Goal: Task Accomplishment & Management: Manage account settings

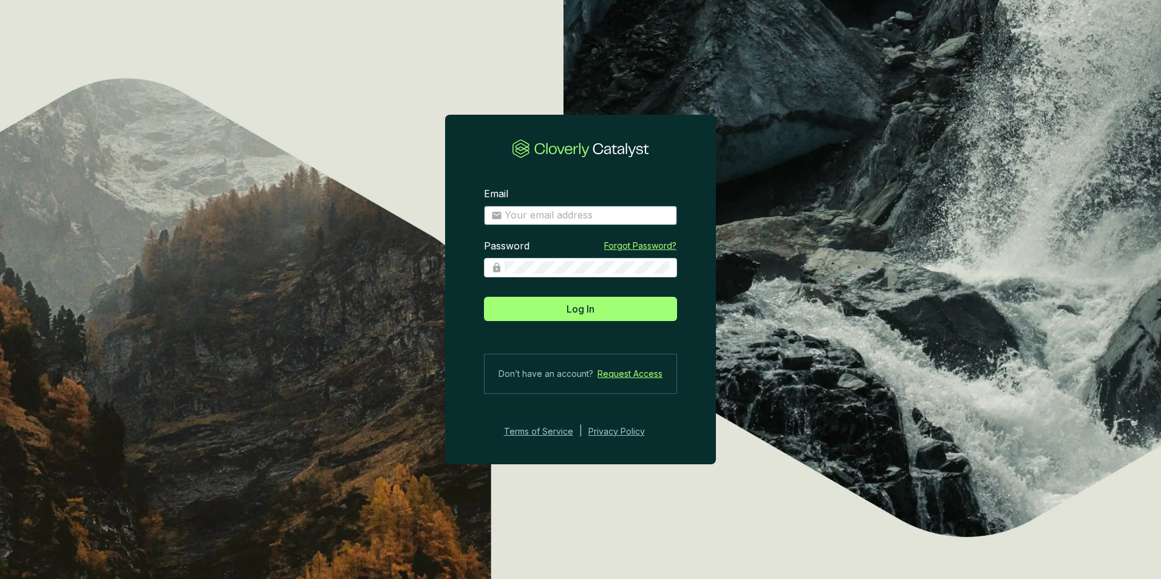
type input "gferraris@climeco.com"
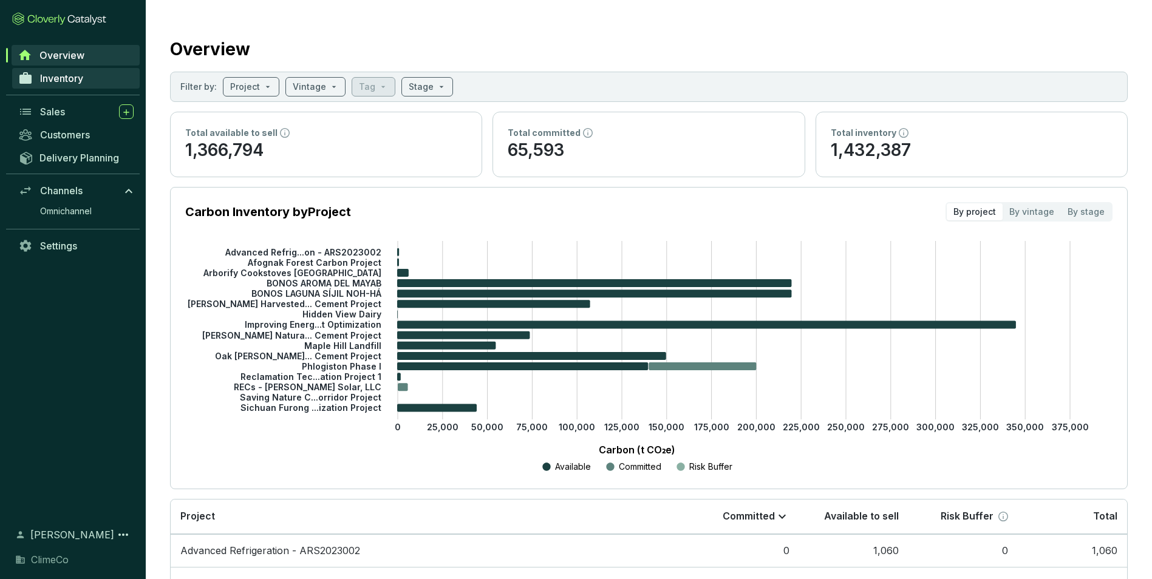
click at [55, 83] on span "Inventory" at bounding box center [61, 78] width 43 height 12
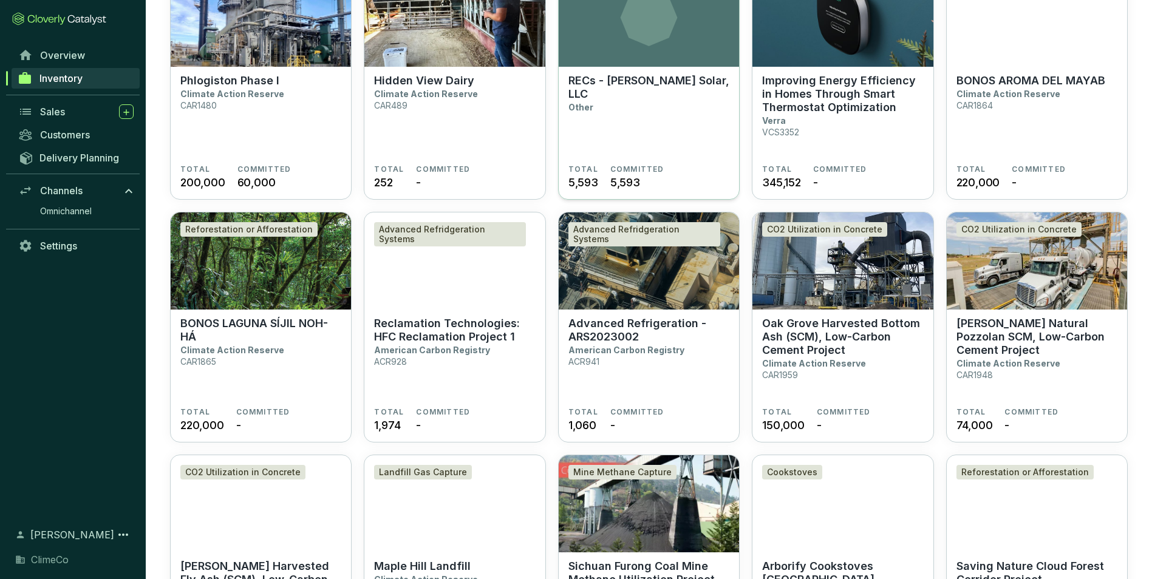
scroll to position [182, 0]
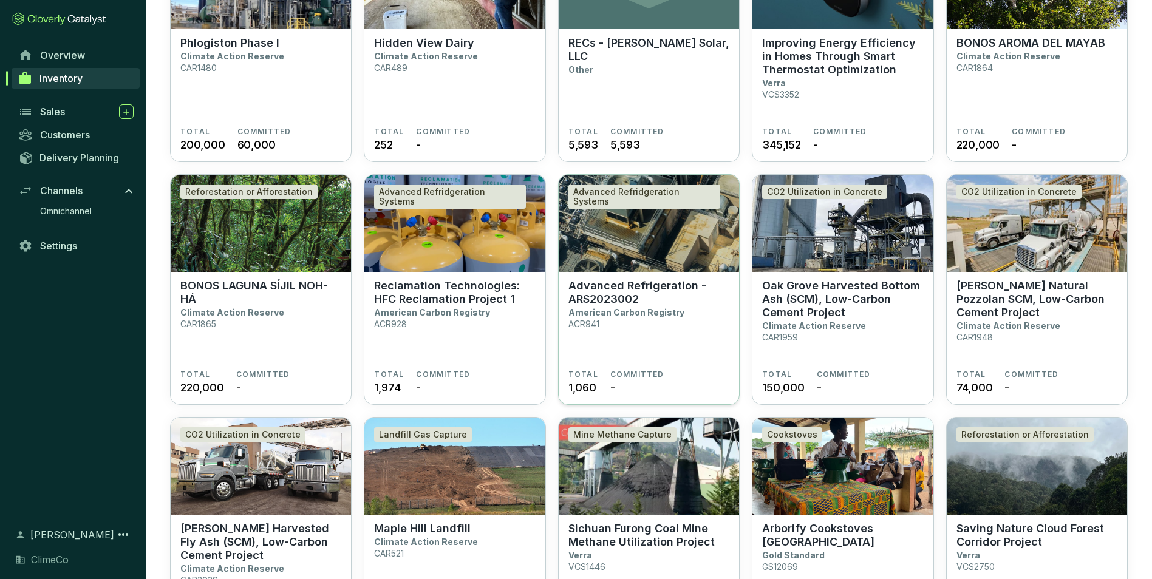
click at [640, 246] on img at bounding box center [649, 223] width 180 height 97
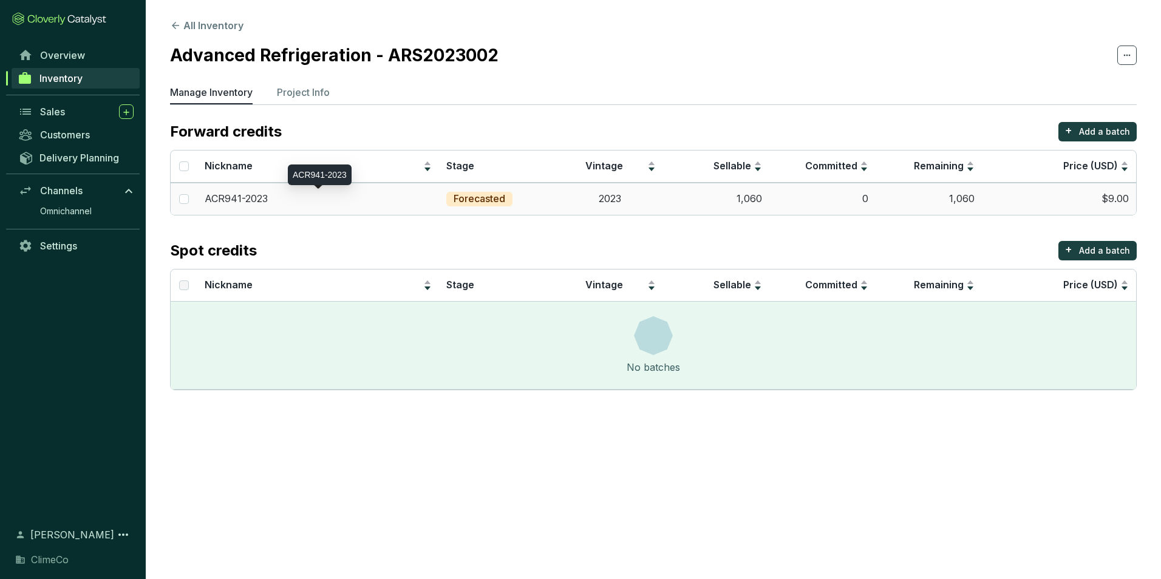
click at [313, 199] on div "ACR941-2023" at bounding box center [318, 199] width 227 height 13
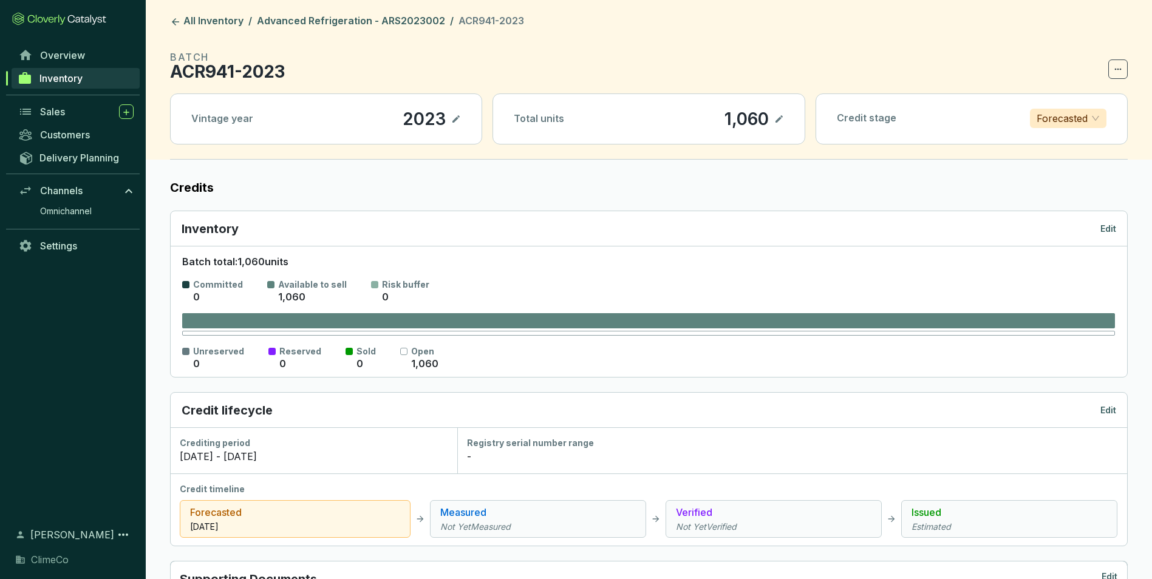
click at [1094, 123] on span "Forecasted" at bounding box center [1068, 118] width 63 height 18
click at [1049, 199] on p "Issued" at bounding box center [1068, 200] width 57 height 13
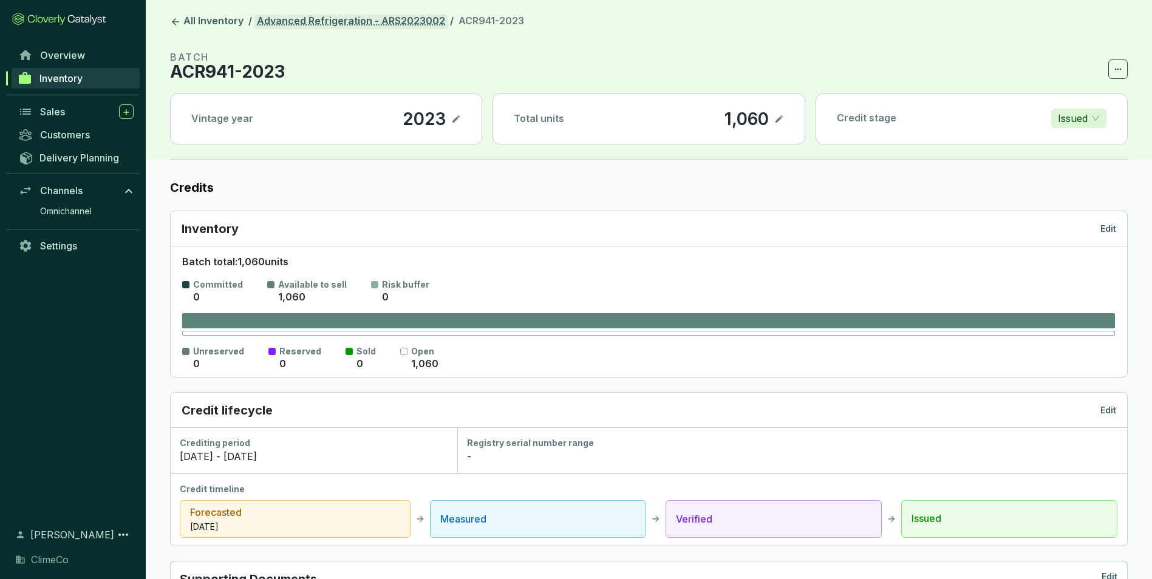
click at [393, 24] on link "Advanced Refrigeration - ARS2023002" at bounding box center [351, 22] width 193 height 15
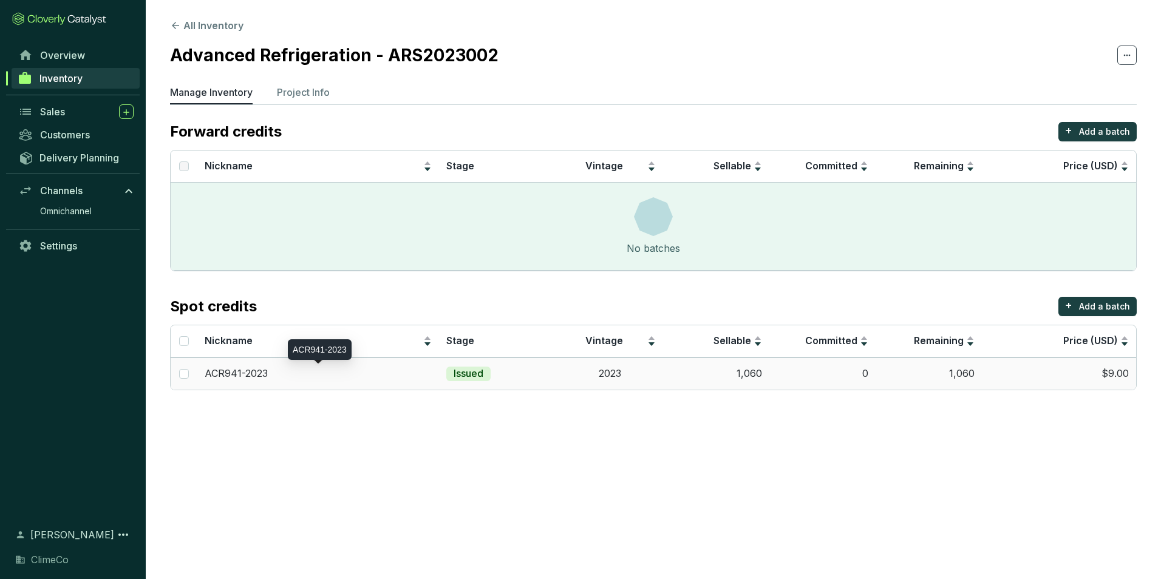
click at [309, 373] on div "ACR941-2023" at bounding box center [318, 373] width 227 height 13
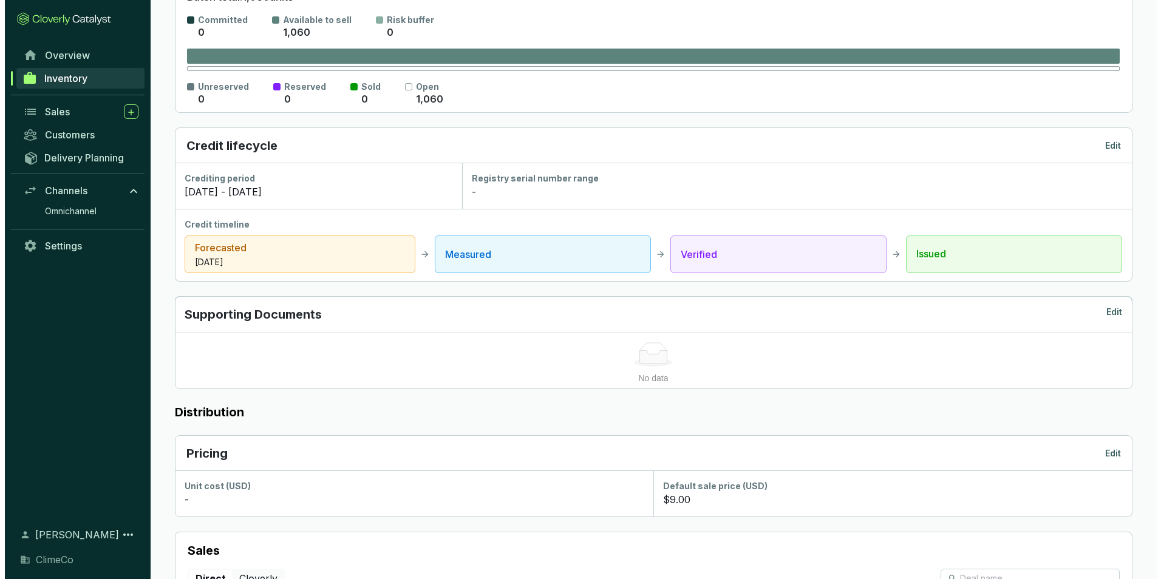
scroll to position [243, 0]
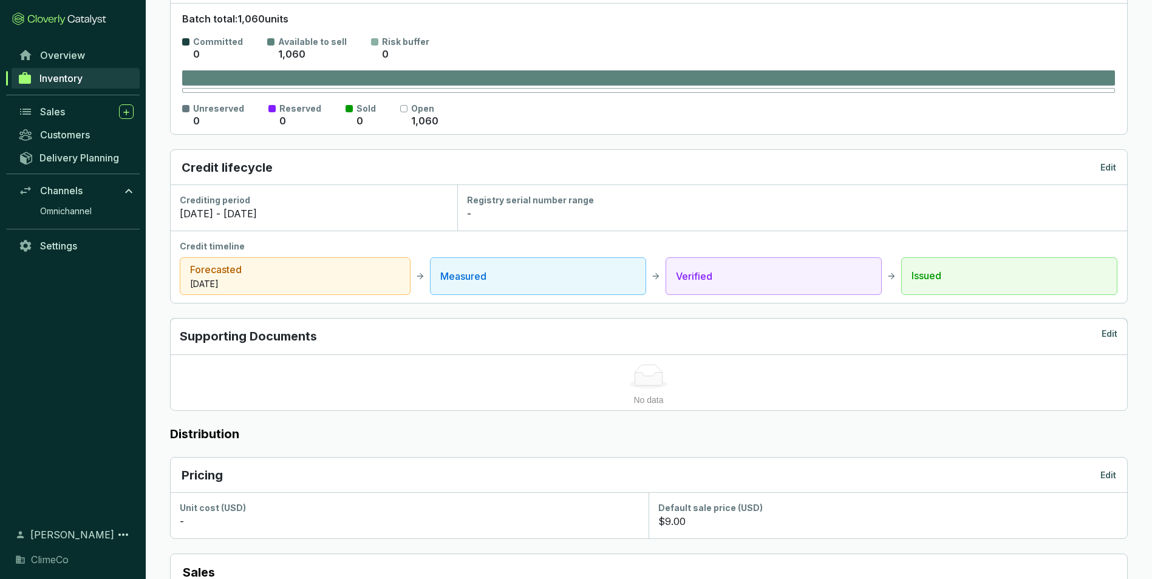
click at [510, 219] on div "-" at bounding box center [792, 214] width 651 height 15
click at [1111, 169] on p "Edit" at bounding box center [1109, 168] width 16 height 12
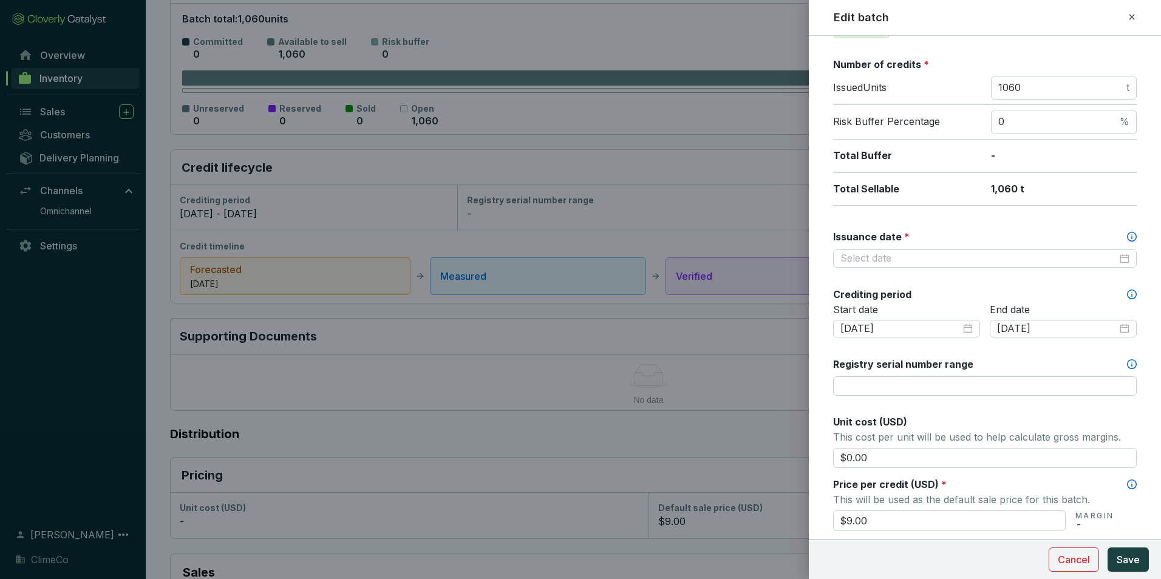
scroll to position [182, 0]
click at [880, 383] on input "Registry serial number range" at bounding box center [985, 383] width 304 height 19
paste input "ACR-US-774-2020-1728-1 to 154340"
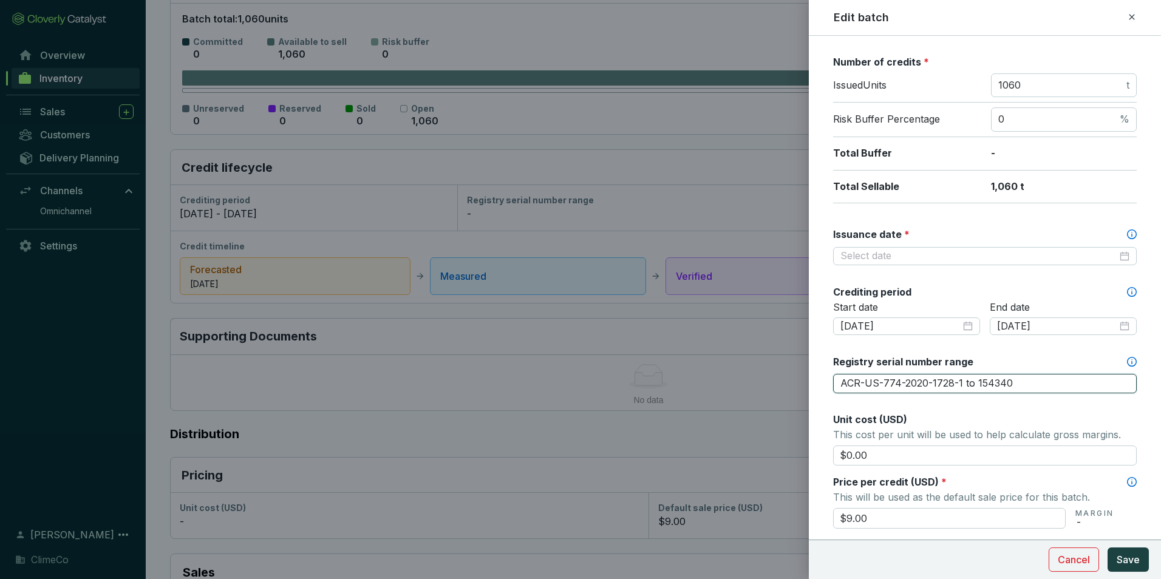
type input "ACR-US-774-2020-1728-1 to 154340"
click at [829, 352] on form "Batch name * This is the internal name that will be used throughout Catalyst. A…" at bounding box center [985, 414] width 352 height 1092
click at [863, 258] on input "Issuance date *" at bounding box center [979, 256] width 277 height 13
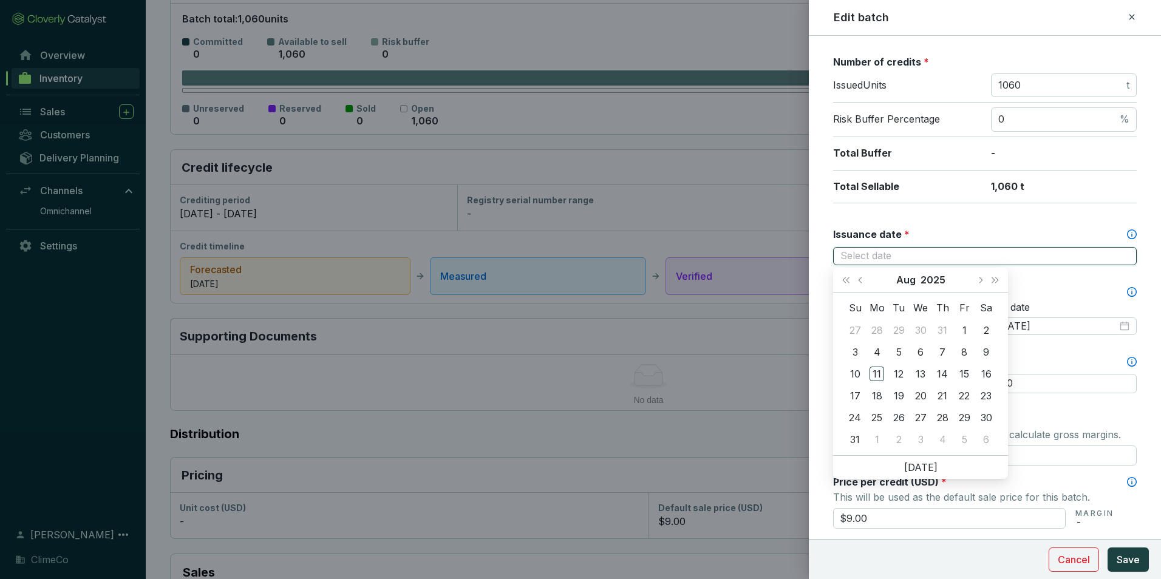
paste input "3/14/2024"
type input "3/14/2024"
click at [818, 217] on form "Batch name * This is the internal name that will be used throughout Catalyst. A…" at bounding box center [985, 414] width 352 height 1092
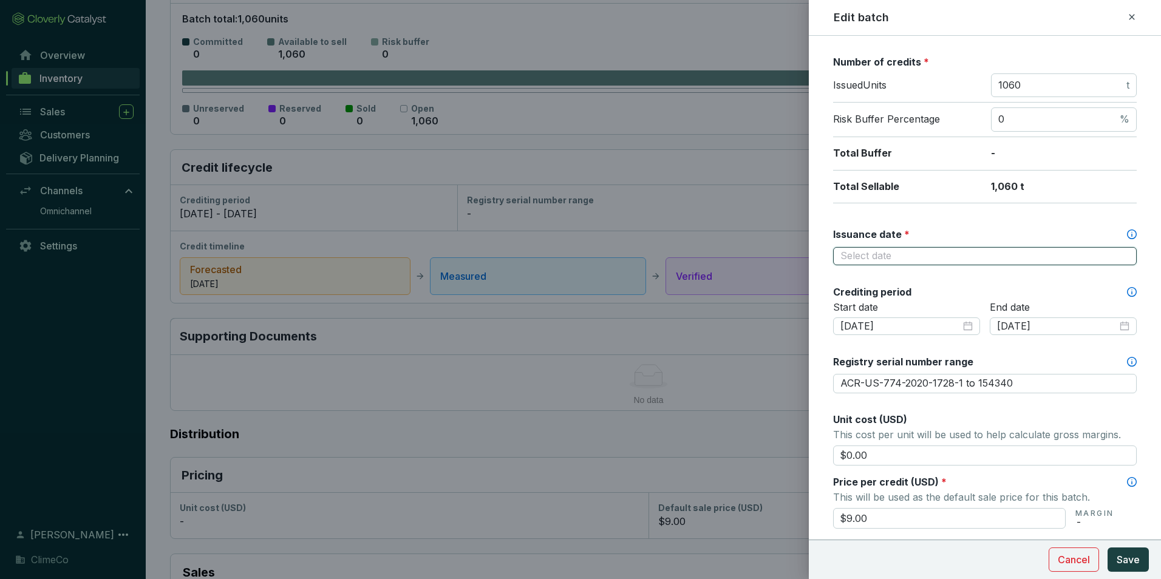
click at [887, 256] on input "Issuance date *" at bounding box center [979, 256] width 277 height 13
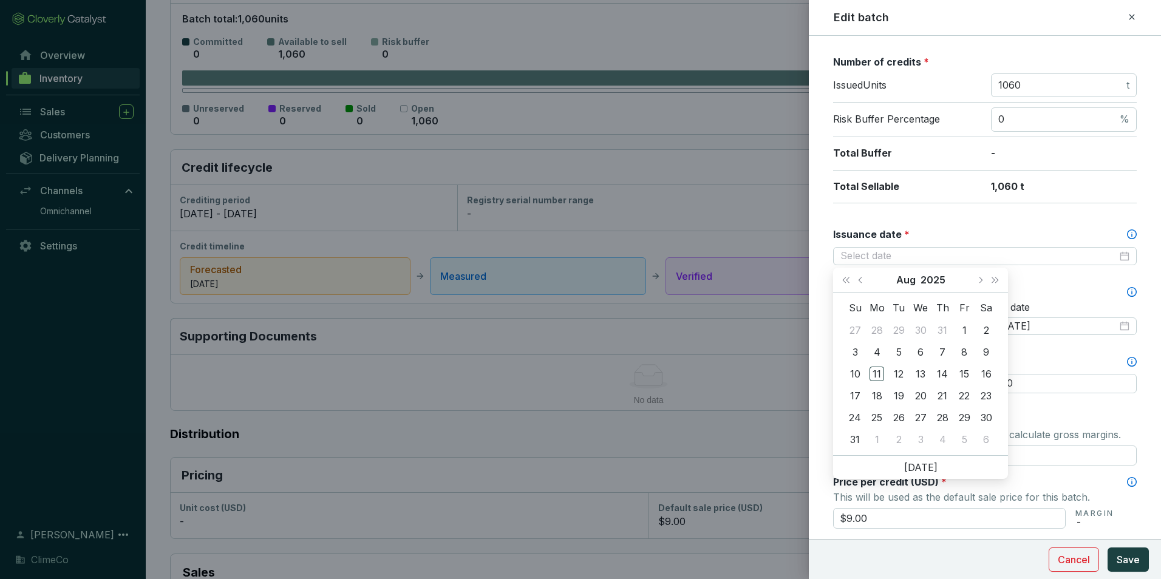
click at [937, 230] on div "Issuance date *" at bounding box center [985, 234] width 304 height 13
click at [937, 250] on input "Issuance date *" at bounding box center [979, 256] width 277 height 13
click at [1118, 256] on div at bounding box center [985, 256] width 289 height 13
click at [906, 283] on button "Aug" at bounding box center [906, 280] width 19 height 24
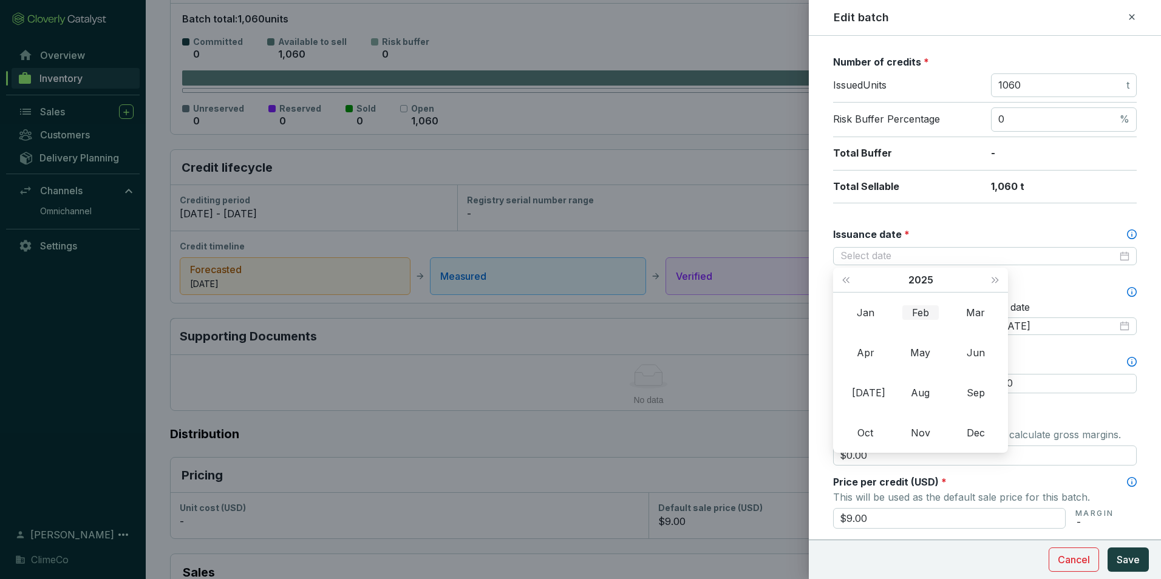
type input "2025-02-11"
click at [845, 281] on span "Last year (Control + left)" at bounding box center [846, 280] width 6 height 6
type input "2024-02-11"
click at [978, 316] on div "Mar" at bounding box center [976, 313] width 36 height 15
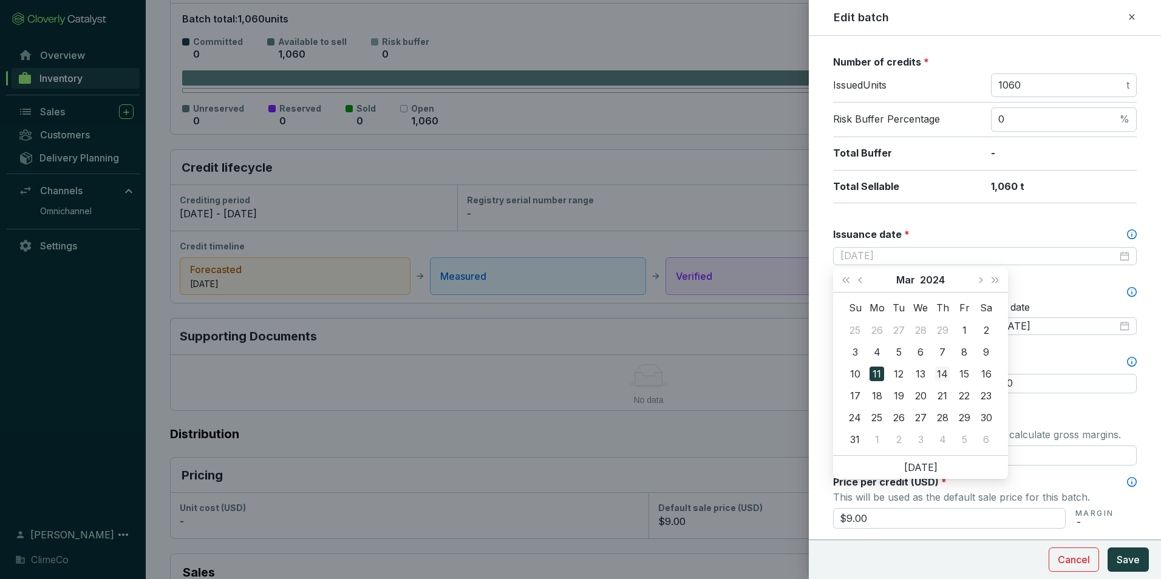
type input "2024-03-14"
click at [940, 372] on div "14" at bounding box center [942, 374] width 15 height 15
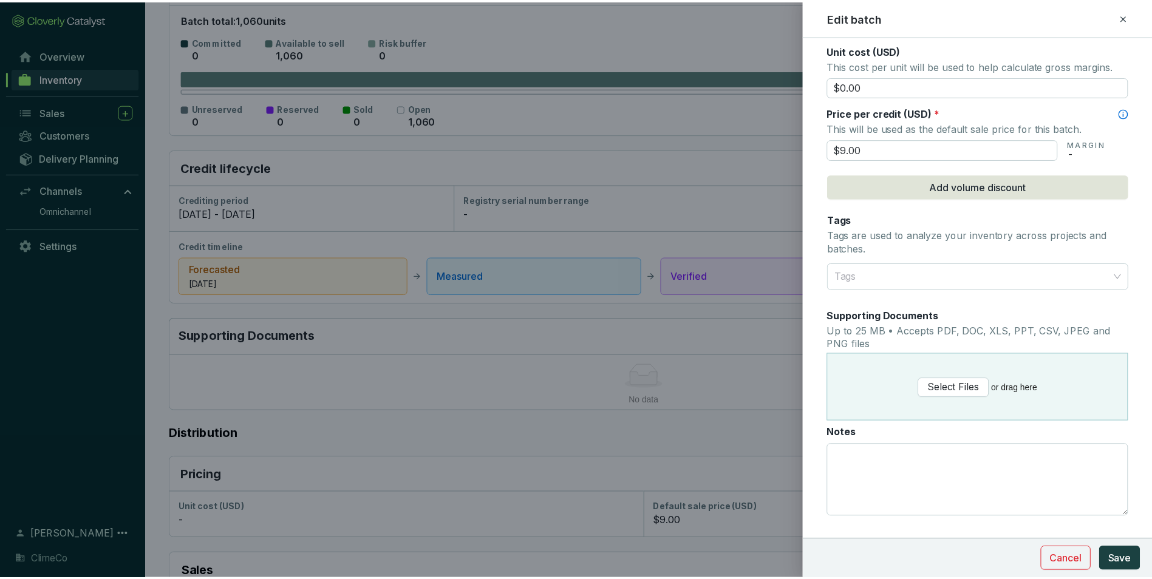
scroll to position [577, 0]
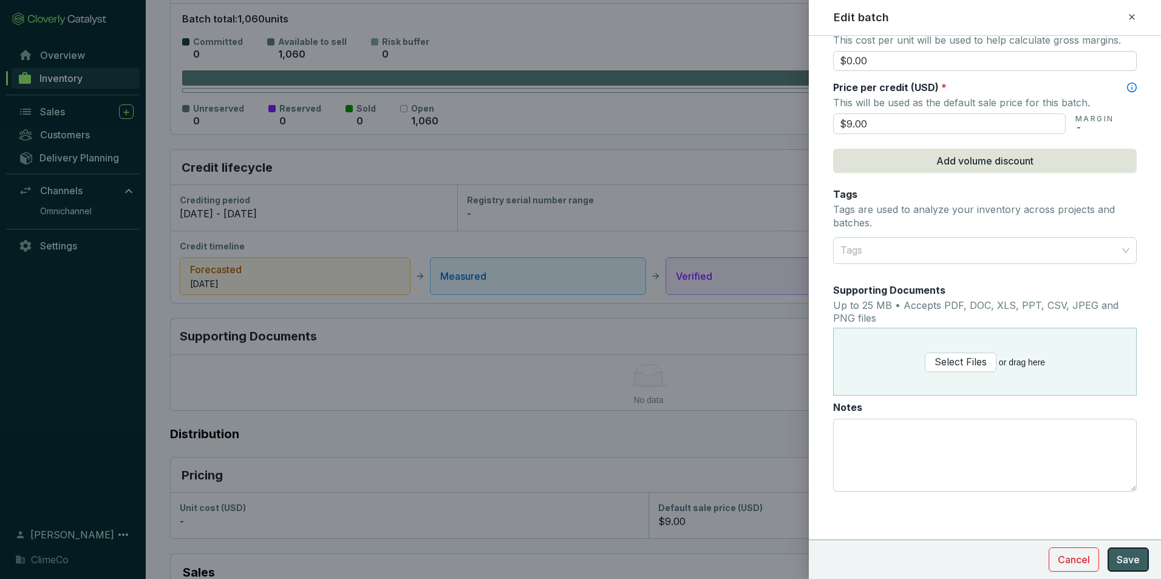
click at [1130, 557] on span "Save" at bounding box center [1128, 560] width 23 height 15
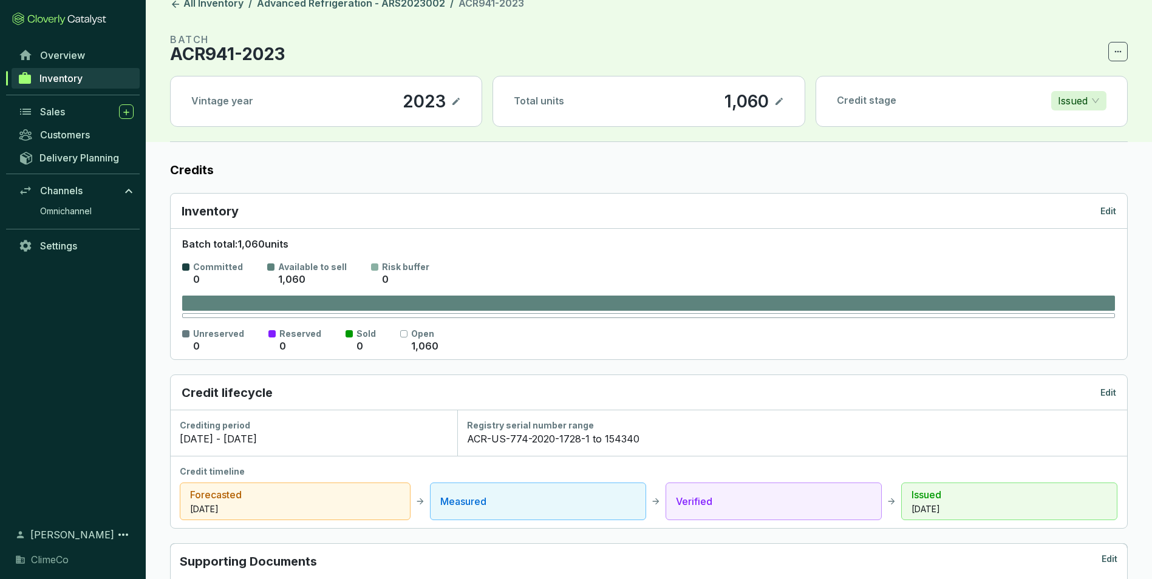
scroll to position [0, 0]
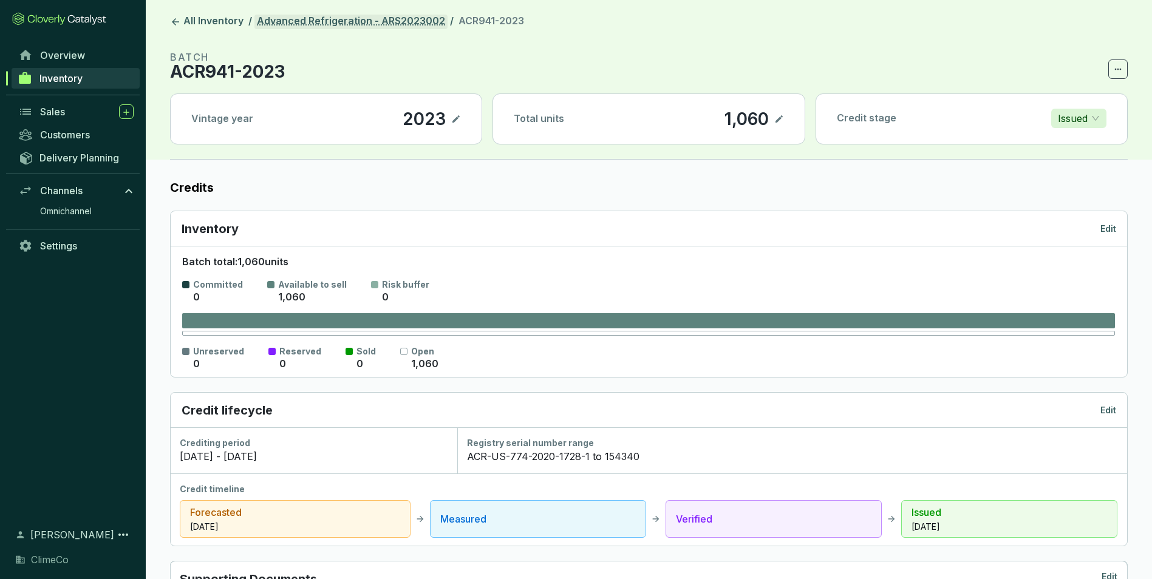
click at [314, 21] on link "Advanced Refrigeration - ARS2023002" at bounding box center [351, 22] width 193 height 15
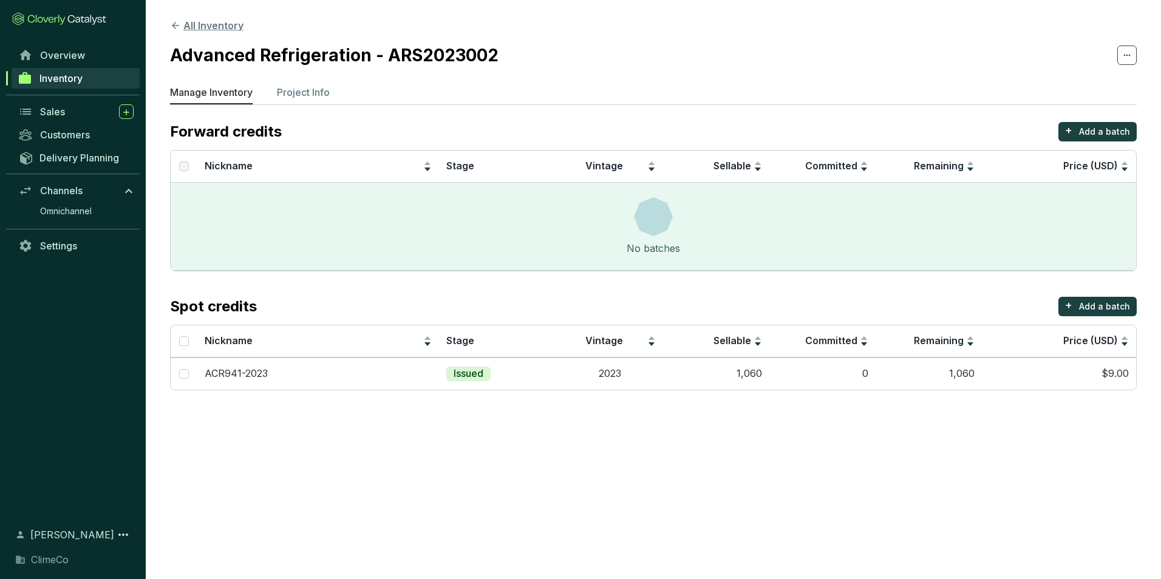
click at [206, 29] on button "All Inventory" at bounding box center [206, 25] width 73 height 15
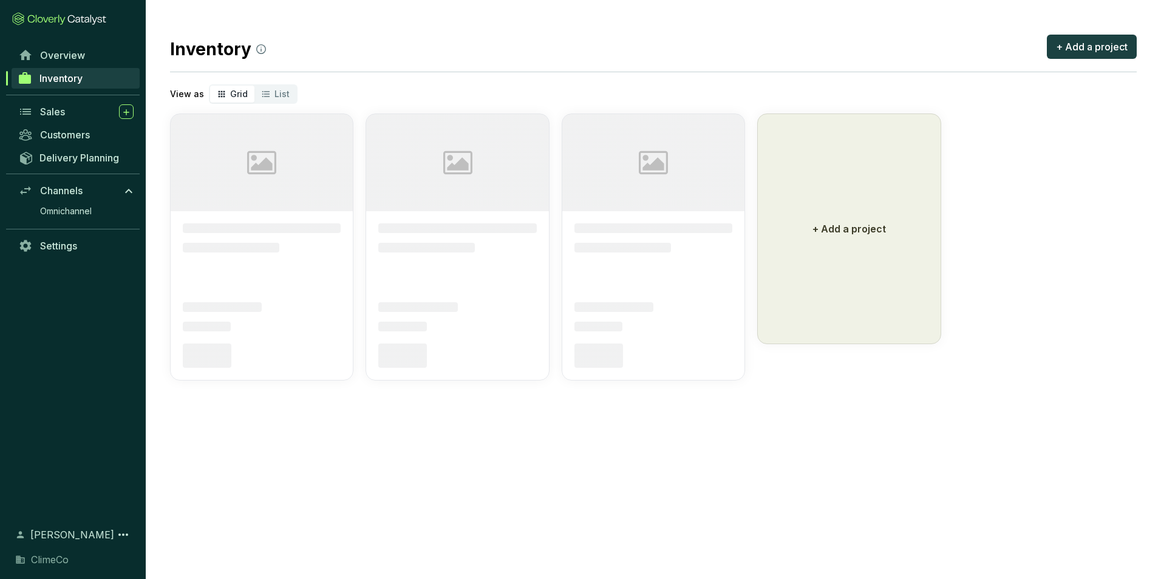
click at [206, 29] on section "Inventory + Add a project View as Grid List Image placeholder Image placeholder…" at bounding box center [654, 206] width 1016 height 412
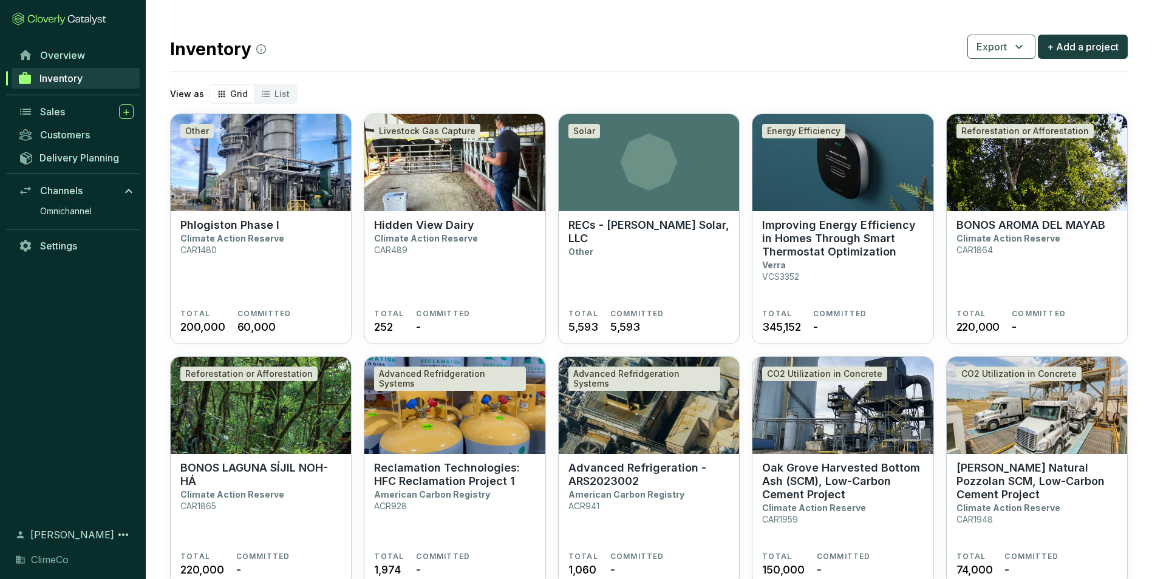
drag, startPoint x: 206, startPoint y: 29, endPoint x: 330, endPoint y: 48, distance: 125.3
click at [329, 48] on div "Inventory Export + Add a project" at bounding box center [649, 47] width 958 height 30
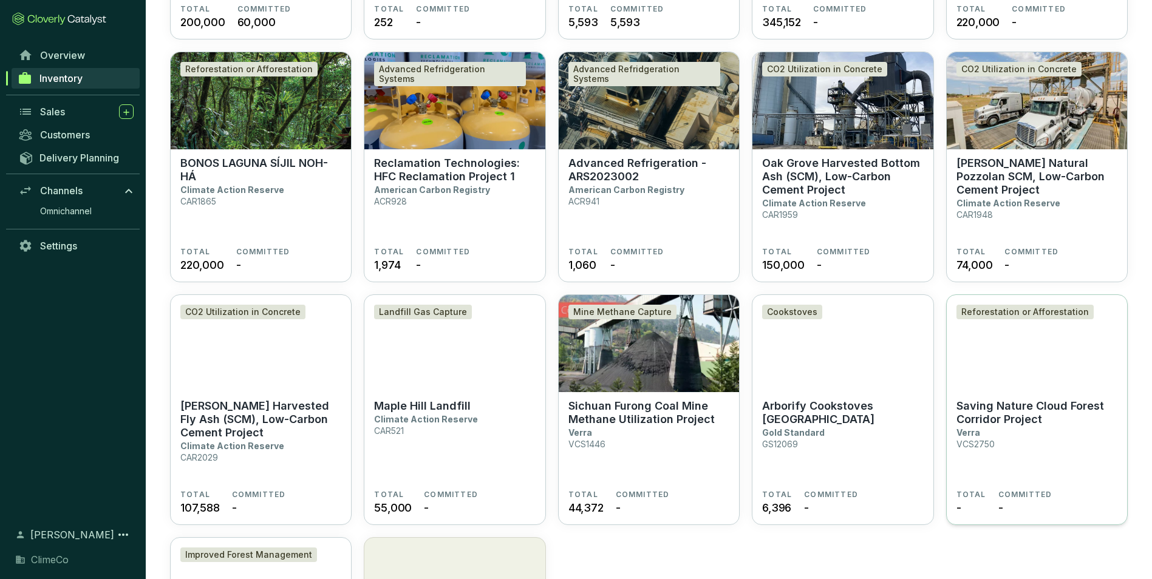
scroll to position [304, 0]
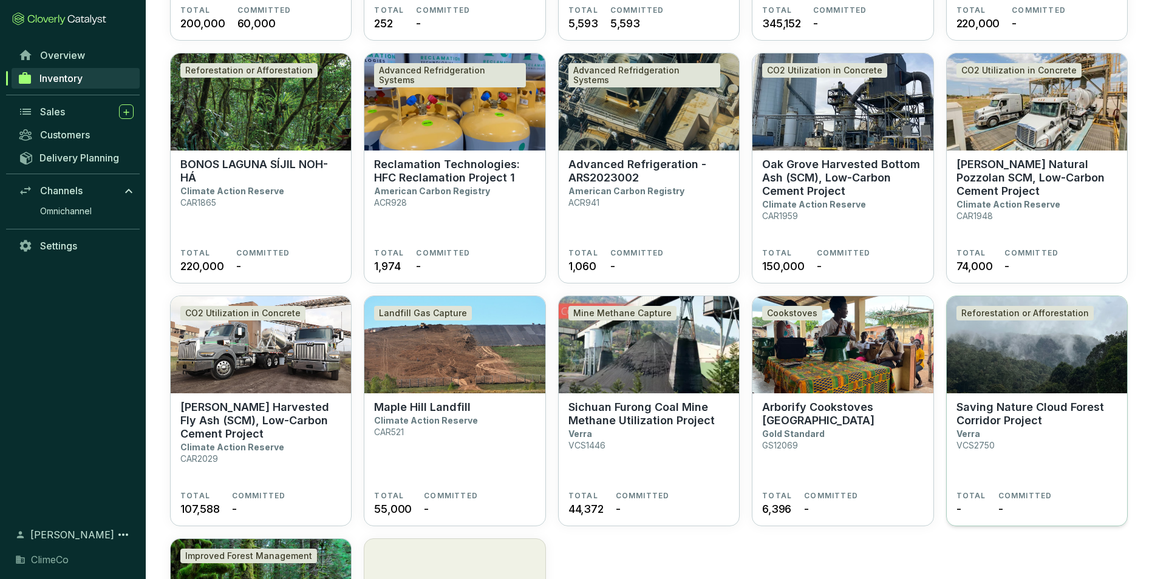
click at [1008, 412] on p "Saving Nature Cloud Forest Corridor Project" at bounding box center [1037, 414] width 161 height 27
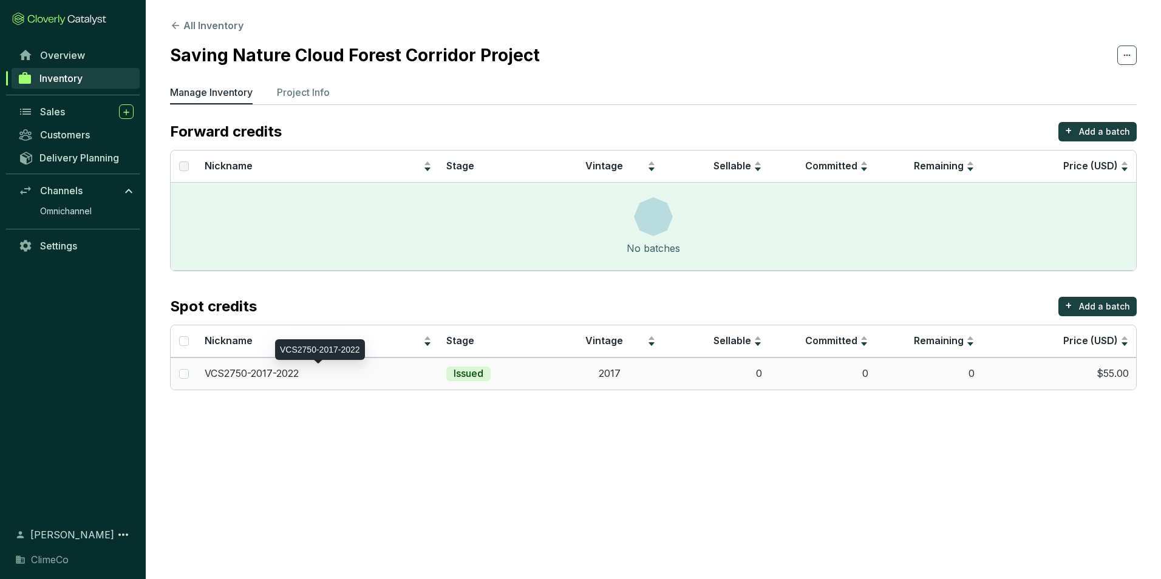
click at [240, 368] on p "VCS2750-2017-2022" at bounding box center [252, 373] width 94 height 13
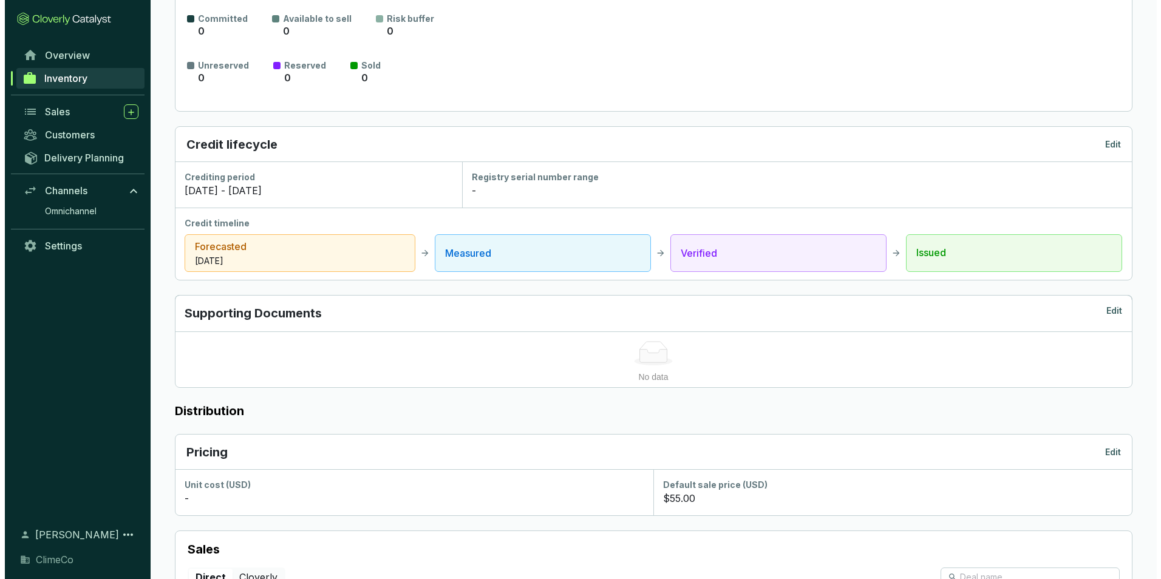
scroll to position [243, 0]
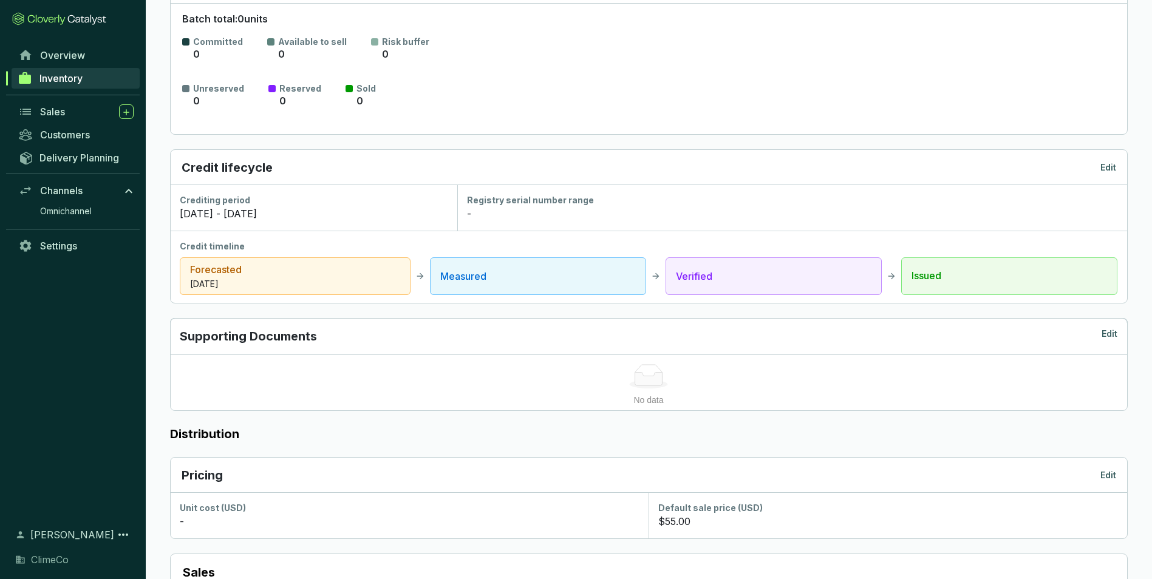
click at [1110, 170] on p "Edit" at bounding box center [1109, 168] width 16 height 12
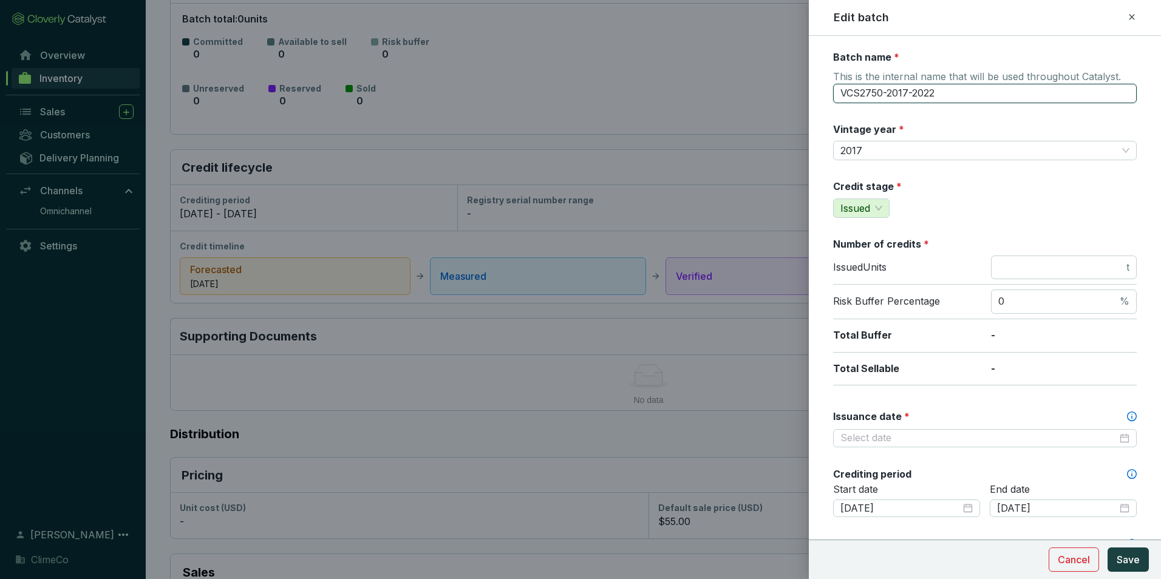
click at [961, 89] on input "VCS2750-2017-2022" at bounding box center [985, 93] width 304 height 19
type input "VCS2750-2017"
click at [1032, 266] on input "number" at bounding box center [1062, 267] width 126 height 13
type input "59"
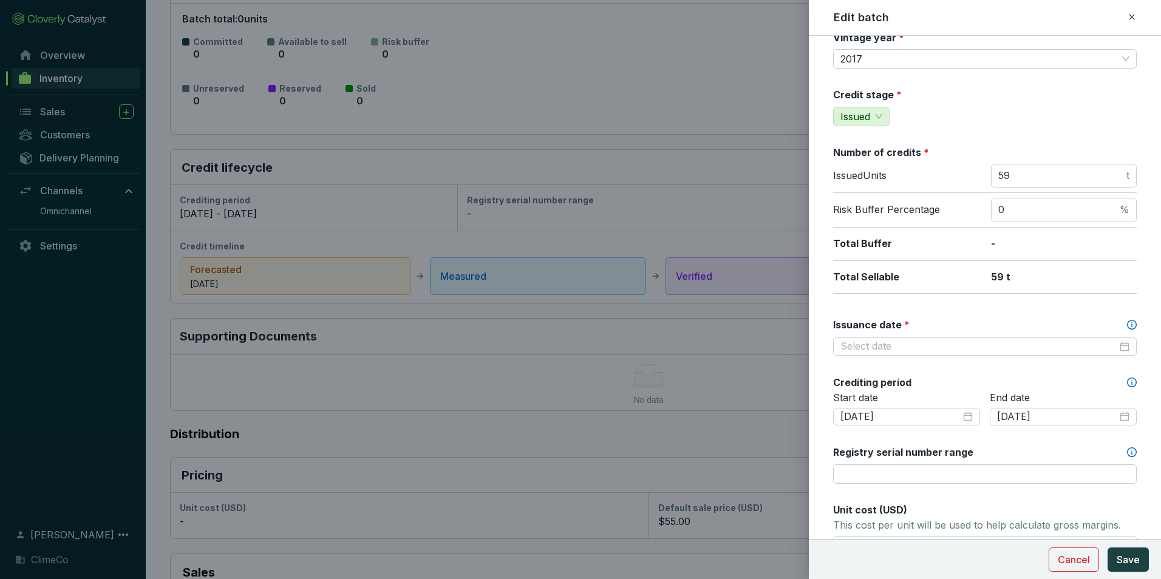
scroll to position [121, 0]
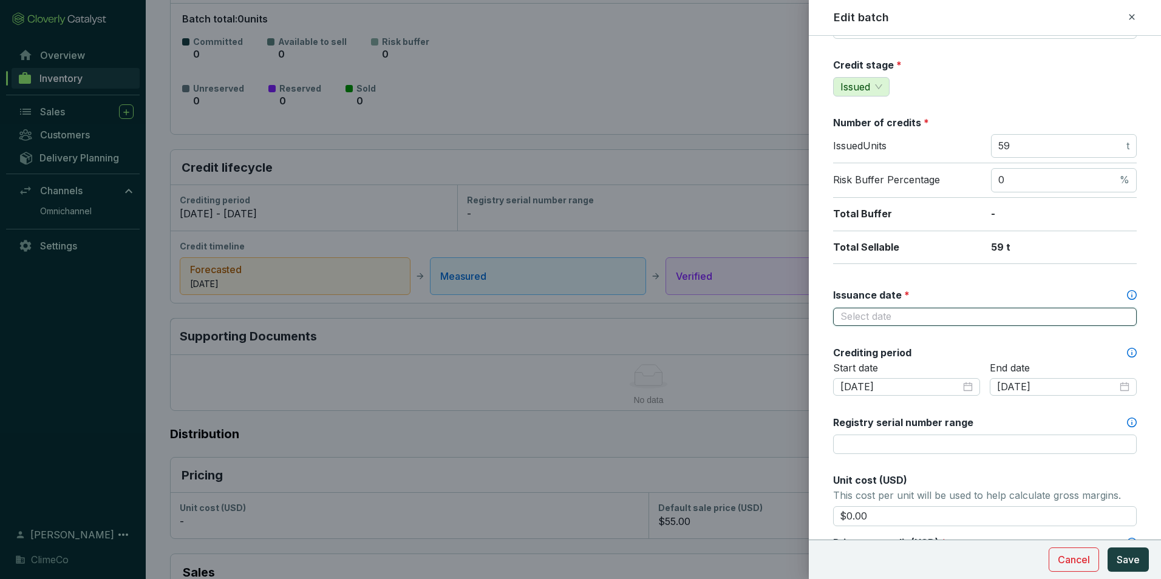
click at [1051, 315] on input "Issuance date *" at bounding box center [979, 316] width 277 height 13
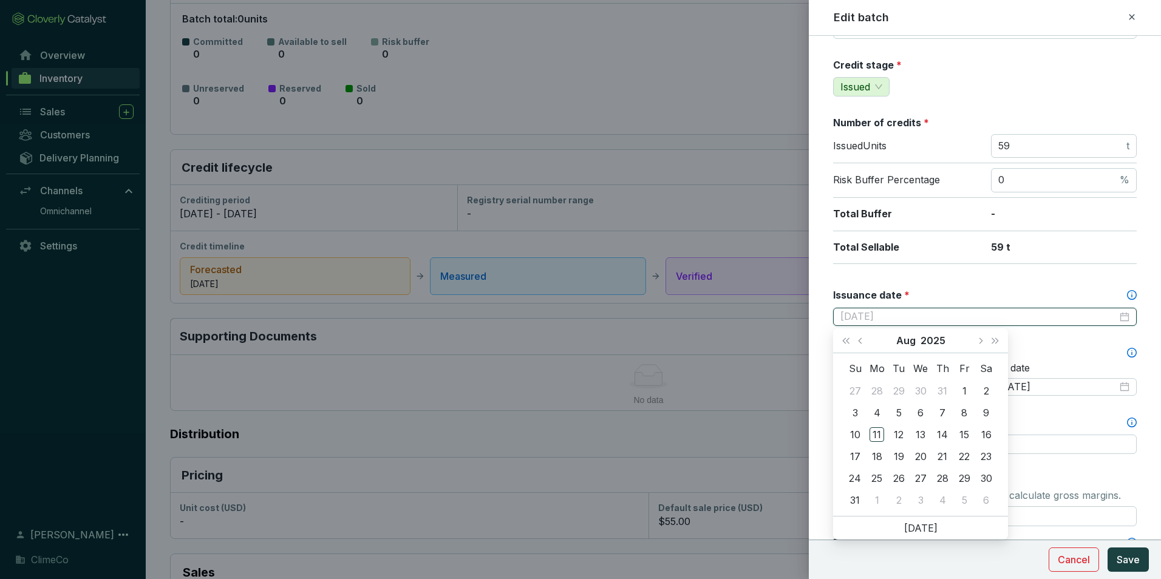
type input "2025-08-16"
click at [1109, 315] on div at bounding box center [985, 316] width 289 height 13
click at [903, 339] on button "Aug" at bounding box center [906, 341] width 19 height 24
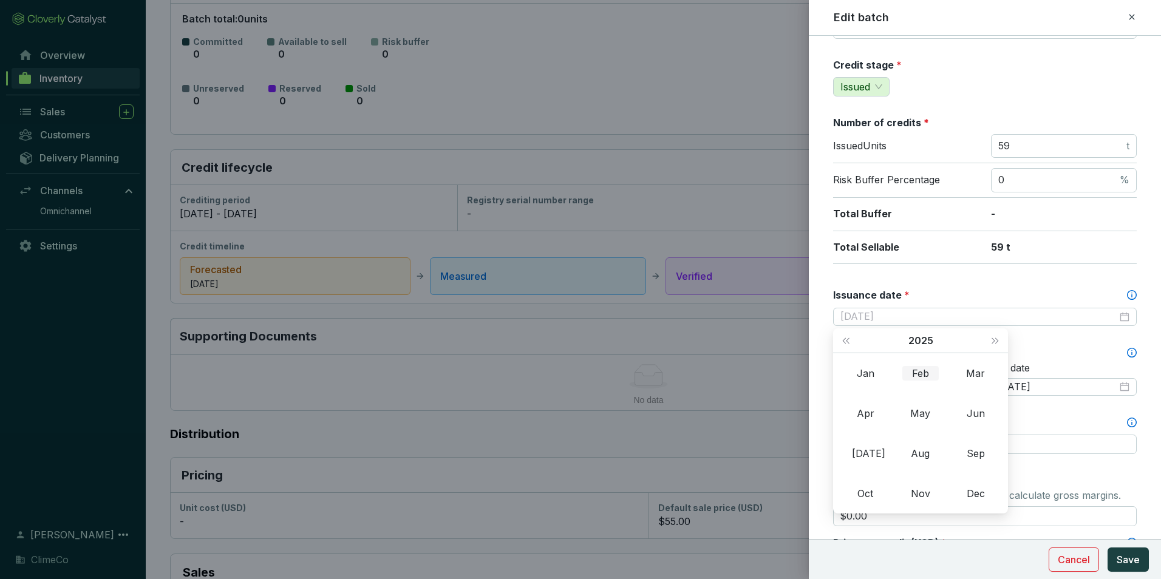
click at [925, 372] on div "Feb" at bounding box center [921, 373] width 36 height 15
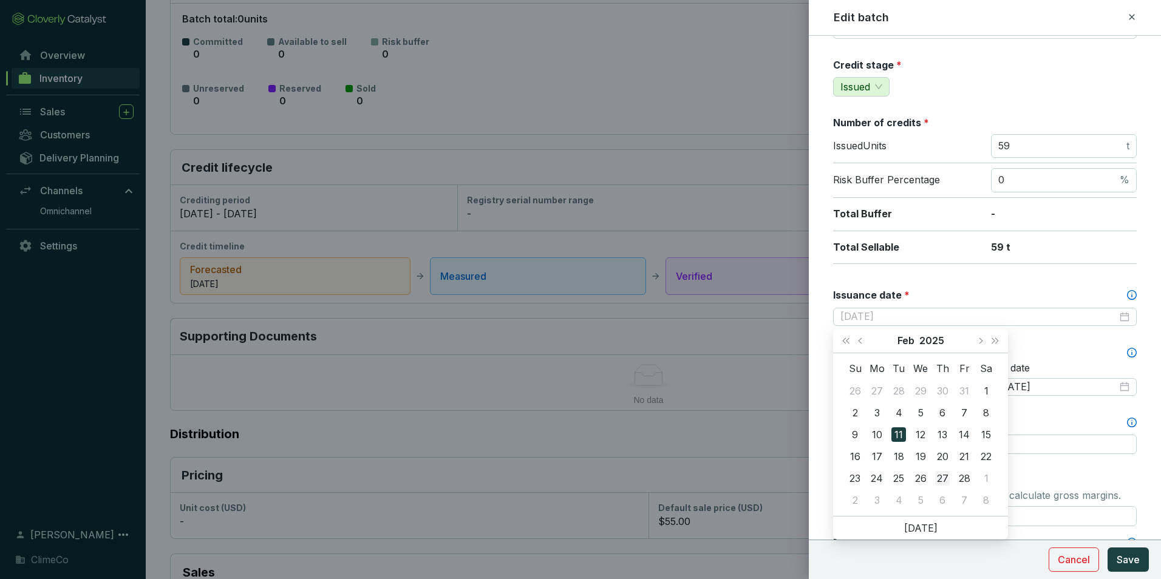
type input "2025-02-27"
click at [942, 476] on div "27" at bounding box center [942, 478] width 15 height 15
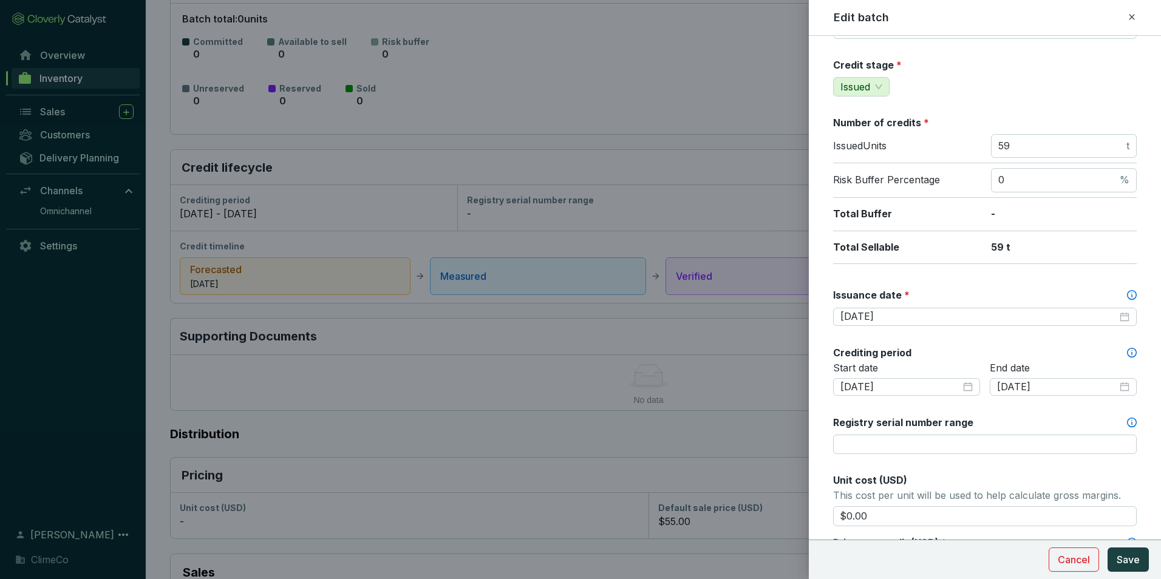
scroll to position [182, 0]
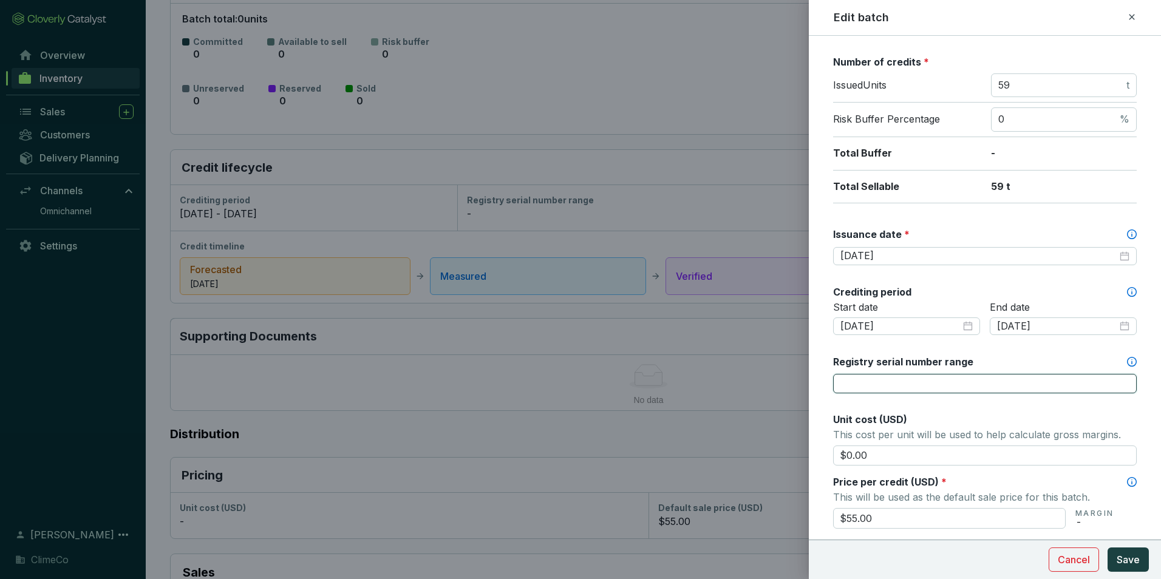
click at [885, 375] on input "Registry serial number range" at bounding box center [985, 383] width 304 height 19
paste input "17830-860876017-860876067-VCS-VCU-1323-VER-CO-14-2750-01012017-31122017-0"
type input "17830-860876017-860876067-VCS-VCU-1323-VER-CO-14-2750-01012017-31122017-0"
click at [825, 355] on form "Batch name * This is the internal name that will be used throughout Catalyst. V…" at bounding box center [985, 414] width 352 height 1092
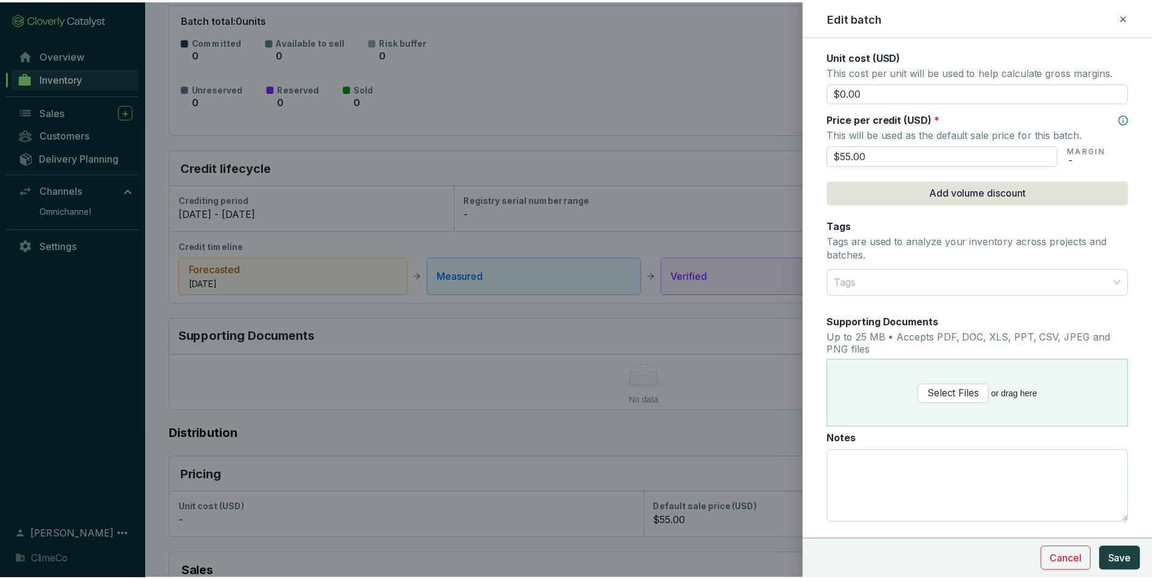
scroll to position [547, 0]
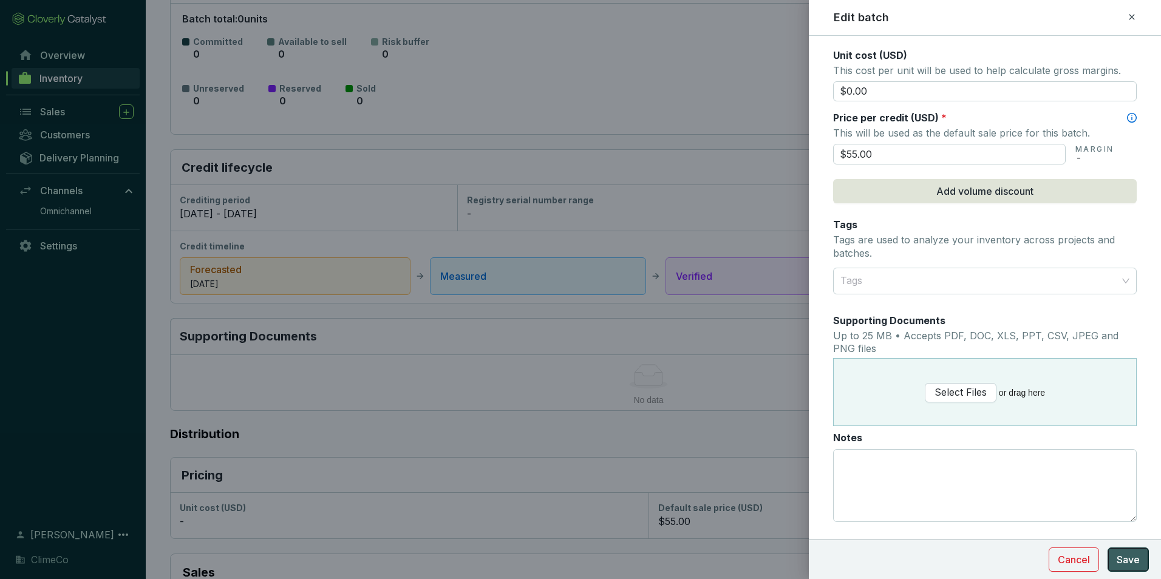
click at [1131, 551] on button "Save" at bounding box center [1128, 560] width 41 height 24
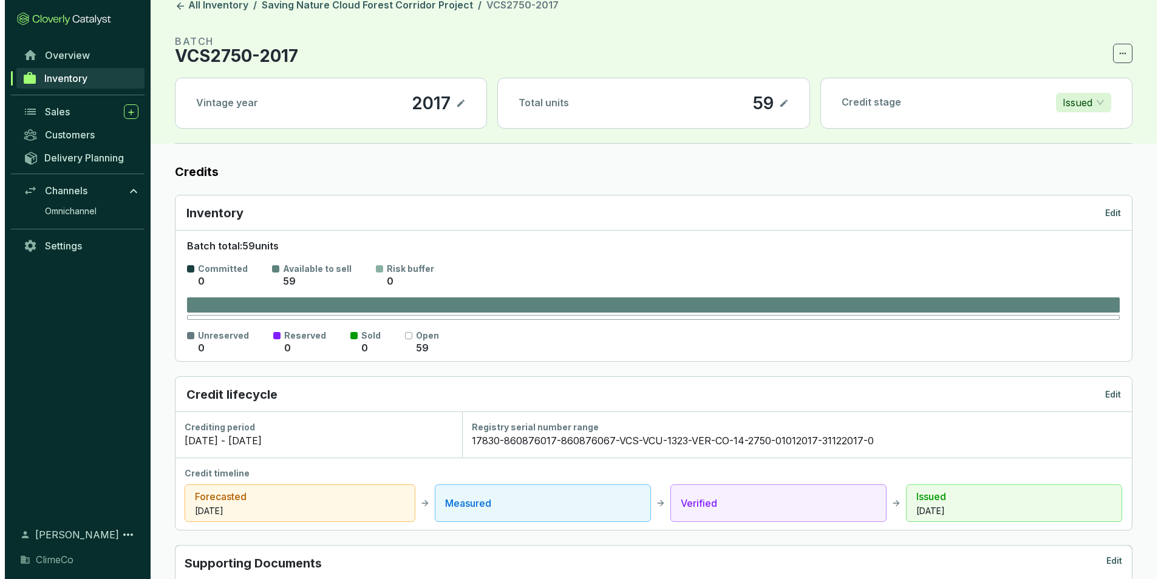
scroll to position [0, 0]
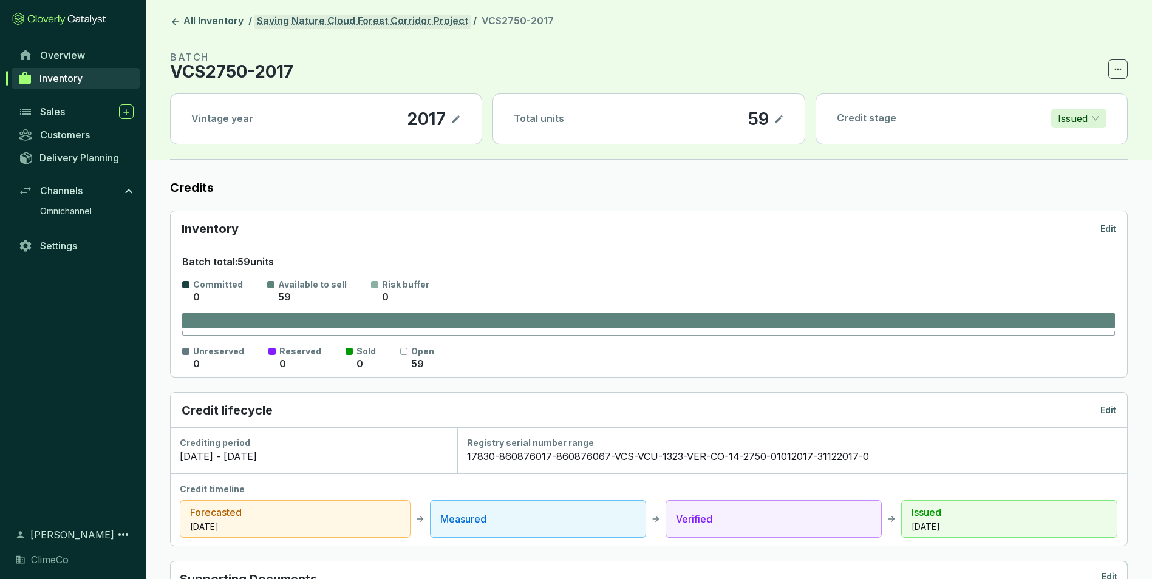
click at [366, 21] on link "Saving Nature Cloud Forest Corridor Project" at bounding box center [363, 22] width 216 height 15
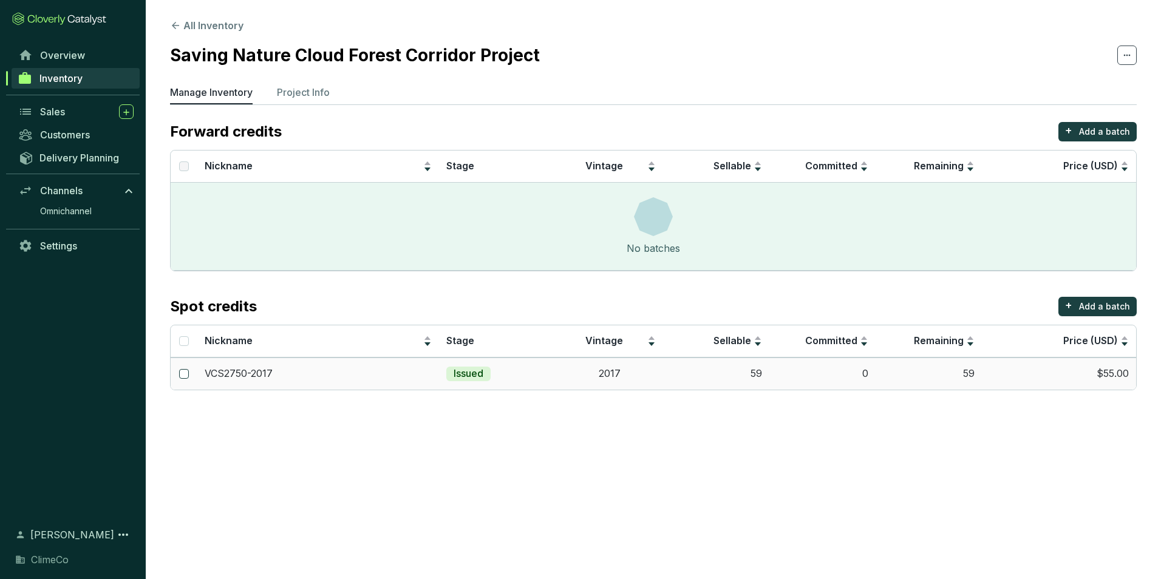
click at [184, 375] on input "checkbox" at bounding box center [184, 374] width 10 height 10
checkbox input "true"
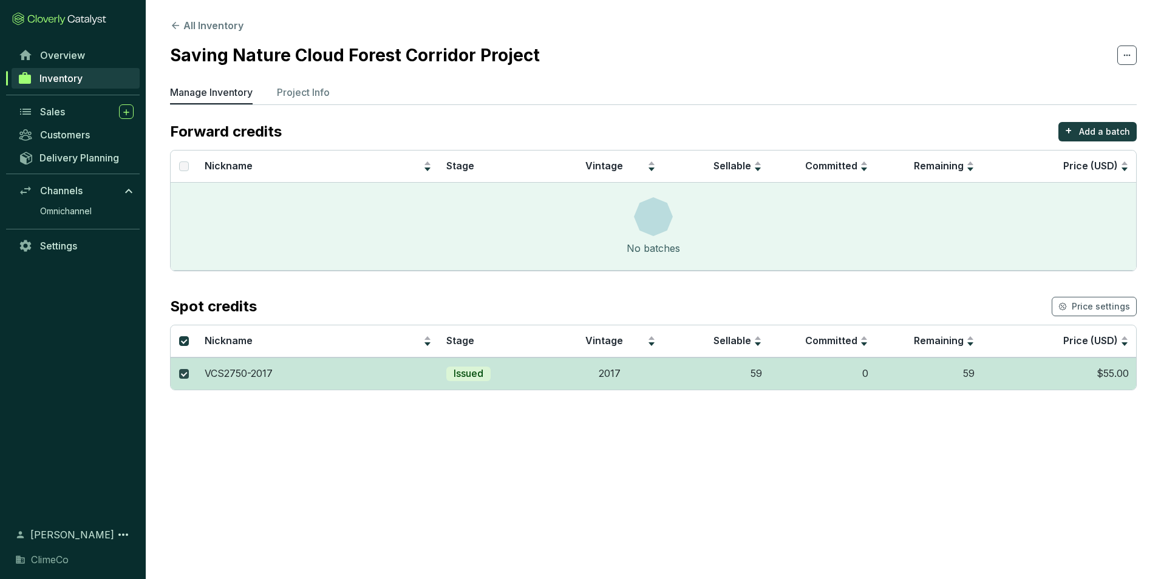
click at [182, 372] on input "checkbox" at bounding box center [184, 374] width 10 height 10
checkbox input "false"
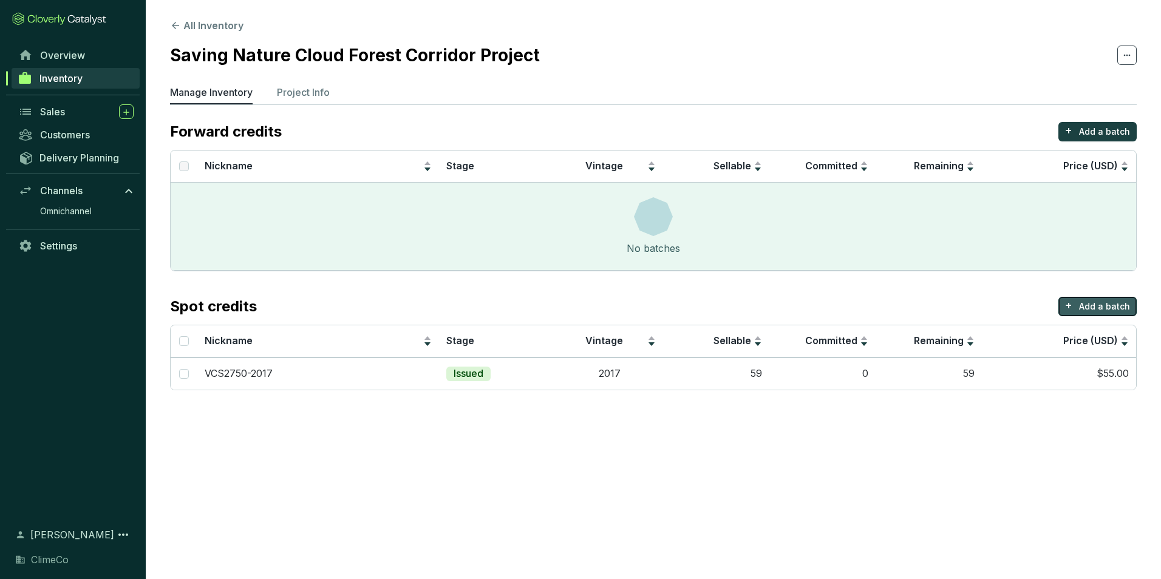
click at [1099, 302] on p "Add a batch" at bounding box center [1104, 307] width 51 height 12
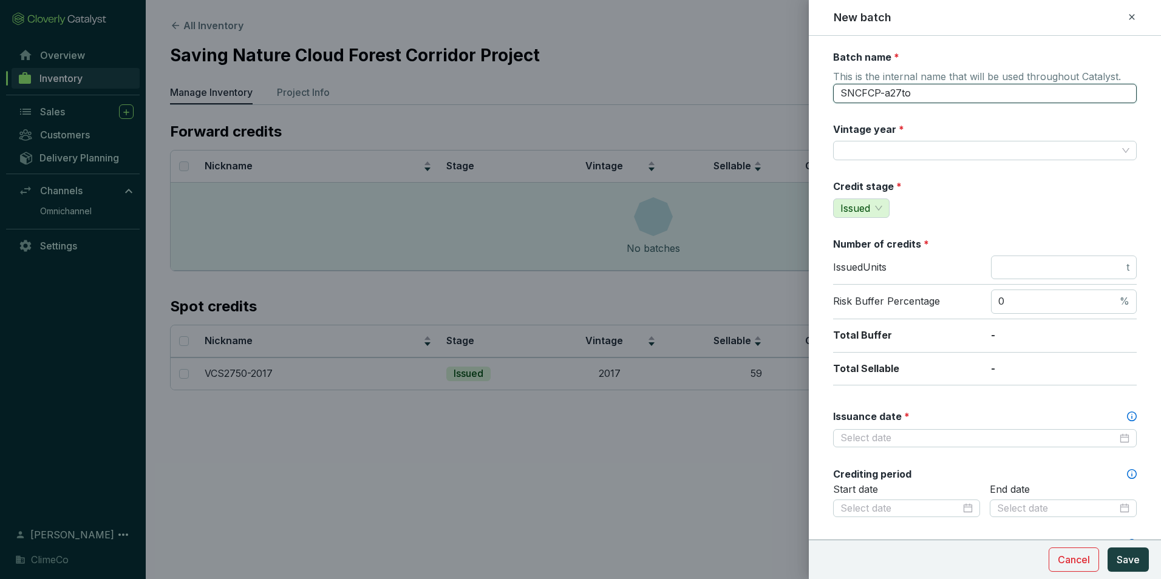
click at [885, 89] on input "SNCFCP-a27to" at bounding box center [985, 93] width 304 height 19
type input "VCS2750-2018"
click at [908, 151] on input "Vintage year *" at bounding box center [979, 151] width 277 height 18
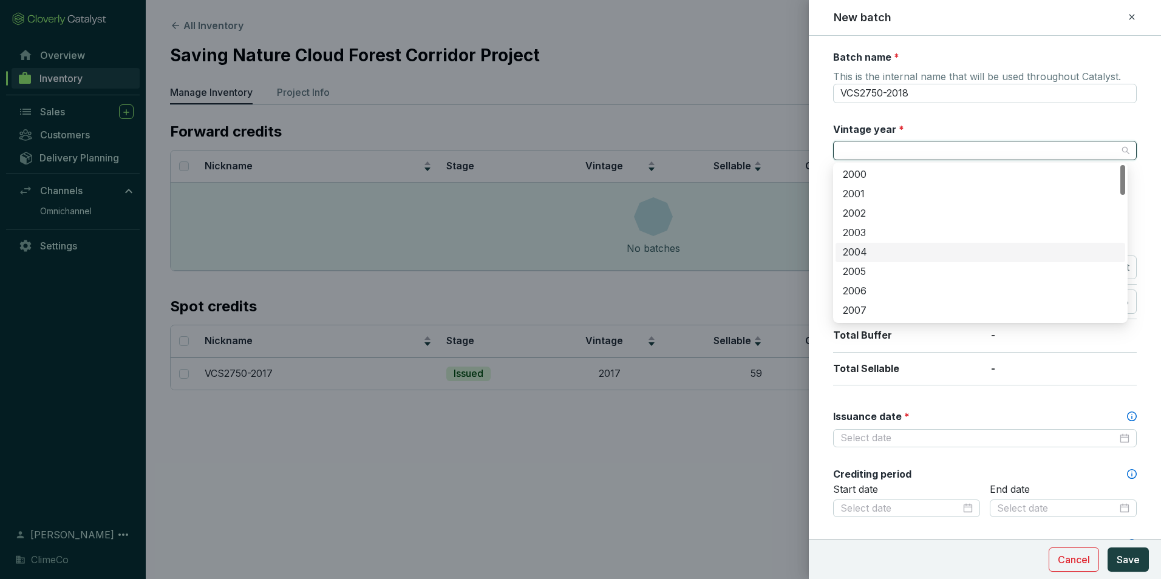
scroll to position [243, 0]
click at [880, 279] on div "2018" at bounding box center [980, 281] width 275 height 13
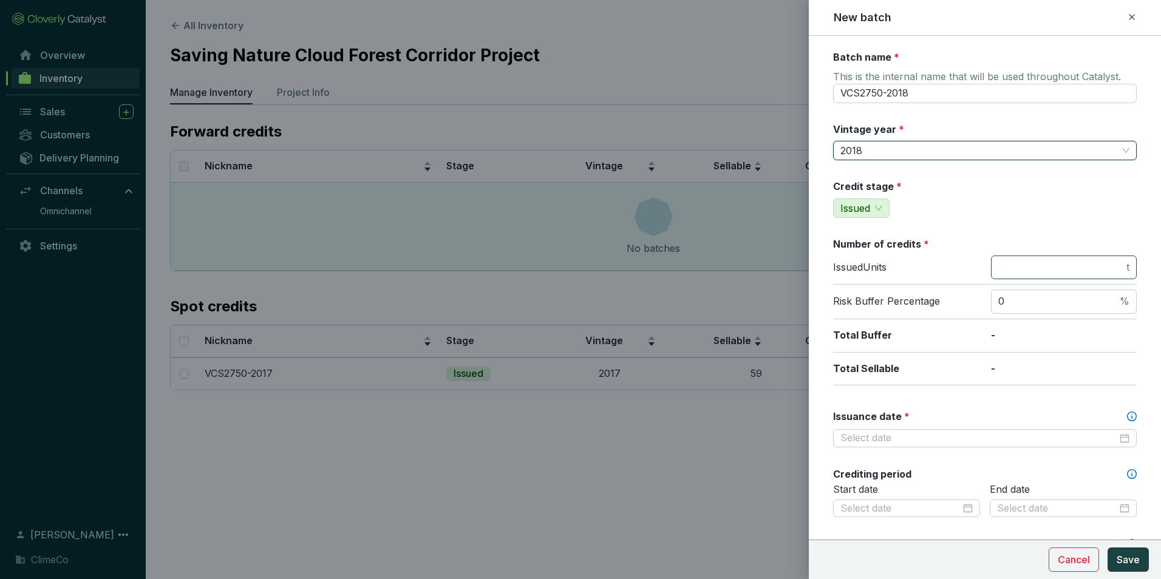
click at [1030, 279] on span "t" at bounding box center [1064, 268] width 146 height 24
type input "82"
click at [826, 406] on form "Batch name * This is the internal name that will be used throughout Catalyst. V…" at bounding box center [985, 537] width 352 height 974
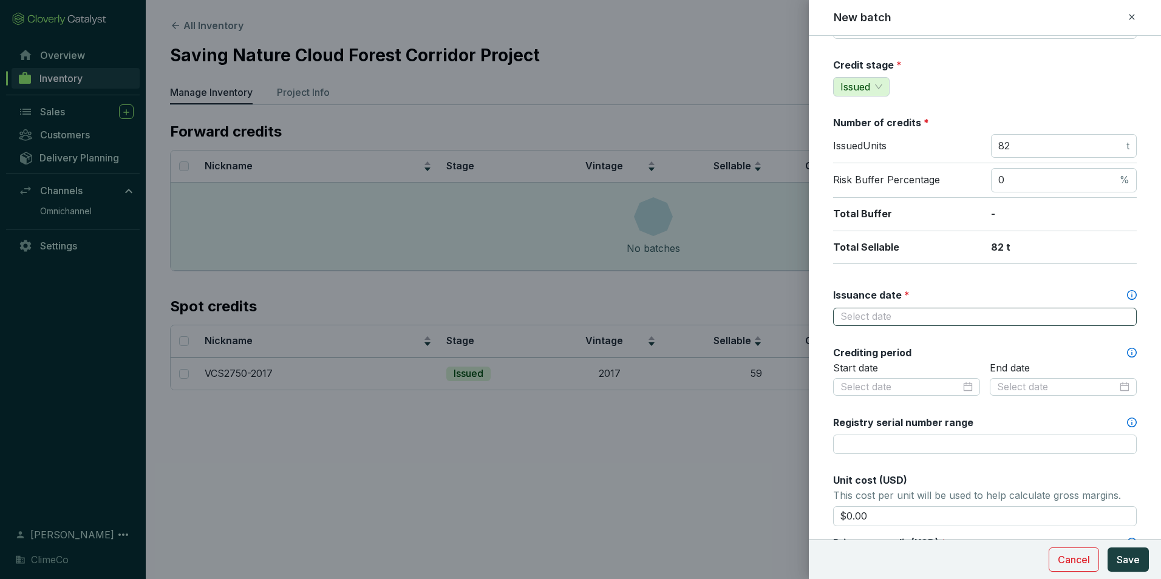
click at [1117, 320] on div at bounding box center [985, 316] width 289 height 13
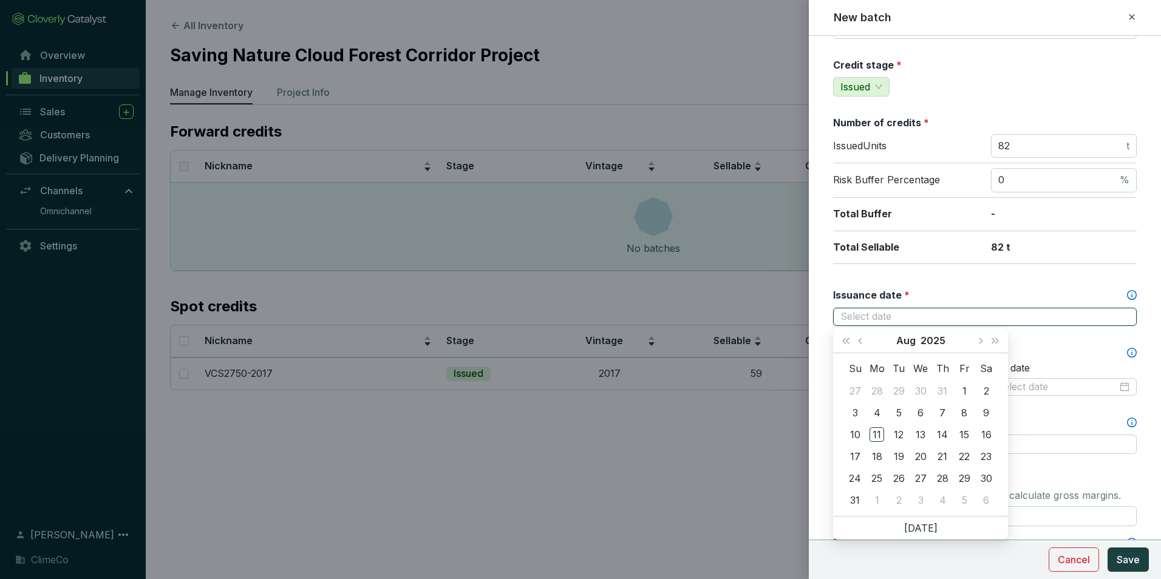
click at [1115, 323] on div at bounding box center [985, 316] width 289 height 13
click at [933, 340] on button "2025" at bounding box center [933, 341] width 25 height 24
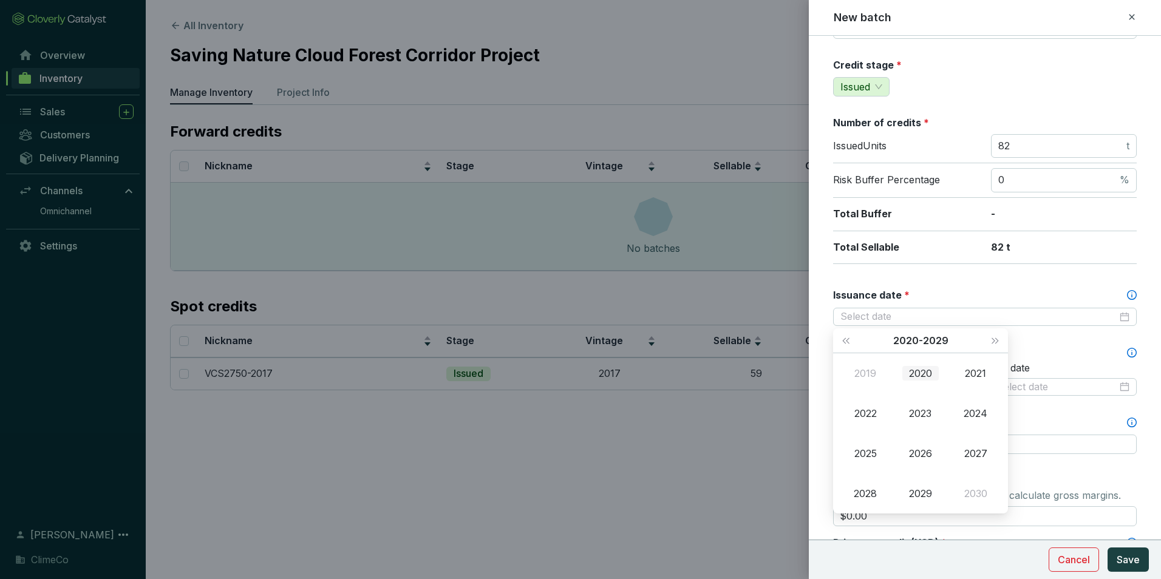
type input "2020-08-11"
click at [912, 344] on button "2020 - 2029" at bounding box center [921, 341] width 55 height 24
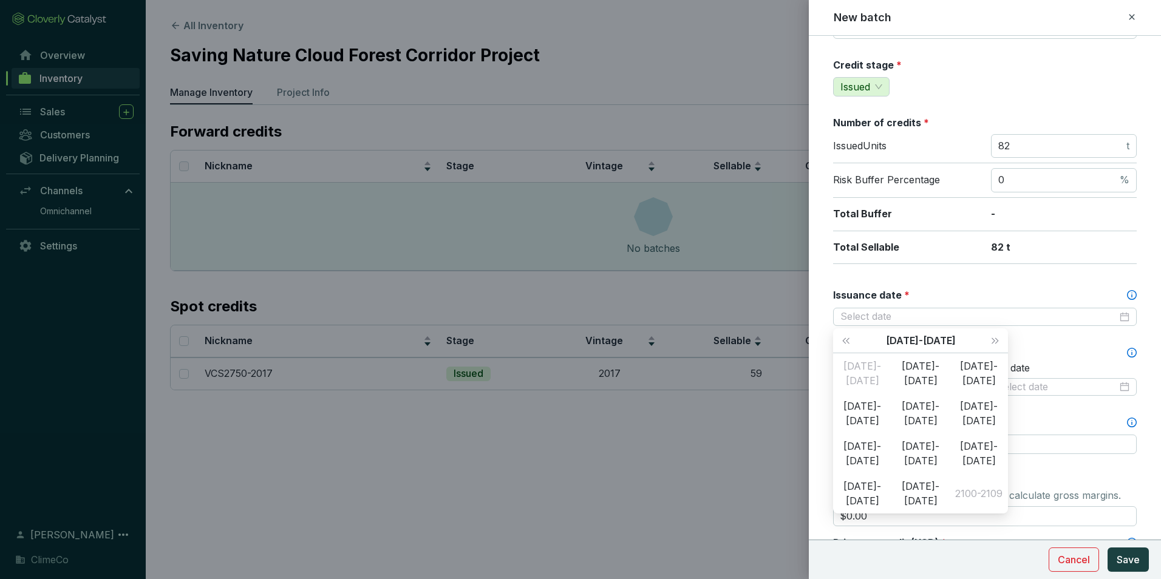
click at [1047, 344] on div "Batch name * This is the internal name that will be used throughout Catalyst. V…" at bounding box center [985, 387] width 304 height 916
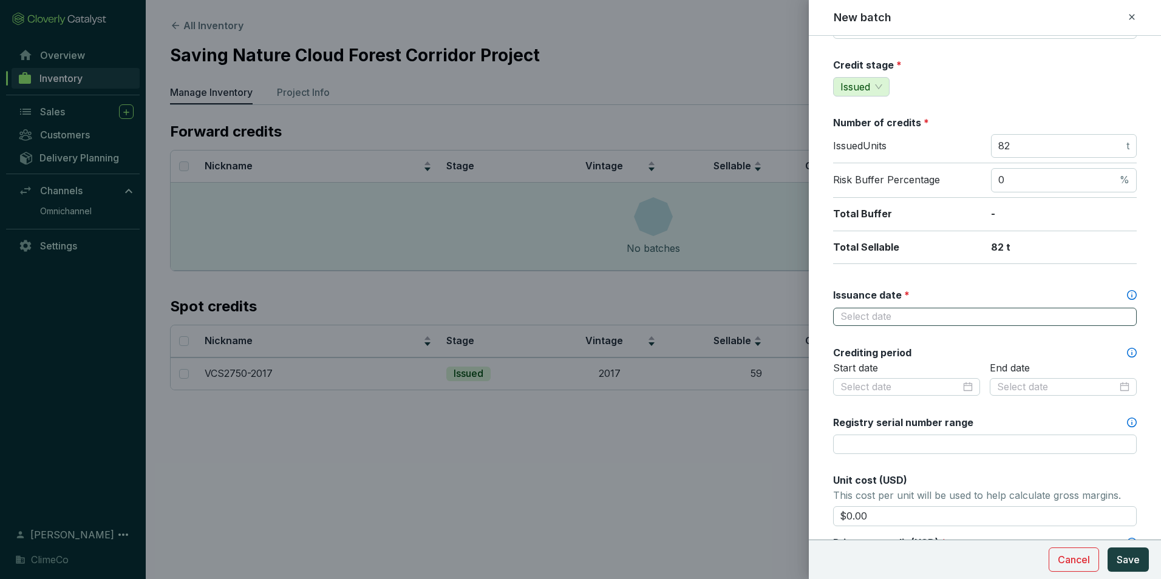
click at [1115, 315] on div at bounding box center [985, 316] width 289 height 13
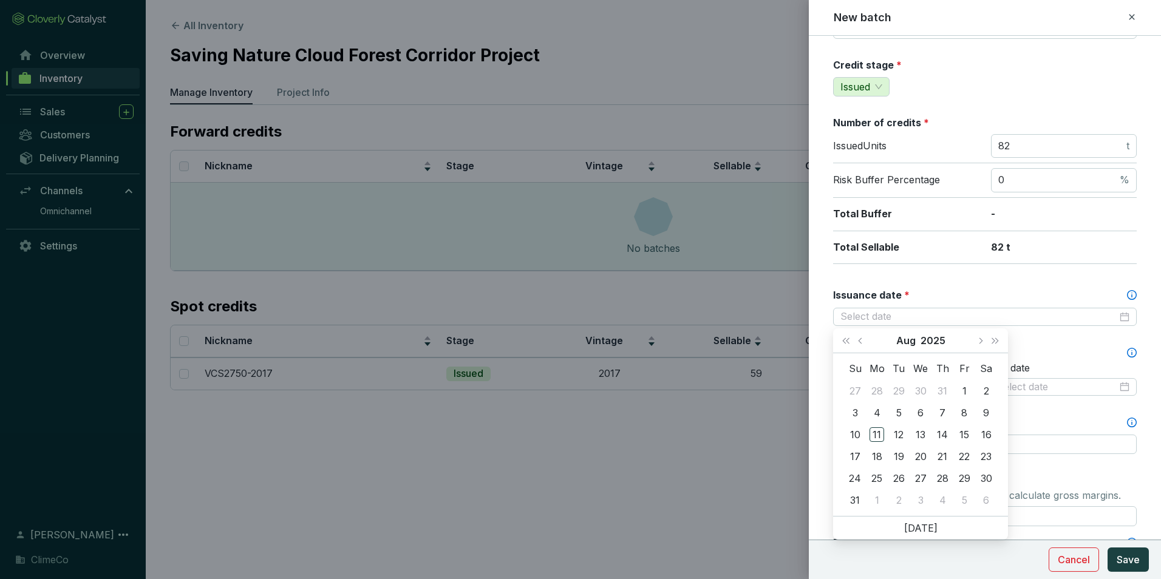
click at [1135, 366] on form "Batch name * This is the internal name that will be used throughout Catalyst. V…" at bounding box center [985, 416] width 352 height 974
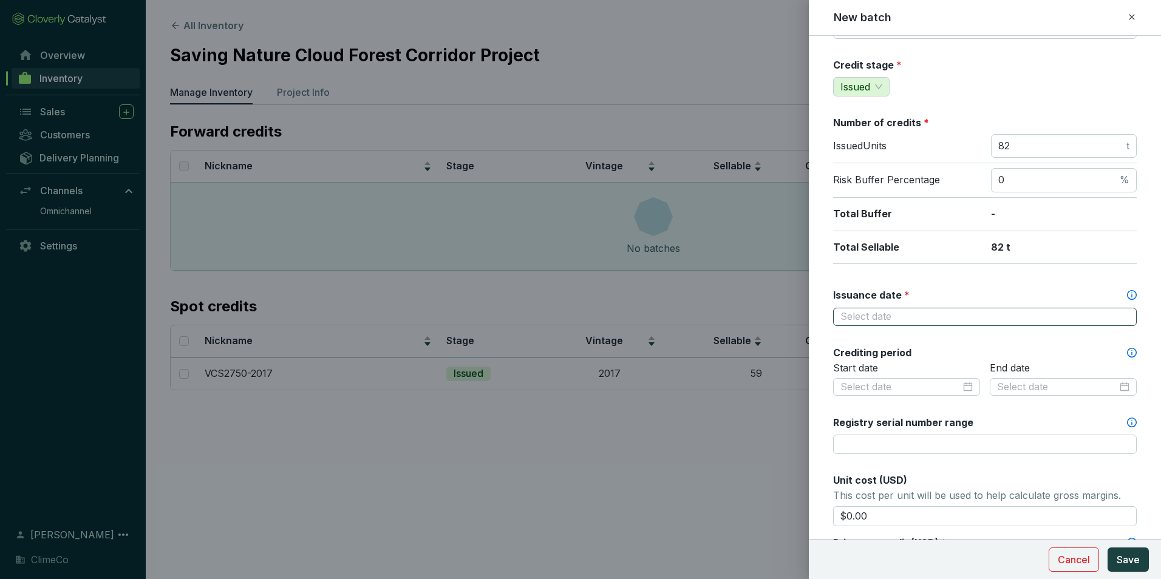
click at [1117, 320] on div at bounding box center [985, 316] width 289 height 13
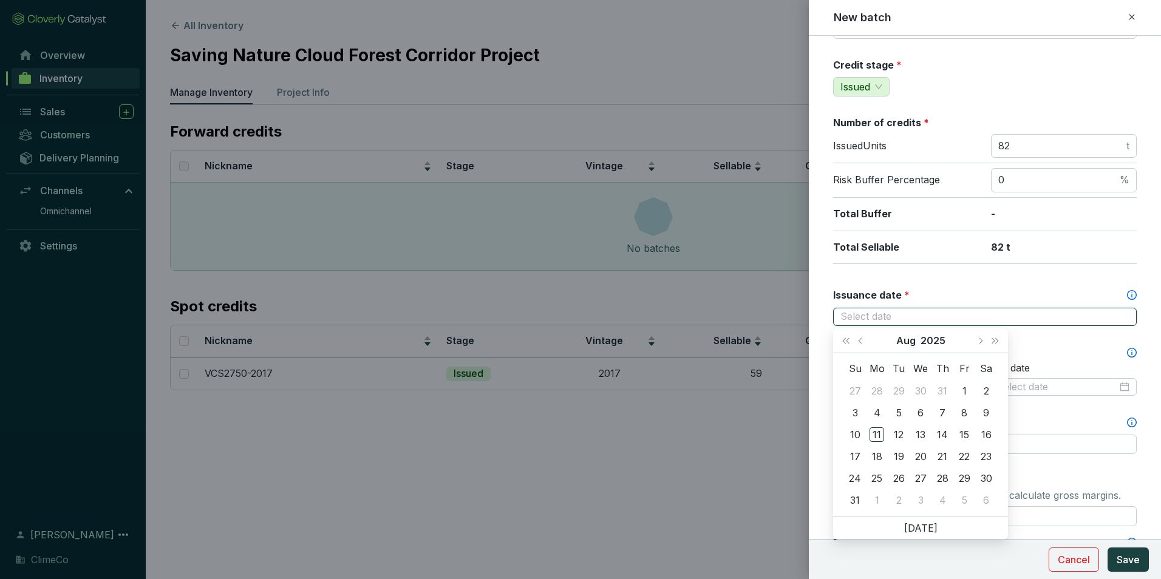
click at [1121, 316] on div at bounding box center [985, 317] width 304 height 18
click at [903, 338] on button "Aug" at bounding box center [906, 341] width 19 height 24
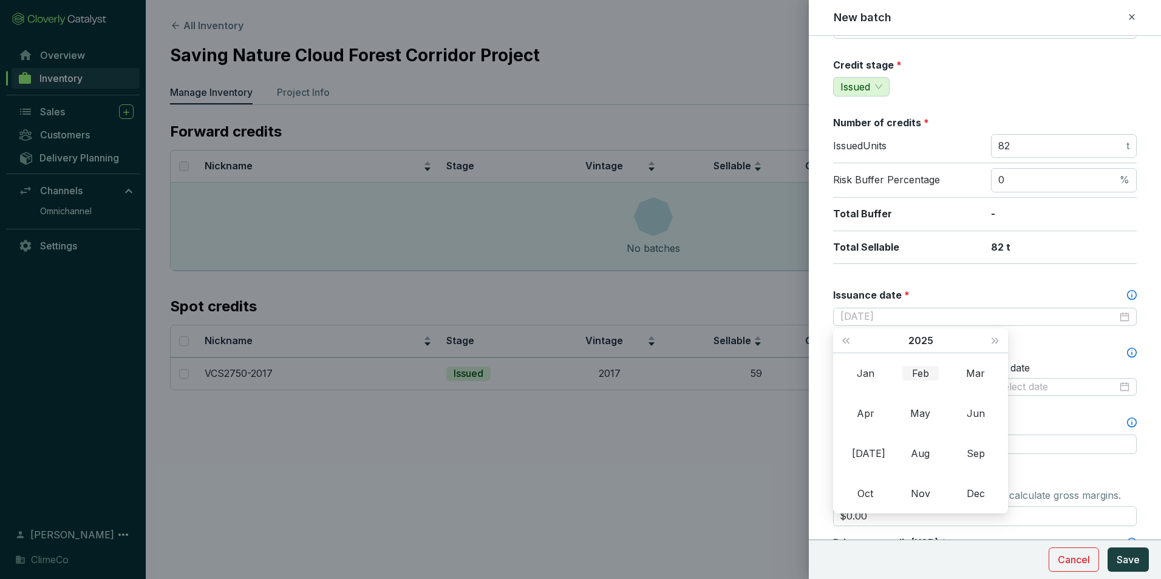
click at [926, 371] on div "Feb" at bounding box center [921, 373] width 36 height 15
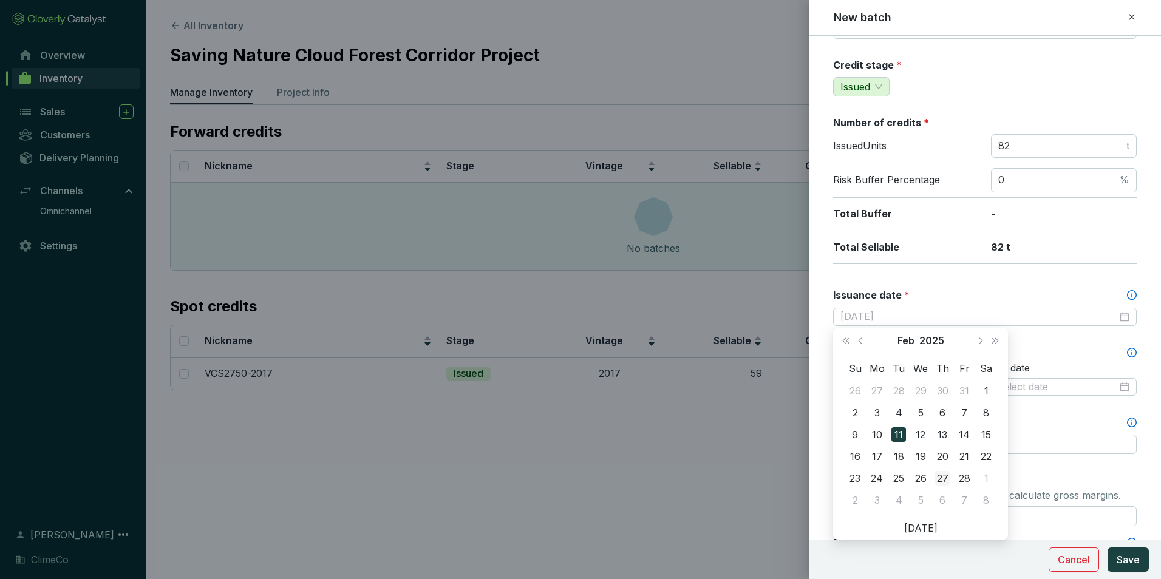
type input "2025-02-27"
click at [944, 476] on div "27" at bounding box center [942, 478] width 15 height 15
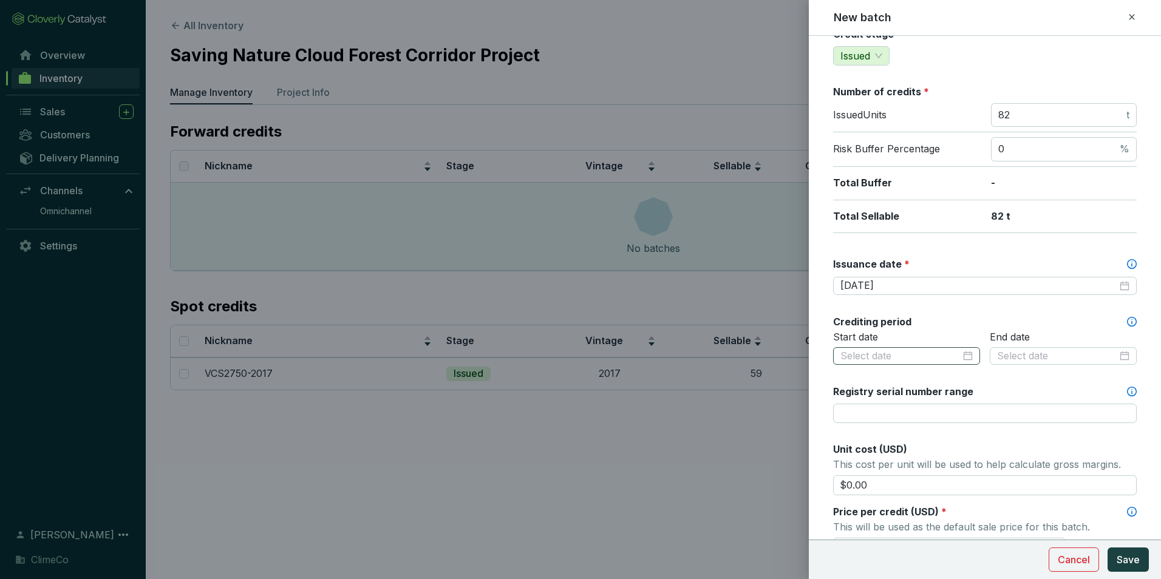
scroll to position [182, 0]
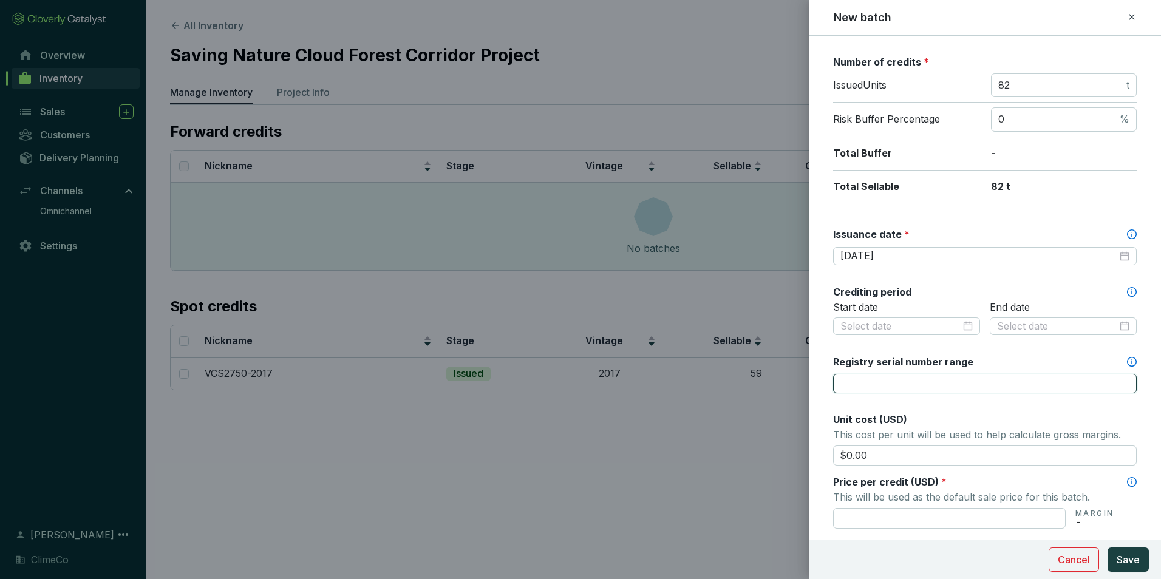
click at [923, 383] on input "Registry serial number range" at bounding box center [985, 383] width 304 height 19
paste input "17832-860876079-860876149-VCS-VCU-1323-VER-CO-14-2750-01012018-31122018-0"
type input "17832-860876079-860876149-VCS-VCU-1323-VER-CO-14-2750-01012018-31122018-0"
click at [820, 344] on form "Batch name * This is the internal name that will be used throughout Catalyst. V…" at bounding box center [985, 355] width 352 height 974
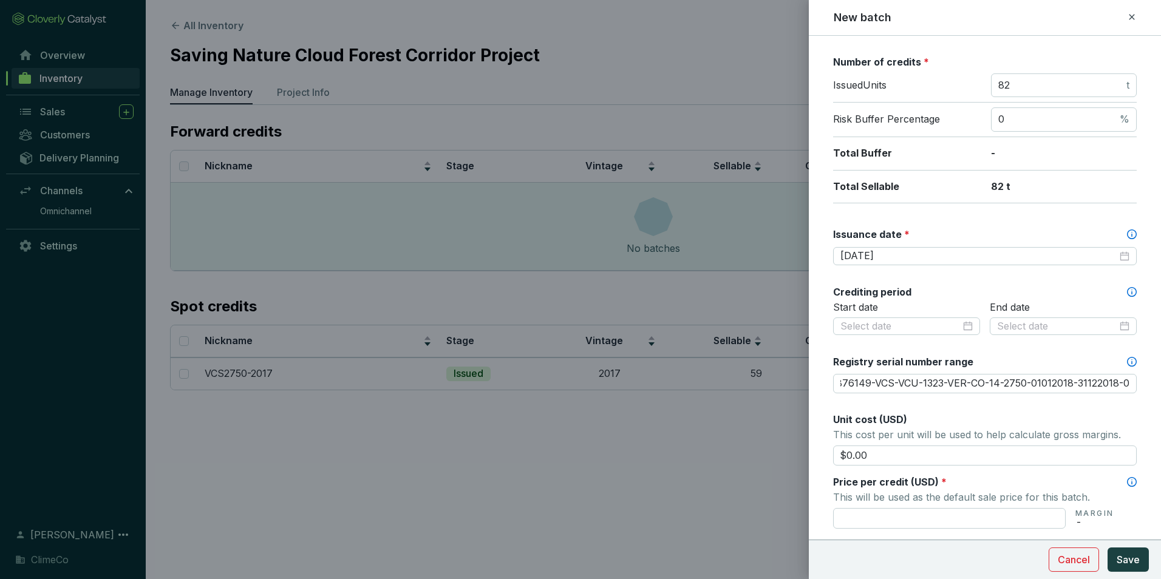
scroll to position [0, 0]
click at [825, 281] on form "Batch name * This is the internal name that will be used throughout Catalyst. V…" at bounding box center [985, 355] width 352 height 974
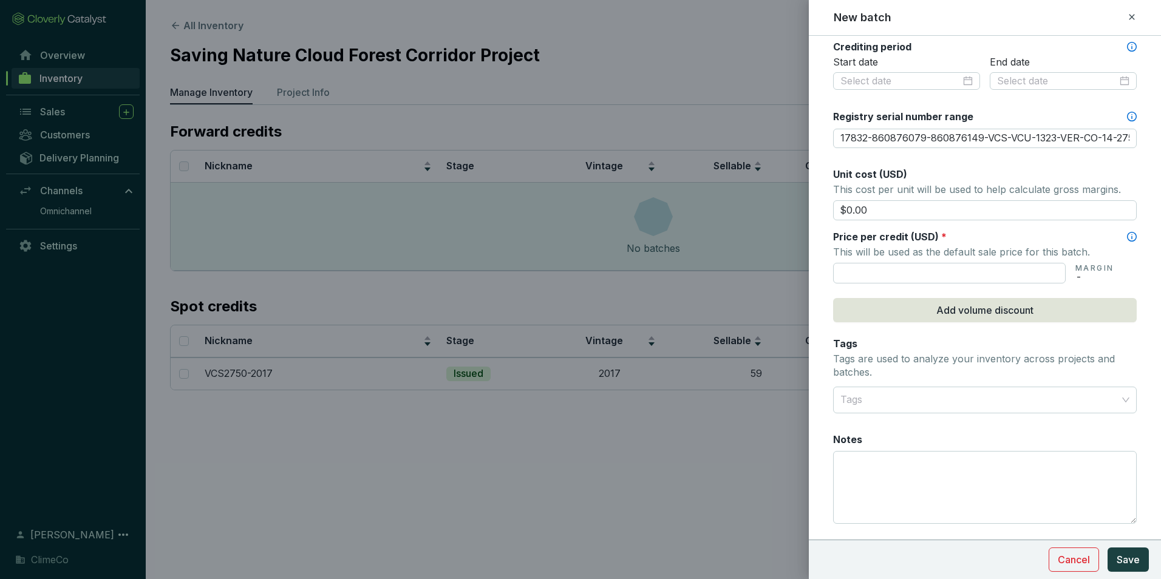
scroll to position [399, 0]
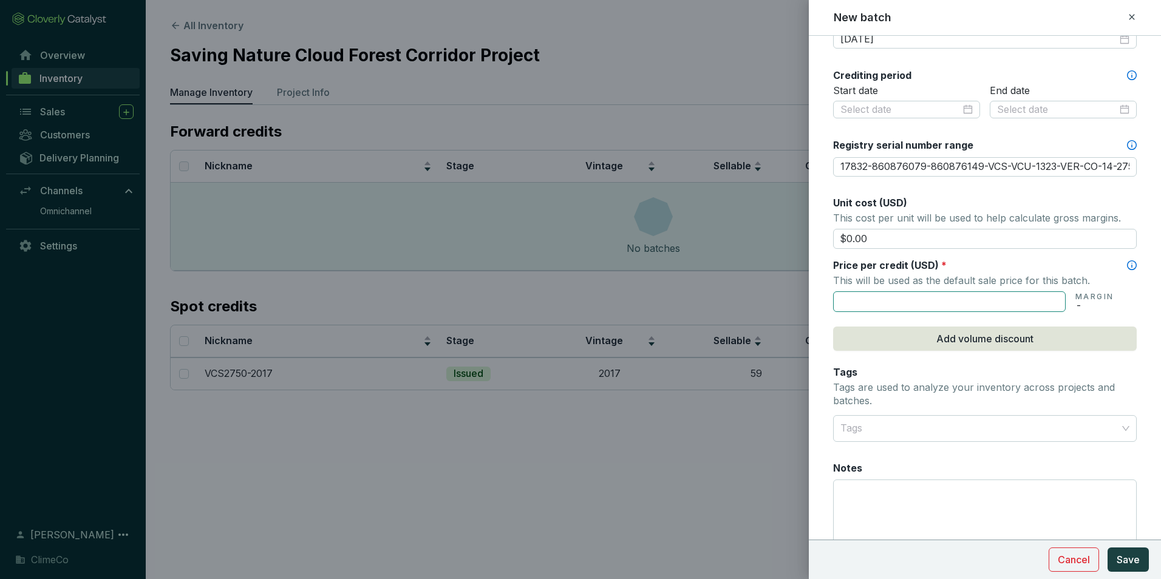
click at [964, 307] on input "text" at bounding box center [949, 302] width 233 height 21
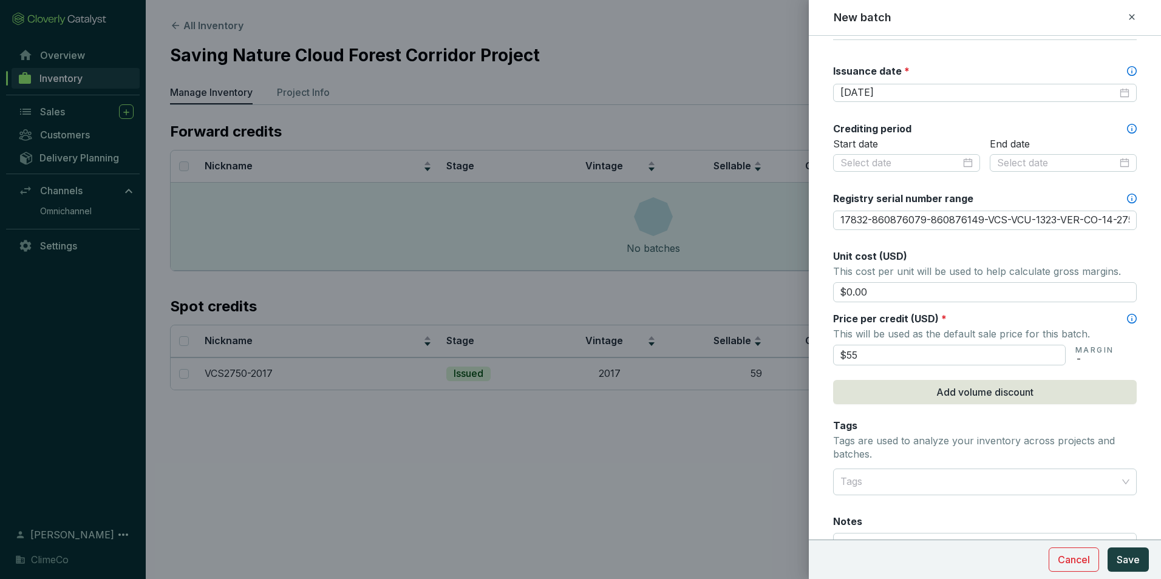
scroll to position [460, 0]
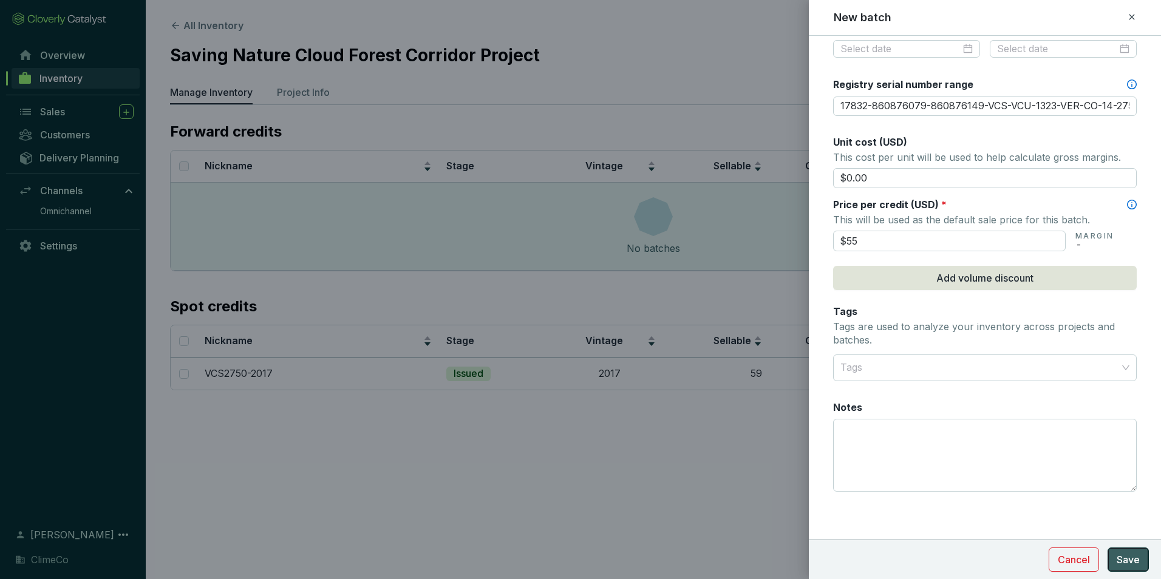
type input "$55.00"
click at [1129, 555] on span "Save" at bounding box center [1128, 560] width 23 height 15
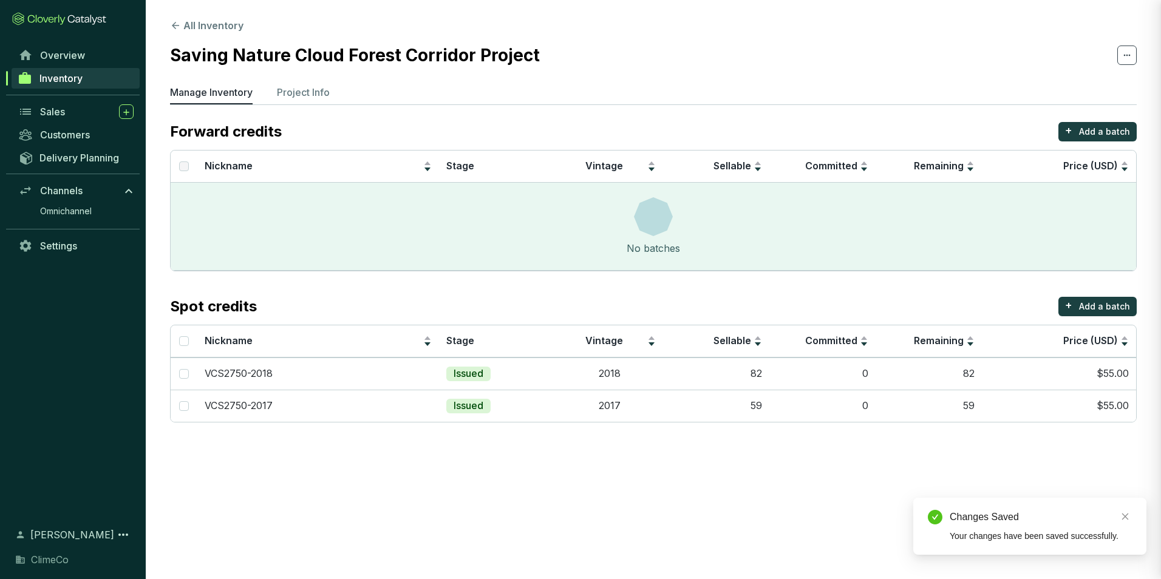
scroll to position [403, 0]
click at [1079, 307] on button "+ Add a batch" at bounding box center [1098, 306] width 78 height 19
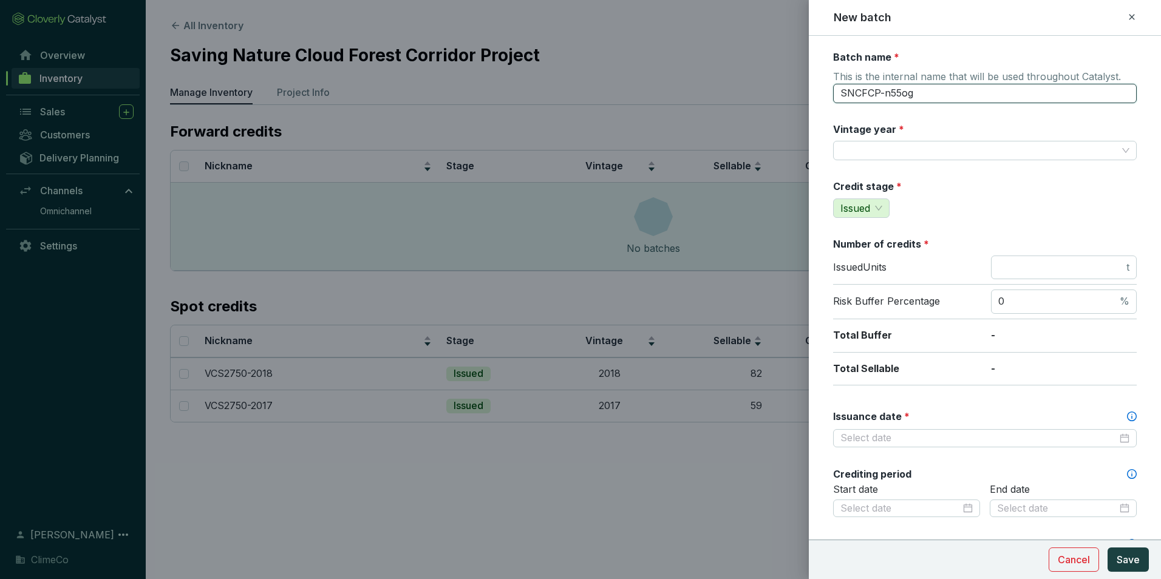
click at [888, 96] on input "SNCFCP-n55og" at bounding box center [985, 93] width 304 height 19
type input "VCS2750-2019"
click at [897, 159] on input "Vintage year *" at bounding box center [979, 151] width 277 height 18
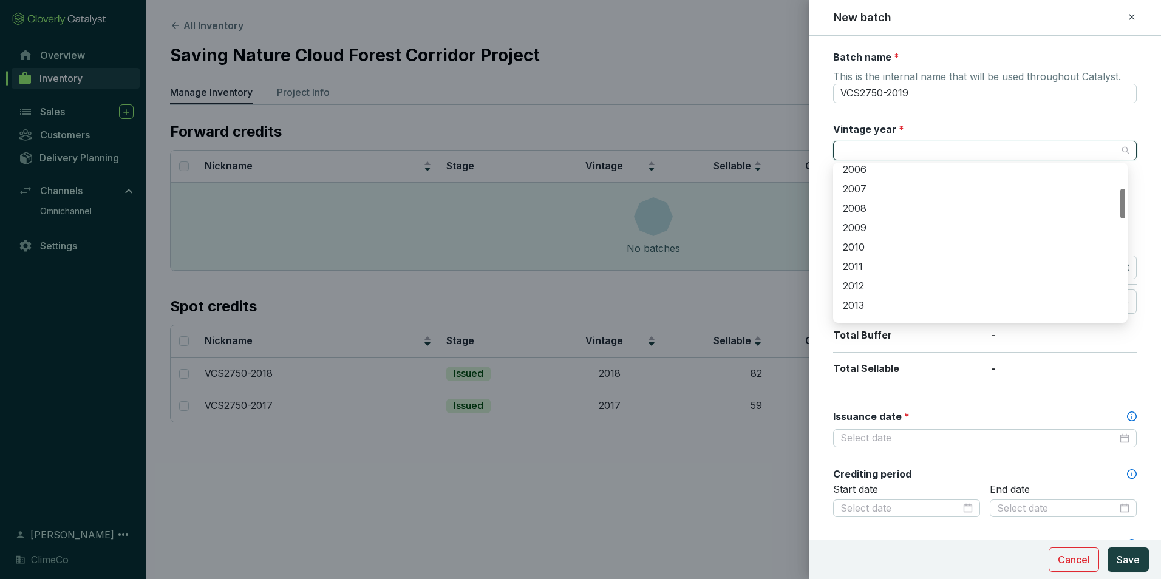
scroll to position [243, 0]
click at [877, 297] on div "2019" at bounding box center [980, 301] width 275 height 13
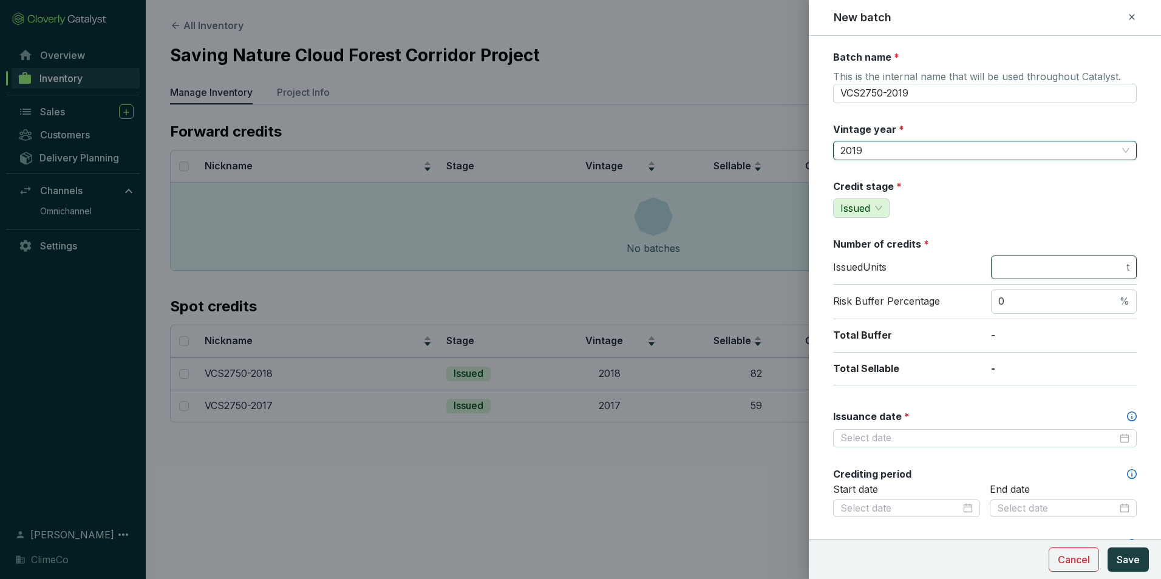
click at [1013, 268] on input "number" at bounding box center [1062, 267] width 126 height 13
type input "251"
click at [990, 194] on div "Credit stage * Issued" at bounding box center [985, 199] width 304 height 38
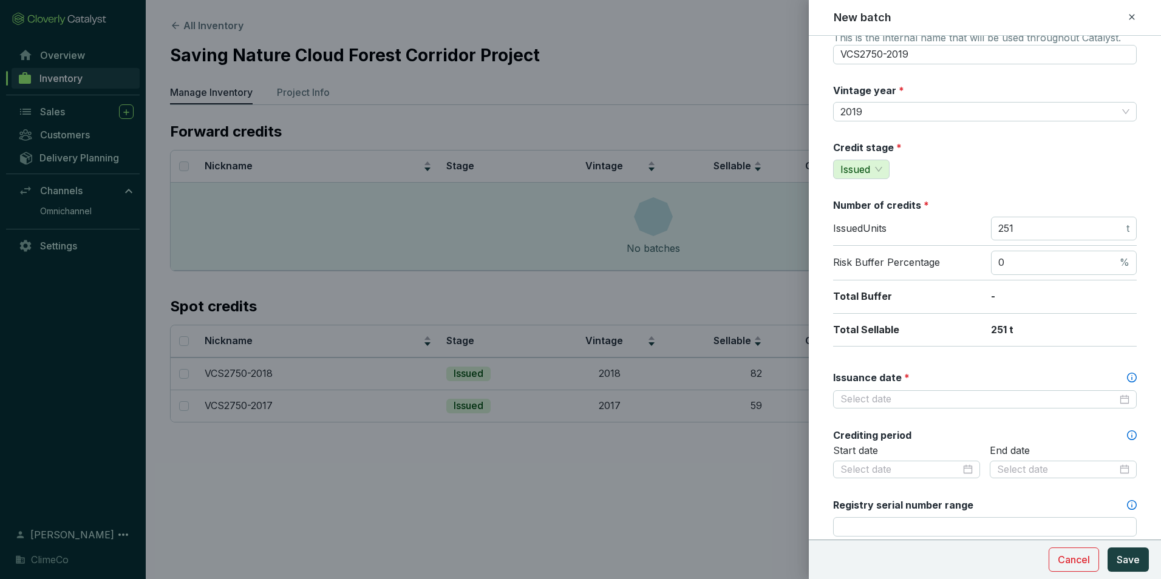
scroll to position [61, 0]
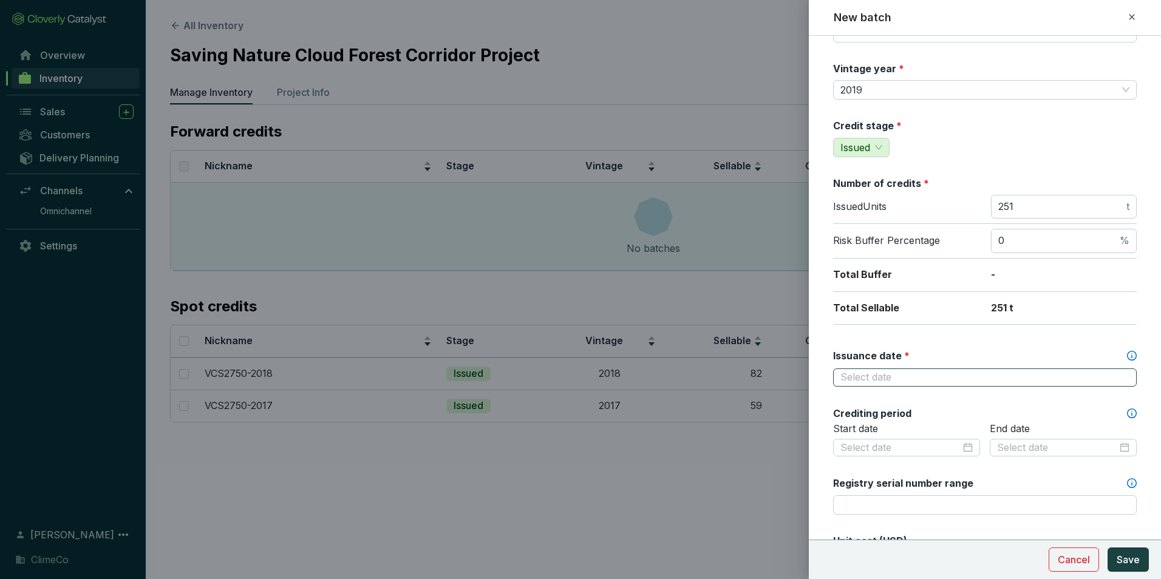
click at [1116, 379] on div at bounding box center [985, 377] width 289 height 13
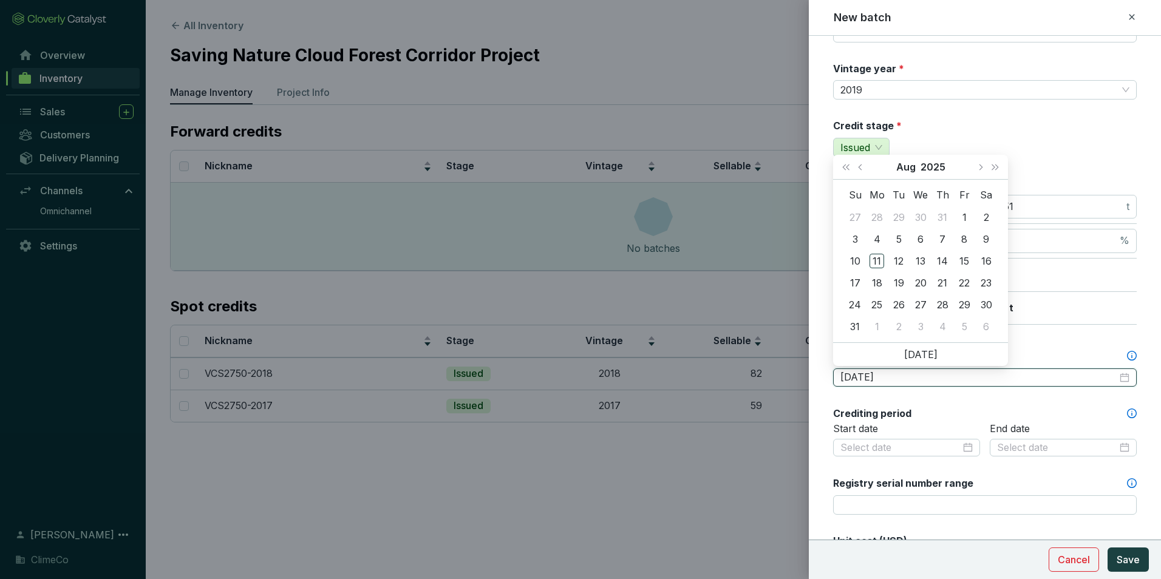
type input "2025-07-28"
click at [903, 169] on button "Aug" at bounding box center [906, 167] width 19 height 24
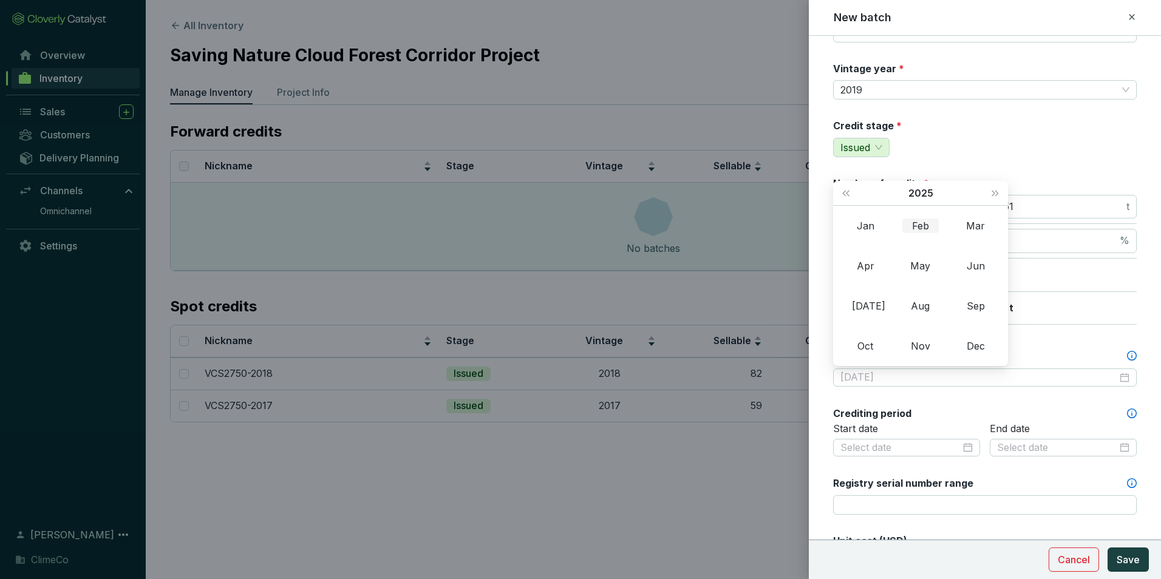
click at [915, 228] on div "Feb" at bounding box center [921, 226] width 36 height 15
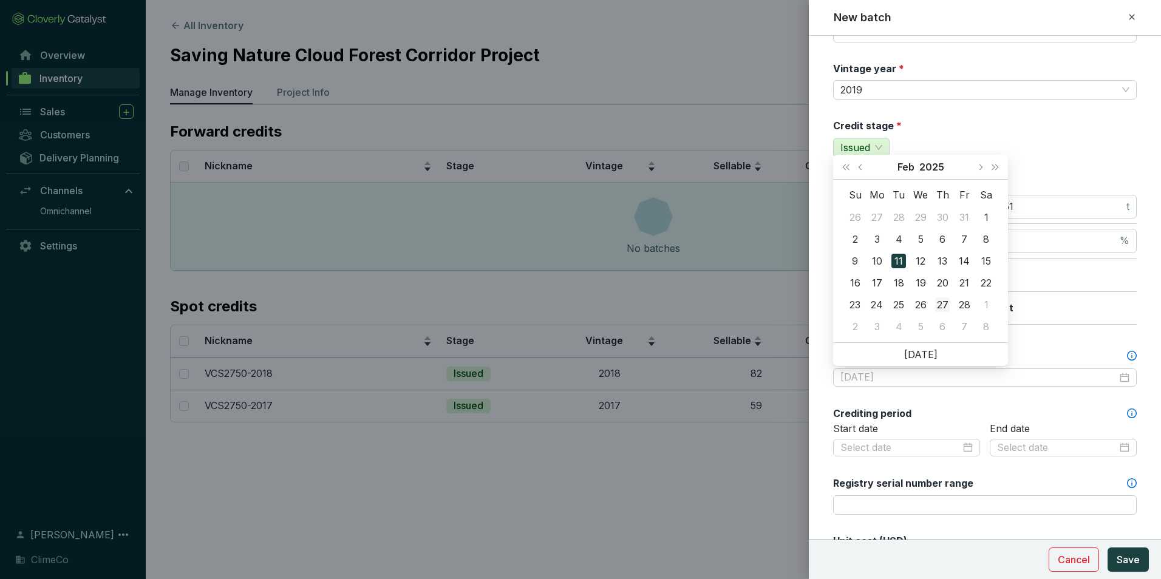
type input "2025-02-27"
click at [943, 301] on div "27" at bounding box center [942, 305] width 15 height 15
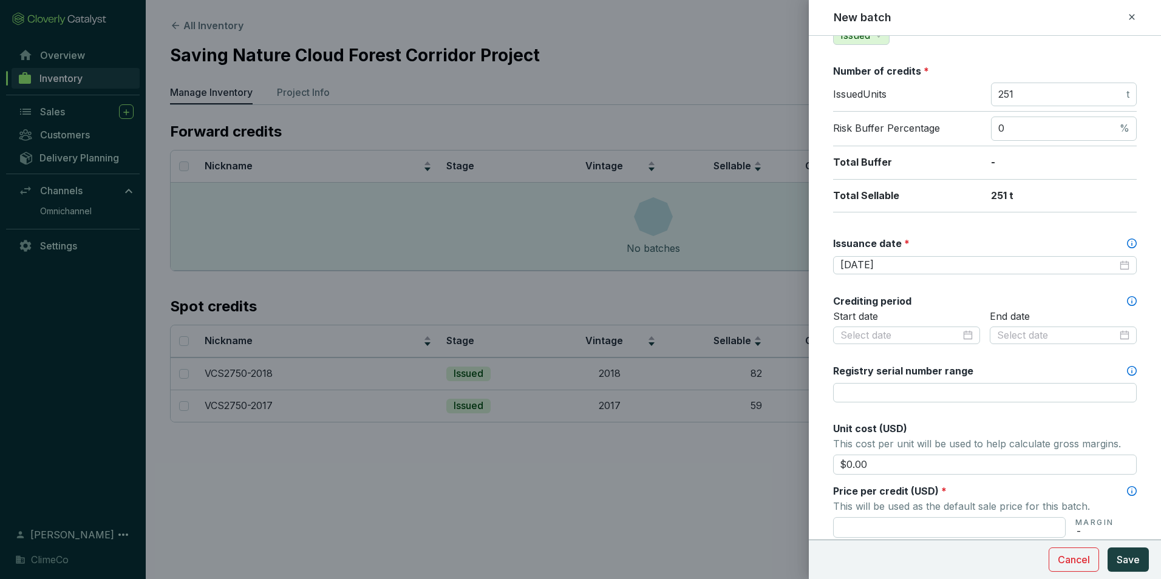
scroll to position [182, 0]
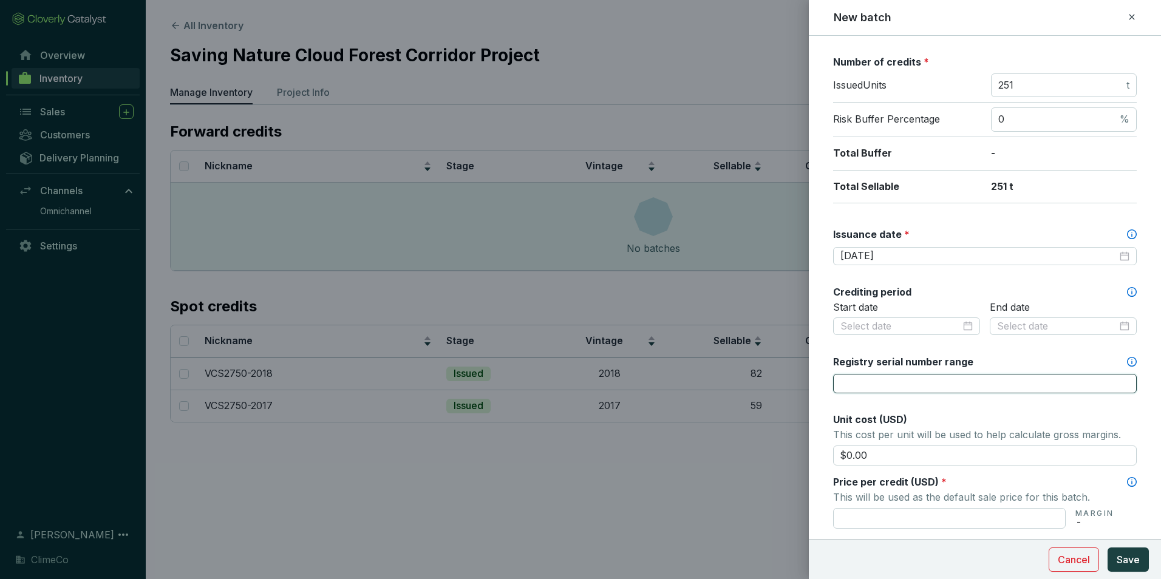
click at [863, 378] on input "Registry serial number range" at bounding box center [985, 383] width 304 height 19
paste input "17834-860876184-860876400-VCS-VCU-1323-VER-CO-14-2750-01012019-31122019-0"
type input "17834-860876184-860876400-VCS-VCU-1323-VER-CO-14-2750-01012019-31122019-0"
click at [821, 357] on form "Batch name * This is the internal name that will be used throughout Catalyst. V…" at bounding box center [985, 355] width 352 height 974
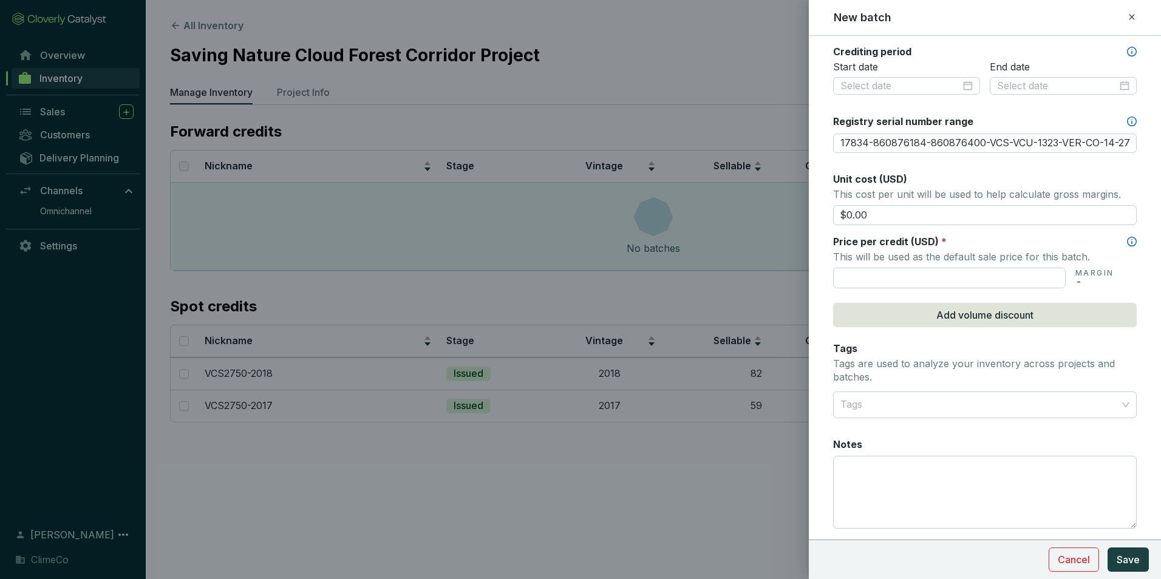
scroll to position [425, 0]
click at [874, 272] on input "text" at bounding box center [949, 275] width 233 height 21
type input "$55.00"
click at [823, 291] on form "Batch name * This is the internal name that will be used throughout Catalyst. V…" at bounding box center [985, 112] width 352 height 974
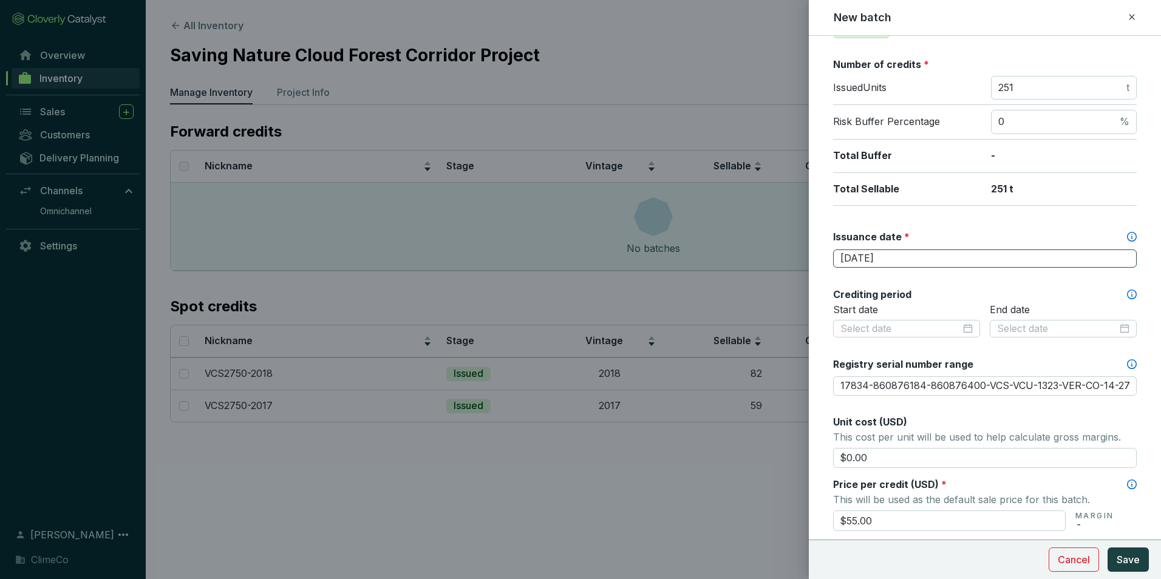
scroll to position [121, 0]
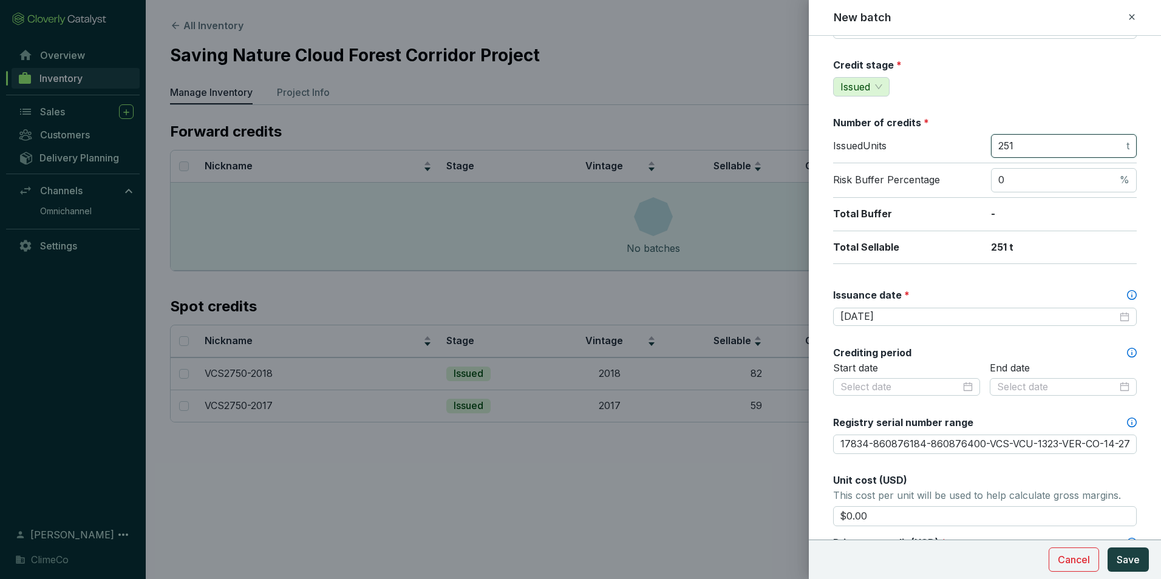
click at [1020, 144] on input "251" at bounding box center [1062, 146] width 126 height 13
type input "217"
click at [821, 178] on form "Batch name * This is the internal name that will be used throughout Catalyst. V…" at bounding box center [985, 416] width 352 height 974
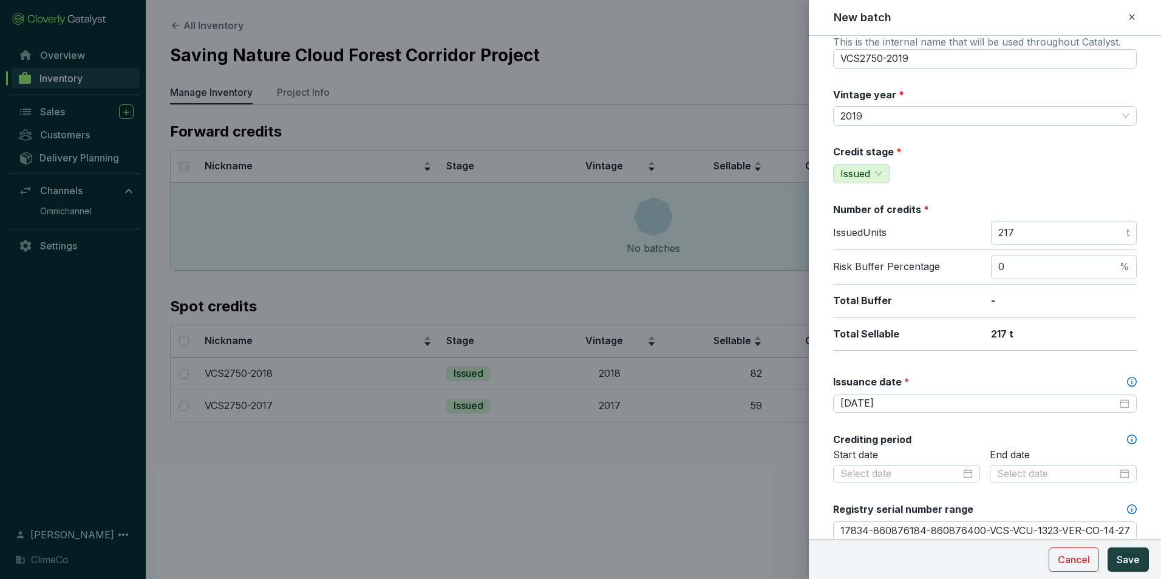
scroll to position [0, 0]
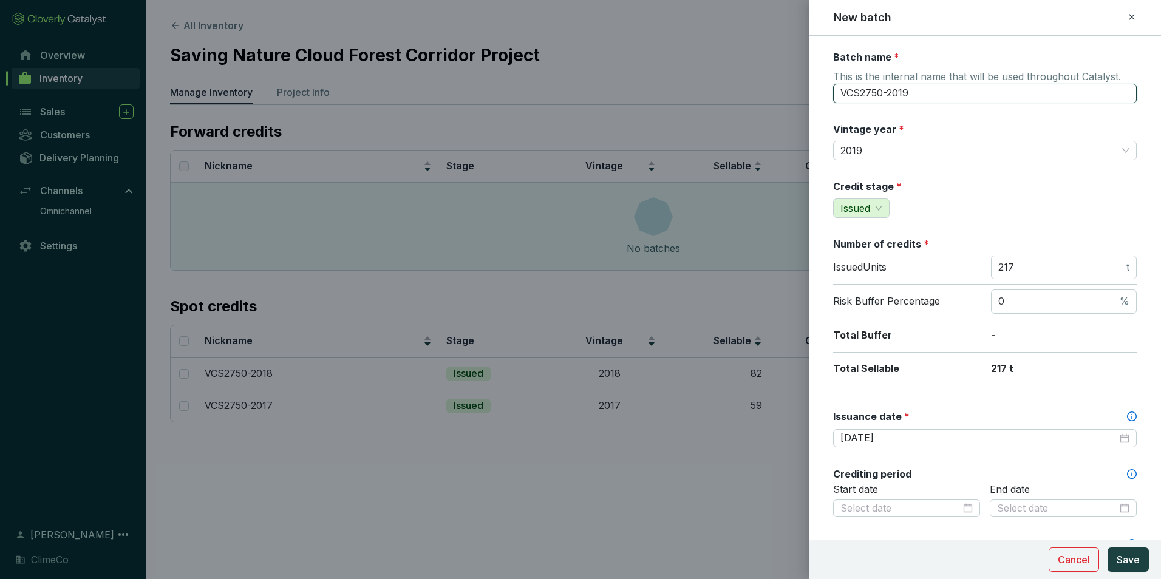
click at [923, 91] on input "VCS2750-2019" at bounding box center [985, 93] width 304 height 19
type input "VCS2750-2019-1"
click at [1127, 566] on span "Save" at bounding box center [1128, 560] width 23 height 15
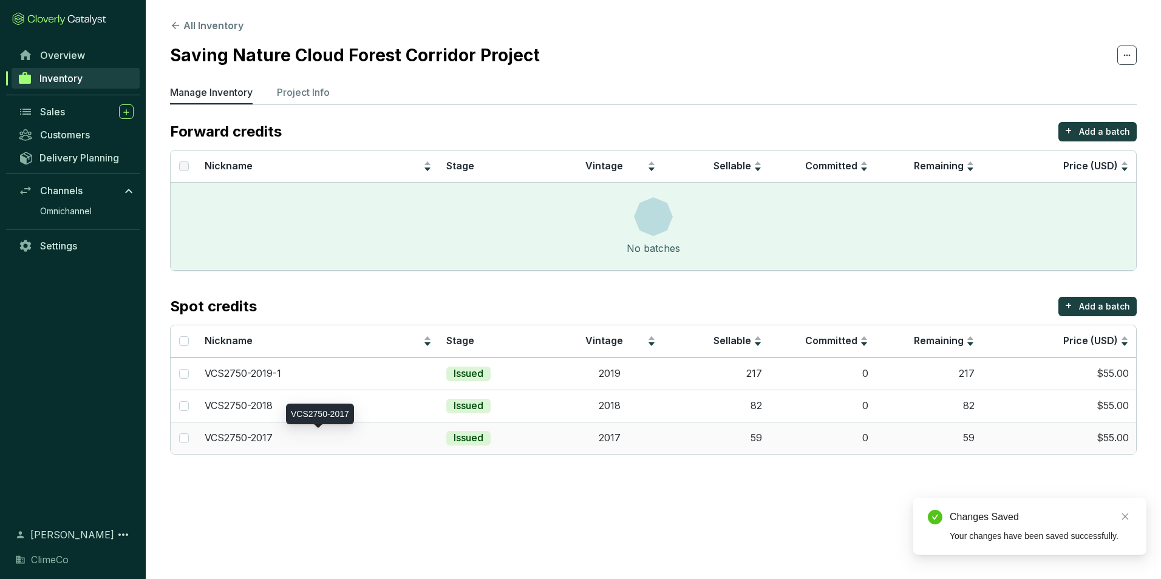
click at [325, 443] on div "VCS2750-2017" at bounding box center [318, 438] width 227 height 13
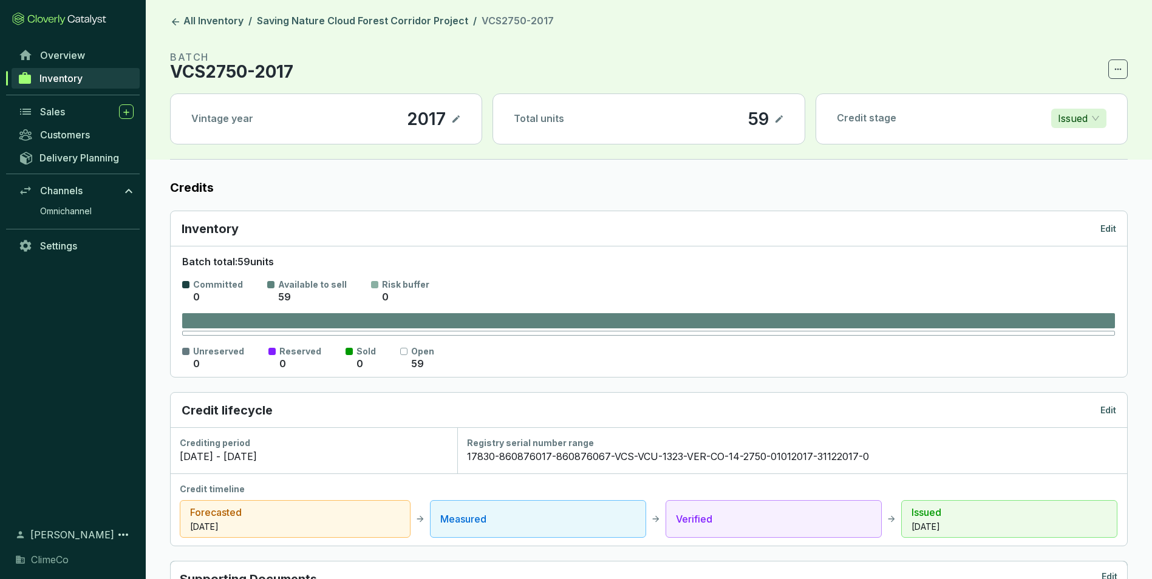
click at [1111, 233] on p "Edit" at bounding box center [1109, 229] width 16 height 12
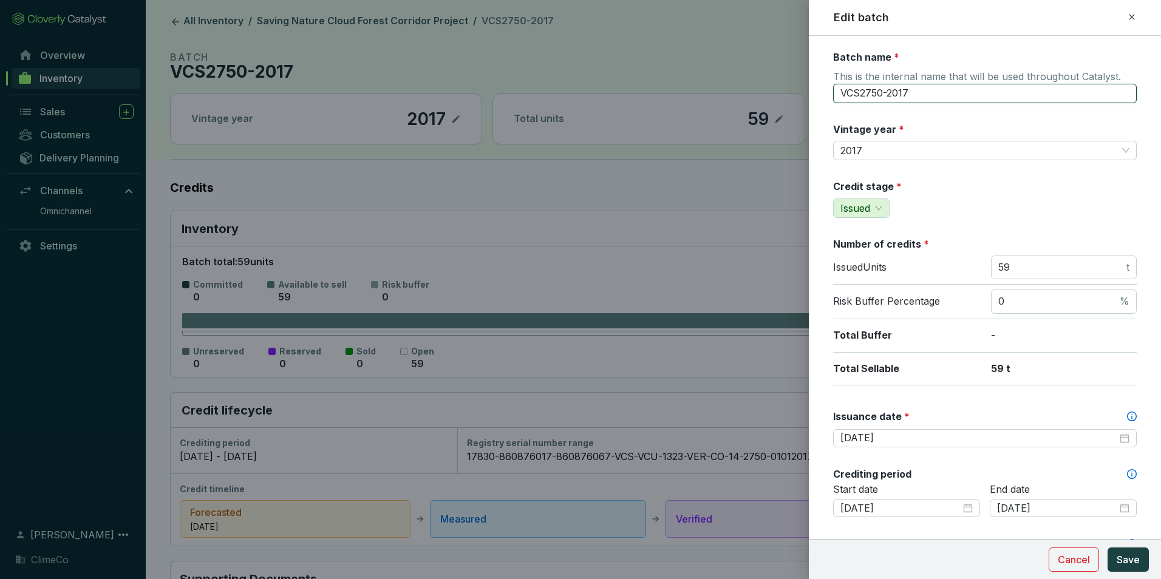
click at [935, 98] on input "VCS2750-2017" at bounding box center [985, 93] width 304 height 19
type input "VCS2750-2017-1"
click at [1039, 264] on input "59" at bounding box center [1062, 267] width 126 height 13
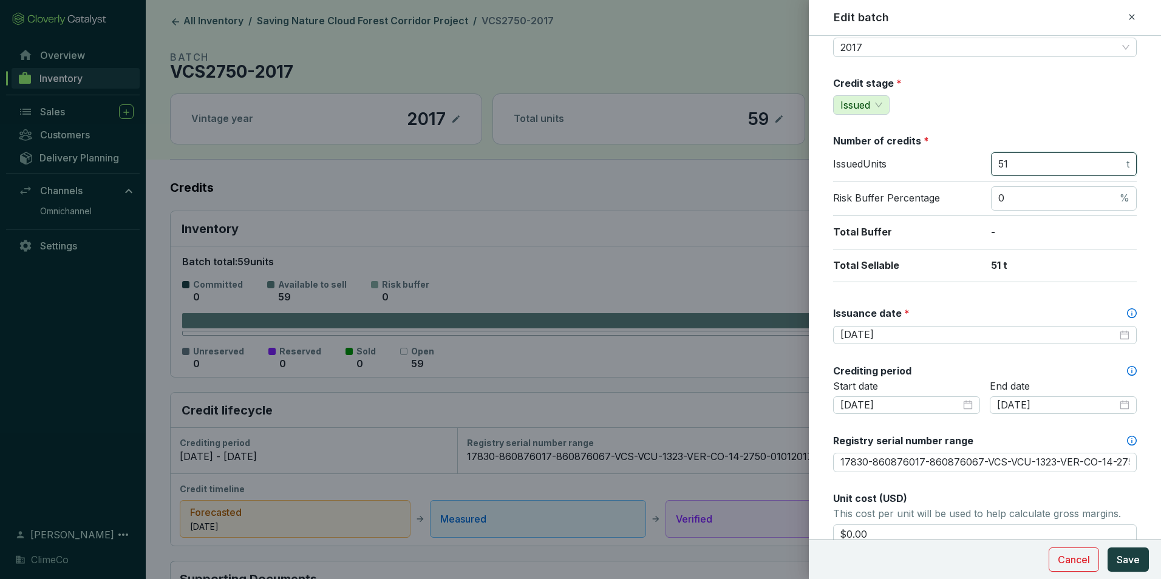
scroll to position [182, 0]
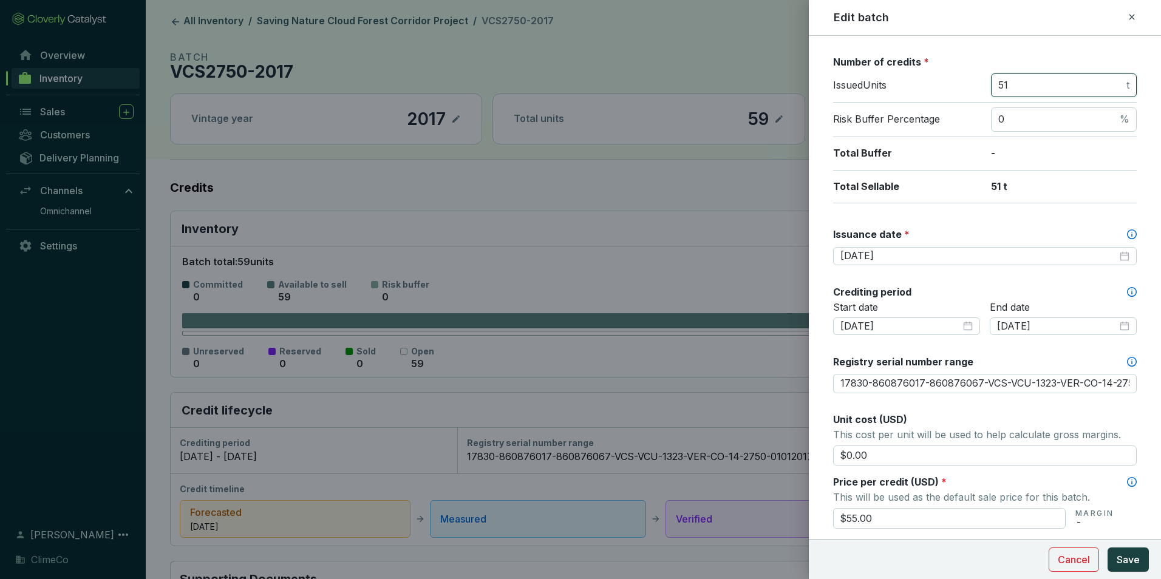
type input "51"
click at [944, 390] on input "17830-860876017-860876067-VCS-VCU-1323-VER-CO-14-2750-01012017-31122017-0" at bounding box center [985, 383] width 304 height 19
paste input "text"
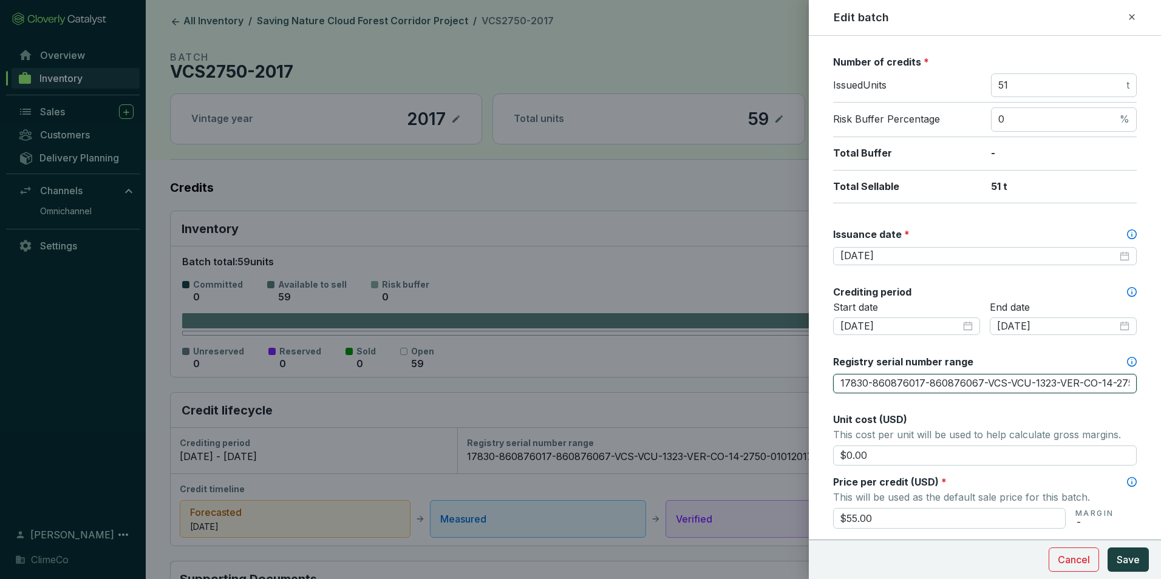
scroll to position [0, 125]
type input "17830-860876017-860876067-VCS-VCU-1323-VER-CO-14-2750-01012017-31122017-0"
click at [997, 410] on div "Batch name * This is the internal name that will be used throughout Catalyst. V…" at bounding box center [985, 384] width 304 height 1033
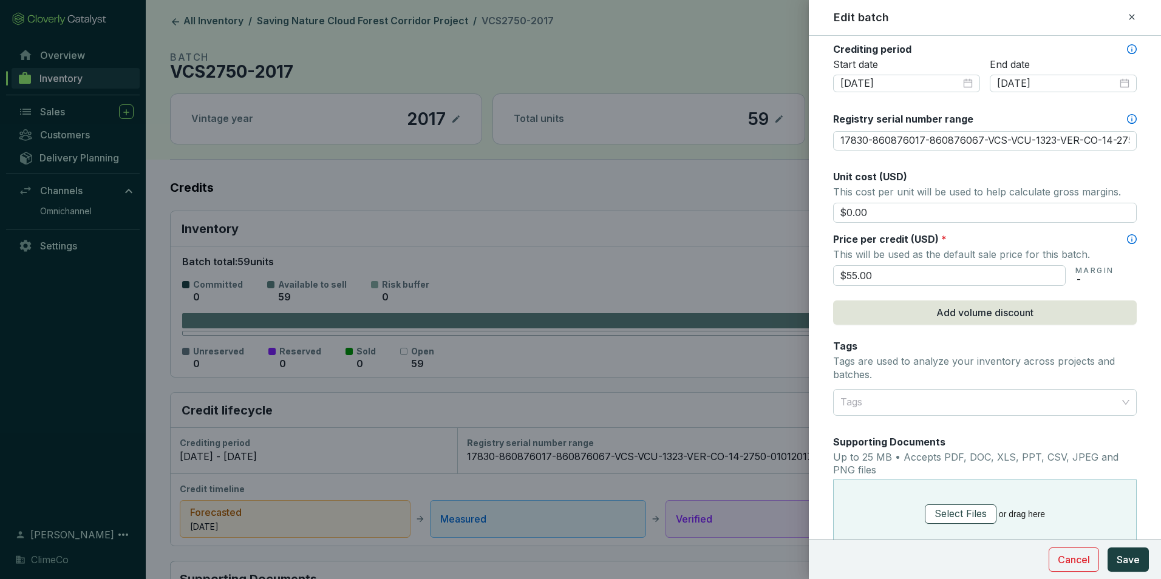
scroll to position [486, 0]
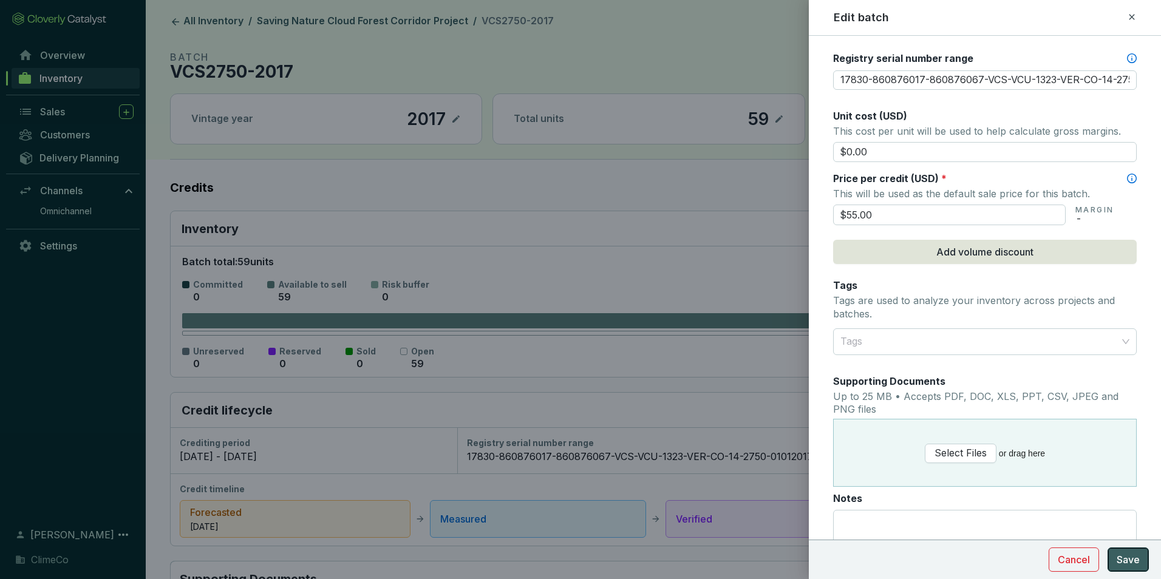
click at [1137, 561] on span "Save" at bounding box center [1128, 560] width 23 height 15
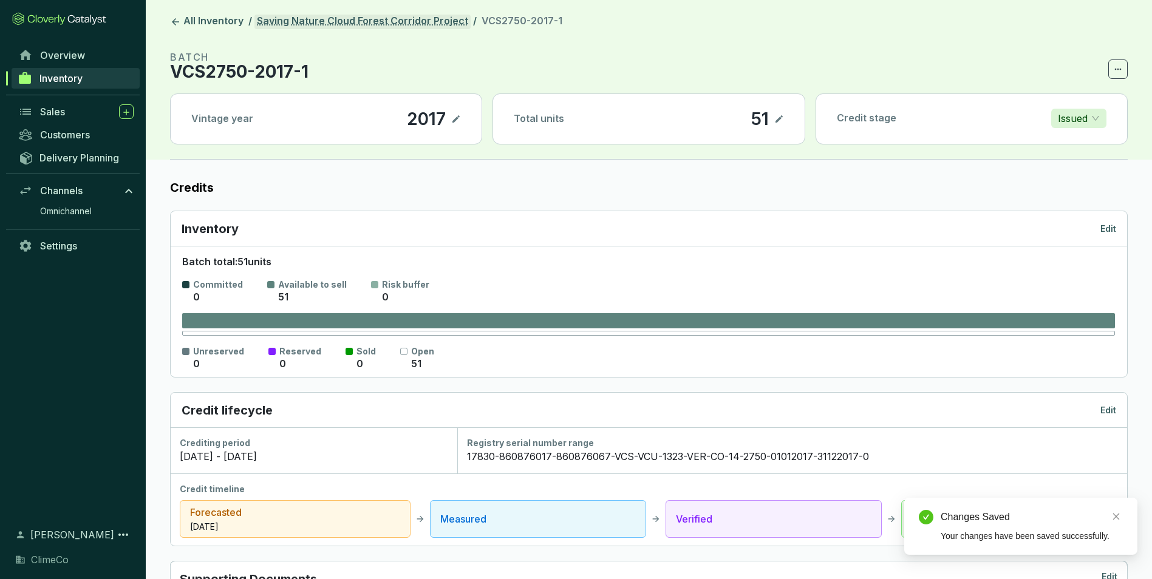
click at [397, 20] on link "Saving Nature Cloud Forest Corridor Project" at bounding box center [363, 22] width 216 height 15
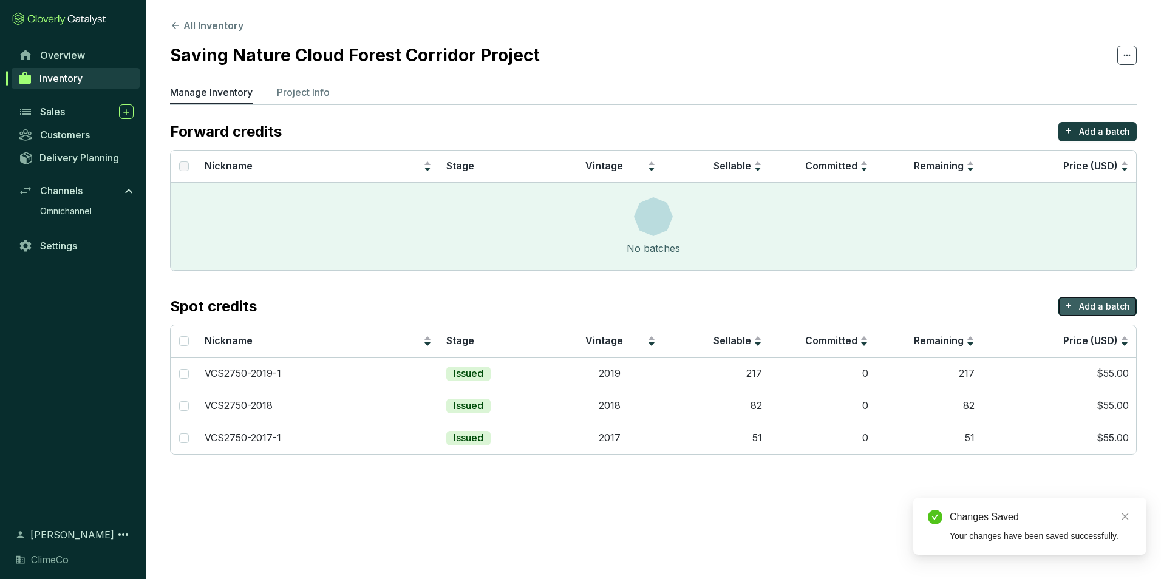
click at [1078, 304] on button "+ Add a batch" at bounding box center [1098, 306] width 78 height 19
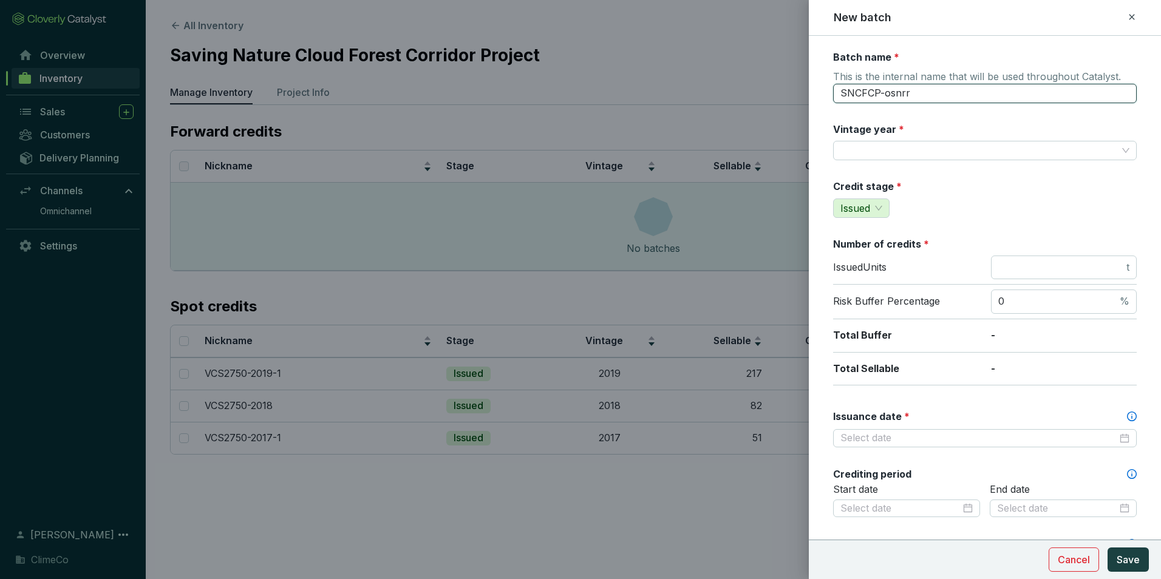
click at [886, 101] on input "SNCFCP-osnrr" at bounding box center [985, 93] width 304 height 19
type input "VCS2750-2017-2"
click at [887, 143] on input "Vintage year *" at bounding box center [979, 151] width 277 height 18
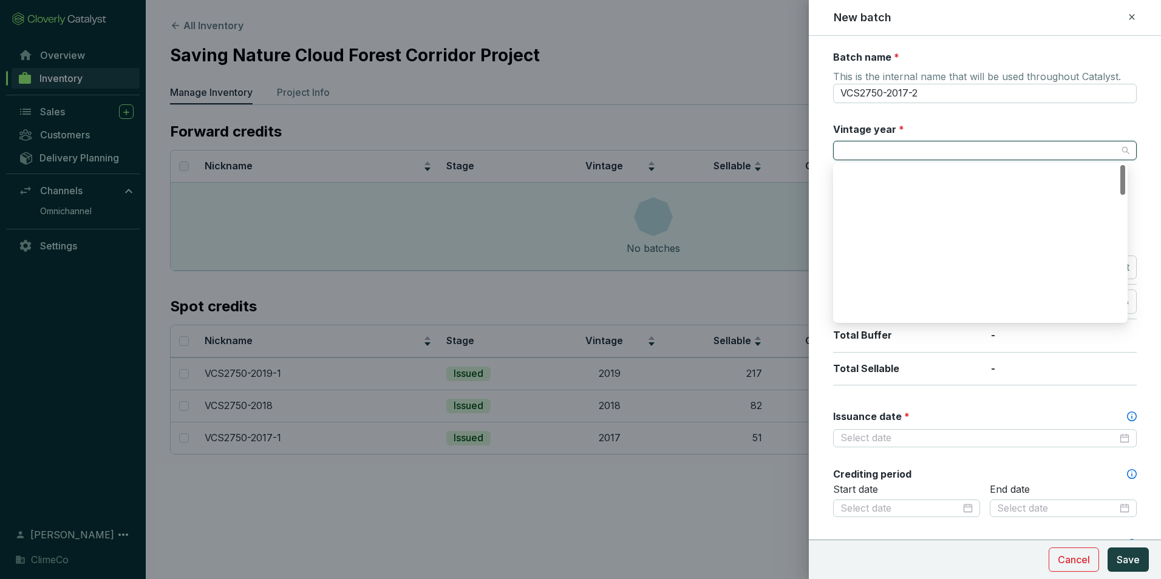
scroll to position [243, 0]
click at [892, 263] on div "2017" at bounding box center [980, 262] width 275 height 13
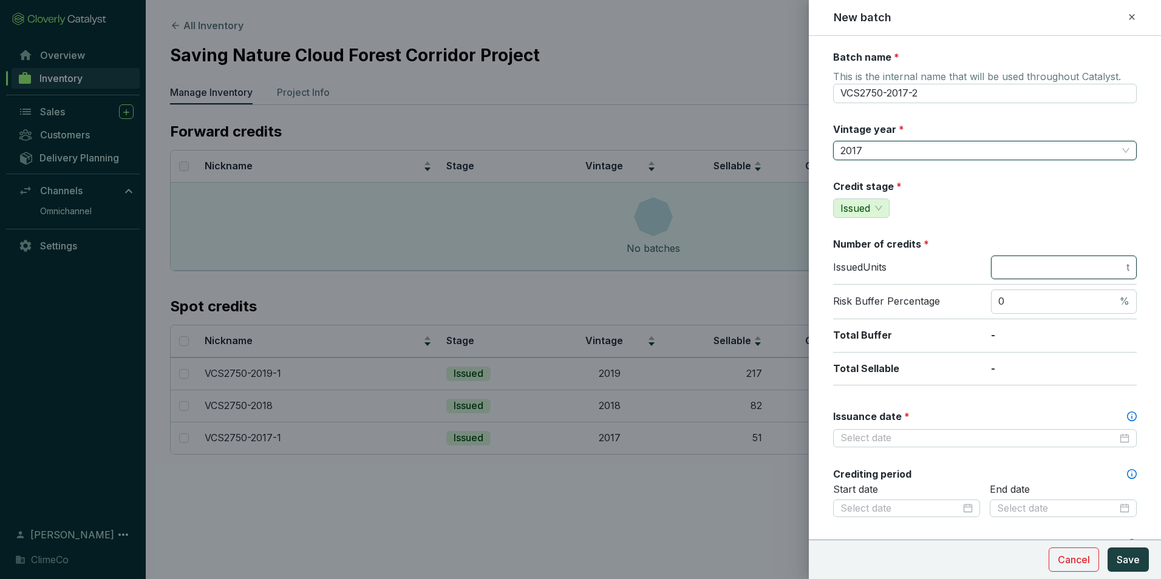
click at [1021, 267] on input "number" at bounding box center [1062, 267] width 126 height 13
type input "8"
click at [1019, 219] on div "Batch name * This is the internal name that will be used throughout Catalyst. V…" at bounding box center [985, 508] width 304 height 916
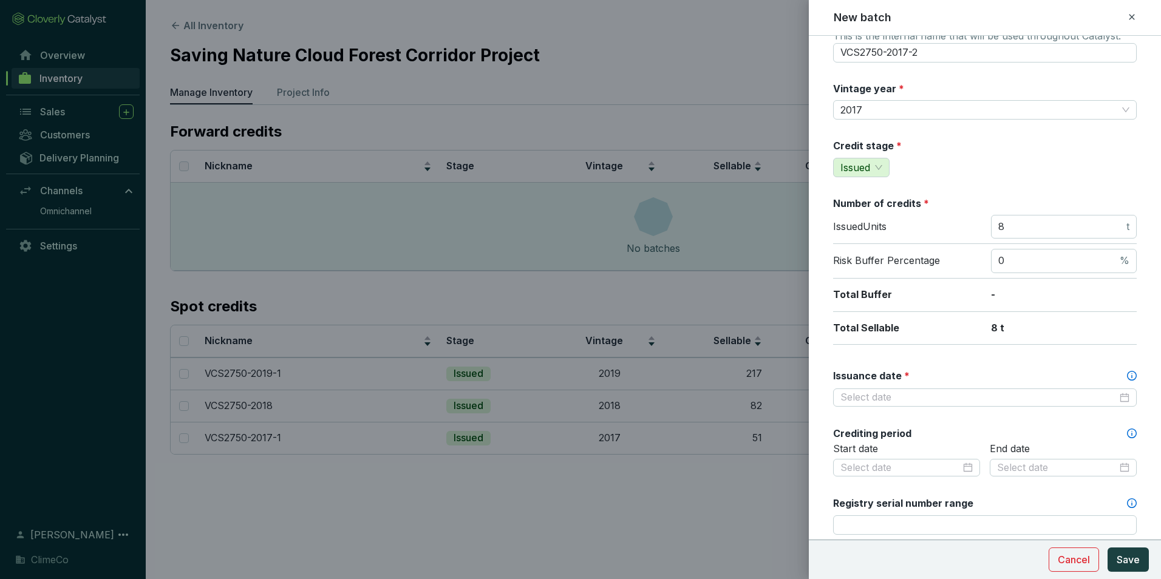
scroll to position [61, 0]
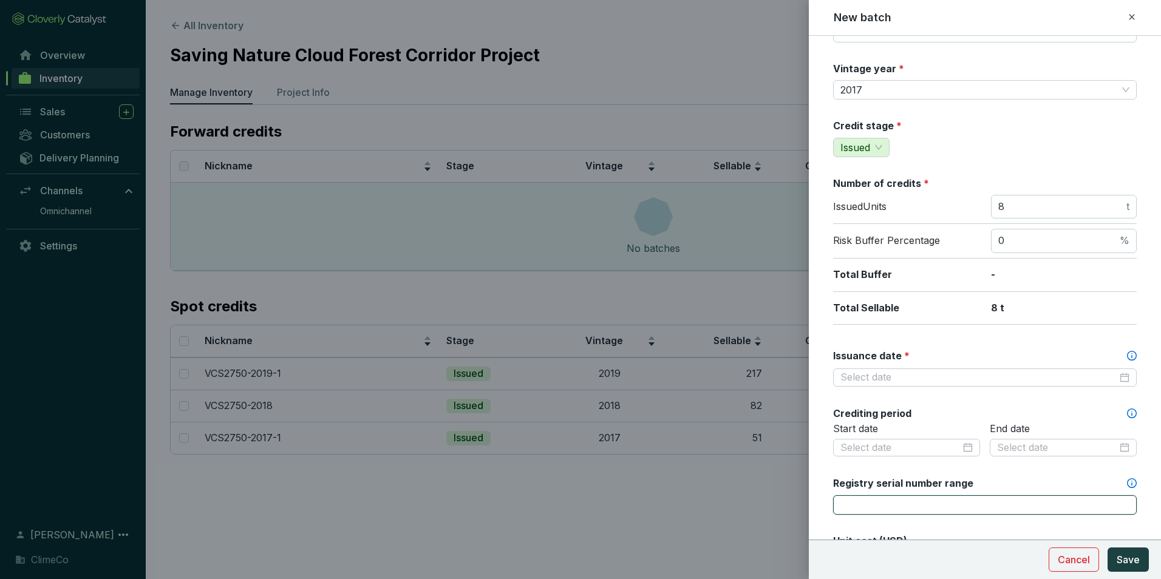
click at [883, 508] on input "Registry serial number range" at bounding box center [985, 505] width 304 height 19
paste input "17829-860876009-860876016-VCS-VCU-1323-VER-CO-14-2750-01012017-31122017-0"
click at [1123, 379] on div at bounding box center [985, 378] width 304 height 18
type input "17829-860876009-860876016-VCS-VCU-1323-VER-CO-14-2750-01012017-31122017-0"
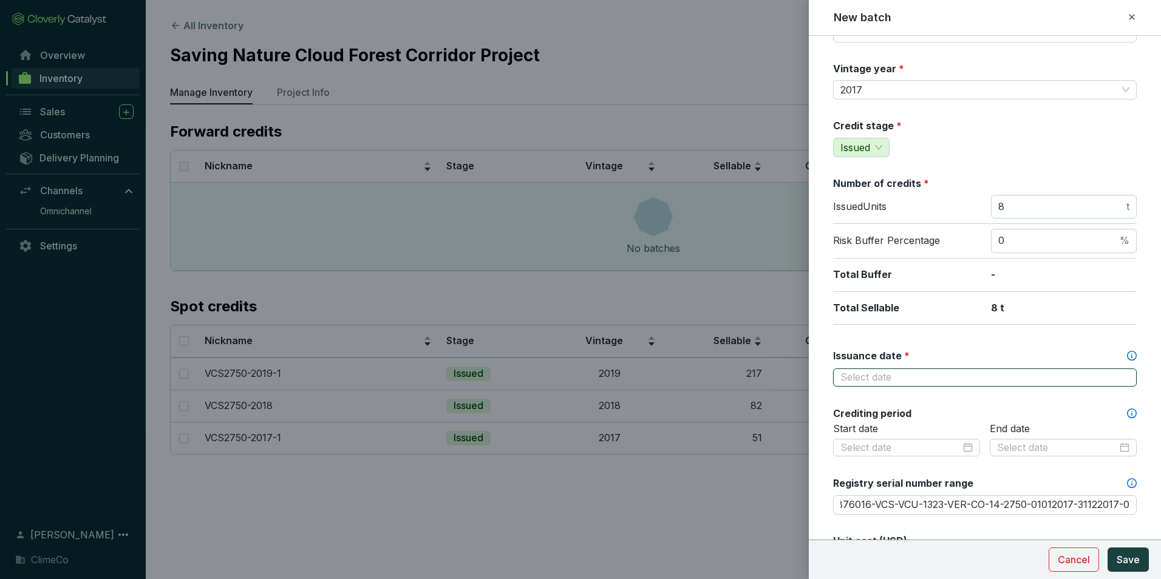
scroll to position [0, 0]
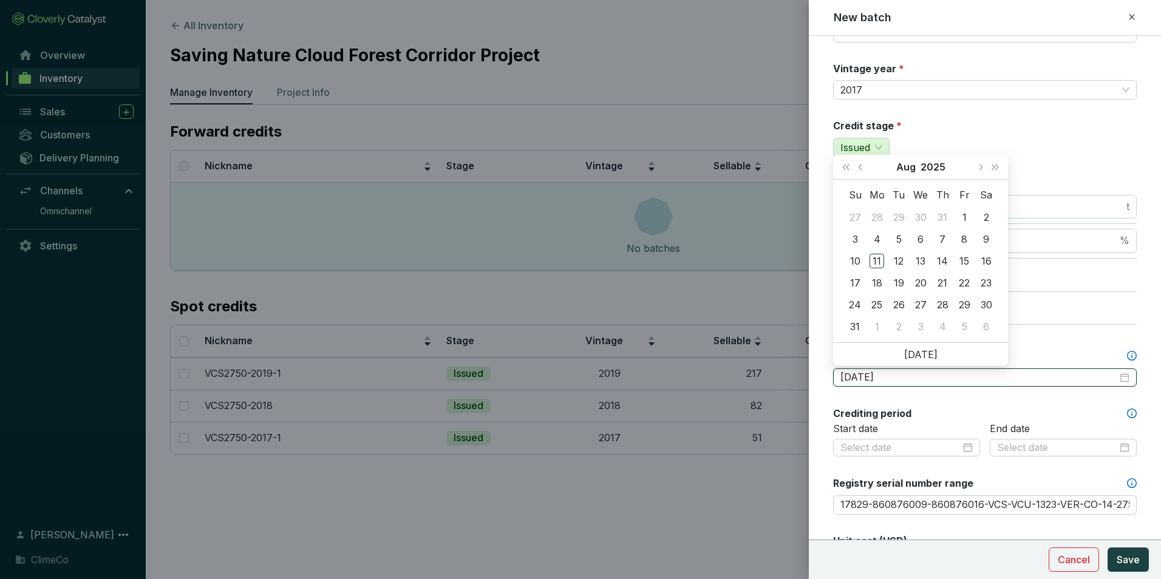
type input "2025-07-31"
click at [904, 169] on button "Aug" at bounding box center [906, 167] width 19 height 24
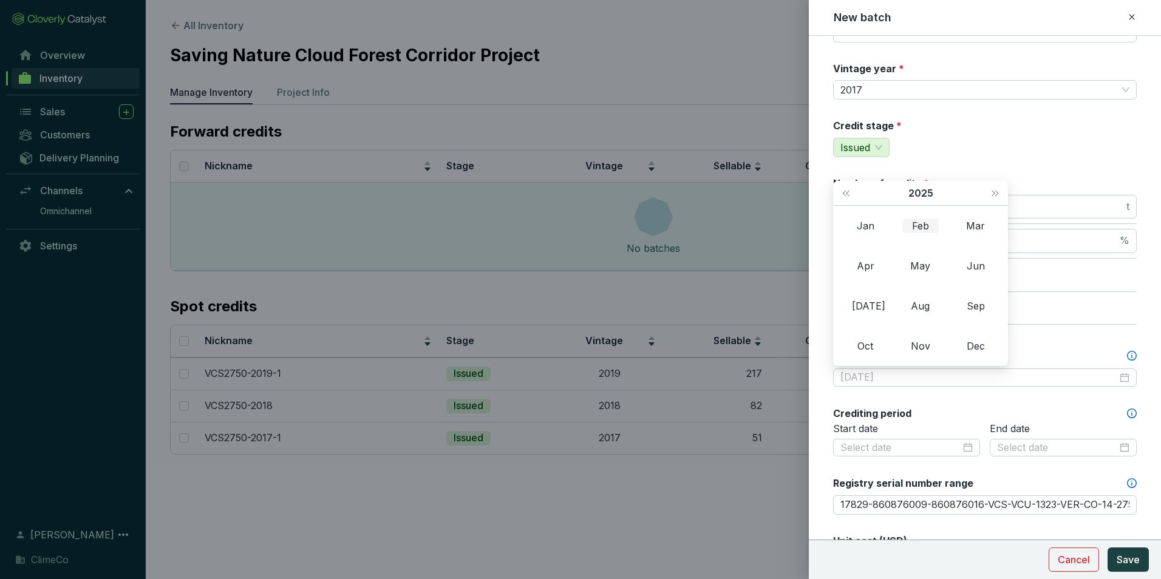
click at [918, 227] on div "Feb" at bounding box center [921, 226] width 36 height 15
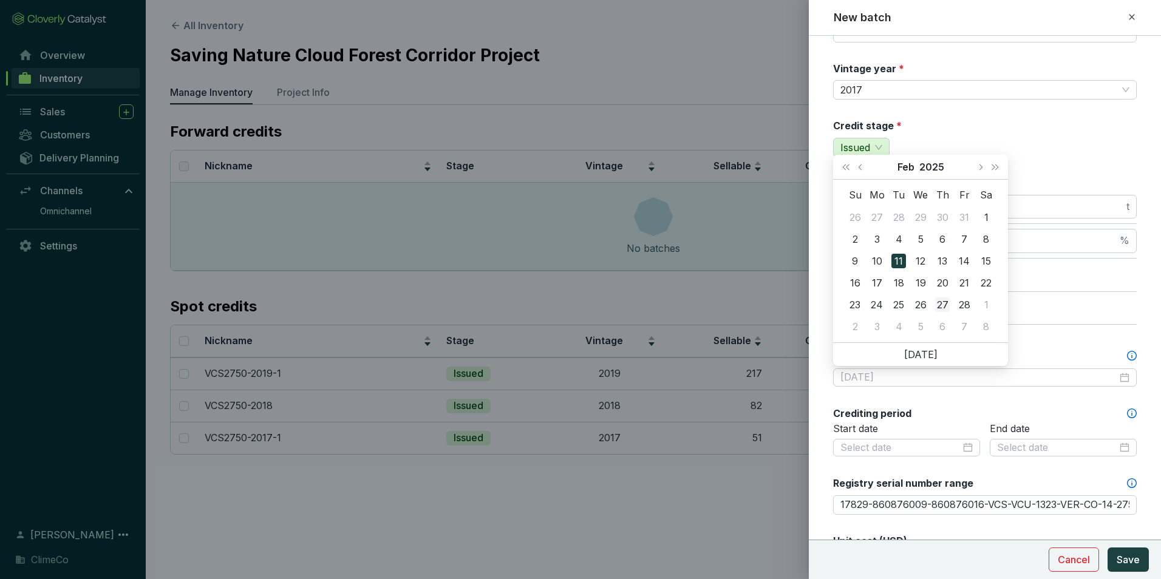
type input "2025-02-27"
click at [940, 304] on div "27" at bounding box center [942, 305] width 15 height 15
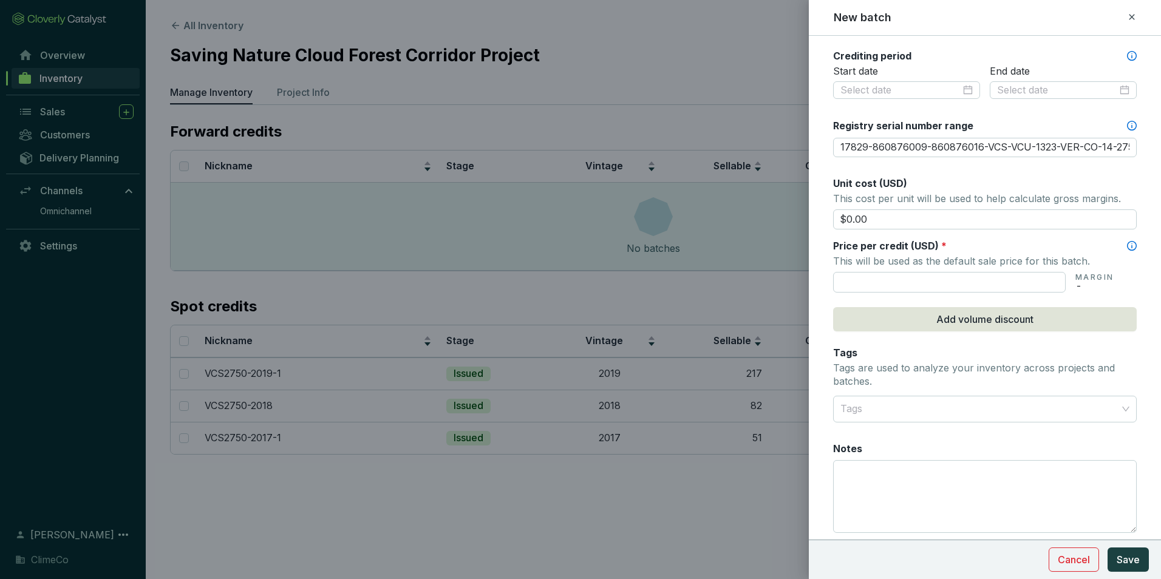
scroll to position [425, 0]
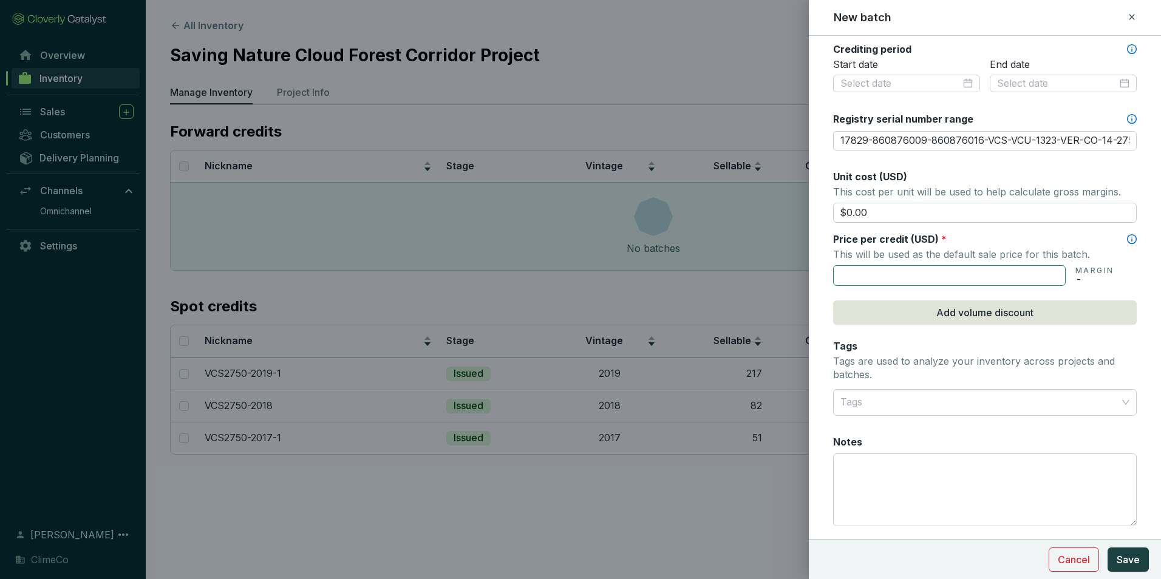
click at [922, 285] on input "text" at bounding box center [949, 275] width 233 height 21
type input "$55.00"
click at [1123, 559] on span "Save" at bounding box center [1128, 560] width 23 height 15
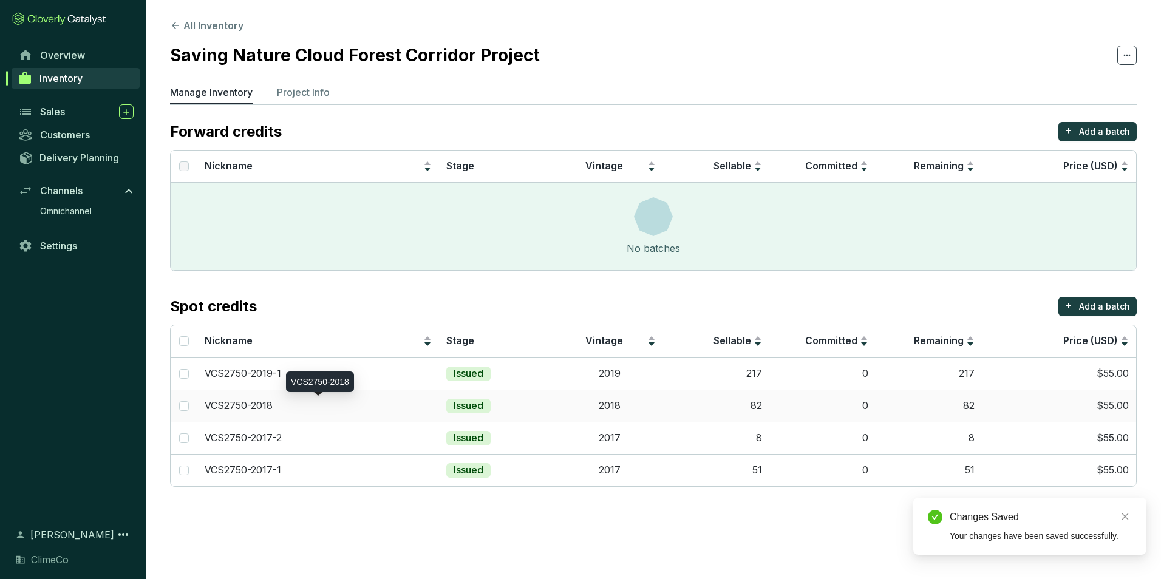
click at [323, 406] on div "VCS2750-2018" at bounding box center [318, 406] width 227 height 13
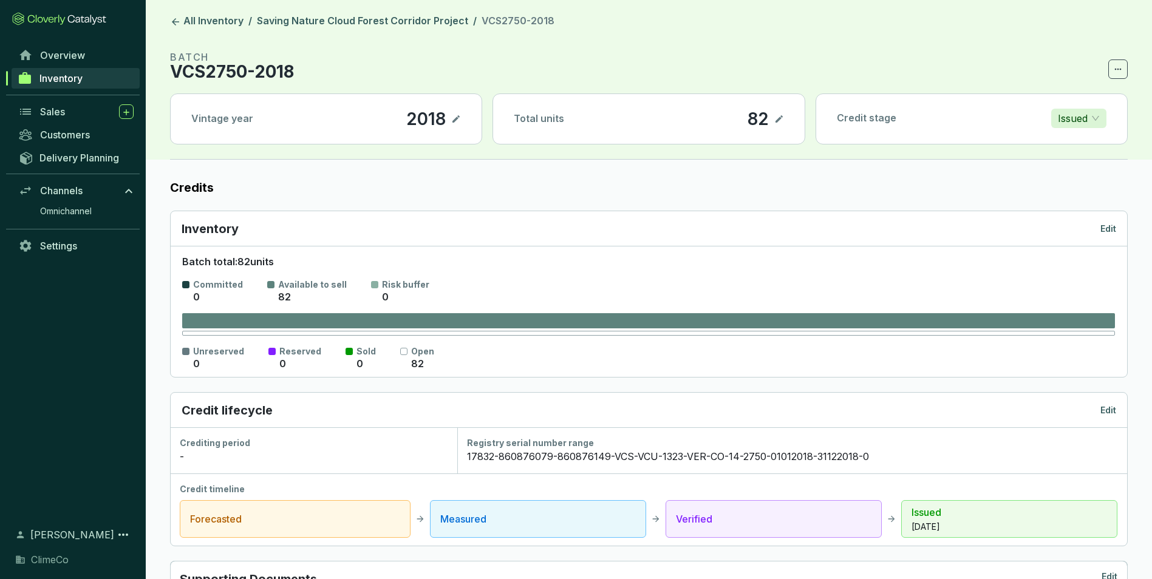
click at [1108, 226] on p "Edit" at bounding box center [1109, 229] width 16 height 12
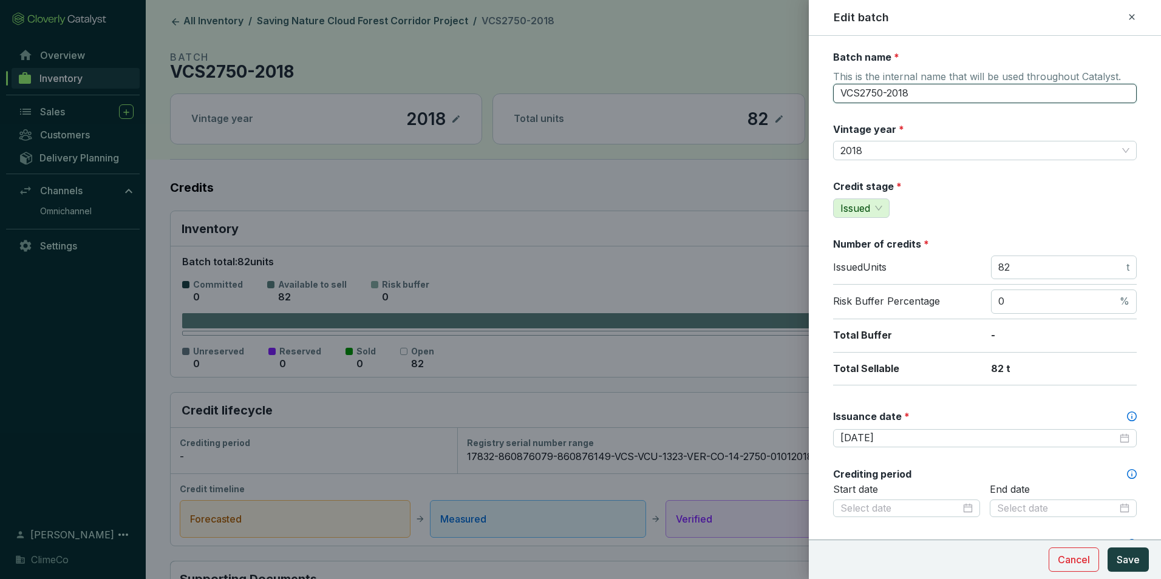
click at [936, 95] on input "VCS2750-2018" at bounding box center [985, 93] width 304 height 19
type input "VCS2750-2018-1"
click at [1009, 256] on span "82 t" at bounding box center [1064, 268] width 146 height 24
click at [1014, 261] on input "82" at bounding box center [1062, 267] width 126 height 13
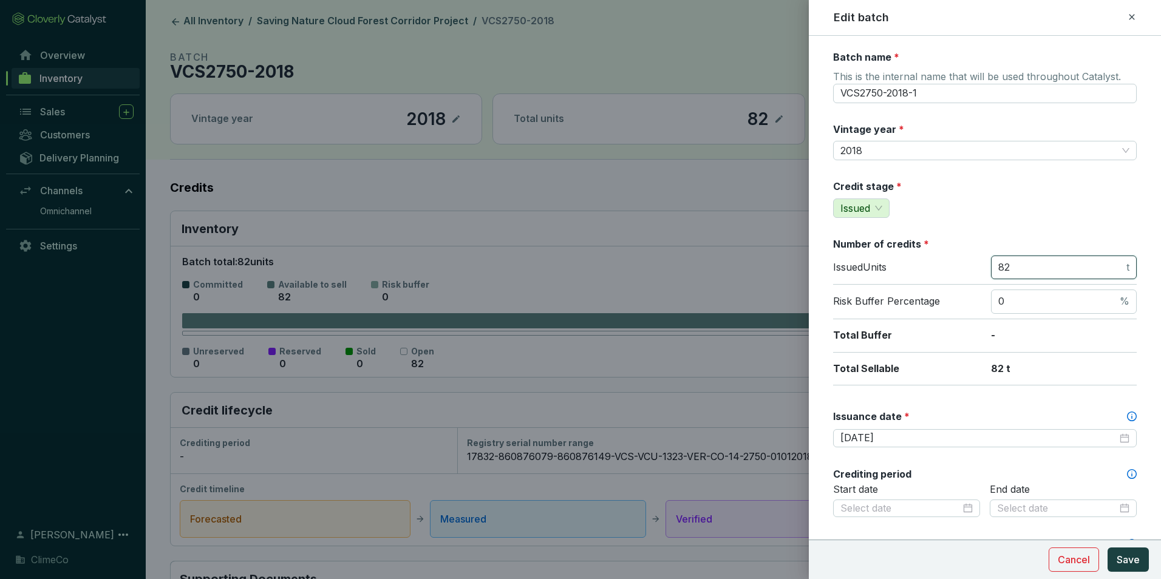
type input "8"
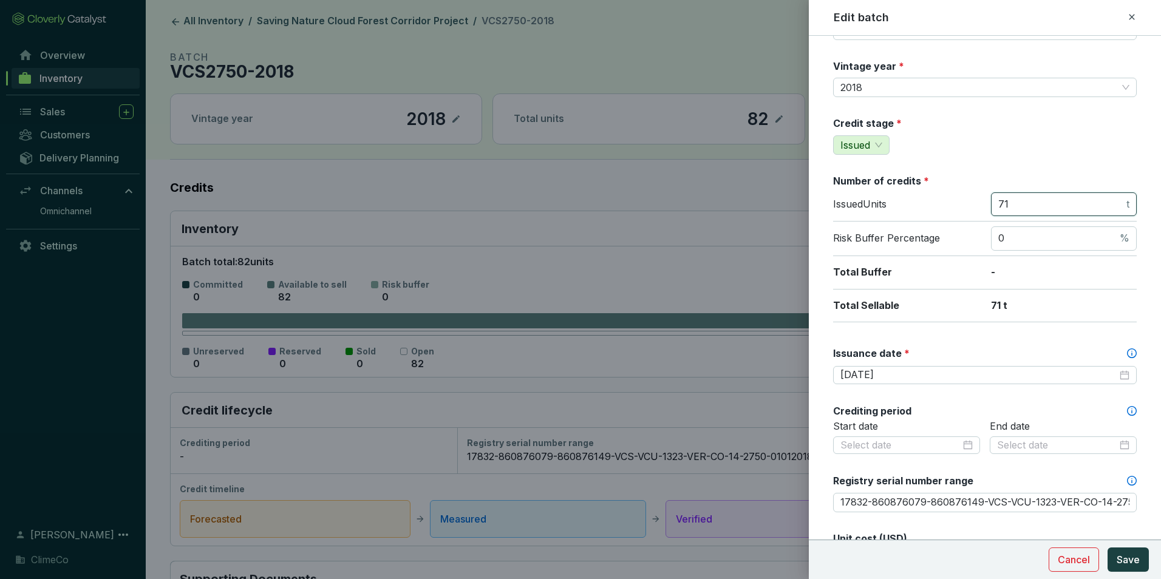
scroll to position [121, 0]
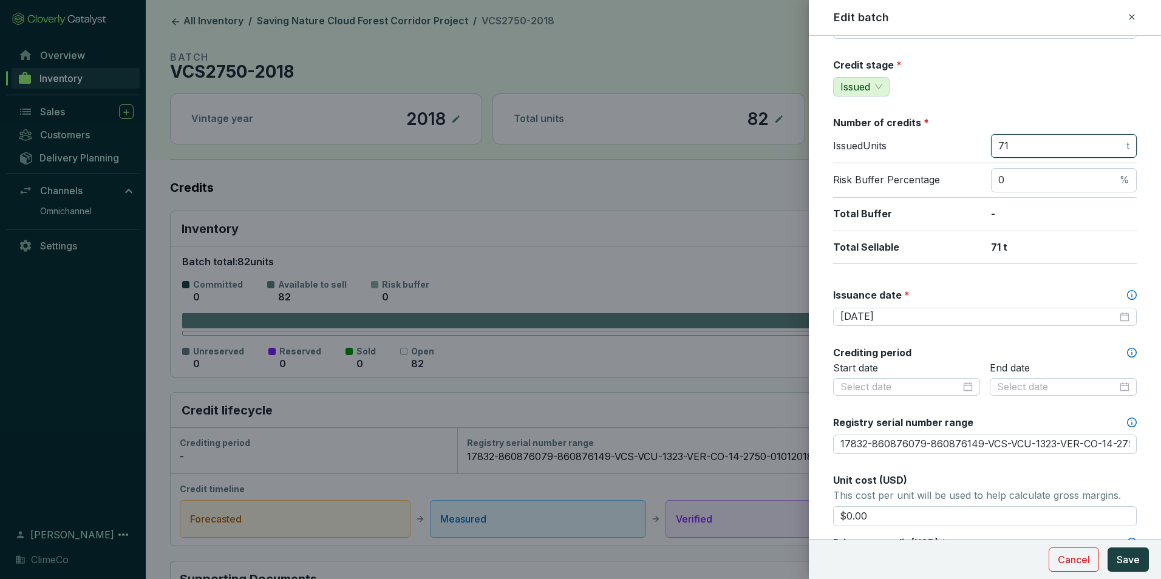
type input "71"
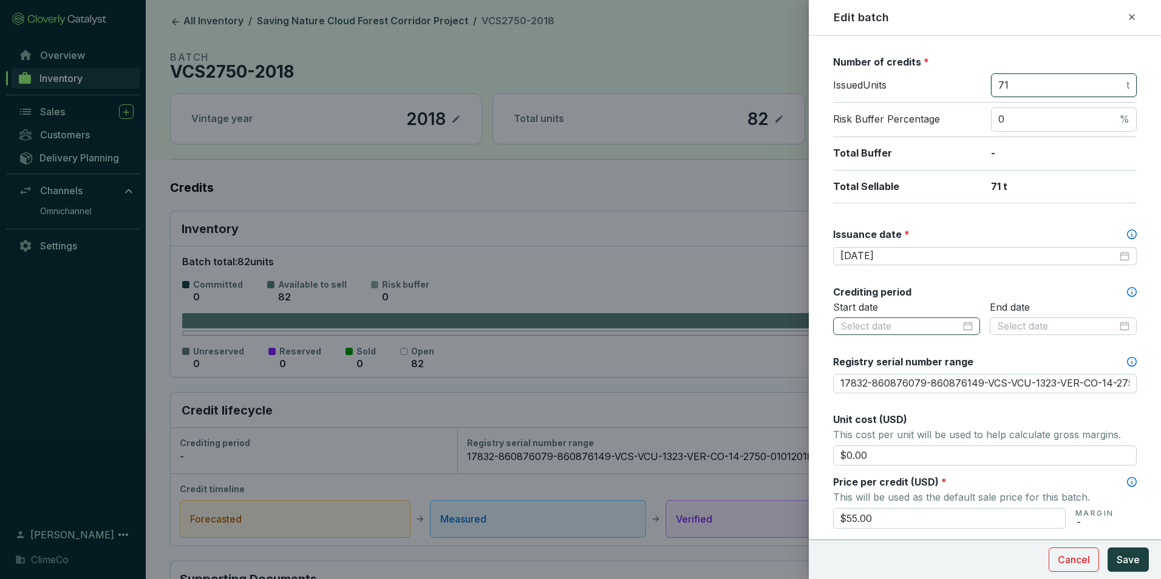
scroll to position [243, 0]
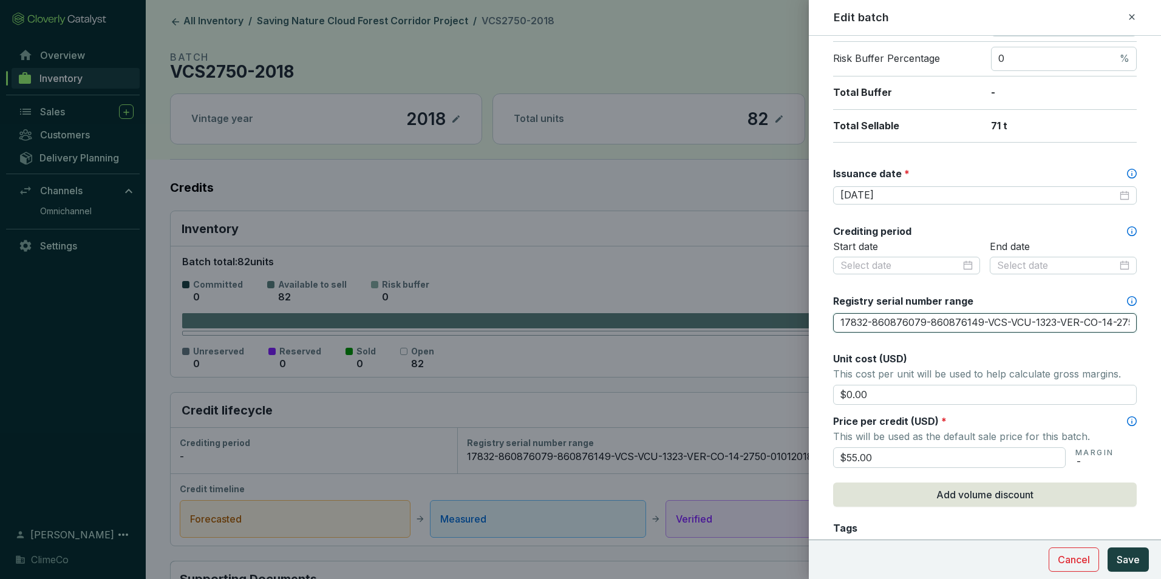
click at [951, 321] on input "17832-860876079-860876149-VCS-VCU-1323-VER-CO-14-2750-01012018-31122018-0" at bounding box center [985, 322] width 304 height 19
paste input "text"
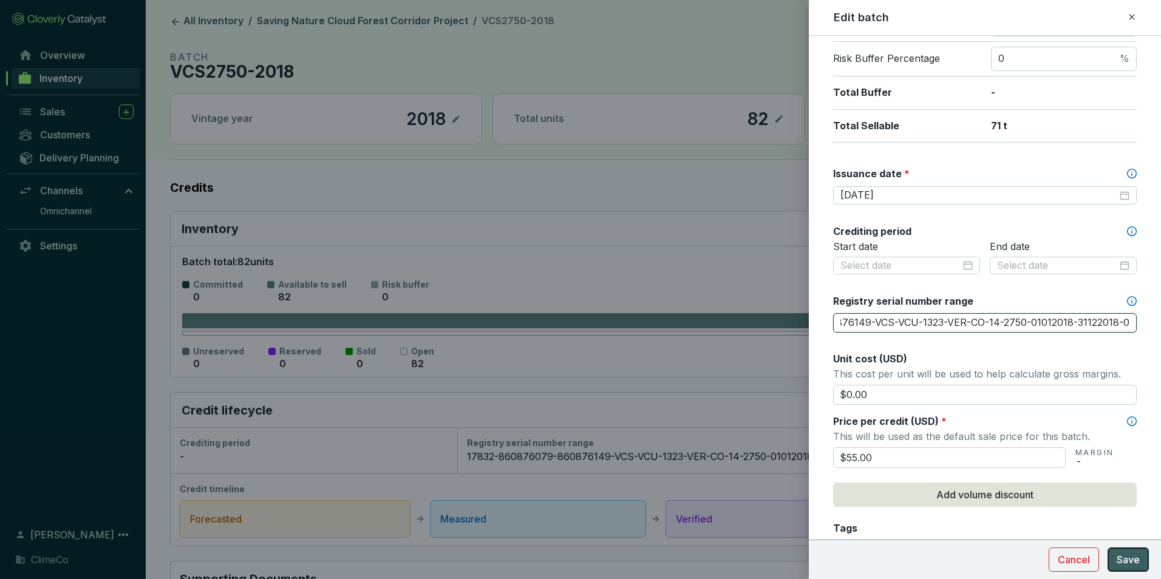
type input "17832-860876079-860876149-VCS-VCU-1323-VER-CO-14-2750-01012018-31122018-0"
click at [1118, 561] on span "Save" at bounding box center [1128, 560] width 23 height 15
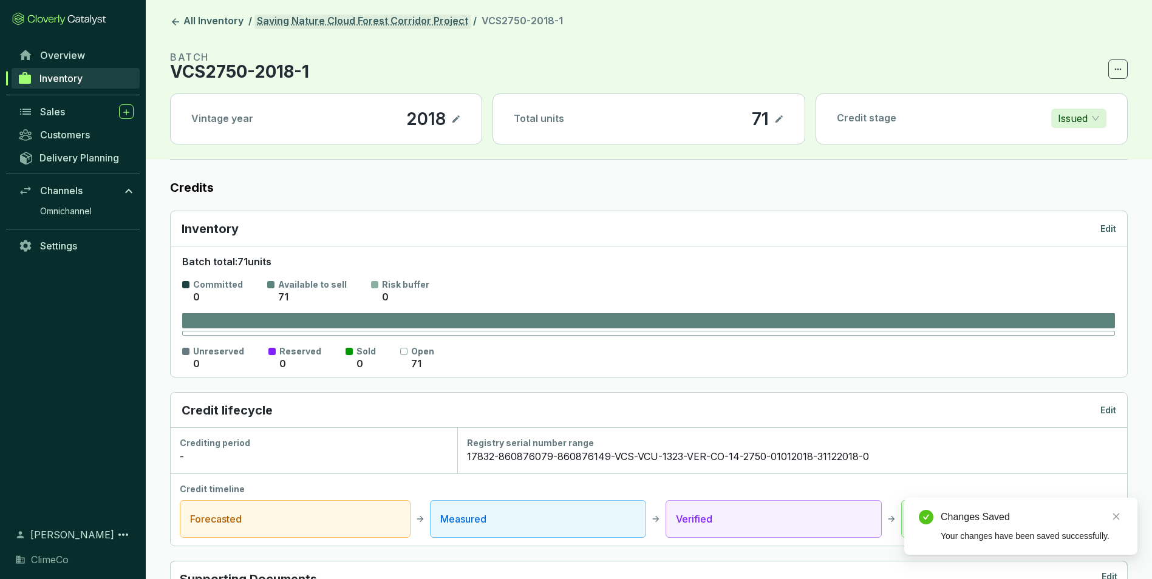
click at [320, 19] on link "Saving Nature Cloud Forest Corridor Project" at bounding box center [363, 22] width 216 height 15
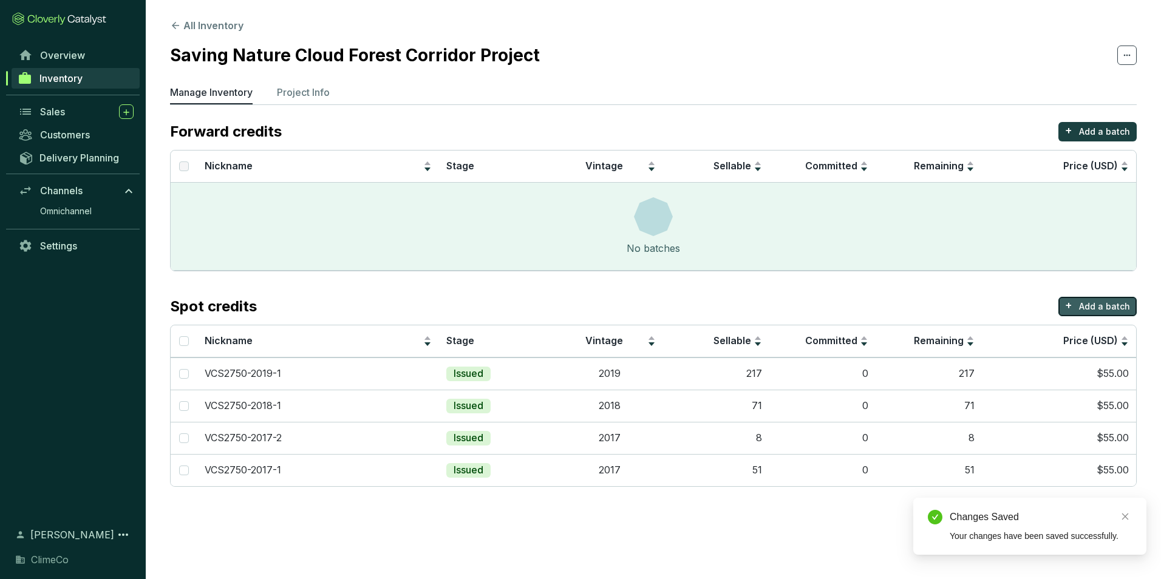
click at [1104, 303] on p "Add a batch" at bounding box center [1104, 307] width 51 height 12
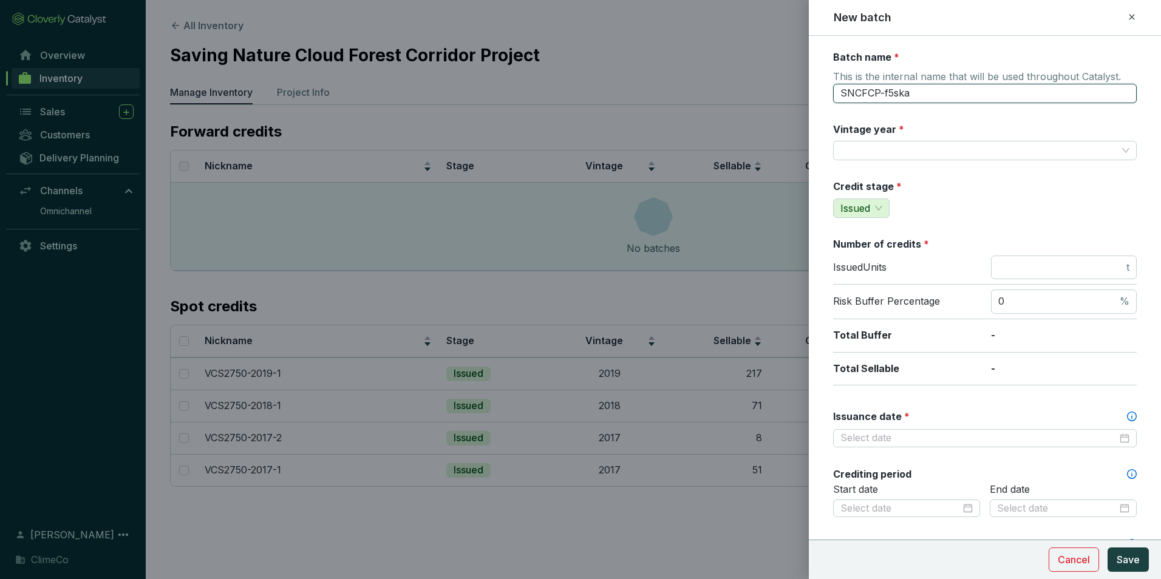
drag, startPoint x: 935, startPoint y: 98, endPoint x: 830, endPoint y: 96, distance: 105.1
click at [830, 96] on form "Batch name * This is the internal name that will be used throughout Catalyst. S…" at bounding box center [985, 537] width 352 height 974
type input "VCS2750-2018-2"
click at [903, 152] on input "Vintage year *" at bounding box center [979, 151] width 277 height 18
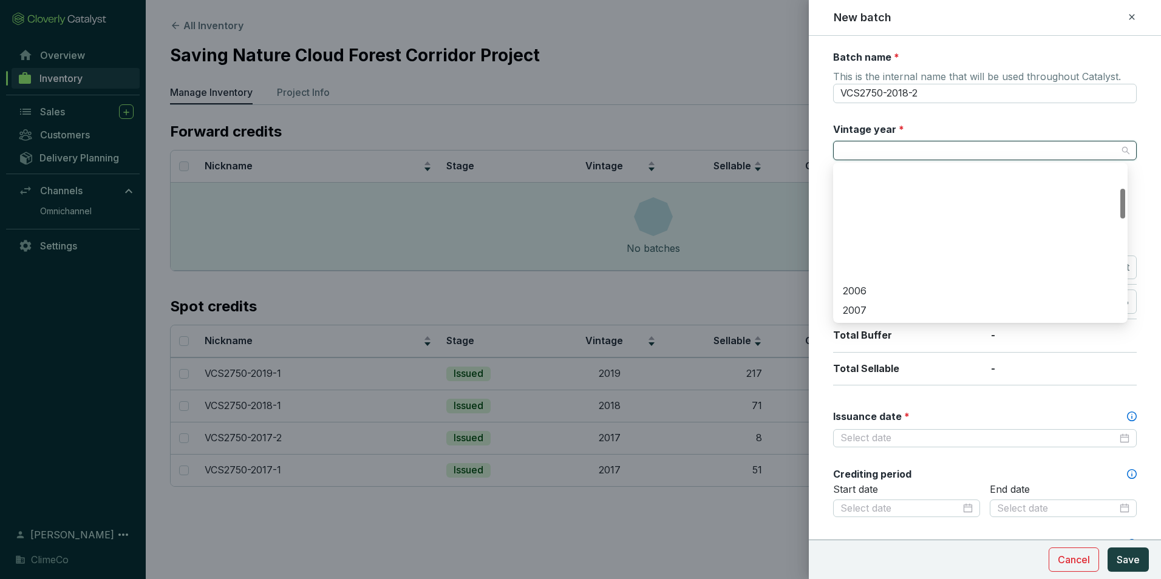
scroll to position [243, 0]
click at [891, 283] on div "2018" at bounding box center [980, 281] width 275 height 13
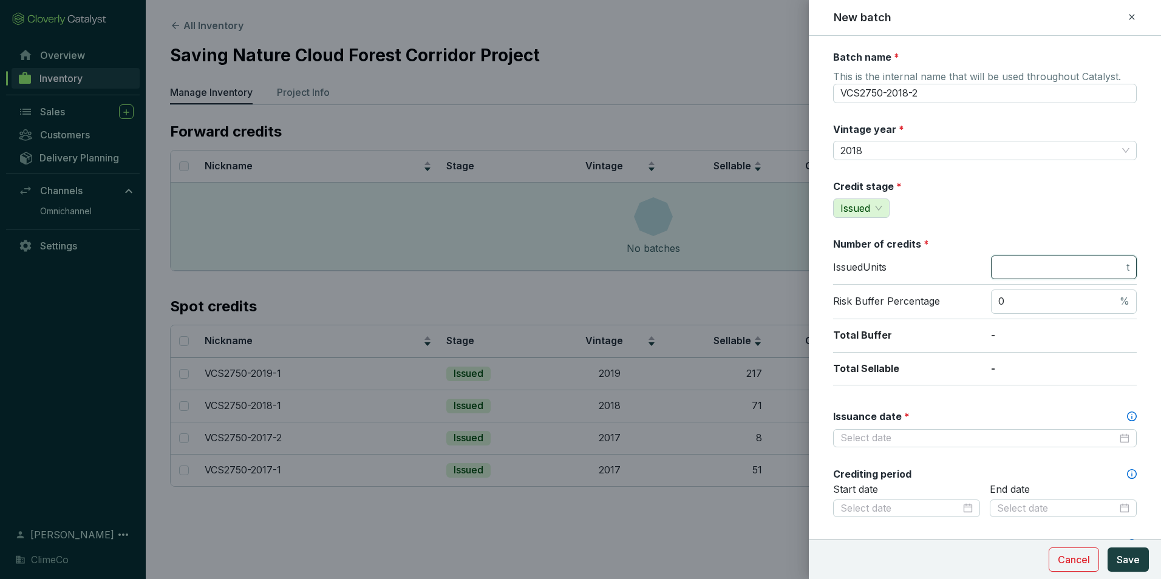
click at [1021, 269] on input "number" at bounding box center [1062, 267] width 126 height 13
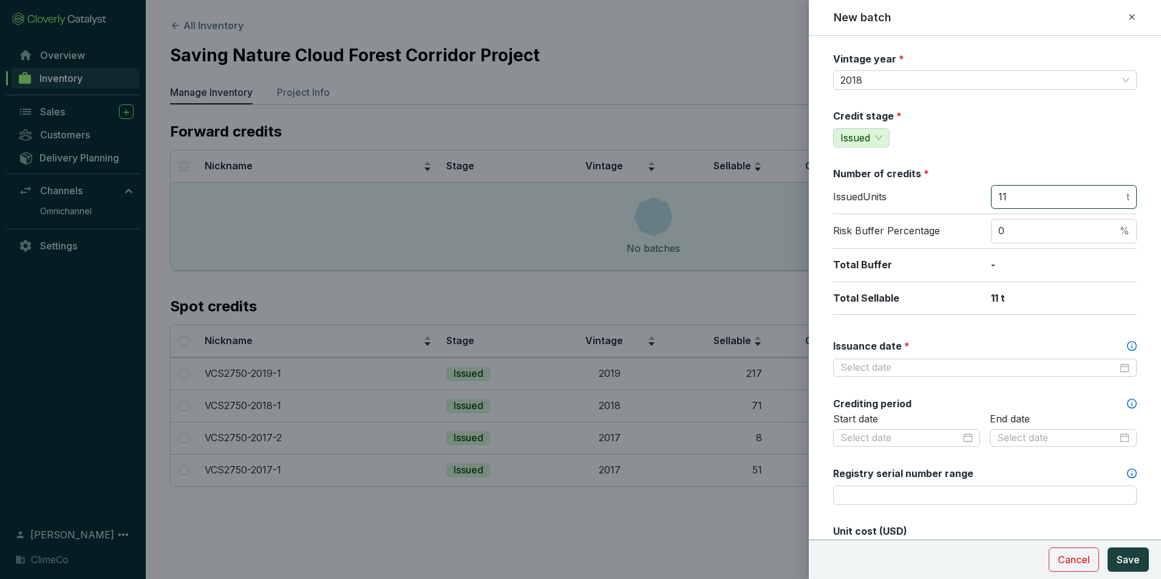
scroll to position [121, 0]
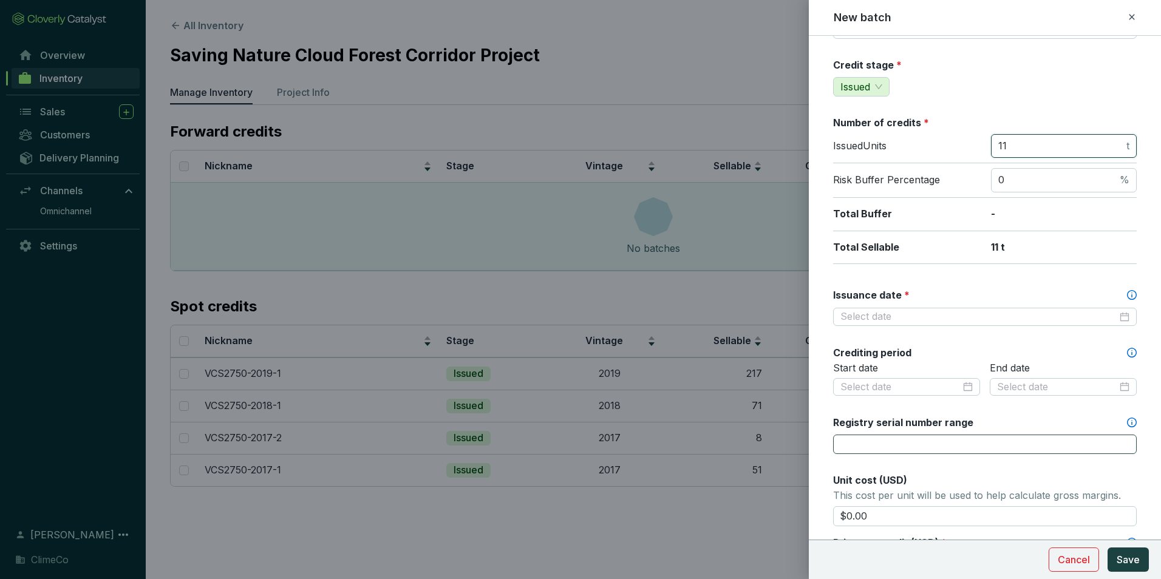
type input "11"
click at [897, 440] on input "Registry serial number range" at bounding box center [985, 444] width 304 height 19
paste input "17831-860876068-860876078-VCS-VCU-1323-VER-CO-14-2750-01012018-31122018-0"
click at [1115, 317] on div at bounding box center [985, 316] width 289 height 13
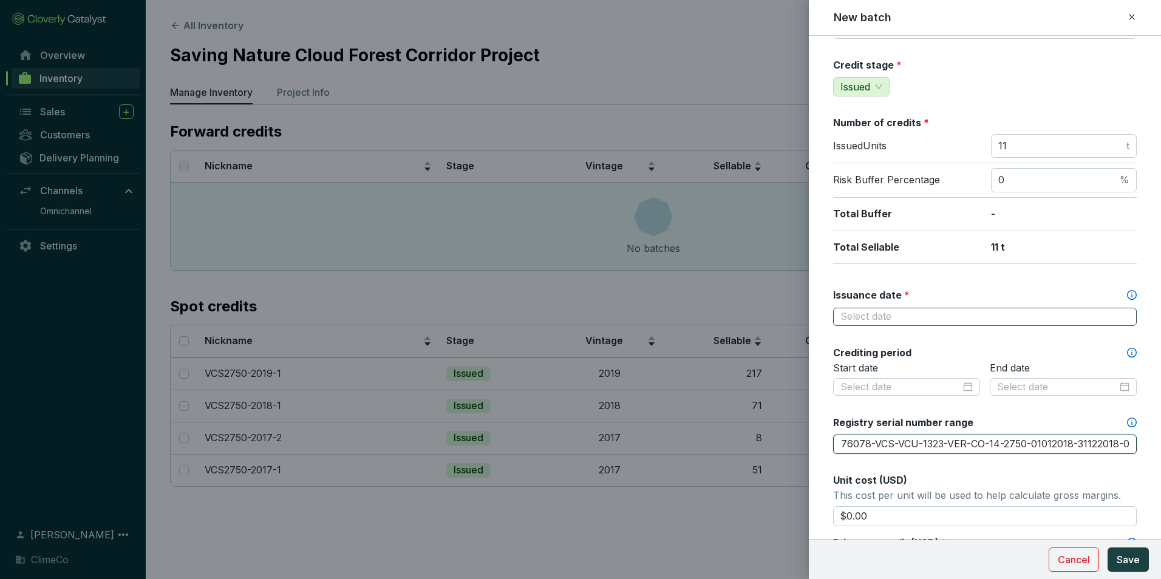
type input "17831-860876068-860876078-VCS-VCU-1323-VER-CO-14-2750-01012018-31122018-0"
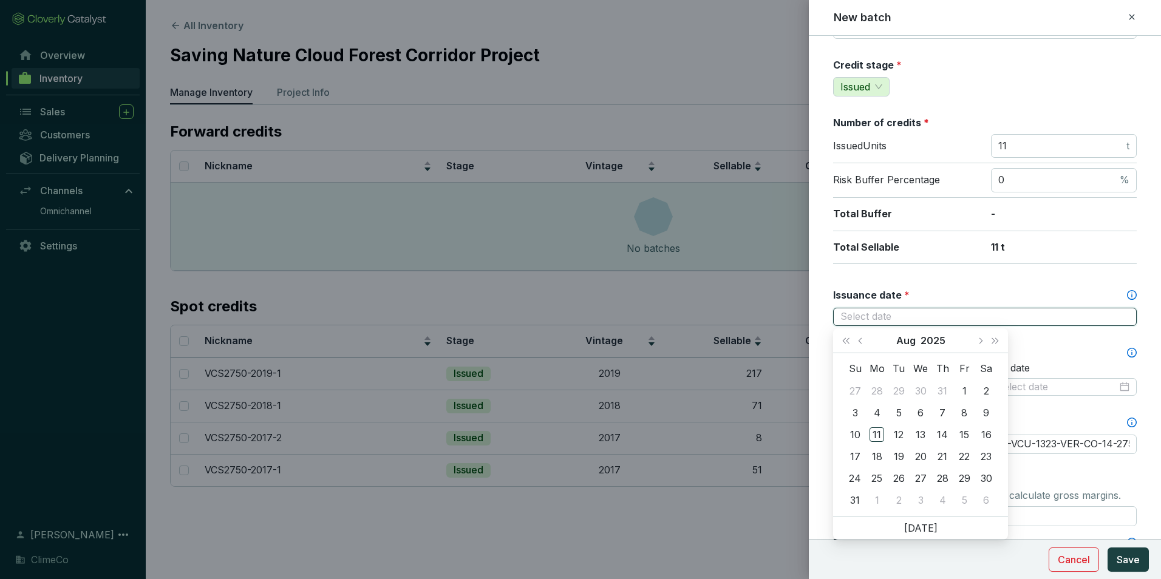
click at [1123, 320] on div at bounding box center [985, 317] width 304 height 18
click at [907, 341] on button "Aug" at bounding box center [906, 341] width 19 height 24
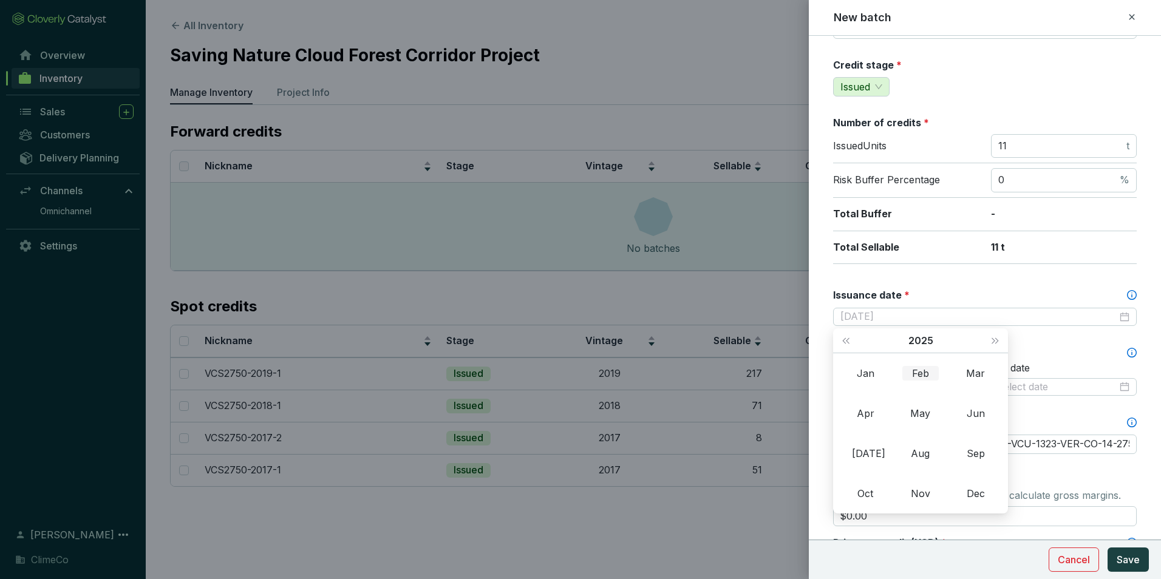
click at [915, 370] on div "Feb" at bounding box center [921, 373] width 36 height 15
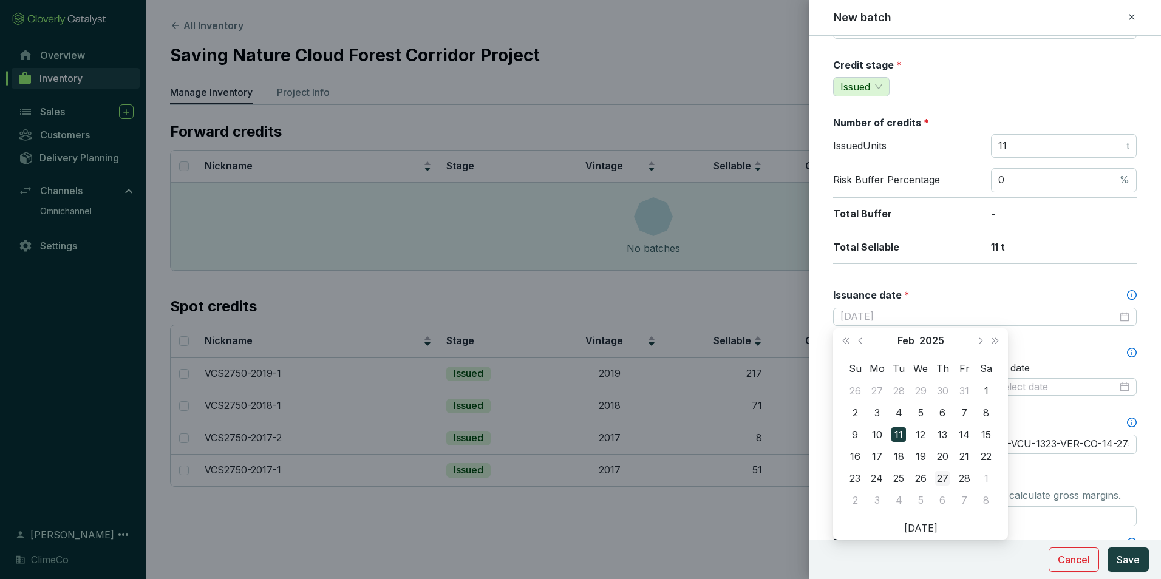
type input "2025-02-27"
click at [943, 478] on div "27" at bounding box center [942, 478] width 15 height 15
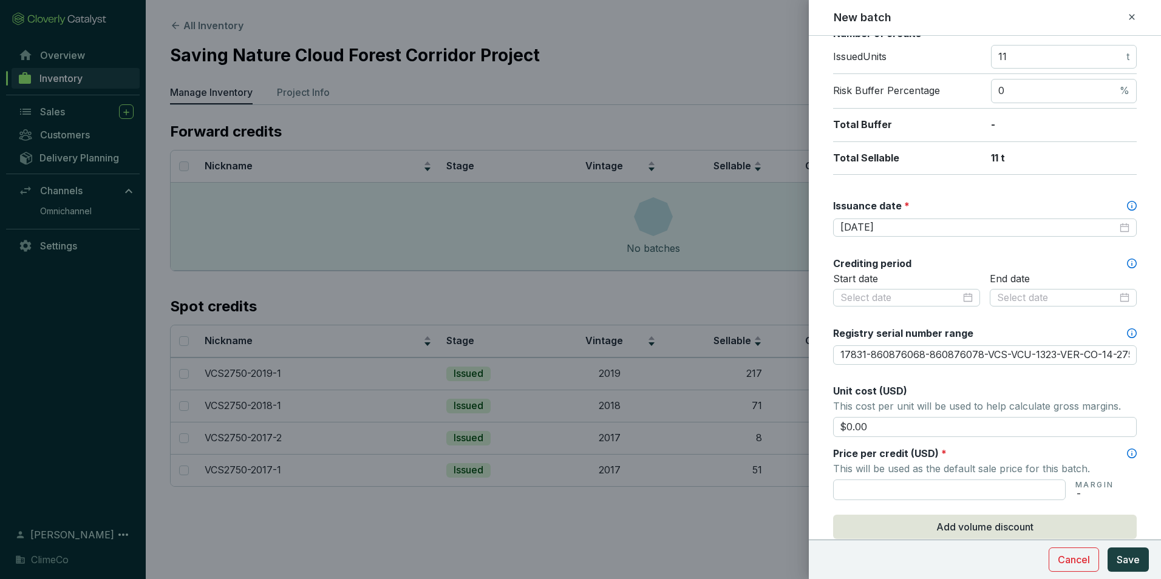
scroll to position [364, 0]
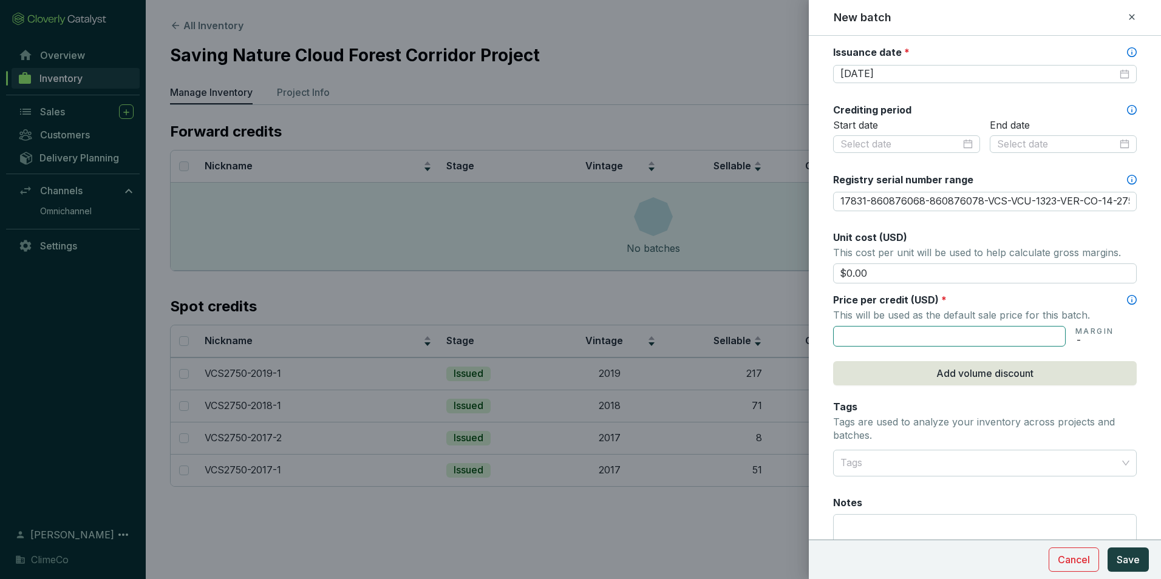
click at [847, 340] on input "text" at bounding box center [949, 336] width 233 height 21
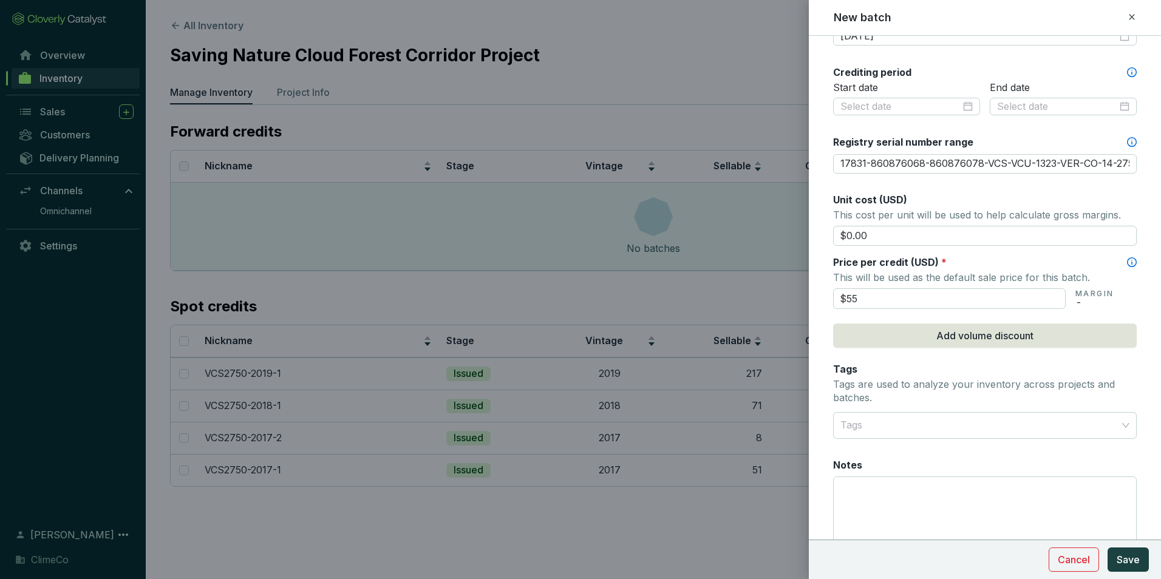
scroll to position [460, 0]
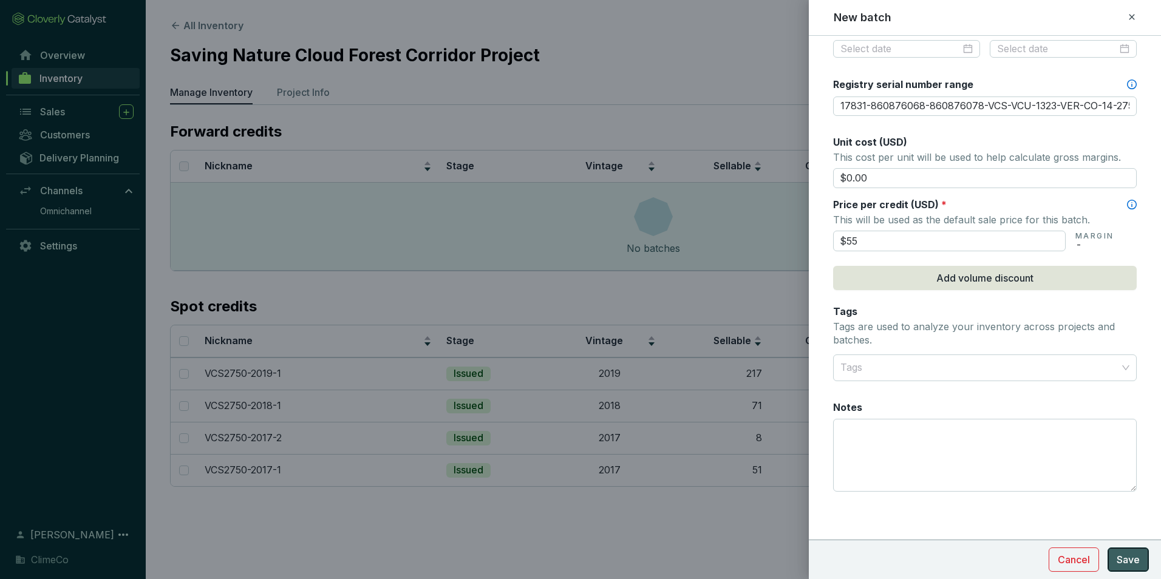
type input "$55.00"
click at [1125, 558] on span "Save" at bounding box center [1128, 560] width 23 height 15
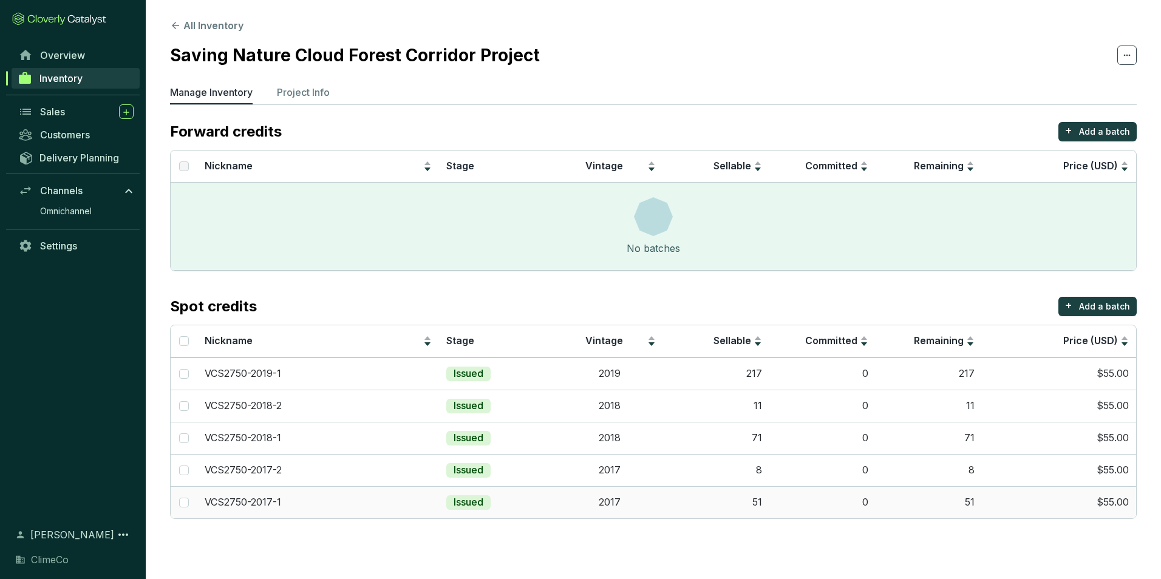
click at [522, 515] on td "Issued" at bounding box center [498, 503] width 118 height 32
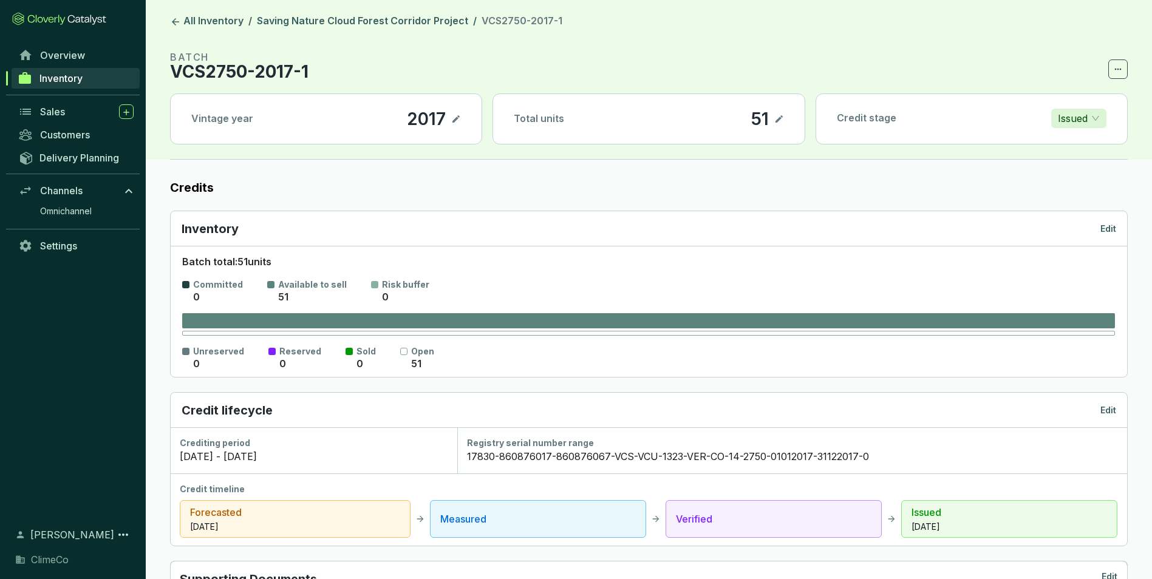
click at [1109, 228] on p "Edit" at bounding box center [1109, 229] width 16 height 12
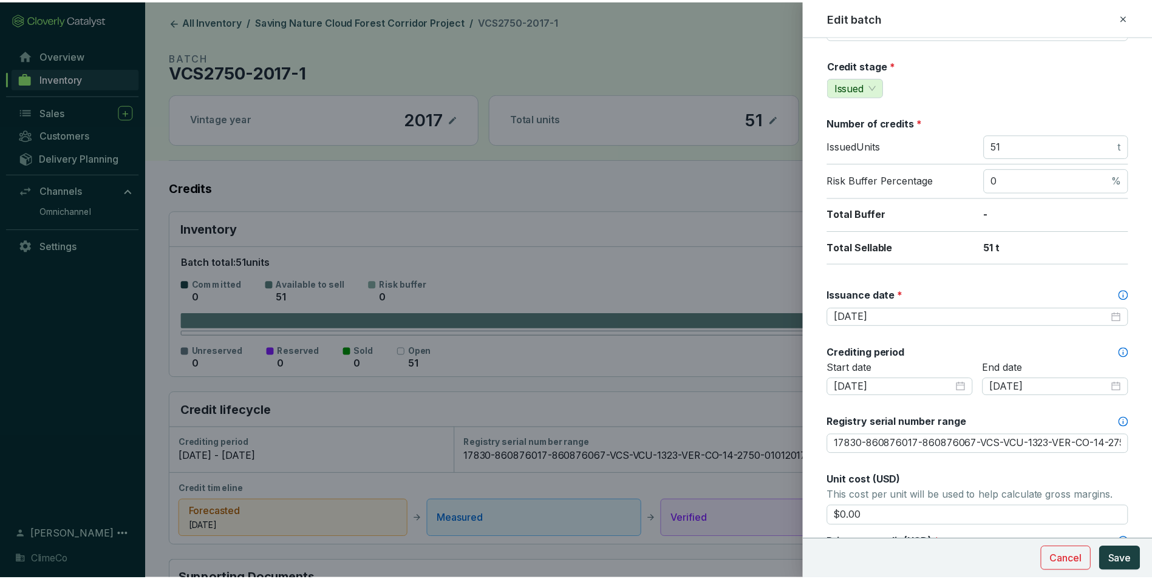
scroll to position [182, 0]
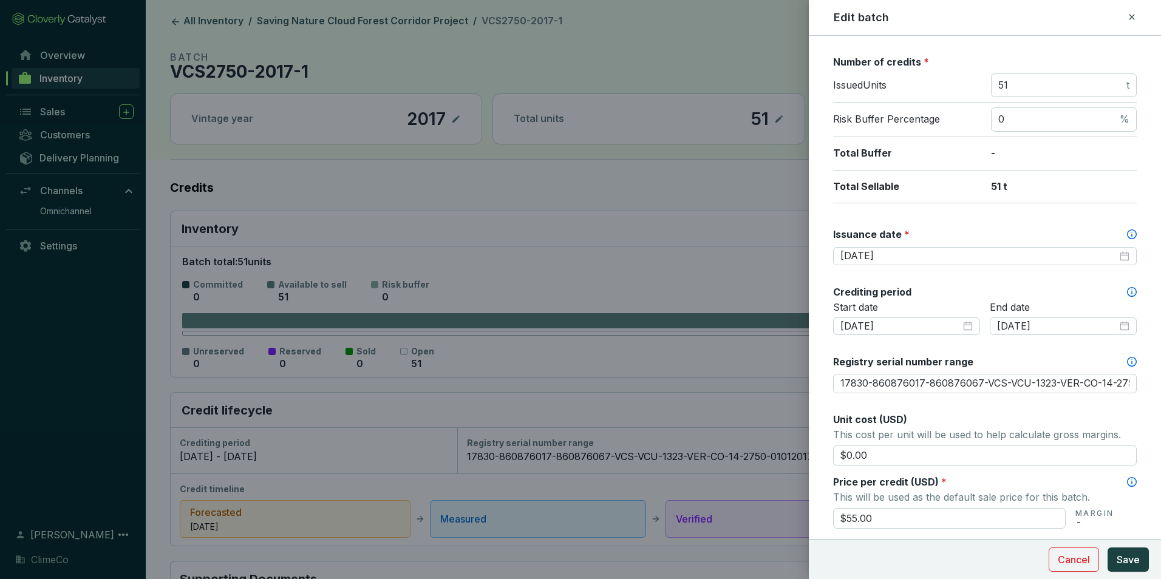
click at [1129, 19] on icon at bounding box center [1132, 17] width 10 height 15
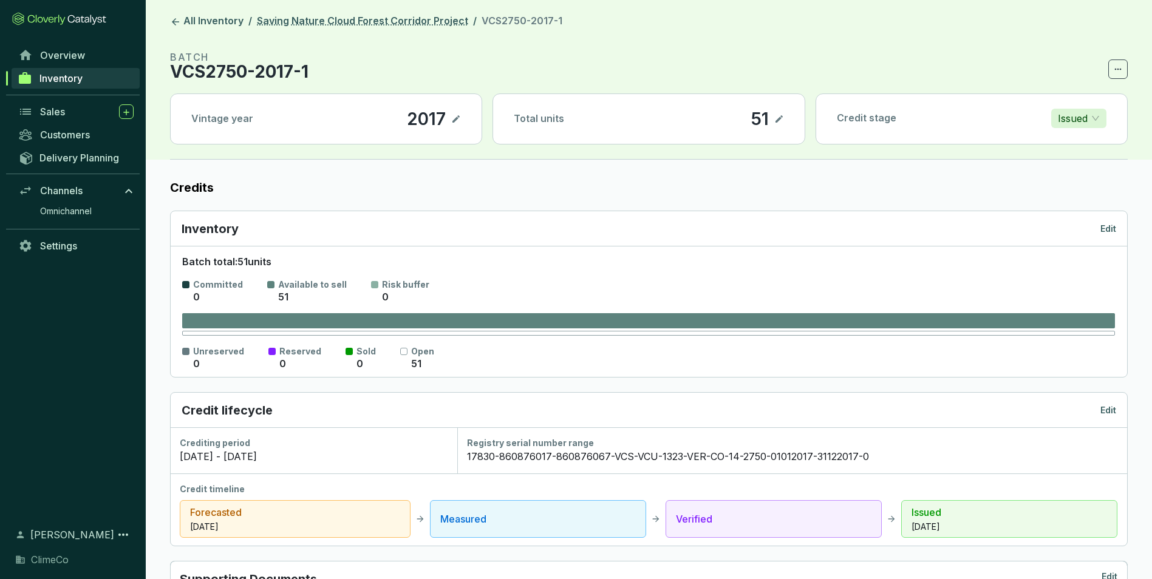
scroll to position [121, 0]
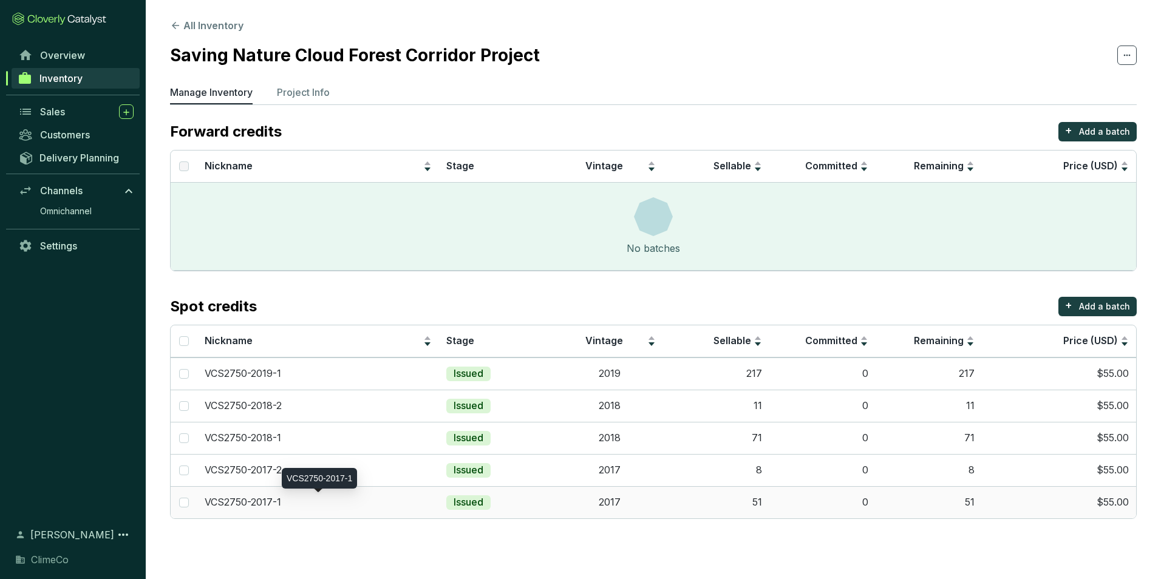
click at [338, 481] on div "VCS2750-2017-1" at bounding box center [319, 478] width 75 height 21
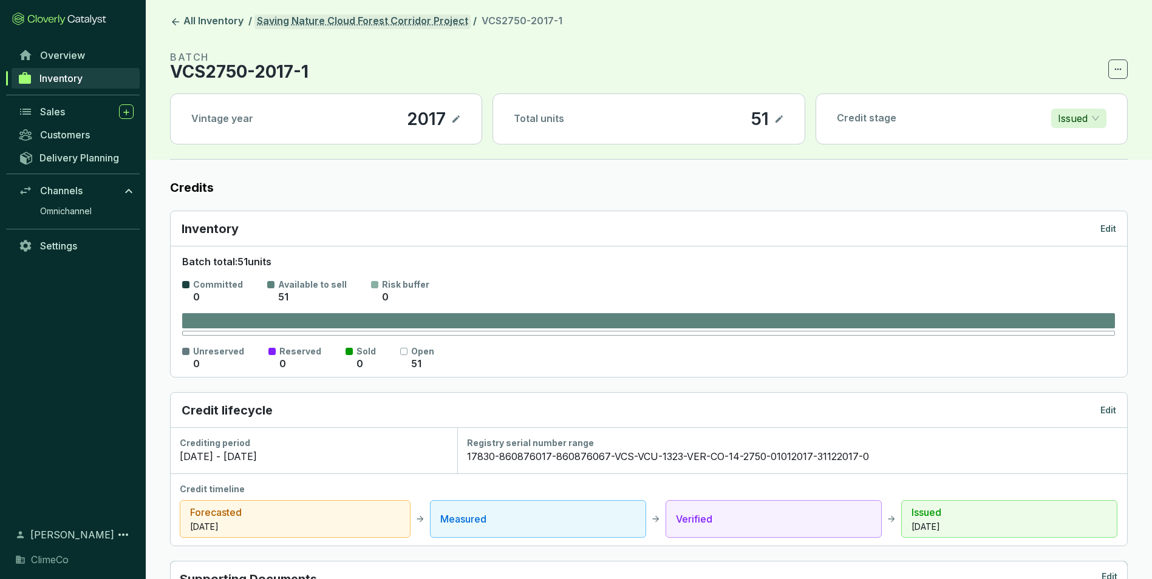
click at [342, 20] on link "Saving Nature Cloud Forest Corridor Project" at bounding box center [363, 22] width 216 height 15
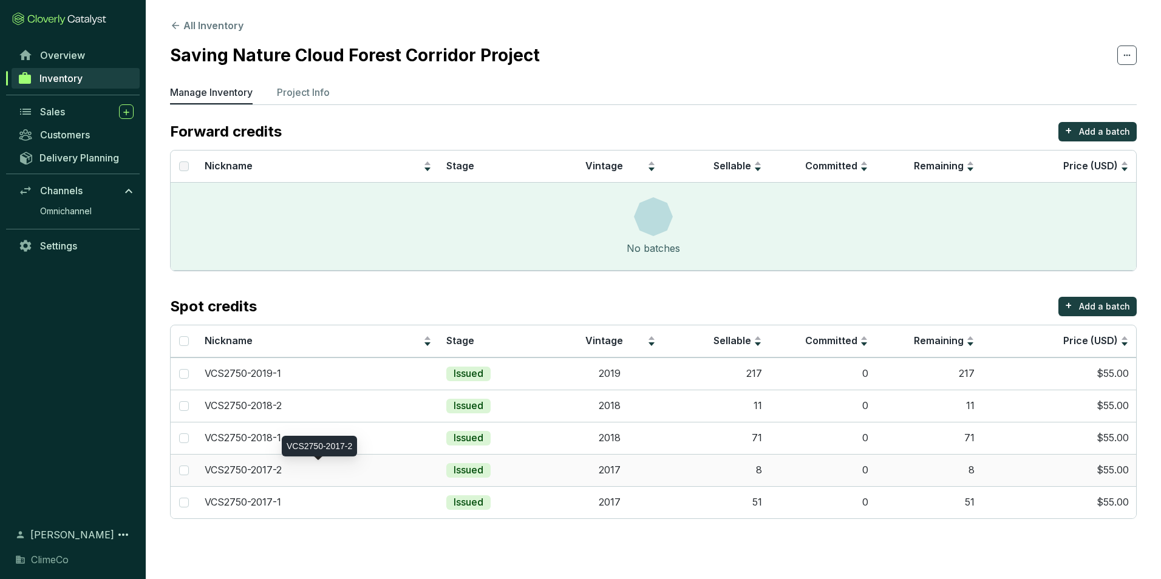
click at [338, 470] on div "VCS2750-2017-2" at bounding box center [318, 470] width 227 height 13
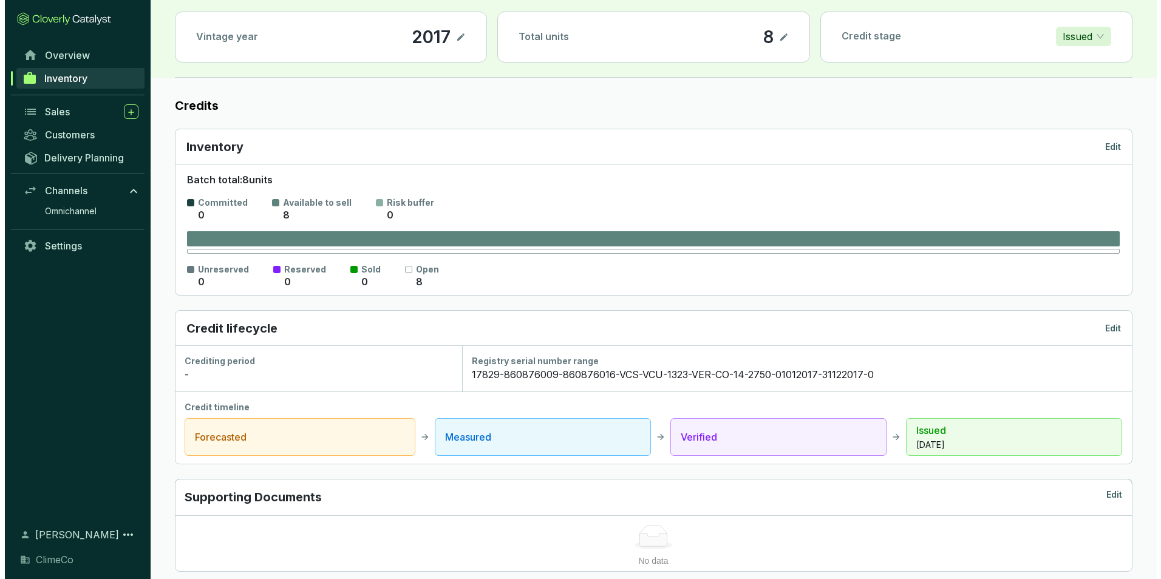
scroll to position [182, 0]
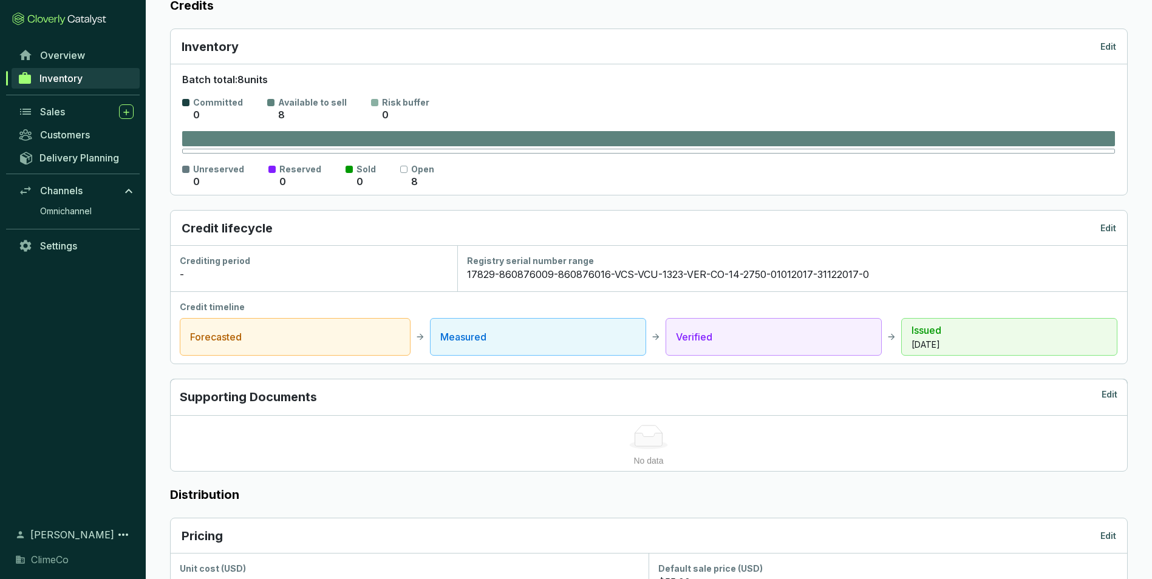
click at [1103, 227] on p "Edit" at bounding box center [1109, 228] width 16 height 12
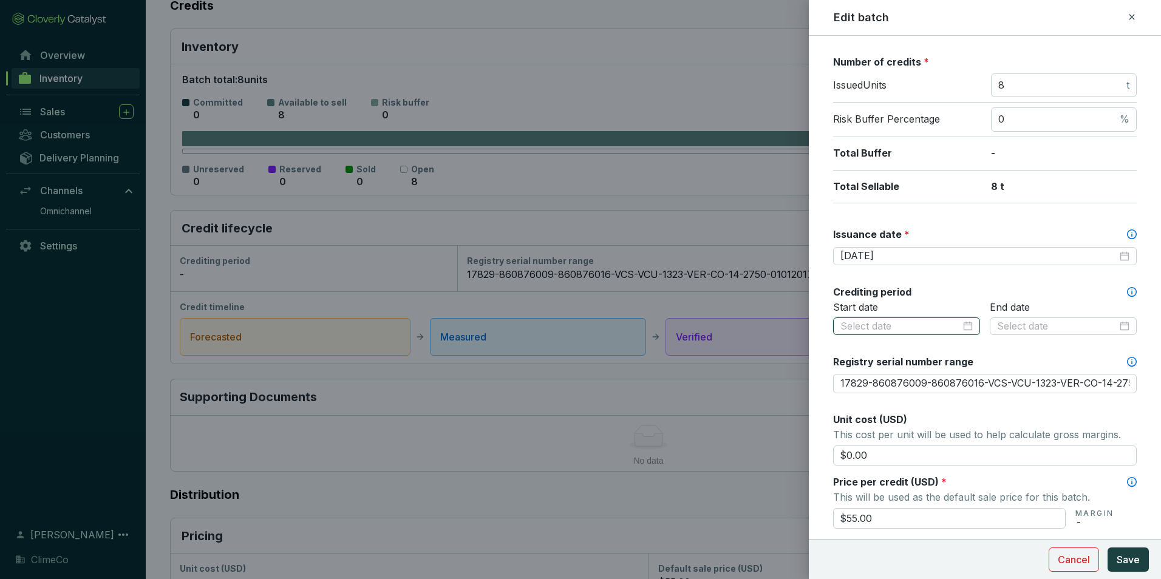
click at [925, 329] on input at bounding box center [901, 326] width 120 height 13
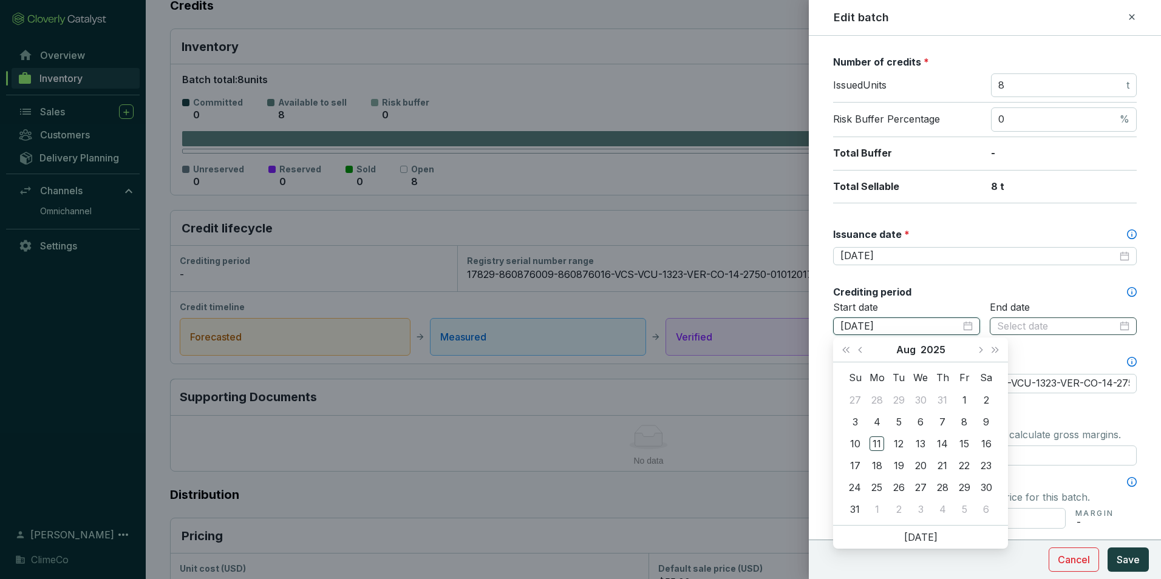
type input "1/1/2019"
click at [1022, 320] on input at bounding box center [1057, 326] width 120 height 13
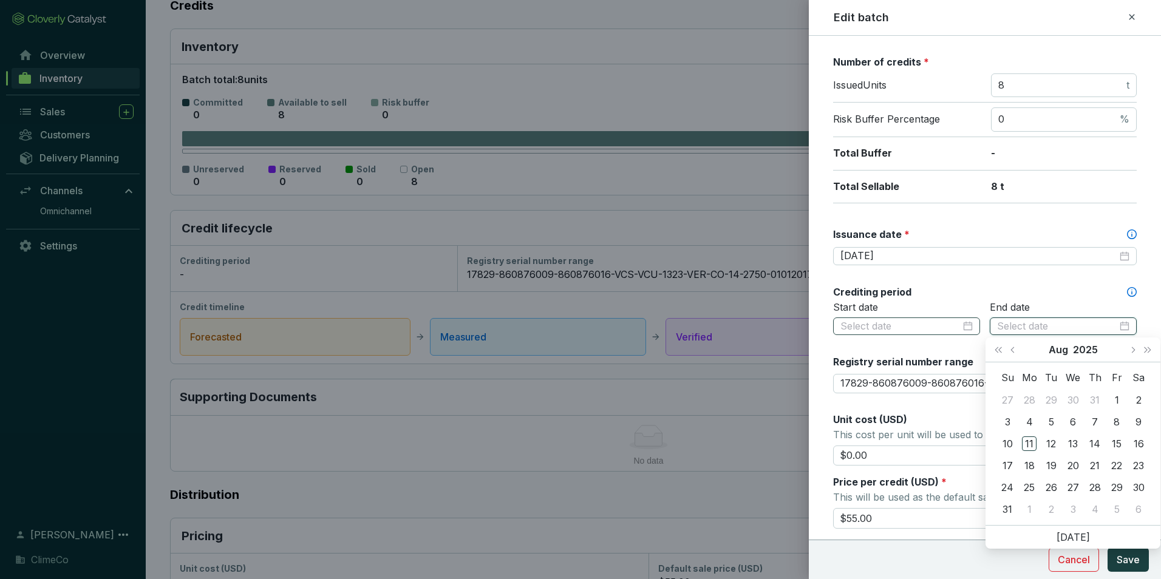
click at [901, 335] on div at bounding box center [906, 327] width 147 height 18
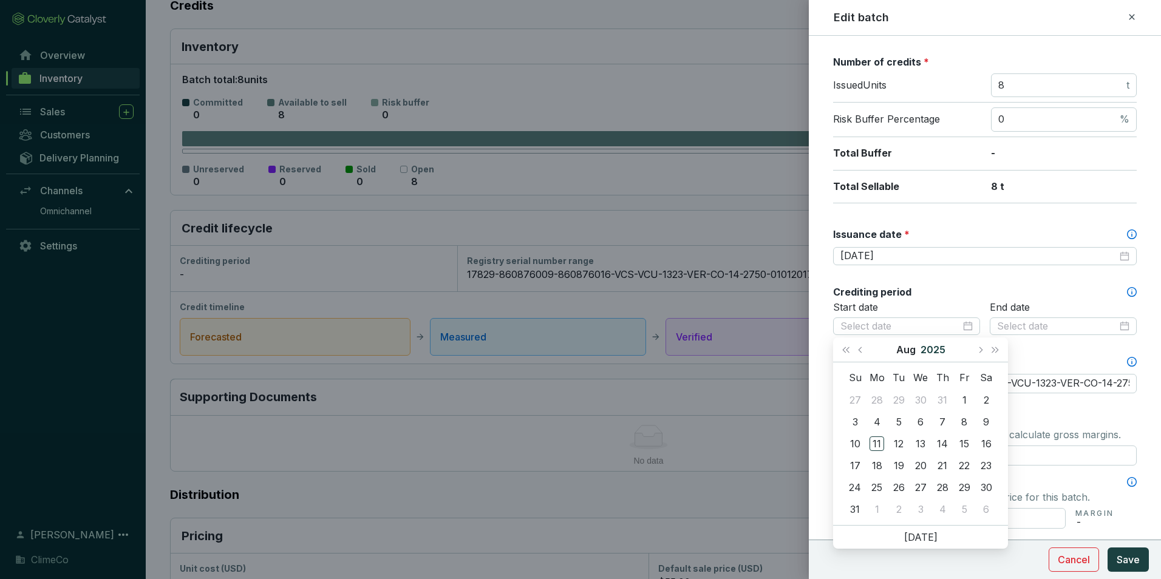
click at [931, 348] on button "2025" at bounding box center [933, 350] width 25 height 24
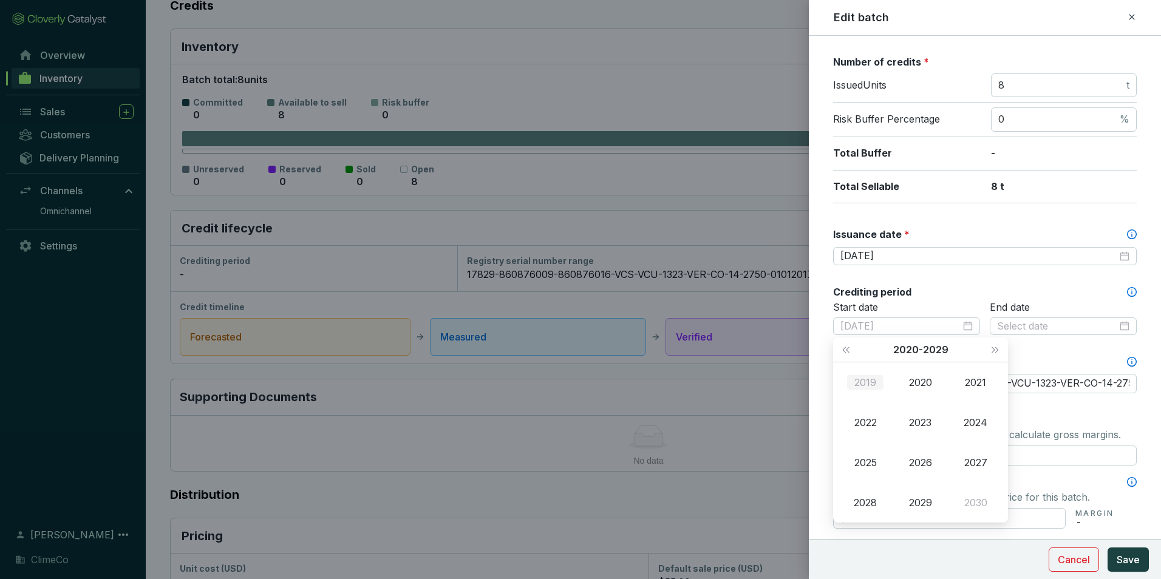
click at [872, 380] on div "2019" at bounding box center [865, 382] width 36 height 15
click at [870, 385] on div "Jan" at bounding box center [865, 382] width 36 height 15
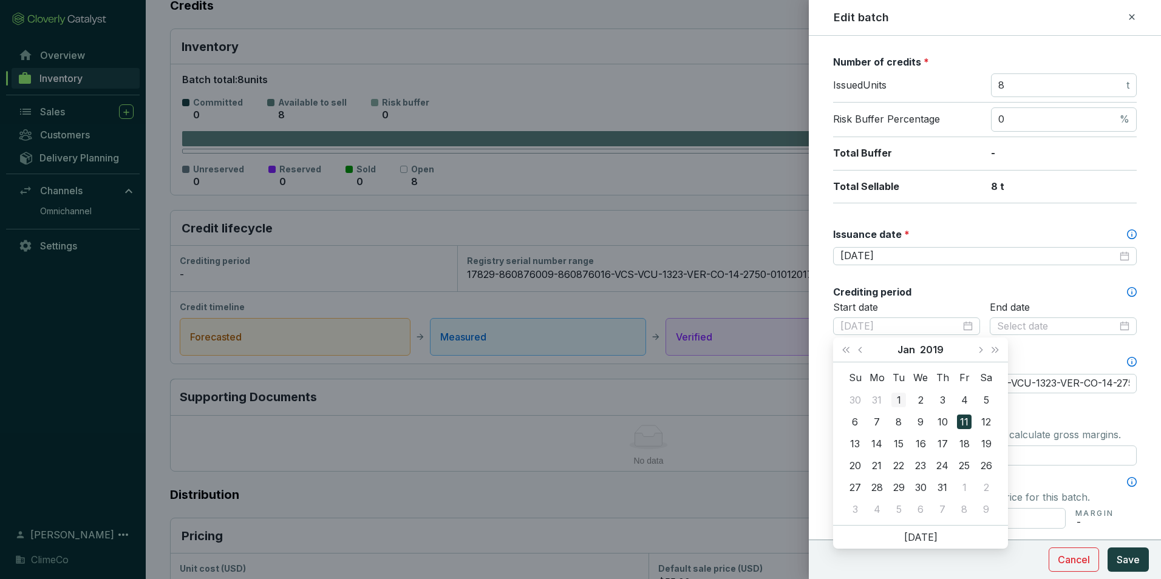
type input "2019-01-01"
click at [903, 398] on div "1" at bounding box center [899, 400] width 15 height 15
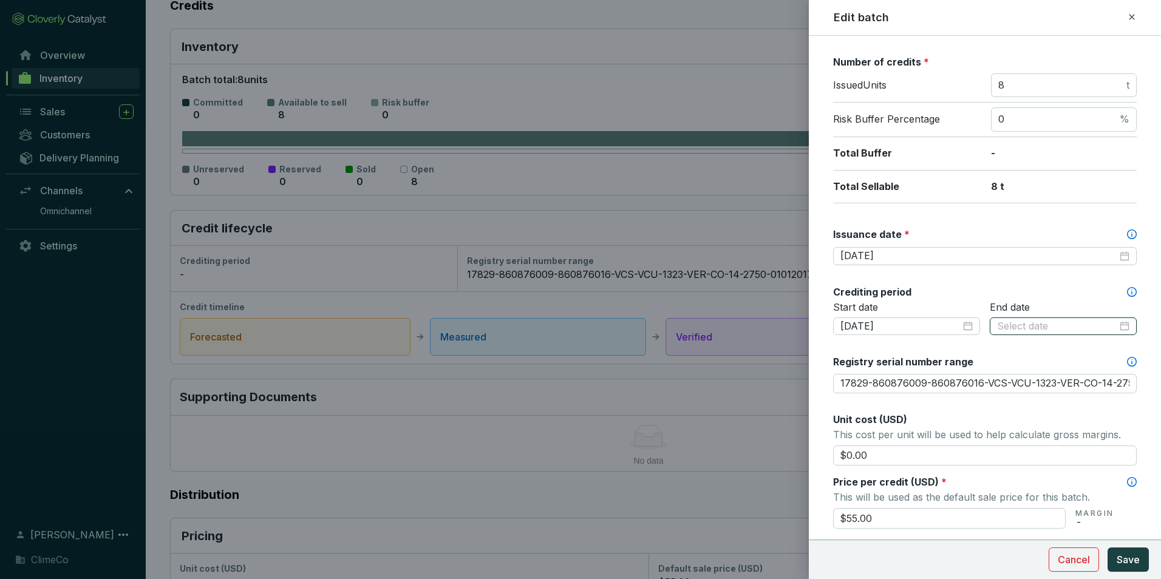
click at [1013, 326] on input at bounding box center [1057, 326] width 120 height 13
click at [1031, 326] on input at bounding box center [1057, 326] width 120 height 13
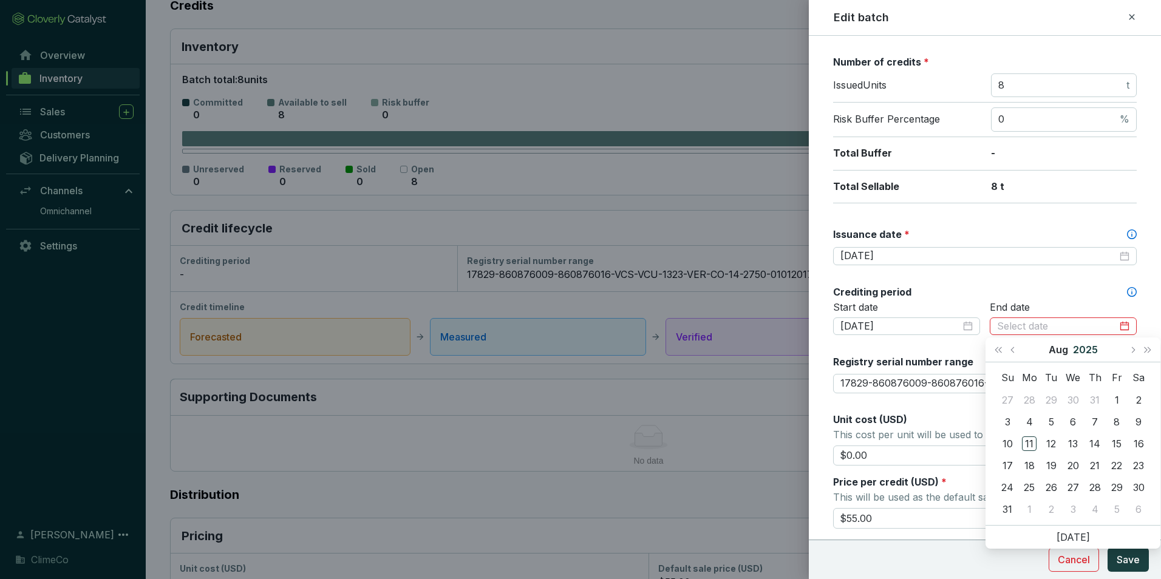
click at [1086, 350] on button "2025" at bounding box center [1085, 350] width 25 height 24
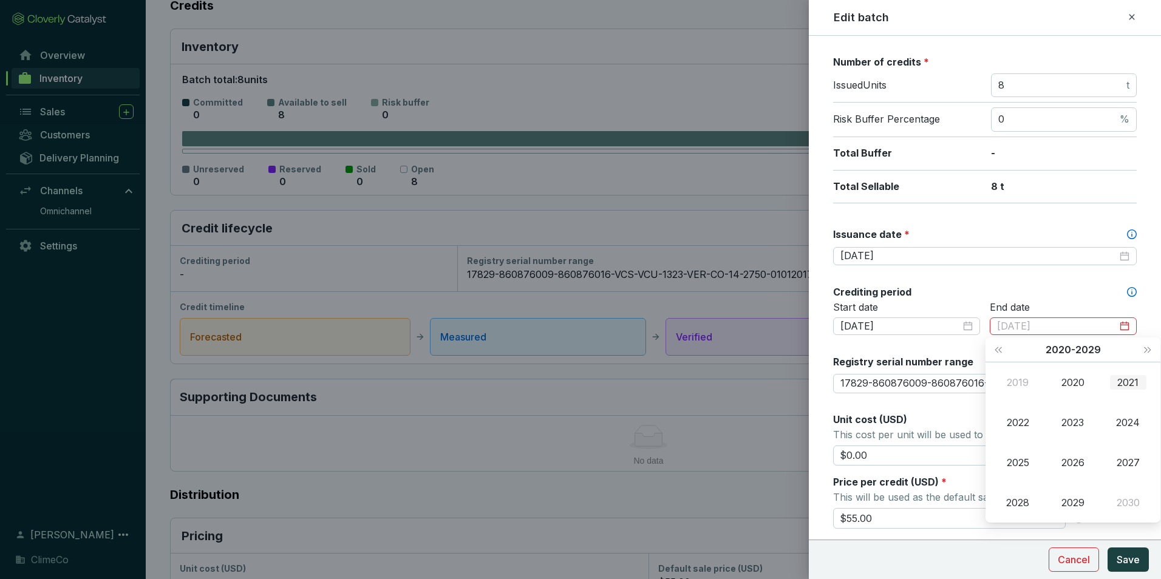
type input "2021-08-11"
click at [1146, 347] on span "Next year (Control + right)" at bounding box center [1148, 350] width 6 height 6
click at [1024, 505] on div "2058" at bounding box center [1018, 503] width 36 height 15
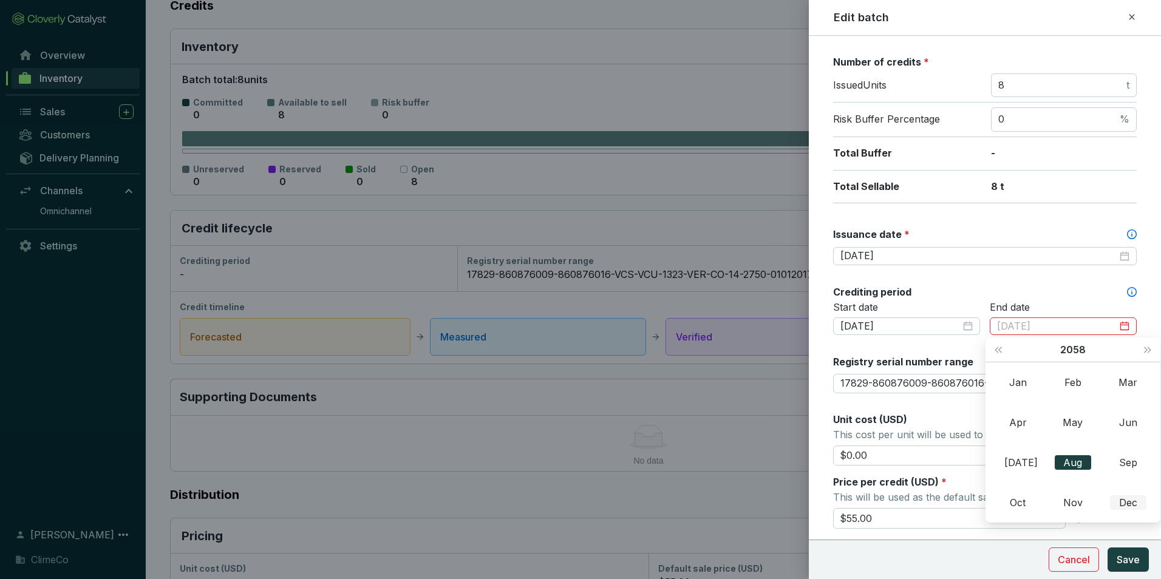
click at [1130, 505] on div "Dec" at bounding box center [1128, 503] width 36 height 15
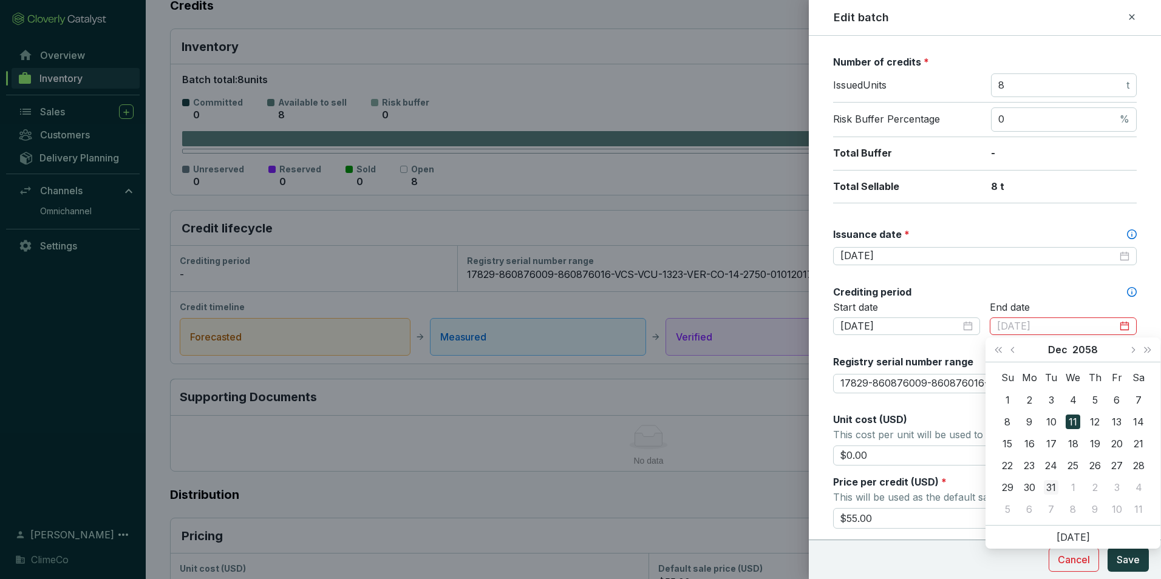
type input "2058-12-31"
click at [1058, 490] on div "31" at bounding box center [1051, 487] width 15 height 15
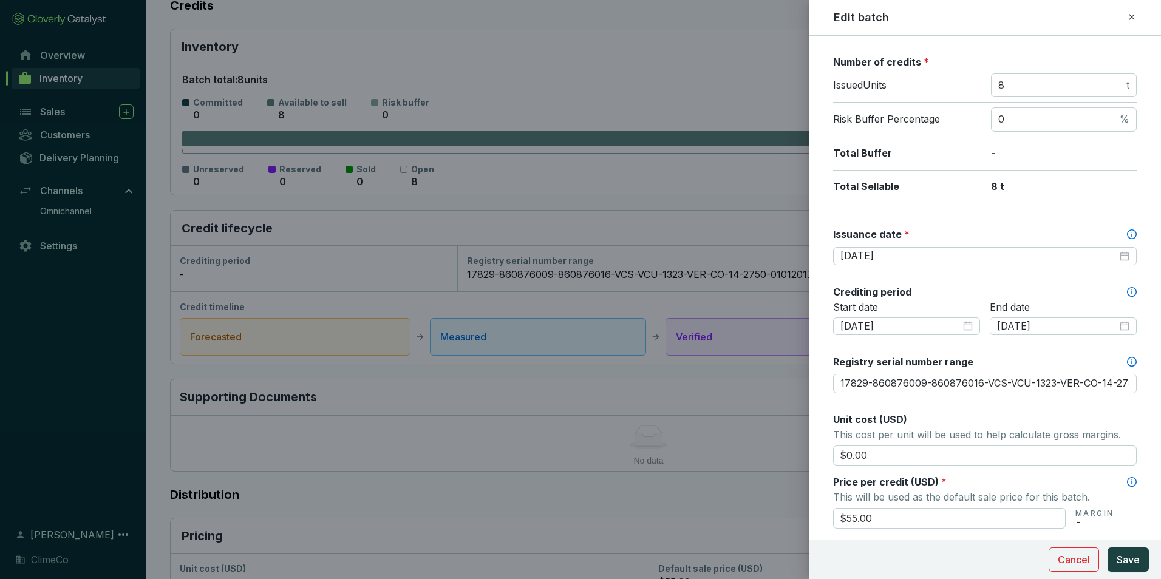
click at [963, 293] on div "Crediting period" at bounding box center [985, 291] width 304 height 13
click at [1122, 551] on button "Save" at bounding box center [1128, 560] width 41 height 24
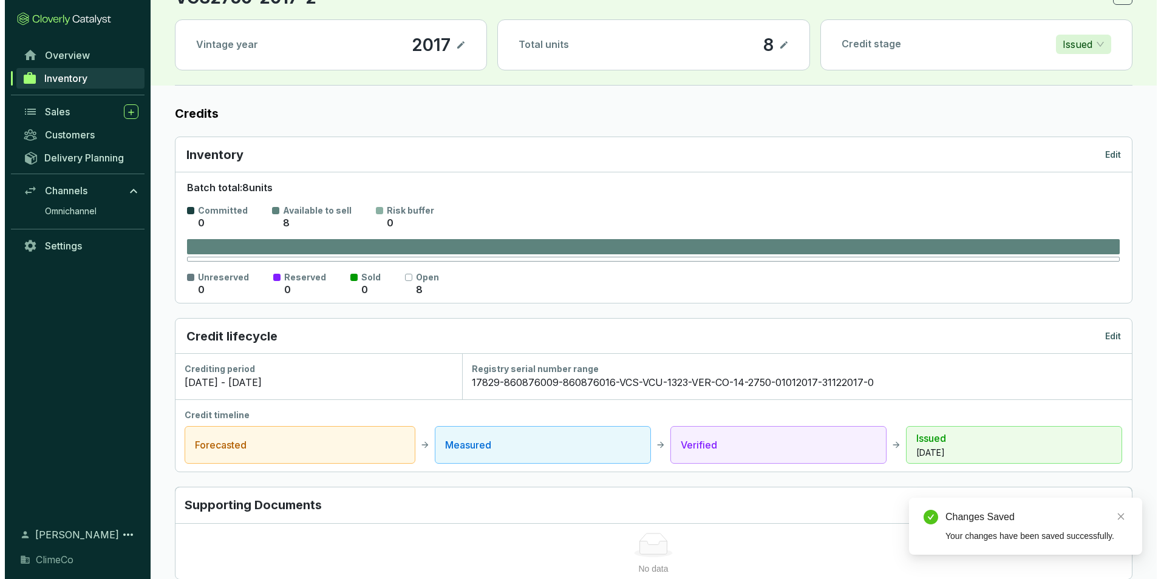
scroll to position [0, 0]
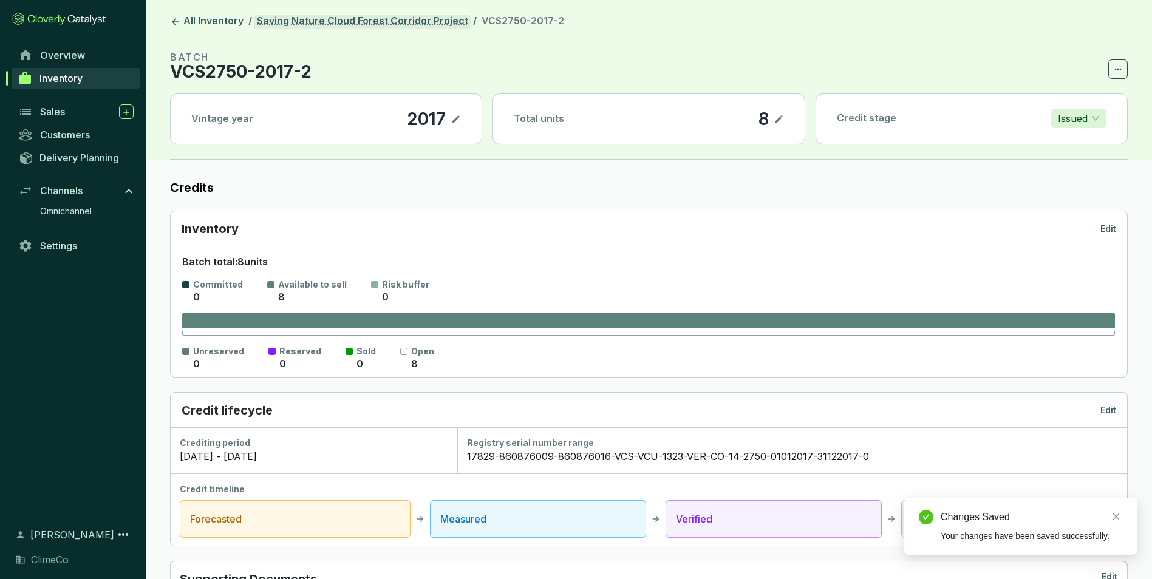
click at [412, 19] on link "Saving Nature Cloud Forest Corridor Project" at bounding box center [363, 22] width 216 height 15
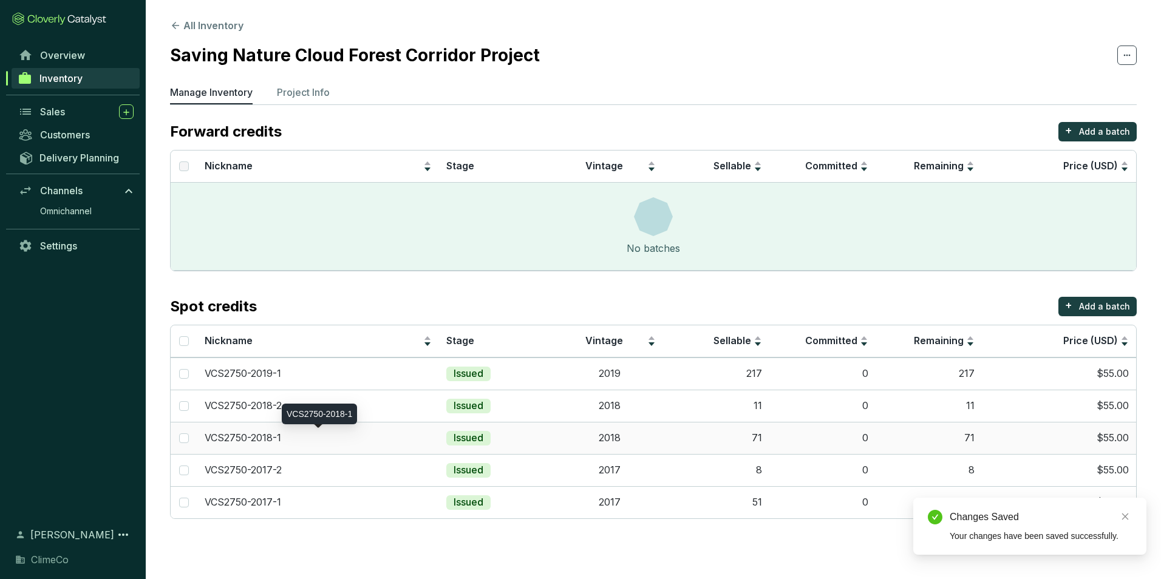
click at [330, 432] on div "VCS2750-2018-1" at bounding box center [318, 438] width 227 height 13
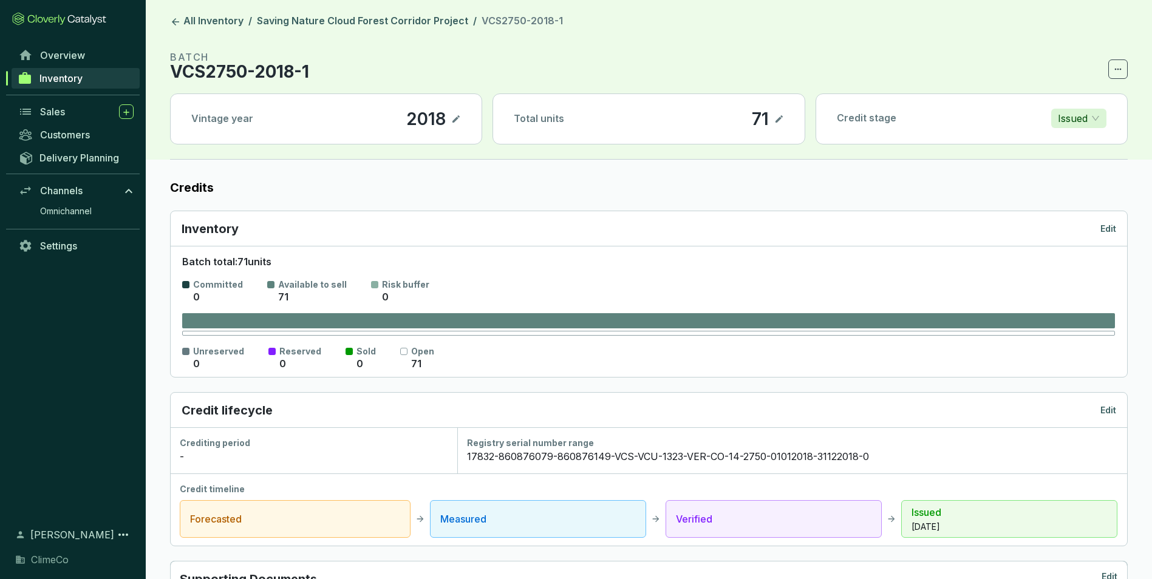
click at [1102, 231] on p "Edit" at bounding box center [1109, 229] width 16 height 12
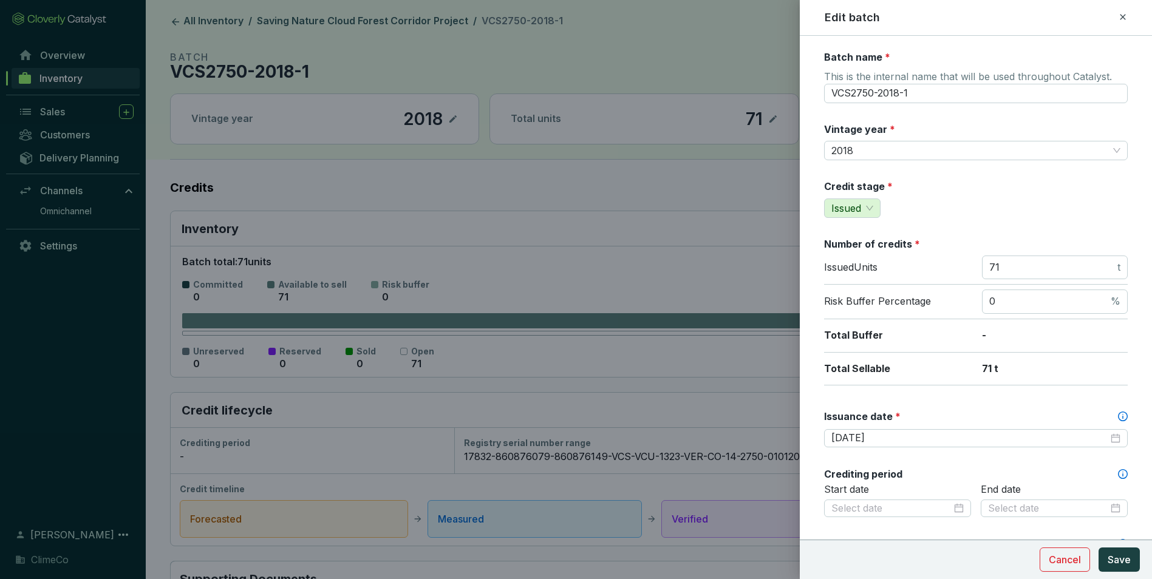
click at [1102, 231] on div at bounding box center [576, 289] width 1152 height 579
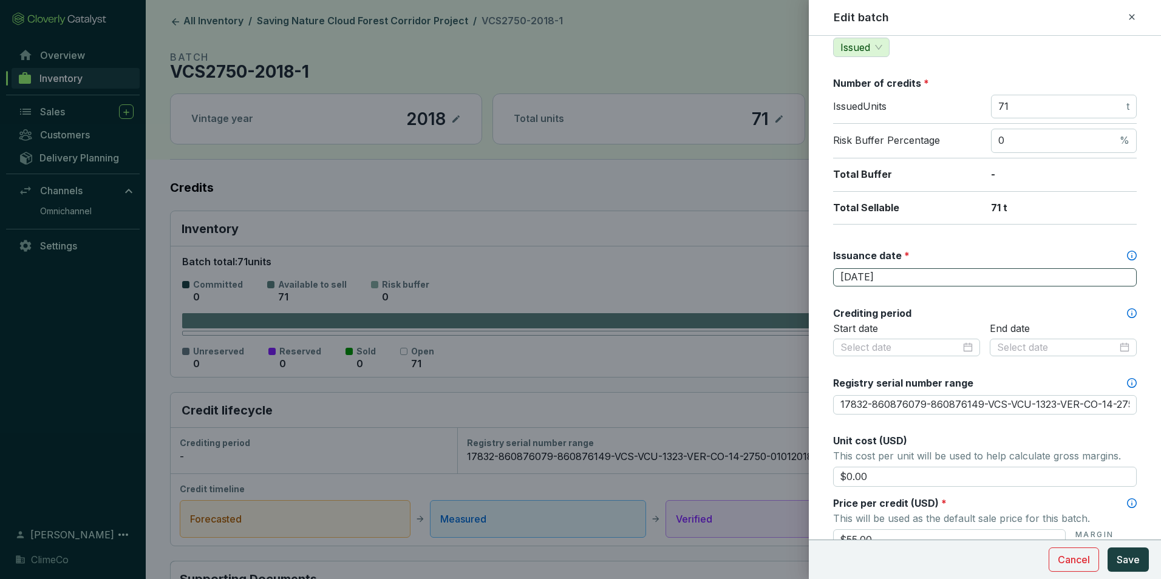
scroll to position [182, 0]
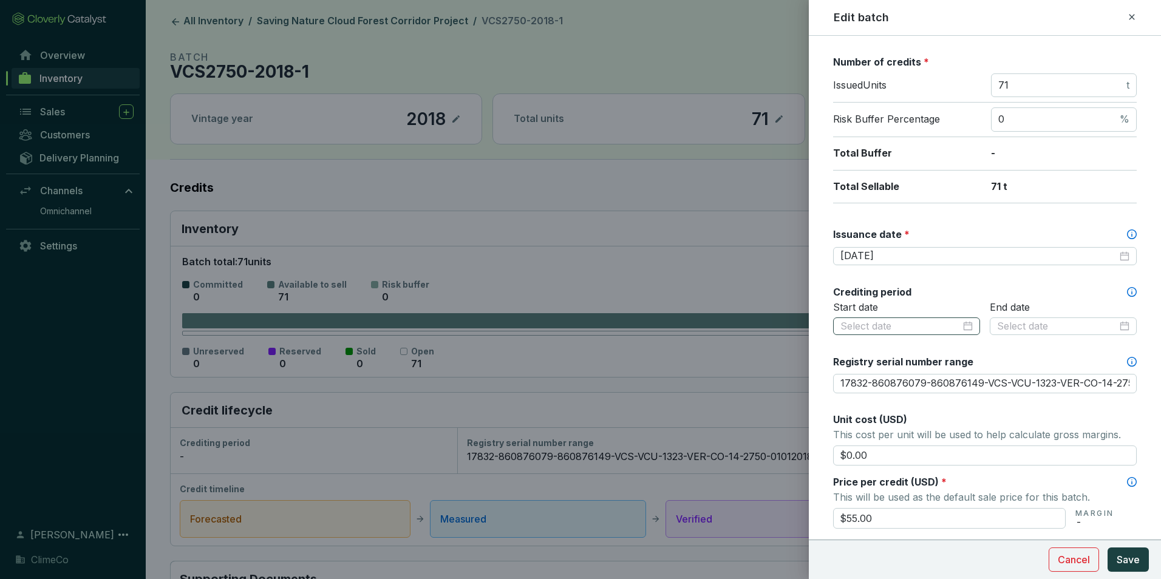
click at [958, 324] on div at bounding box center [907, 326] width 132 height 13
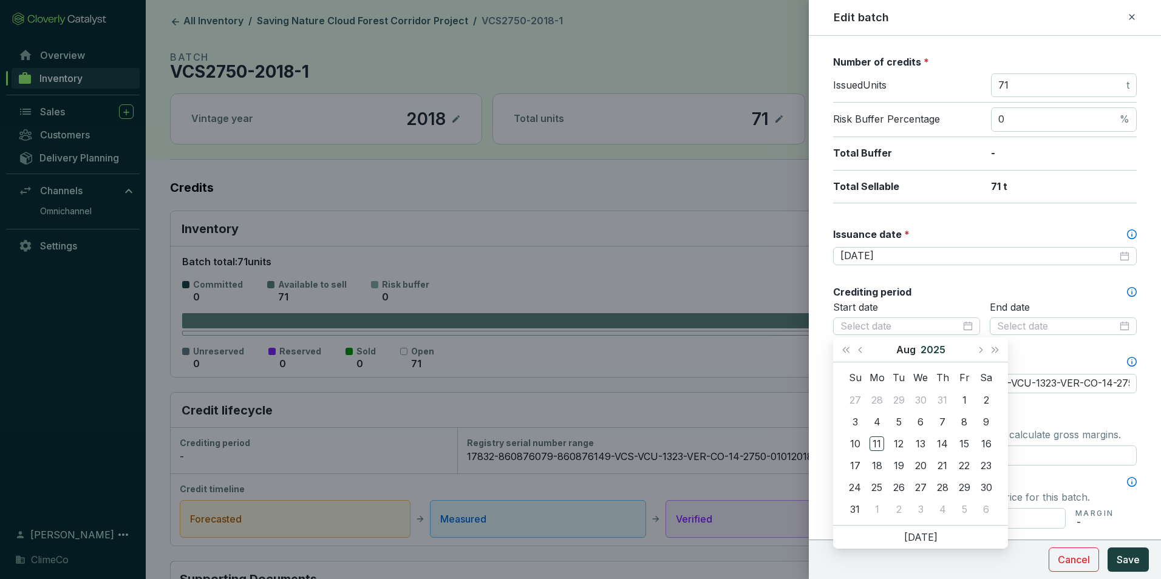
click at [932, 352] on button "2025" at bounding box center [933, 350] width 25 height 24
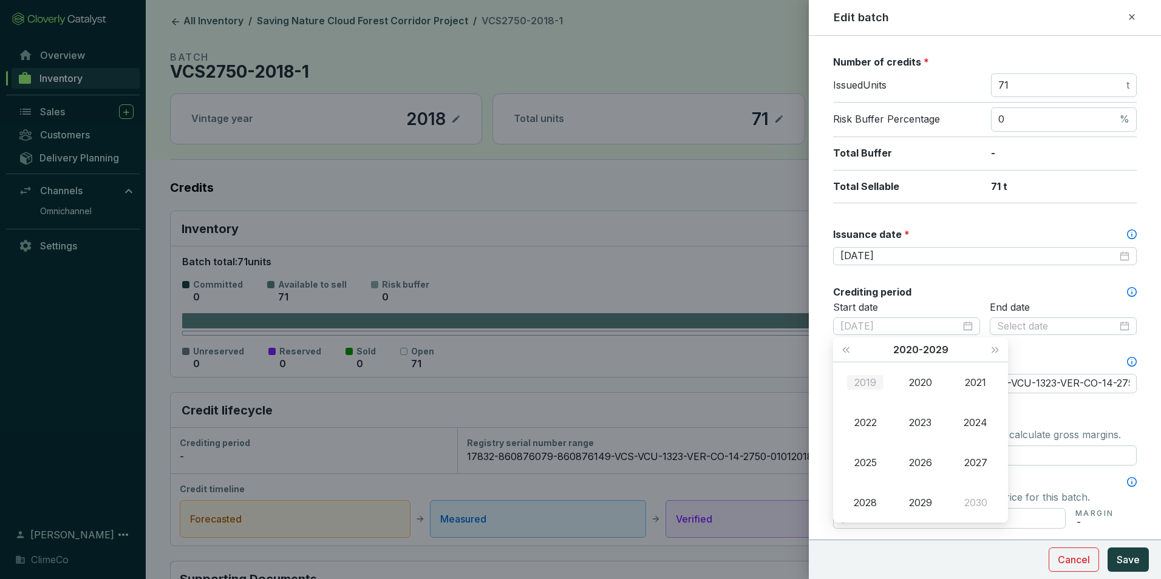
click at [875, 385] on div "2019" at bounding box center [865, 382] width 36 height 15
click at [874, 387] on div "Jan" at bounding box center [865, 382] width 36 height 15
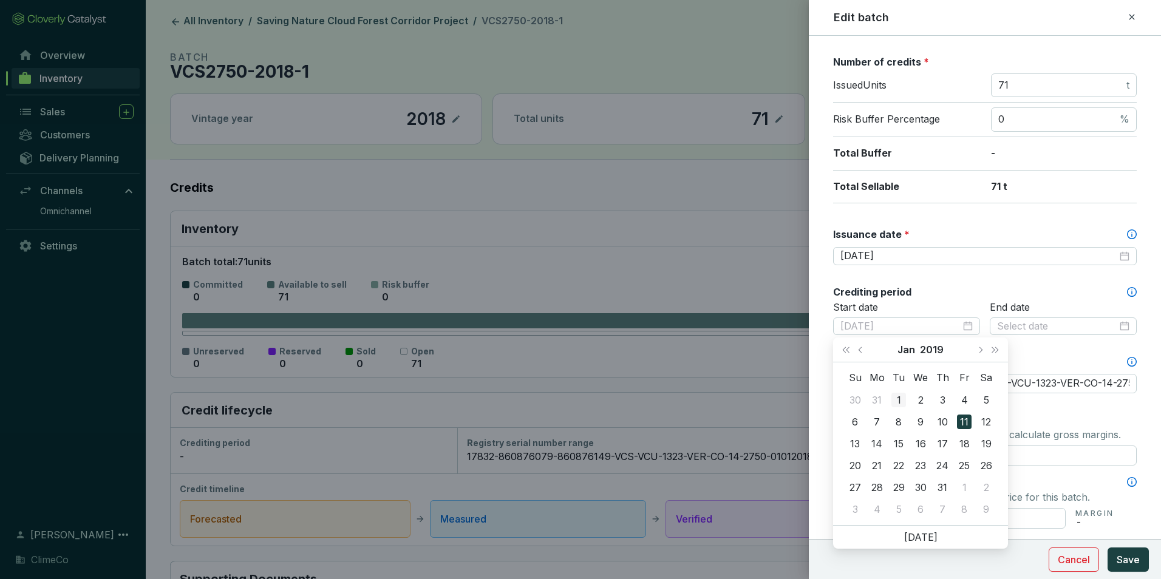
type input "2019-01-01"
click at [901, 402] on div "1" at bounding box center [899, 400] width 15 height 15
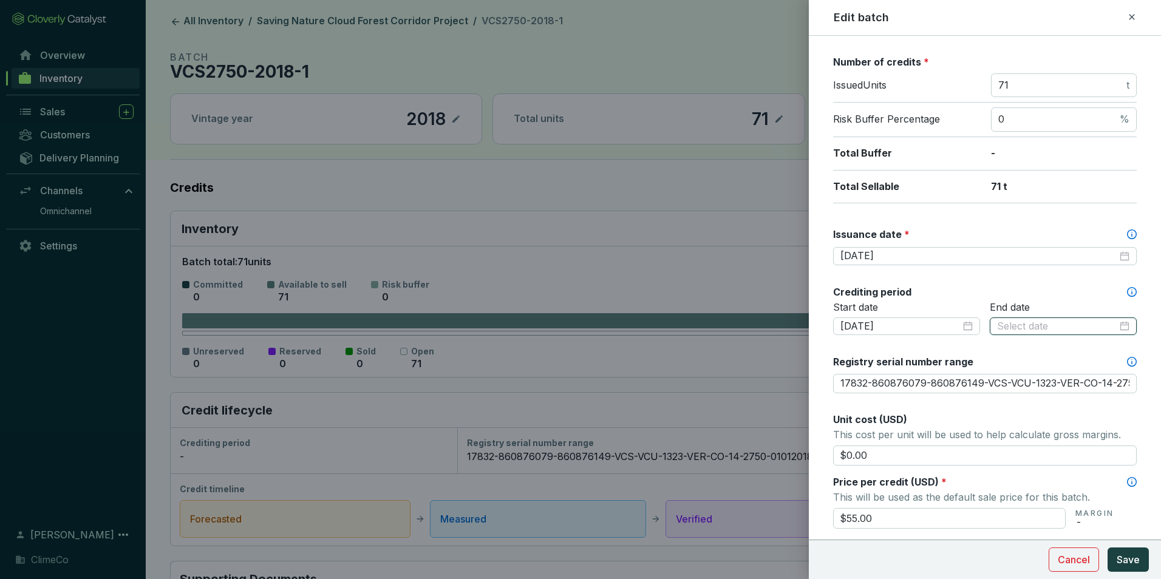
click at [1042, 330] on input at bounding box center [1057, 326] width 120 height 13
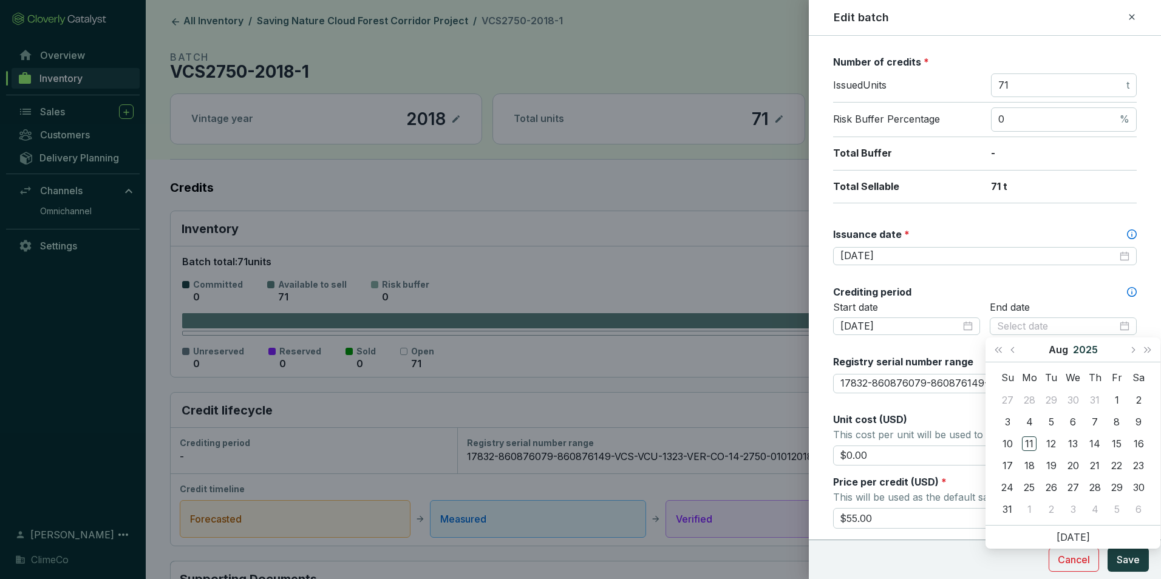
click at [1090, 346] on button "2025" at bounding box center [1085, 350] width 25 height 24
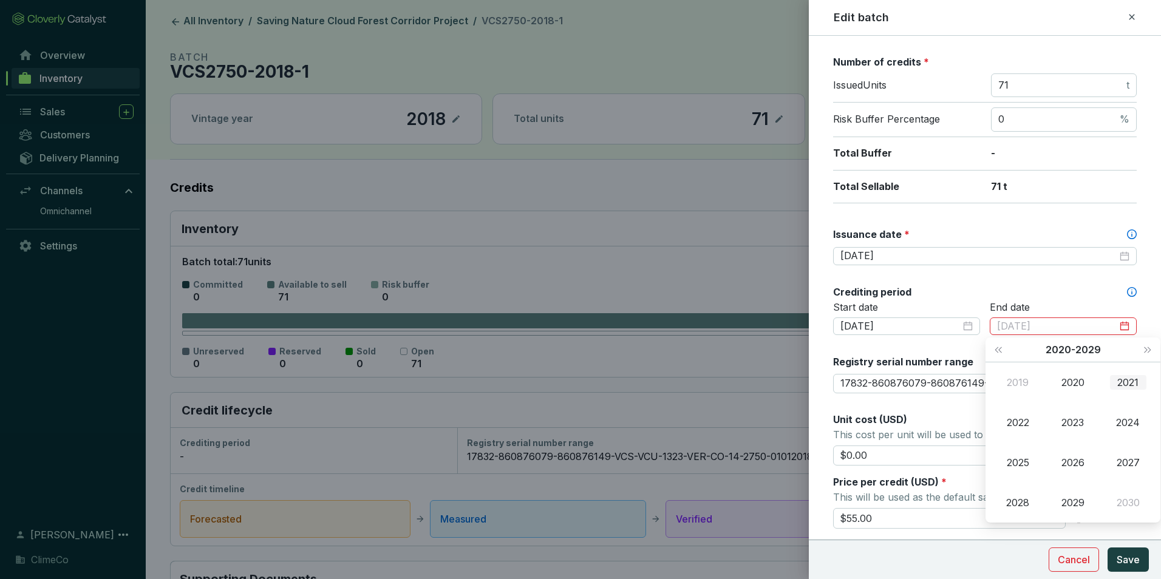
type input "2021-08-11"
click at [1145, 350] on span "Next year (Control + right)" at bounding box center [1148, 350] width 6 height 6
click at [1026, 499] on div "2058" at bounding box center [1018, 503] width 36 height 15
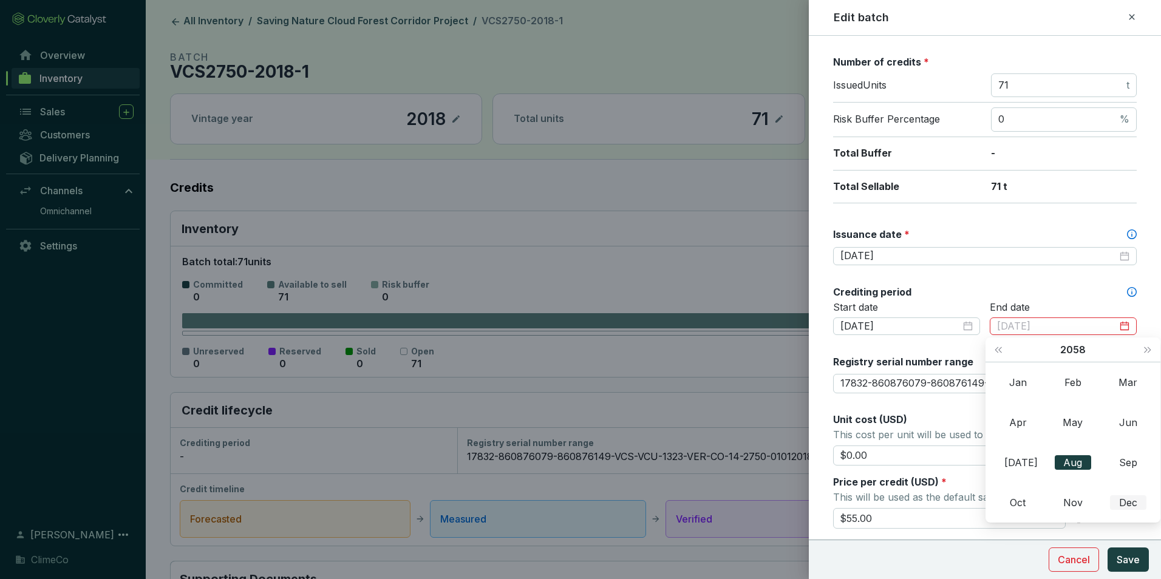
click at [1118, 503] on div "Dec" at bounding box center [1128, 503] width 36 height 15
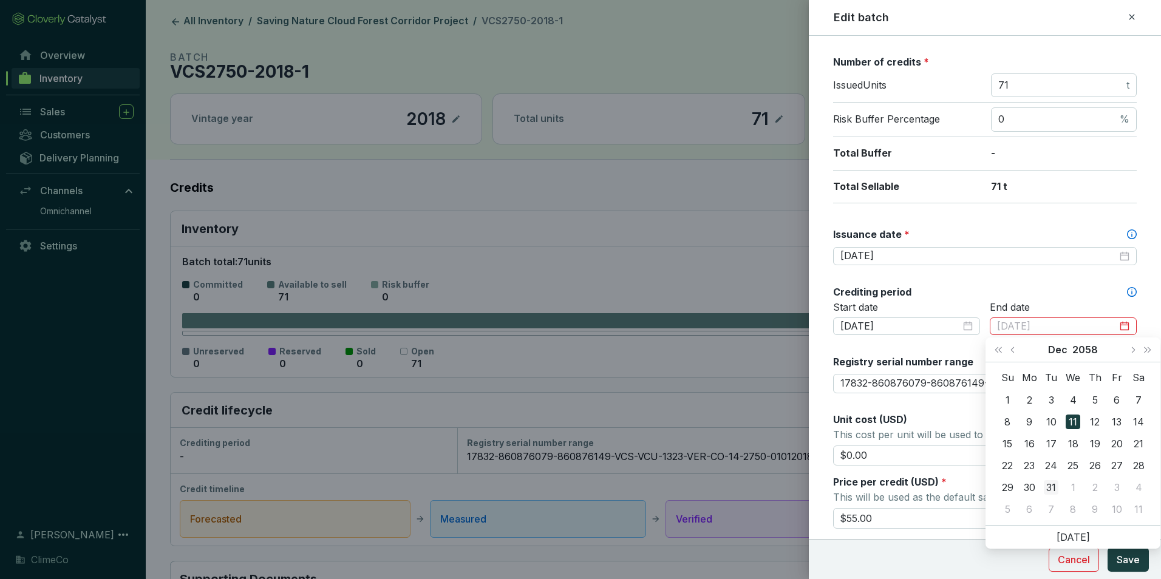
type input "2058-12-31"
click at [1053, 488] on div "31" at bounding box center [1051, 487] width 15 height 15
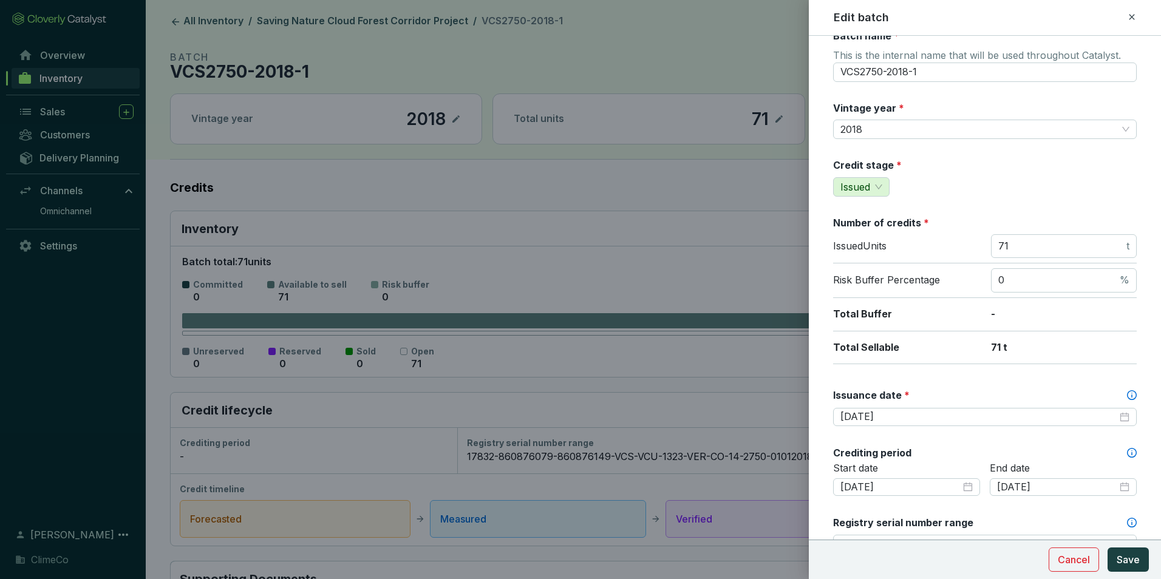
scroll to position [0, 0]
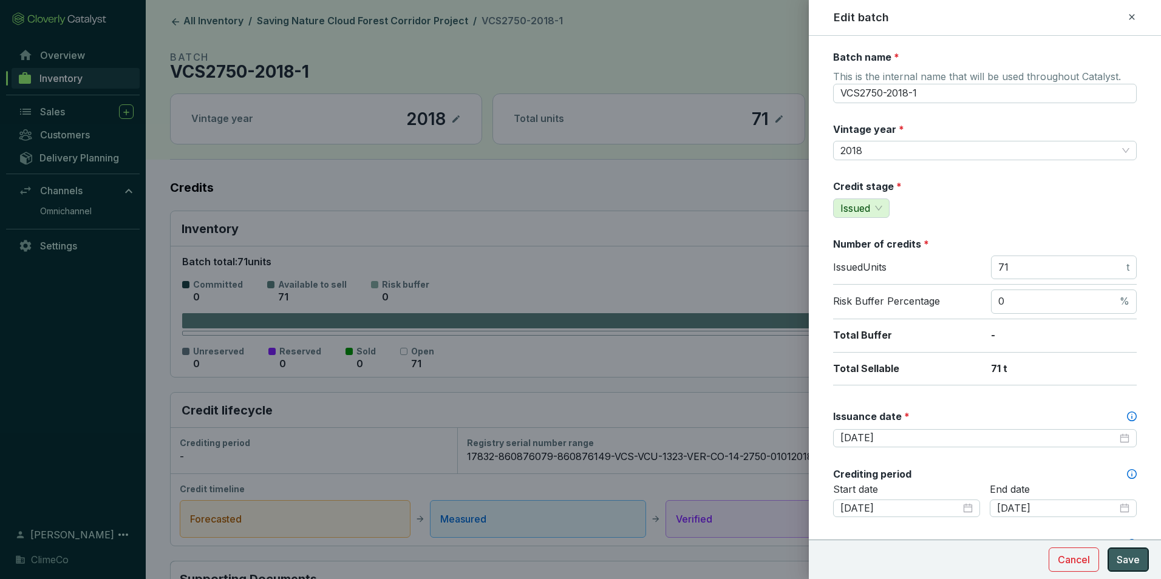
click at [1124, 558] on span "Save" at bounding box center [1128, 560] width 23 height 15
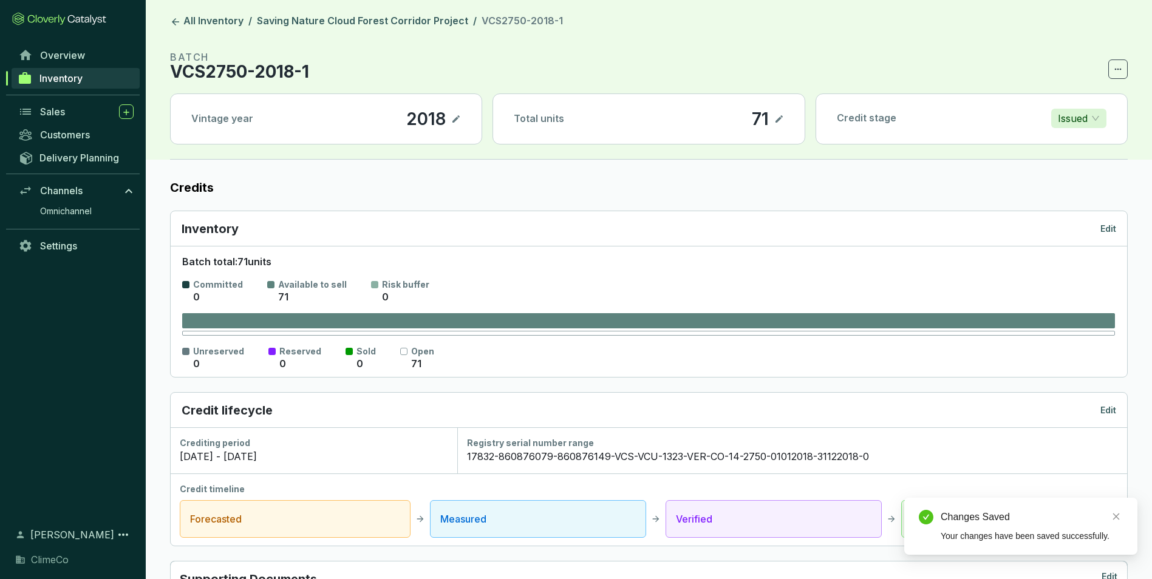
click at [417, 30] on header "All Inventory / Saving Nature Cloud Forest Corridor Project / VCS2750-2018-1 BA…" at bounding box center [649, 80] width 1007 height 160
click at [415, 17] on link "Saving Nature Cloud Forest Corridor Project" at bounding box center [363, 22] width 216 height 15
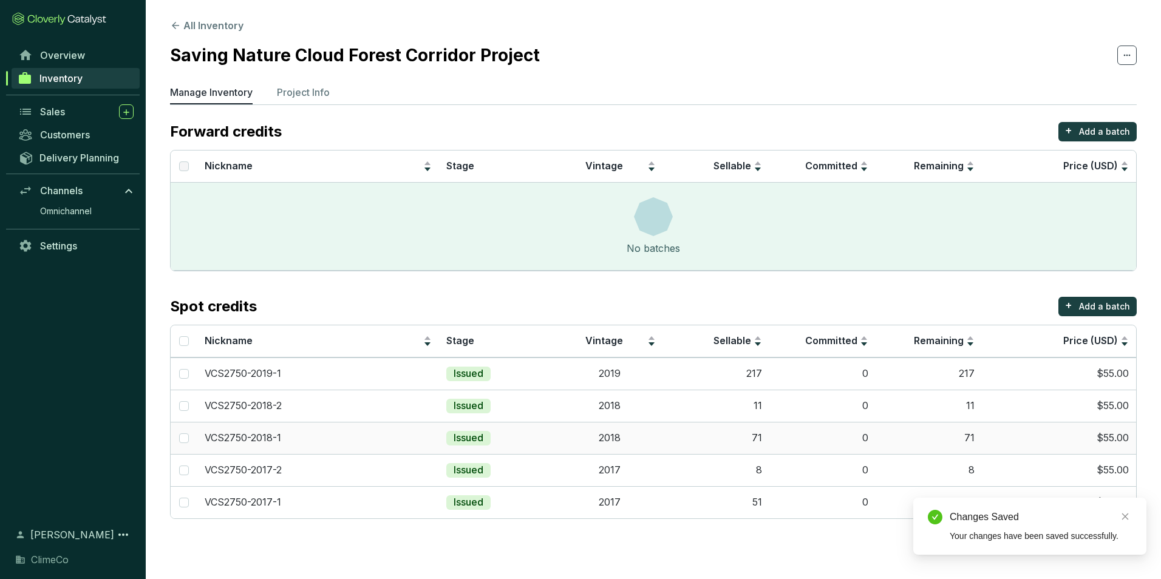
click at [345, 442] on div "VCS2750-2018-1" at bounding box center [318, 438] width 227 height 13
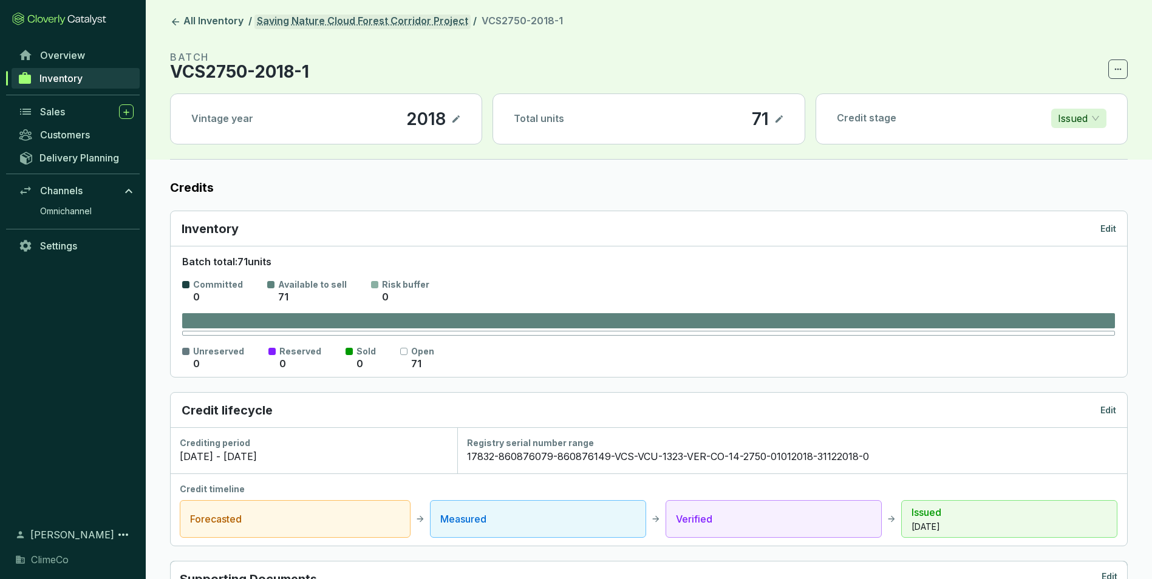
click at [341, 21] on link "Saving Nature Cloud Forest Corridor Project" at bounding box center [363, 22] width 216 height 15
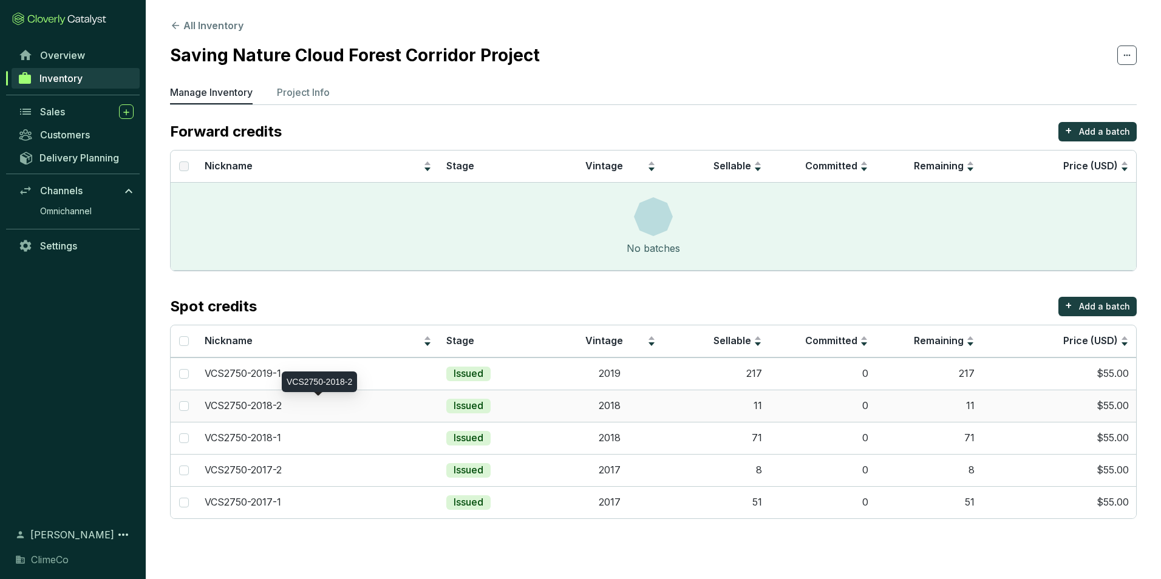
click at [318, 409] on div "VCS2750-2018-2" at bounding box center [318, 406] width 227 height 13
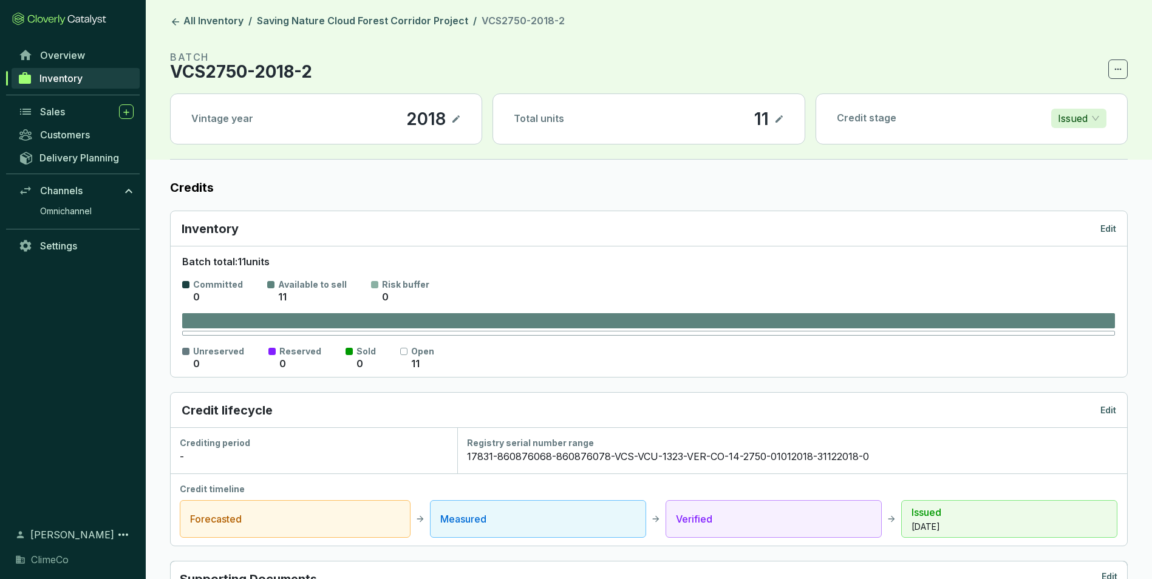
click at [1105, 409] on p "Edit" at bounding box center [1109, 411] width 16 height 12
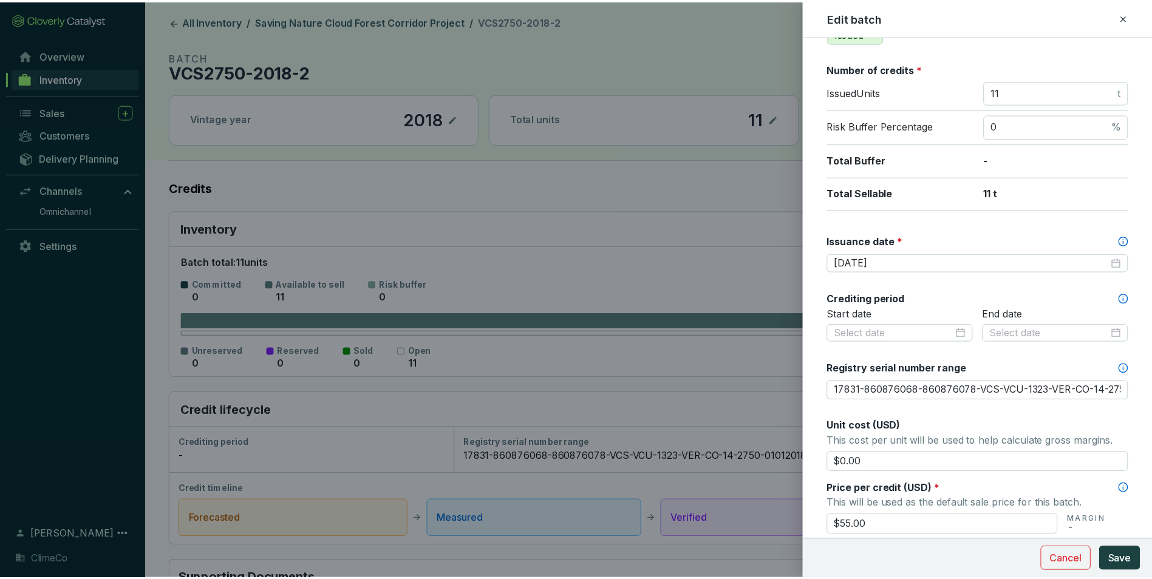
scroll to position [182, 0]
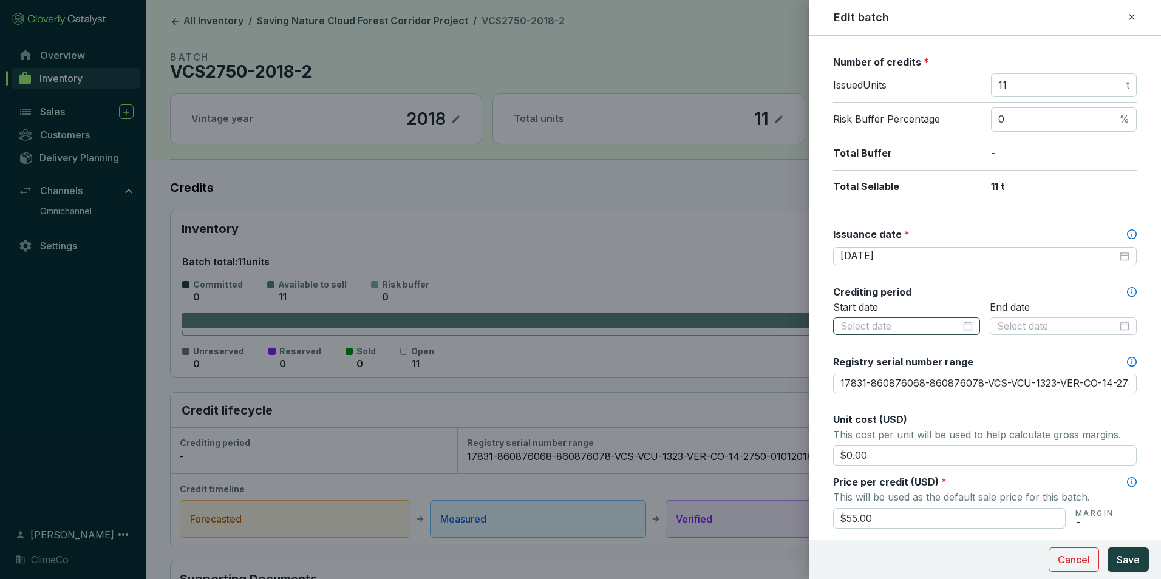
click at [963, 319] on div at bounding box center [906, 327] width 147 height 18
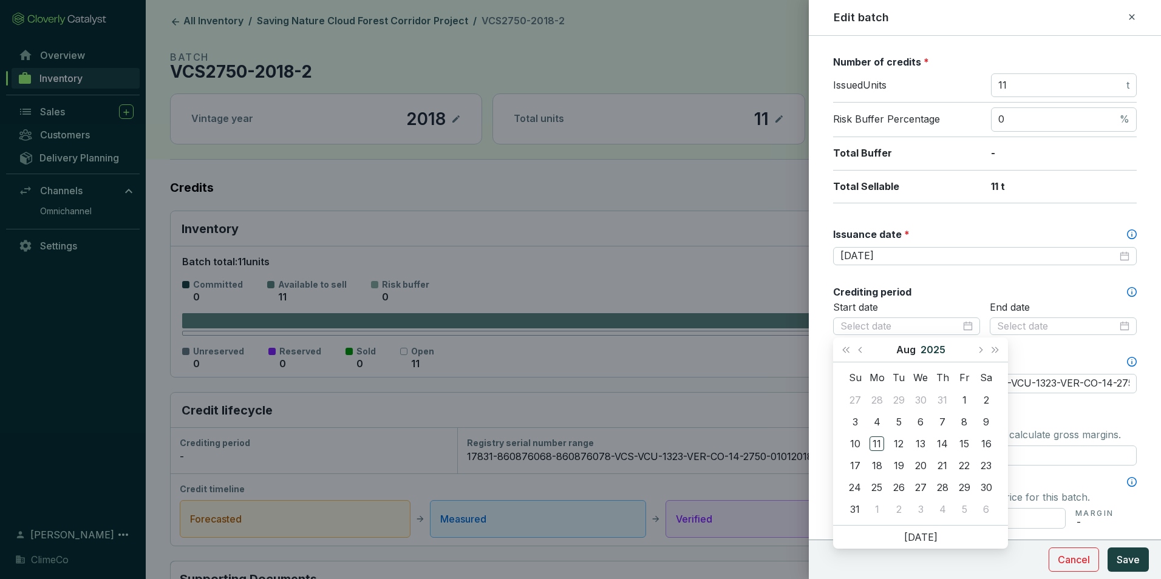
click at [936, 350] on button "2025" at bounding box center [933, 350] width 25 height 24
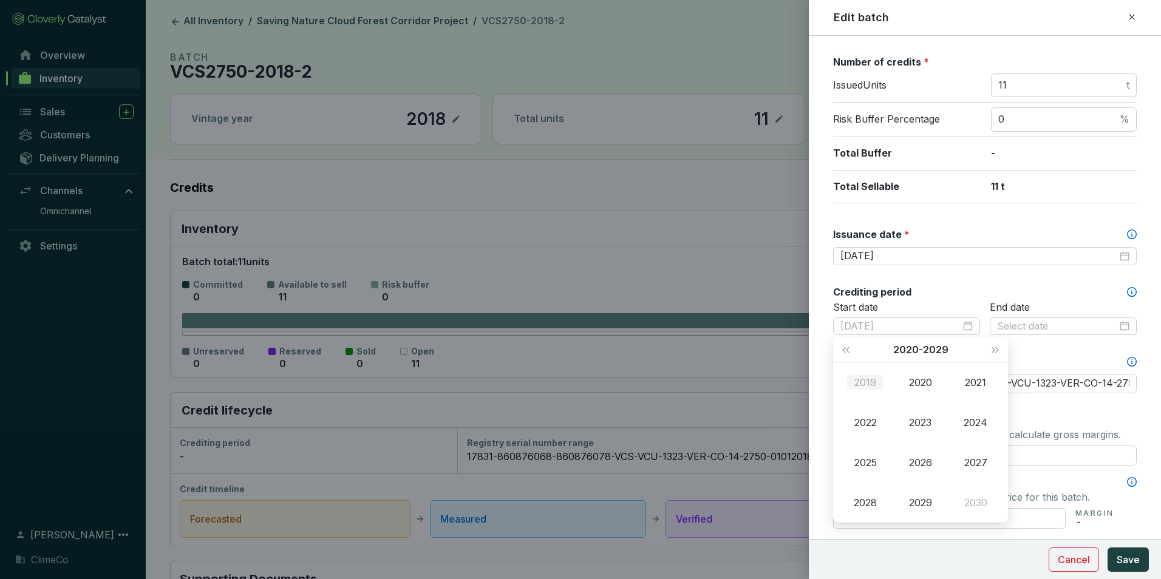
click at [866, 375] on div "2019" at bounding box center [865, 382] width 36 height 15
click at [869, 378] on div "Jan" at bounding box center [865, 382] width 36 height 15
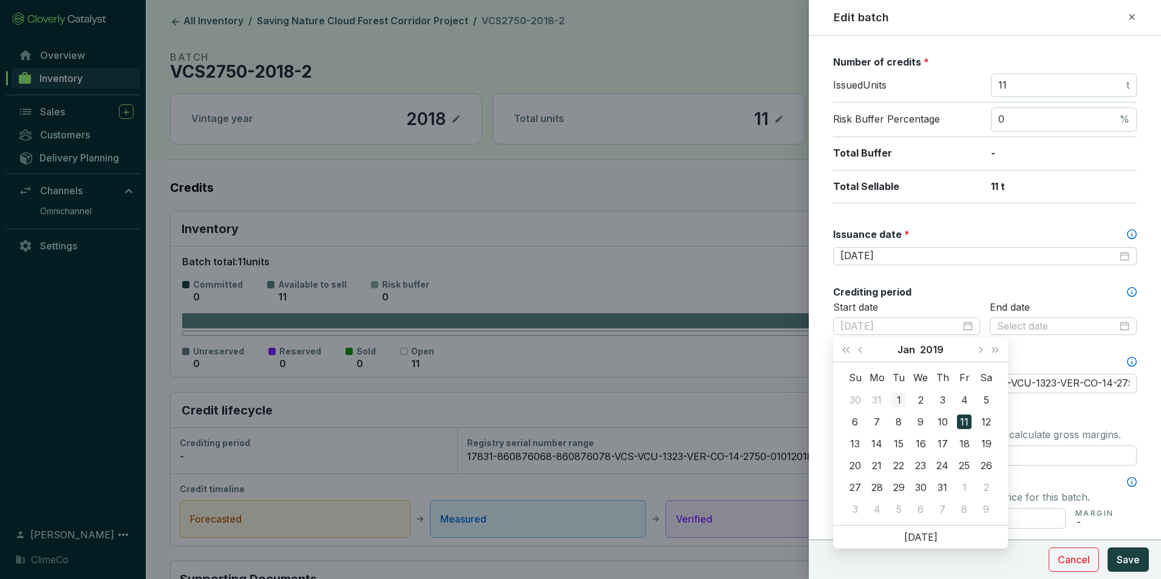
type input "2019-01-01"
click at [901, 402] on div "1" at bounding box center [899, 400] width 15 height 15
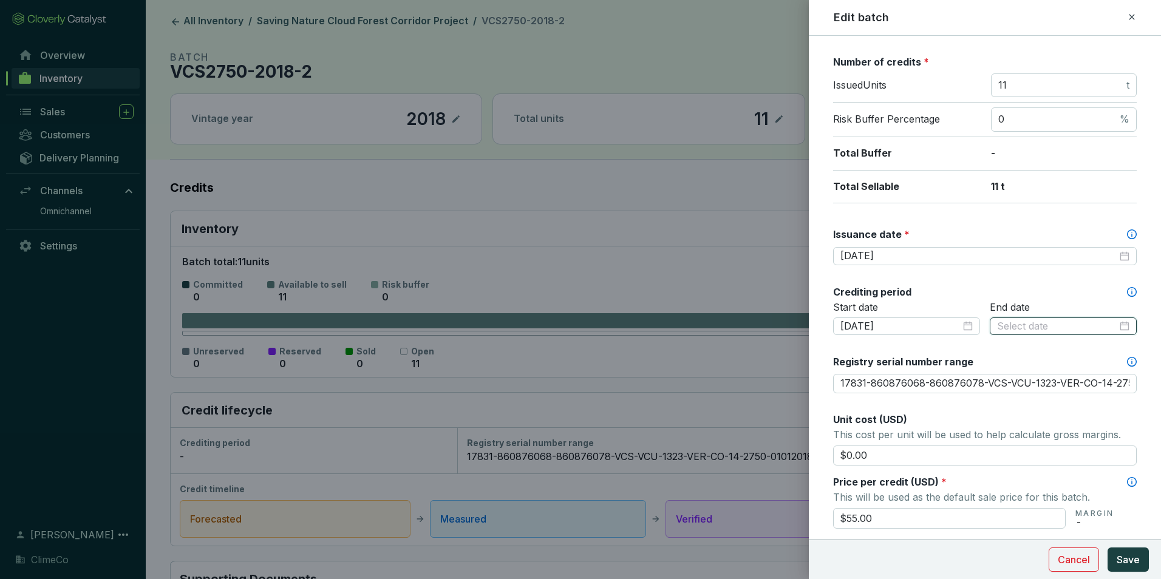
click at [1065, 331] on input at bounding box center [1057, 326] width 120 height 13
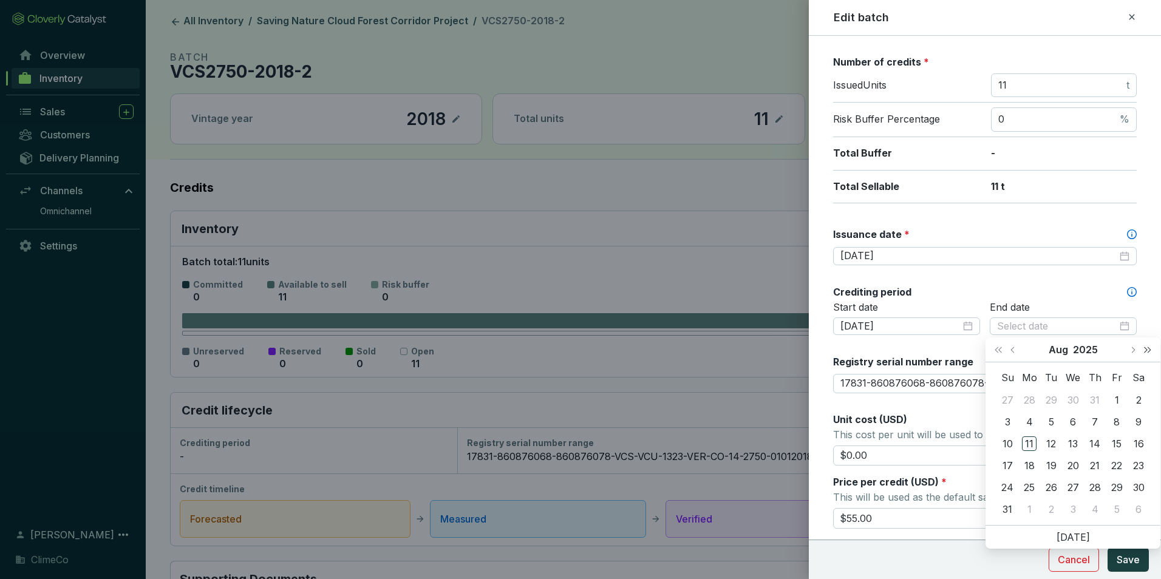
click at [1147, 351] on span "Next year (Control + right)" at bounding box center [1148, 350] width 6 height 6
click at [1085, 345] on button "2026" at bounding box center [1086, 350] width 26 height 24
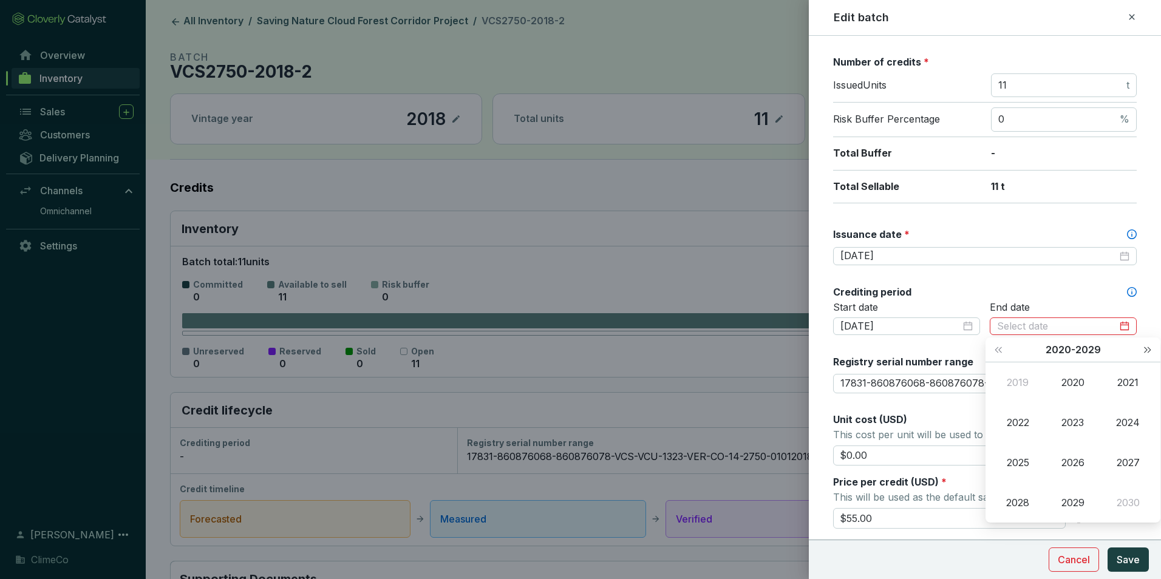
click at [1150, 348] on button "Next year (Control + right)" at bounding box center [1148, 350] width 16 height 24
click at [1027, 499] on div "2058" at bounding box center [1018, 503] width 36 height 15
click at [1140, 501] on div "Dec" at bounding box center [1128, 503] width 36 height 15
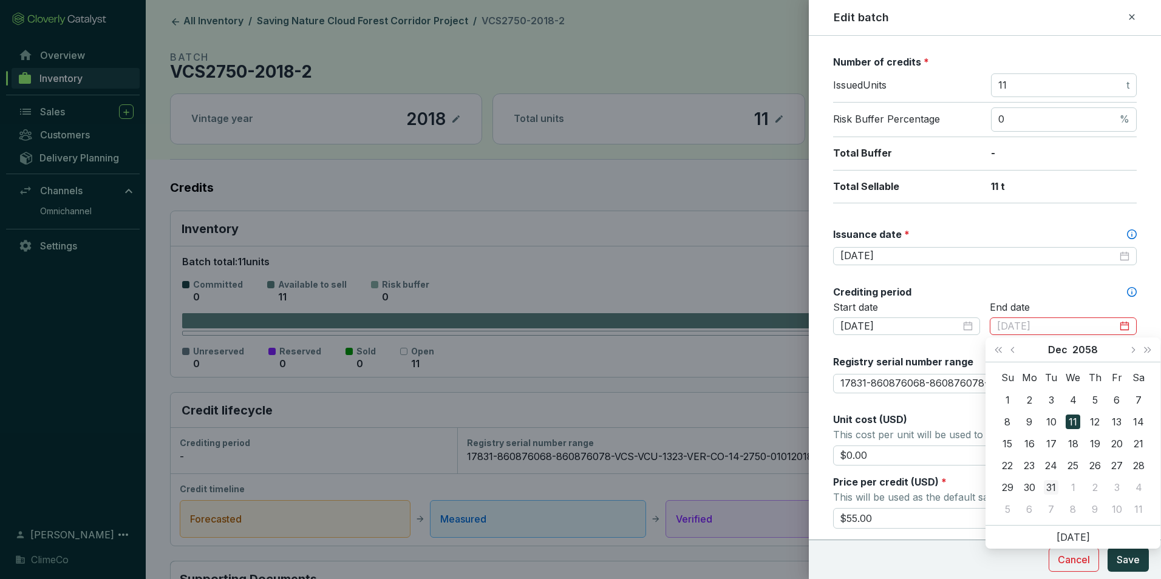
type input "2058-12-31"
click at [1050, 485] on div "31" at bounding box center [1051, 487] width 15 height 15
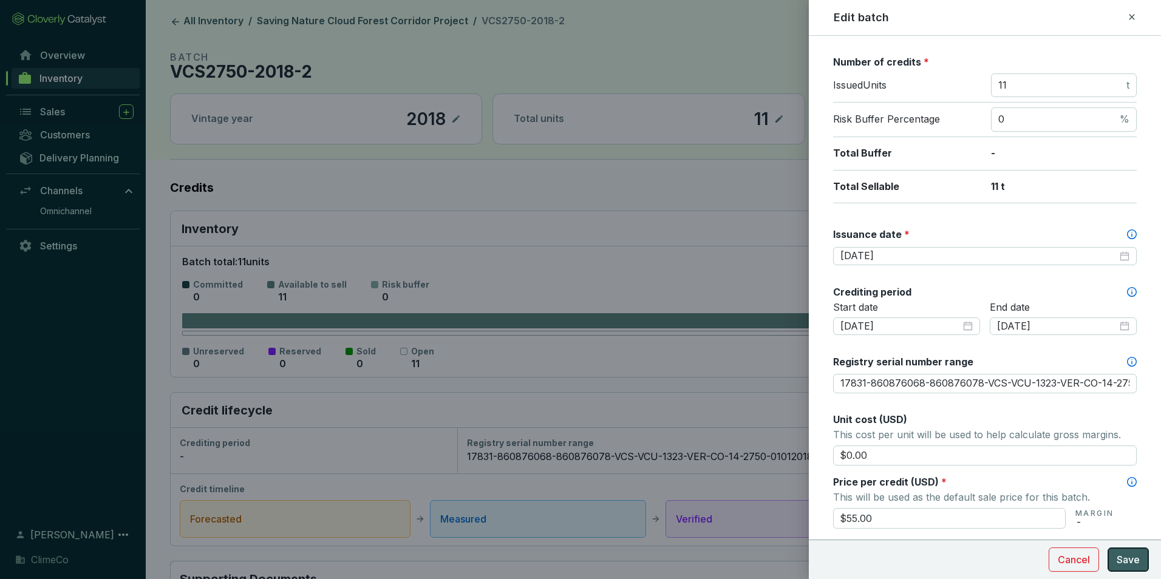
click at [1124, 561] on span "Save" at bounding box center [1128, 560] width 23 height 15
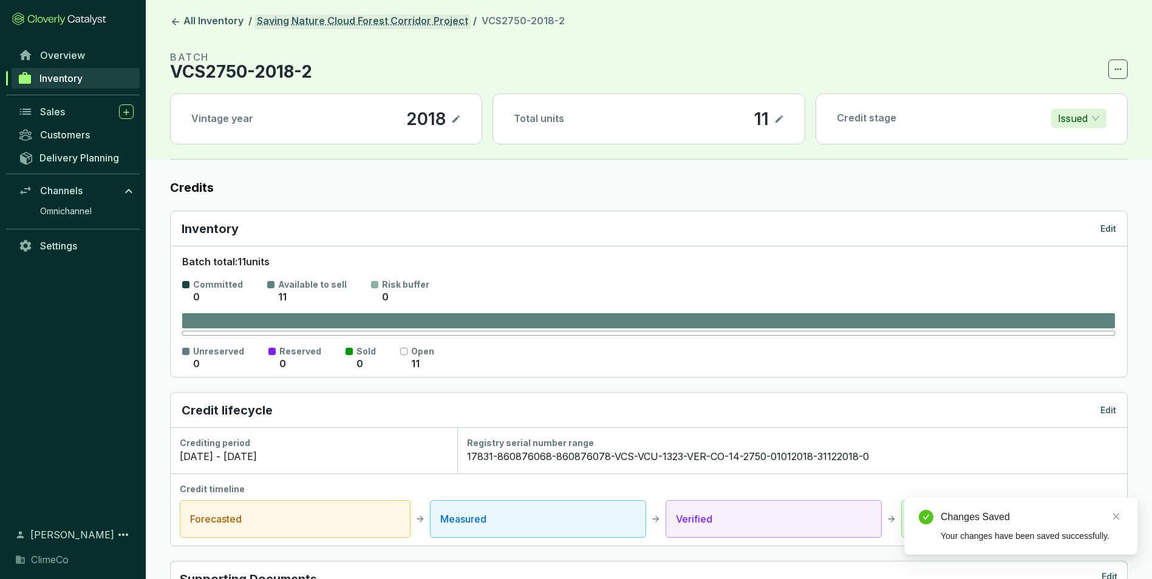
click at [333, 23] on link "Saving Nature Cloud Forest Corridor Project" at bounding box center [363, 22] width 216 height 15
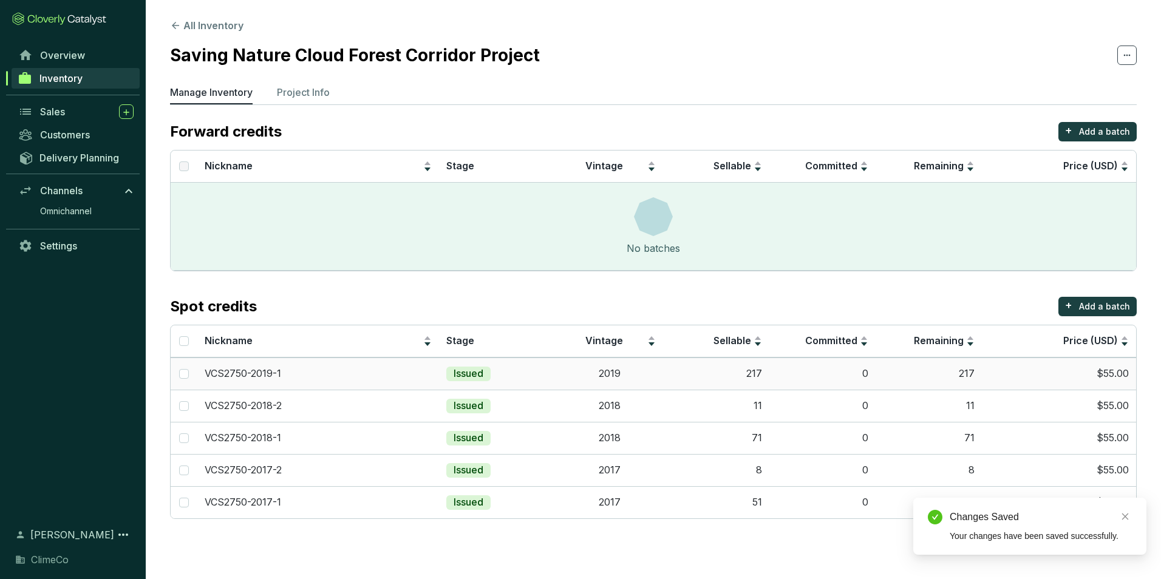
click at [335, 380] on div "VCS2750-2019-1" at bounding box center [318, 373] width 227 height 13
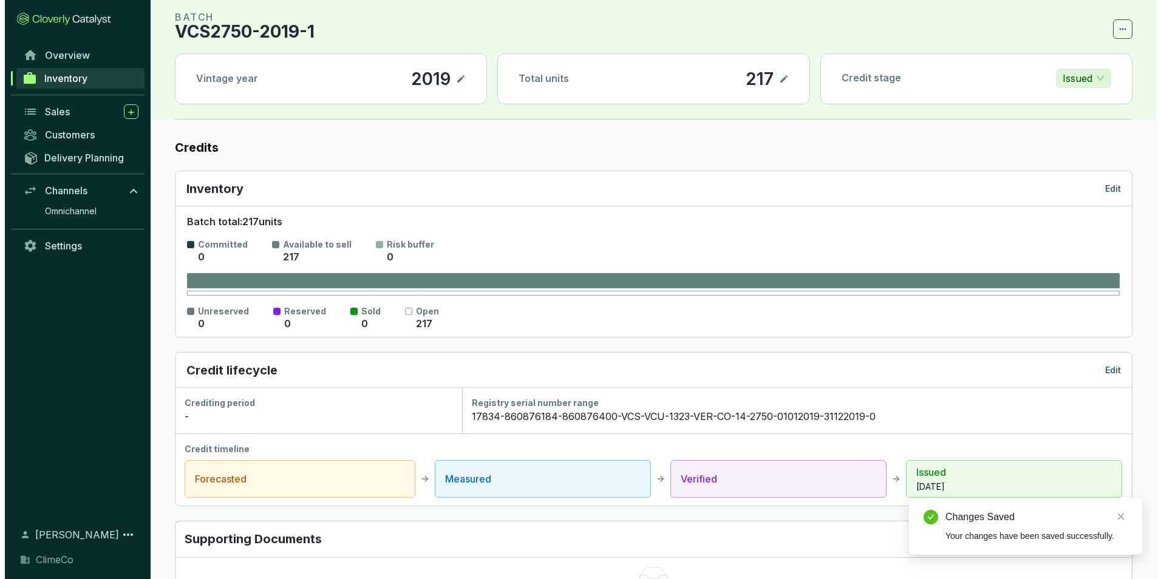
scroll to position [61, 0]
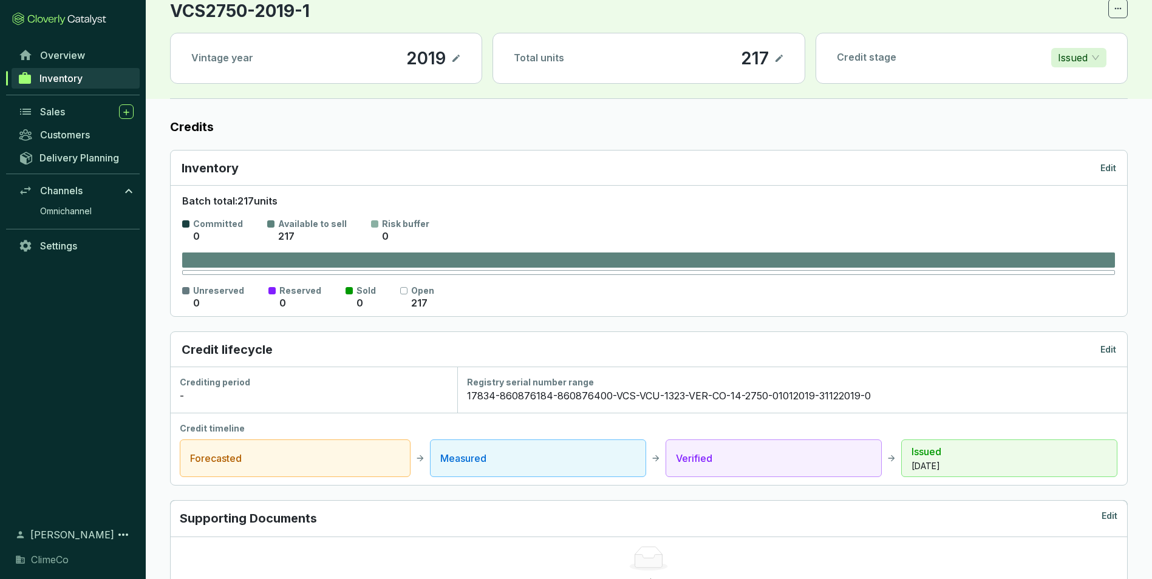
click at [1102, 350] on p "Edit" at bounding box center [1109, 350] width 16 height 12
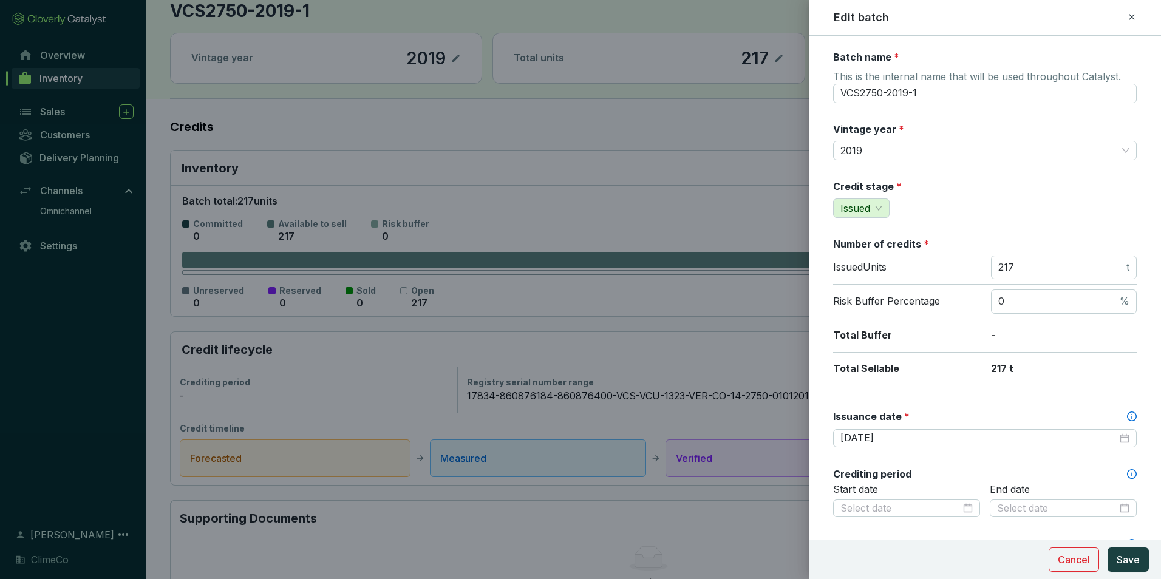
scroll to position [121, 0]
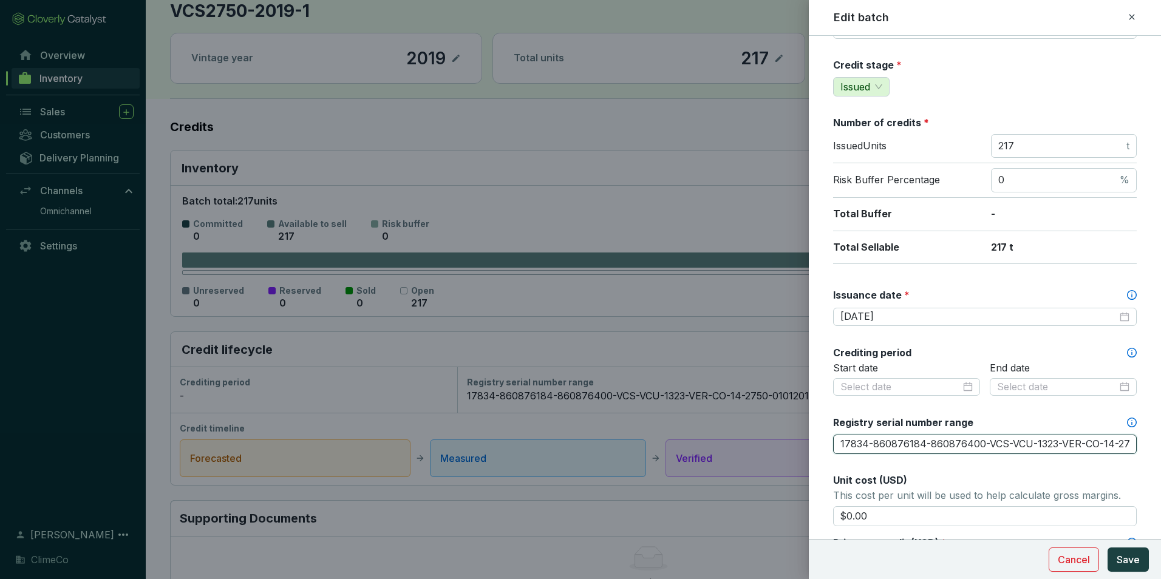
click at [923, 436] on input "17834-860876184-860876400-VCS-VCU-1323-VER-CO-14-2750-01012019-31122019-0" at bounding box center [985, 444] width 304 height 19
paste input "text"
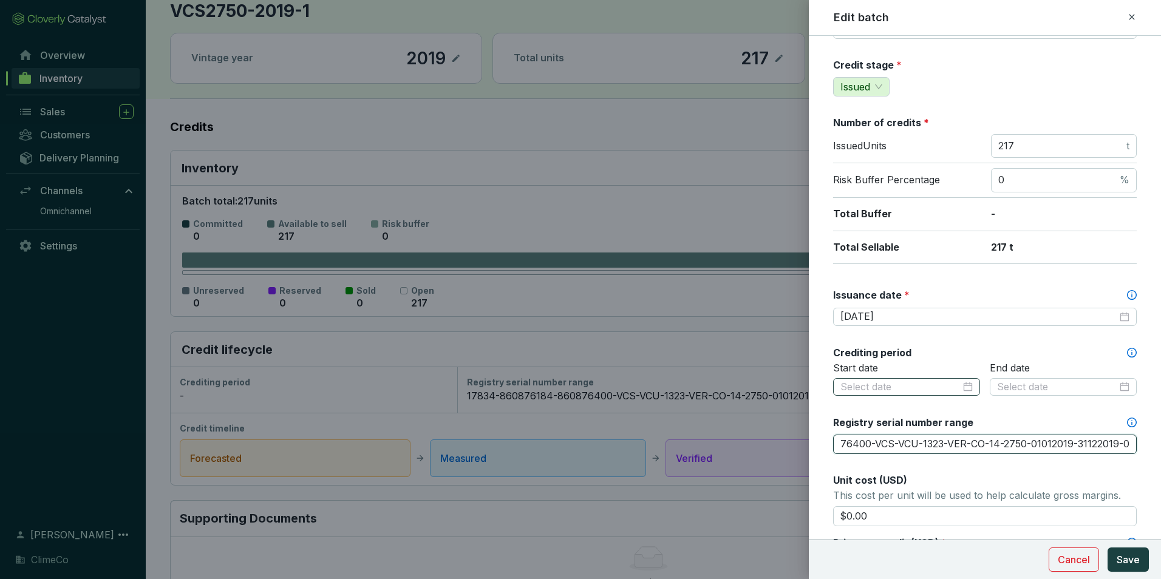
click at [965, 391] on div at bounding box center [907, 387] width 132 height 13
type input "17834-860876184-860876400-VCS-VCU-1323-VER-CO-14-2750-01012019-31122019-0"
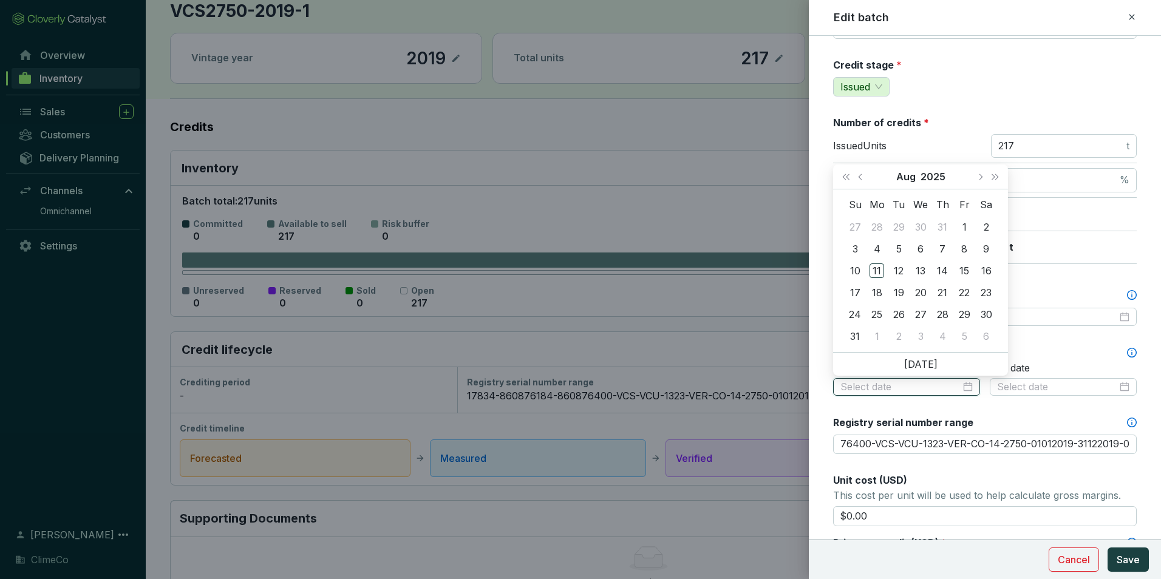
scroll to position [0, 0]
type input "2025-07-29"
click at [931, 178] on button "2025" at bounding box center [933, 177] width 25 height 24
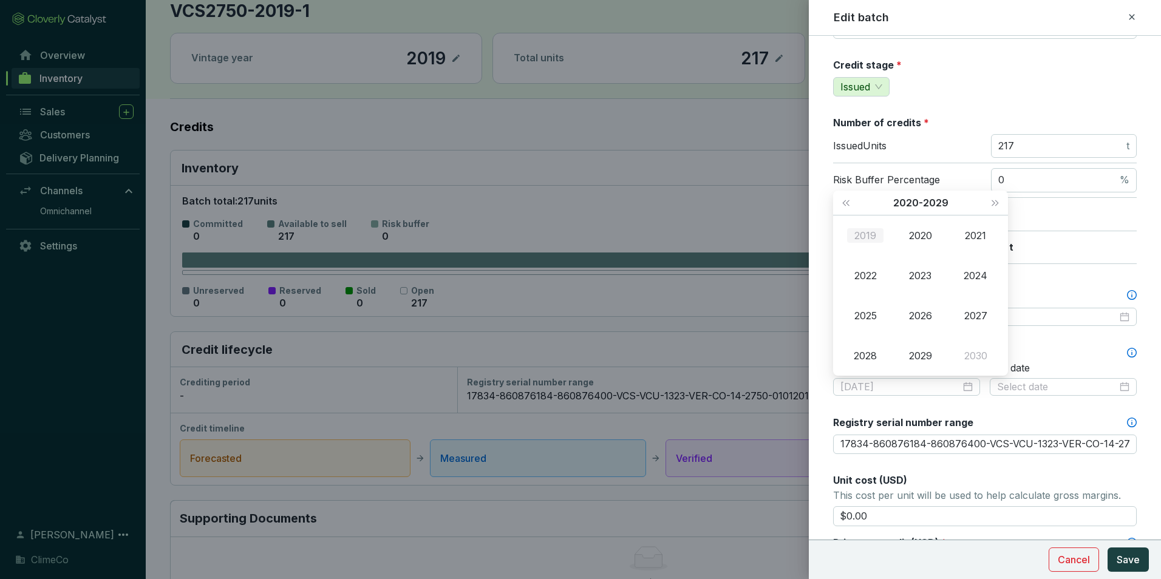
click at [864, 238] on div "2019" at bounding box center [865, 235] width 36 height 15
click at [870, 239] on div "Jan" at bounding box center [865, 235] width 36 height 15
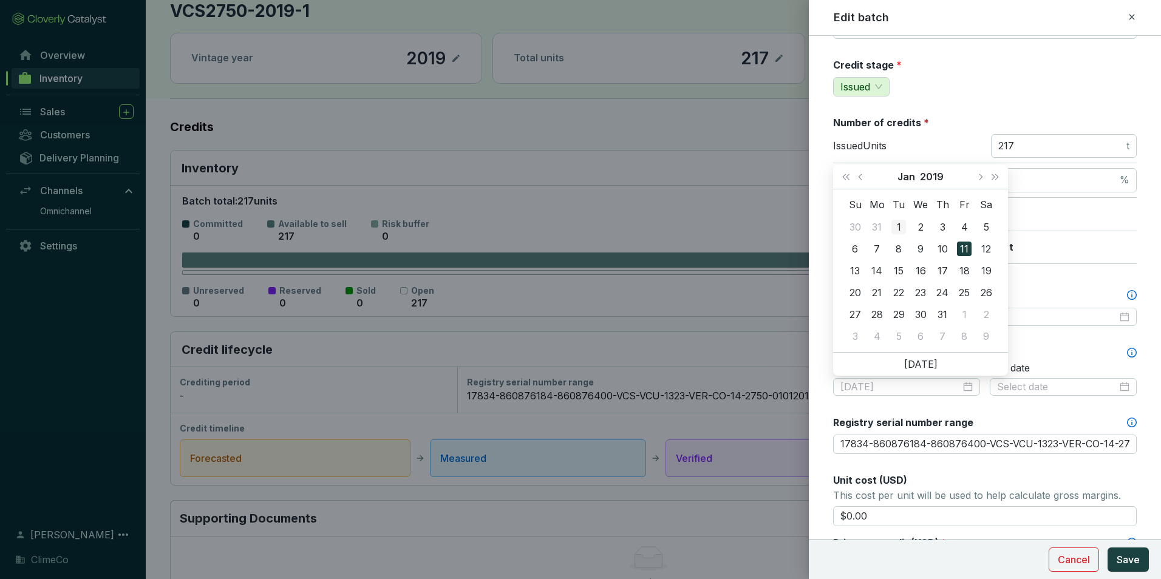
type input "2019-01-01"
click at [895, 225] on div "1" at bounding box center [899, 227] width 15 height 15
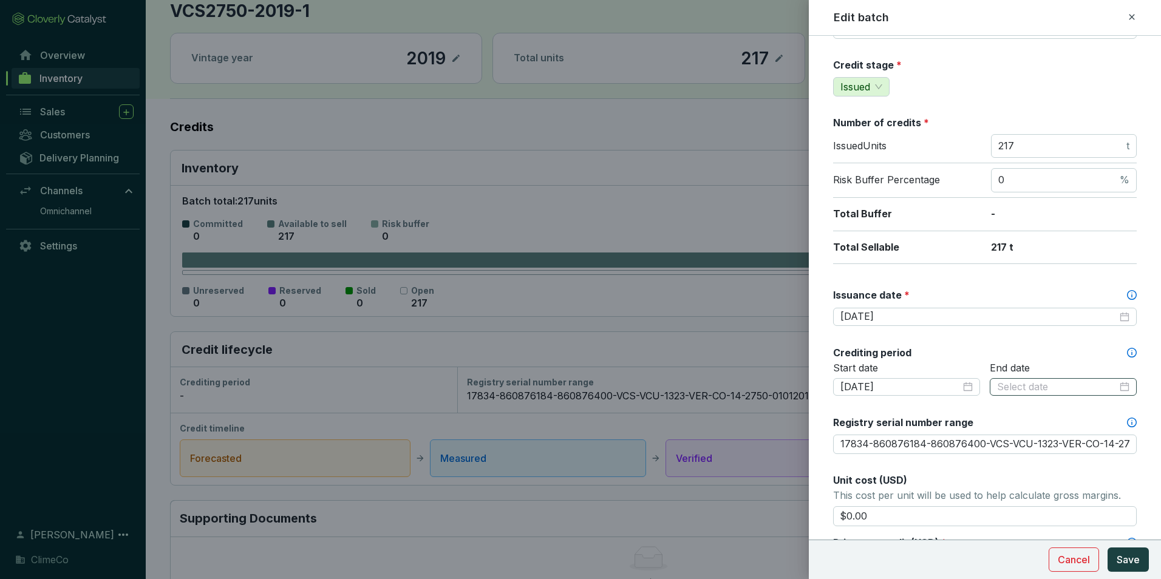
click at [1116, 389] on div at bounding box center [1063, 387] width 132 height 13
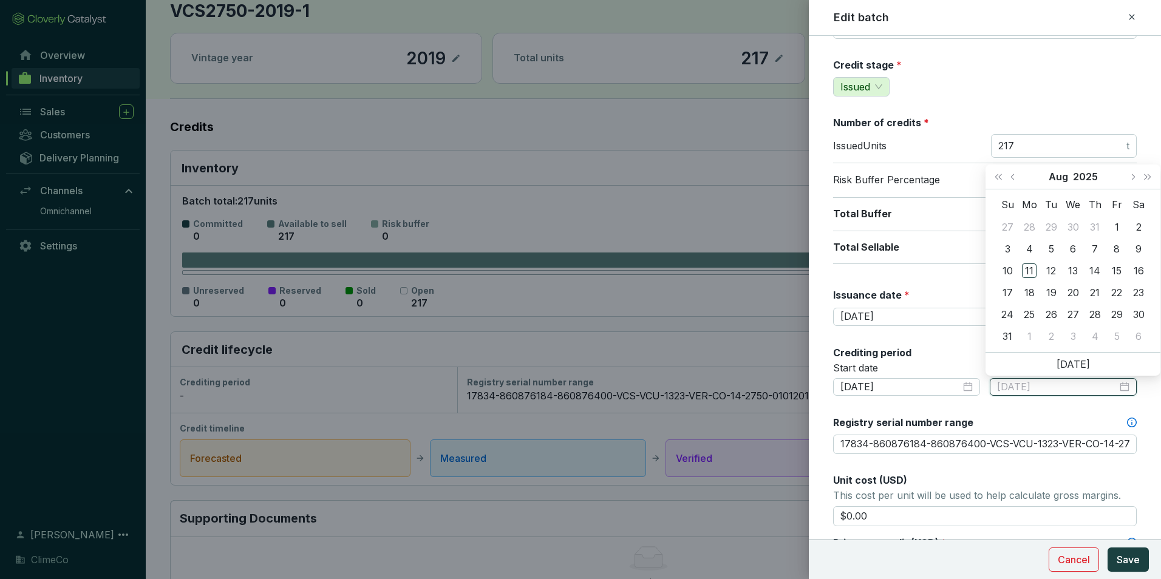
type input "2025-08-16"
click at [1087, 177] on button "2025" at bounding box center [1085, 177] width 25 height 24
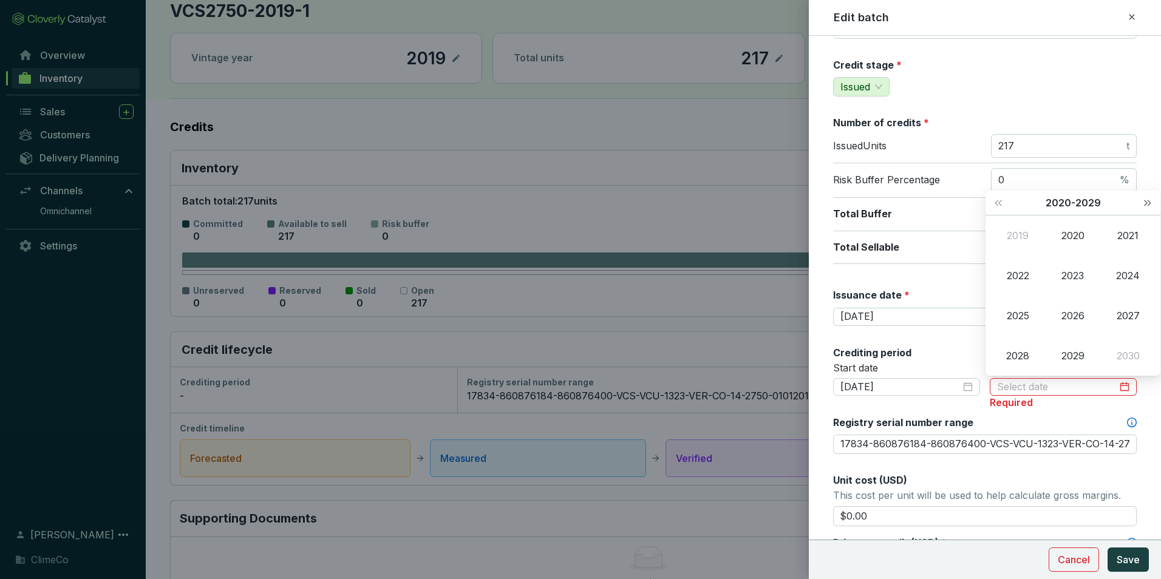
click at [1149, 202] on span "Next year (Control + right)" at bounding box center [1148, 203] width 6 height 6
click at [1027, 360] on div "2058" at bounding box center [1018, 356] width 36 height 15
click at [1127, 357] on div "Dec" at bounding box center [1128, 356] width 36 height 15
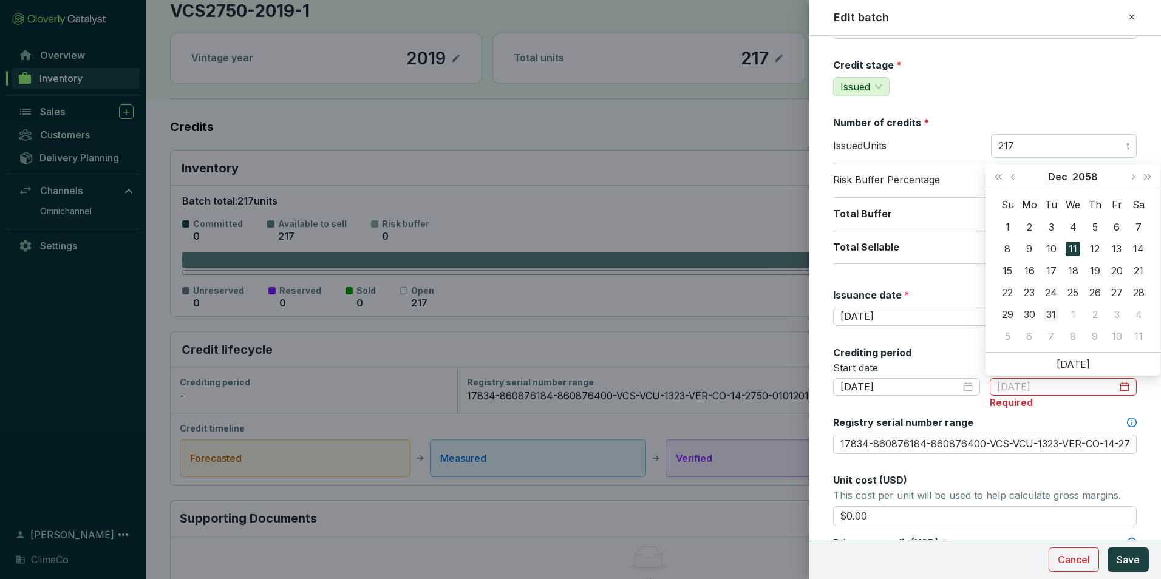
type input "2058-12-31"
click at [1050, 312] on div "31" at bounding box center [1051, 314] width 15 height 15
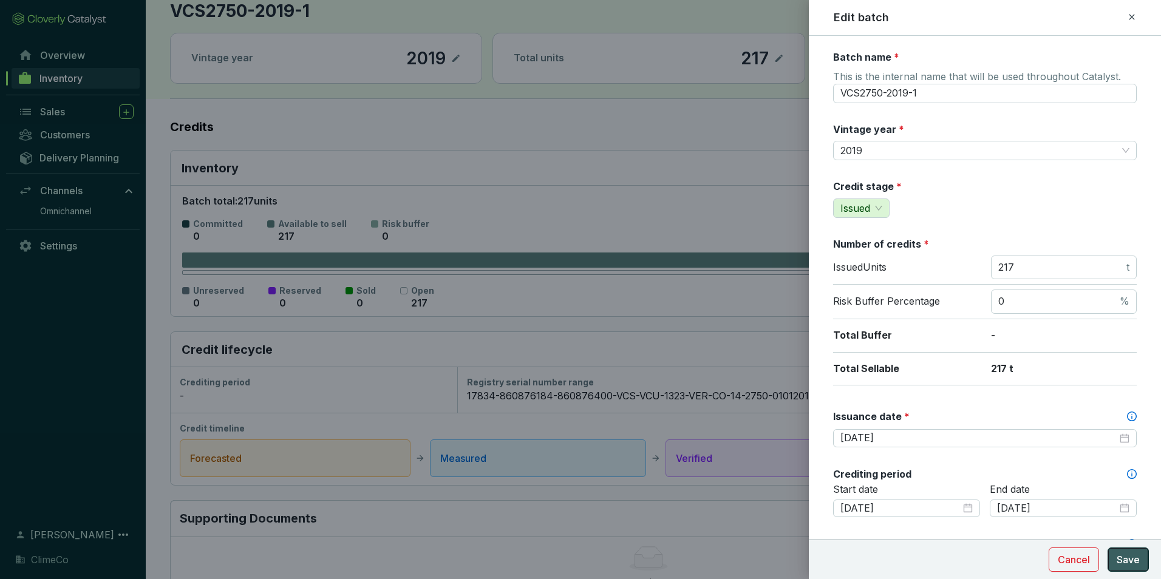
click at [1131, 557] on span "Save" at bounding box center [1128, 560] width 23 height 15
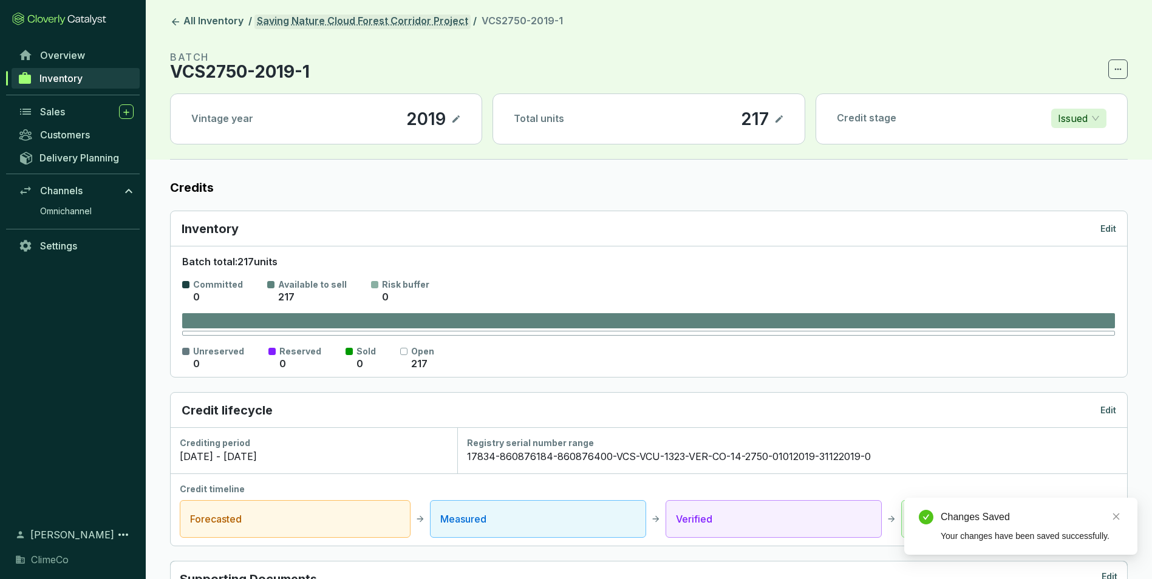
click at [334, 26] on link "Saving Nature Cloud Forest Corridor Project" at bounding box center [363, 22] width 216 height 15
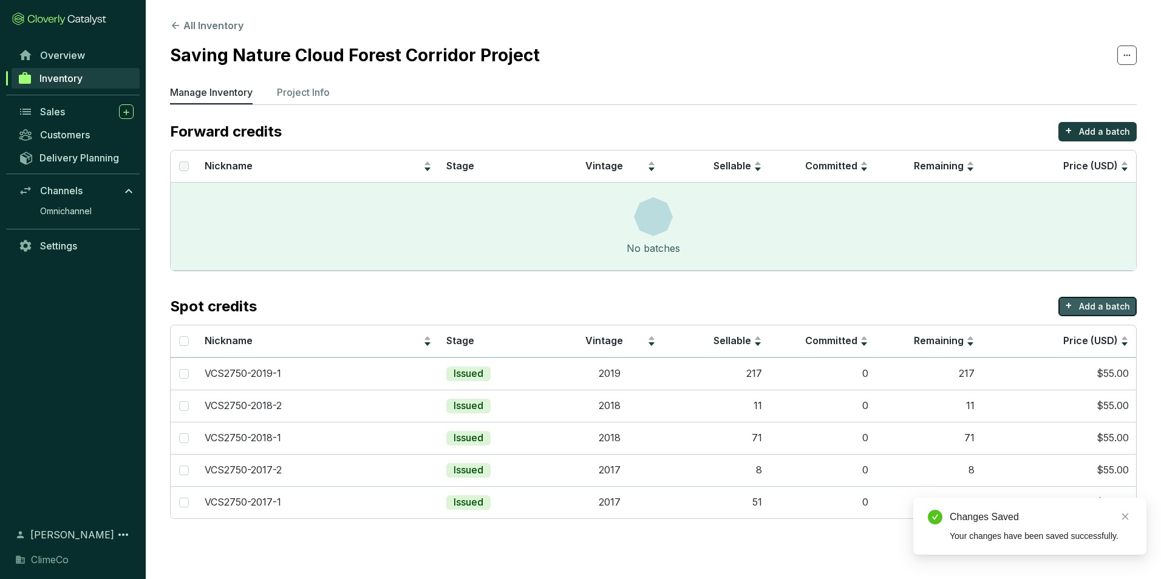
click at [1085, 310] on p "Add a batch" at bounding box center [1104, 307] width 51 height 12
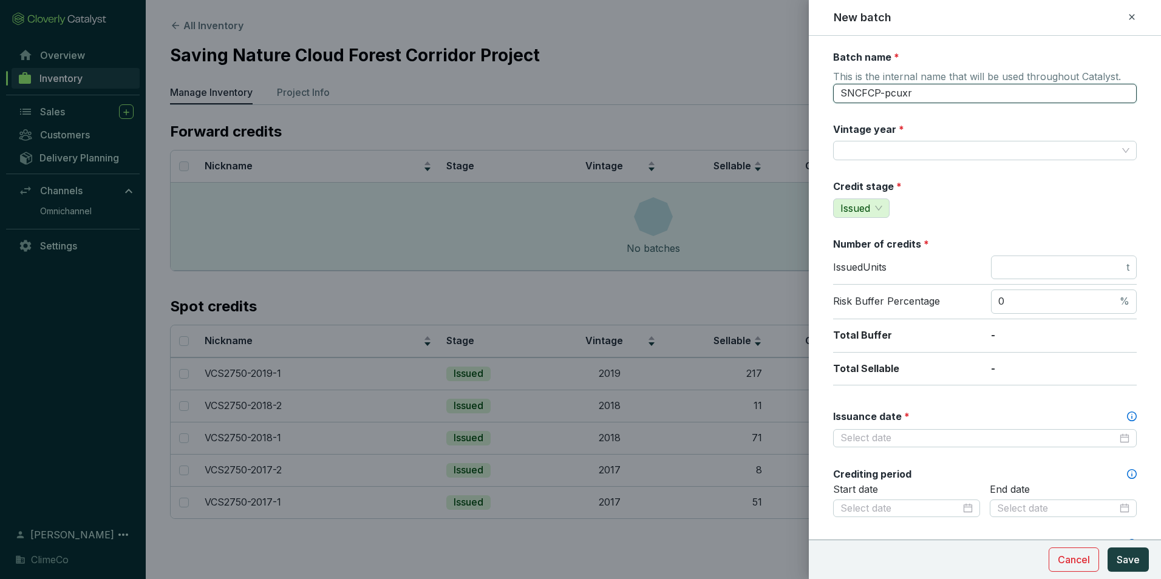
click at [882, 89] on input "SNCFCP-pcuxr" at bounding box center [985, 93] width 304 height 19
type input "VCS2750-2019-2"
click at [877, 158] on input "Vintage year *" at bounding box center [979, 151] width 277 height 18
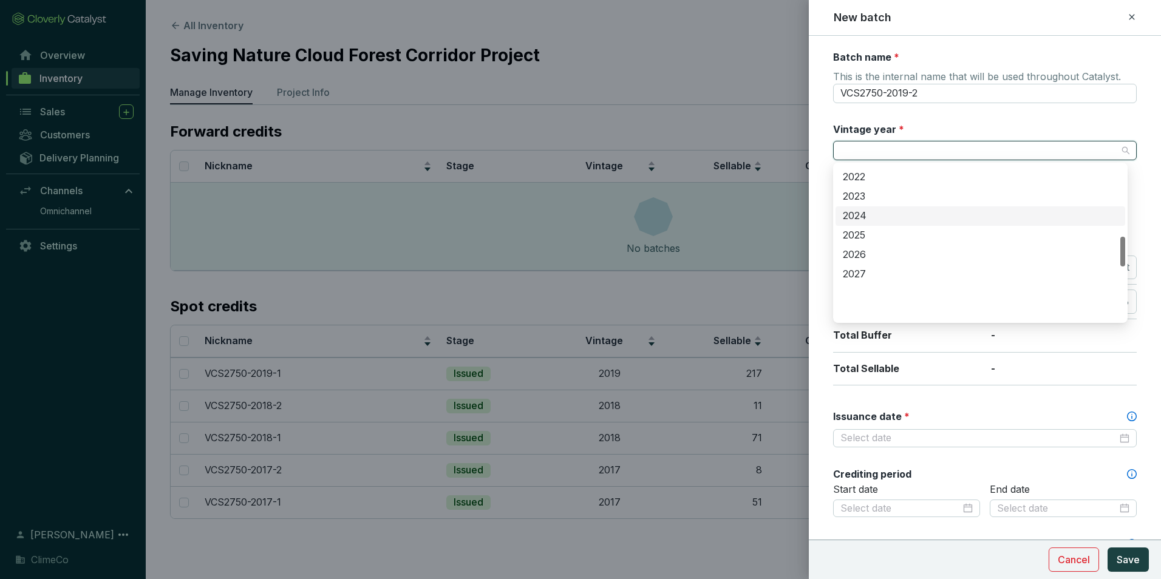
scroll to position [364, 0]
click at [870, 181] on div "2019" at bounding box center [980, 179] width 275 height 13
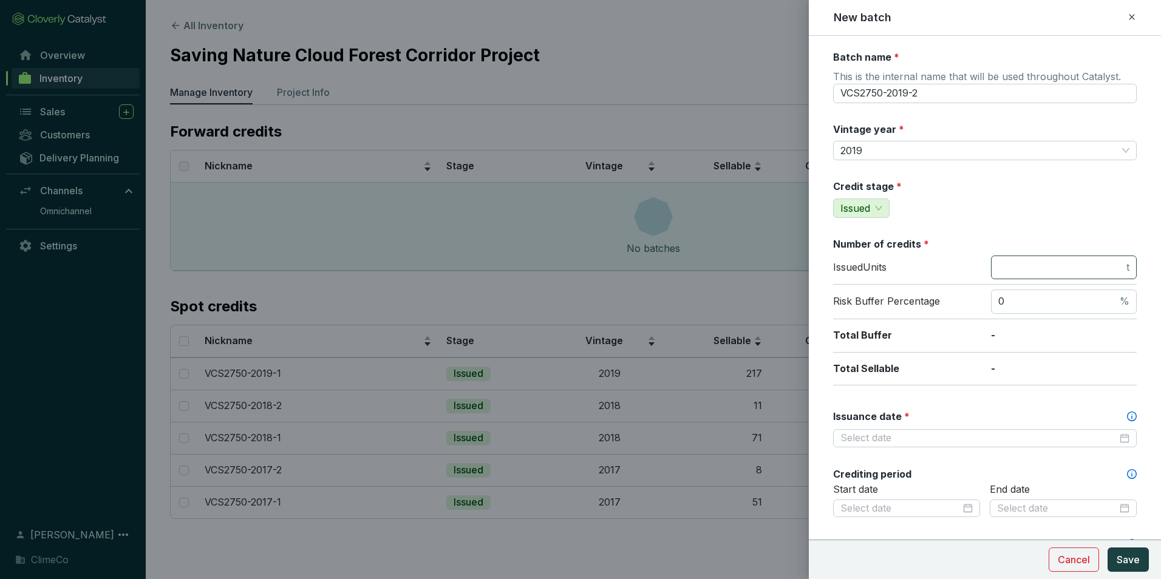
click at [1025, 278] on span "t" at bounding box center [1064, 268] width 146 height 24
type input "34"
click at [834, 398] on div "Batch name * This is the internal name that will be used throughout Catalyst. V…" at bounding box center [985, 508] width 304 height 916
click at [1010, 436] on input "Issuance date *" at bounding box center [979, 438] width 277 height 13
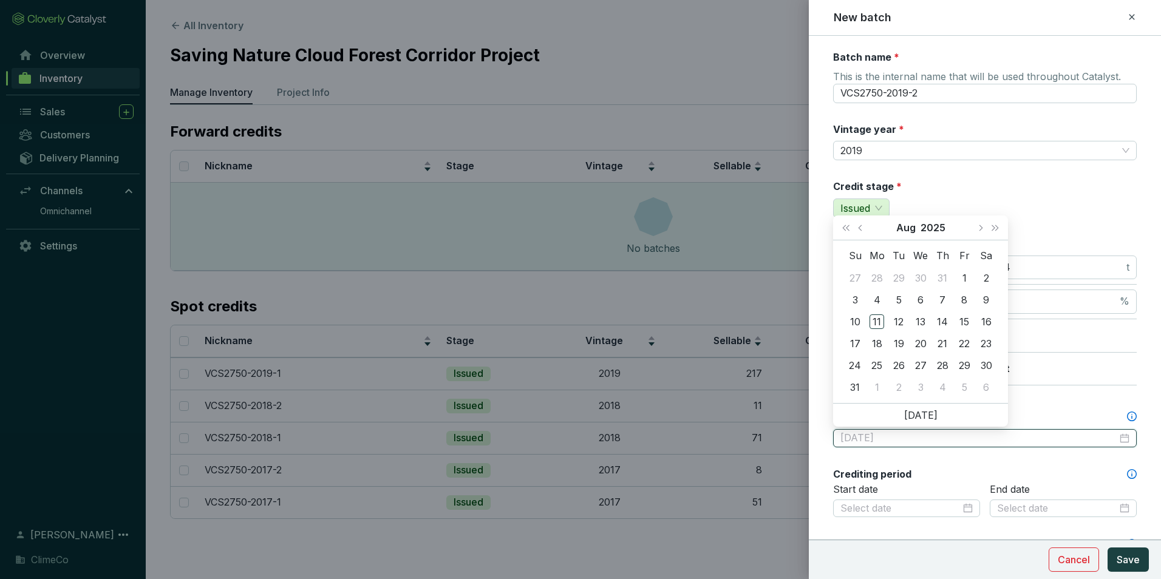
type input "2025-08-01"
click at [897, 226] on button "Aug" at bounding box center [906, 228] width 19 height 24
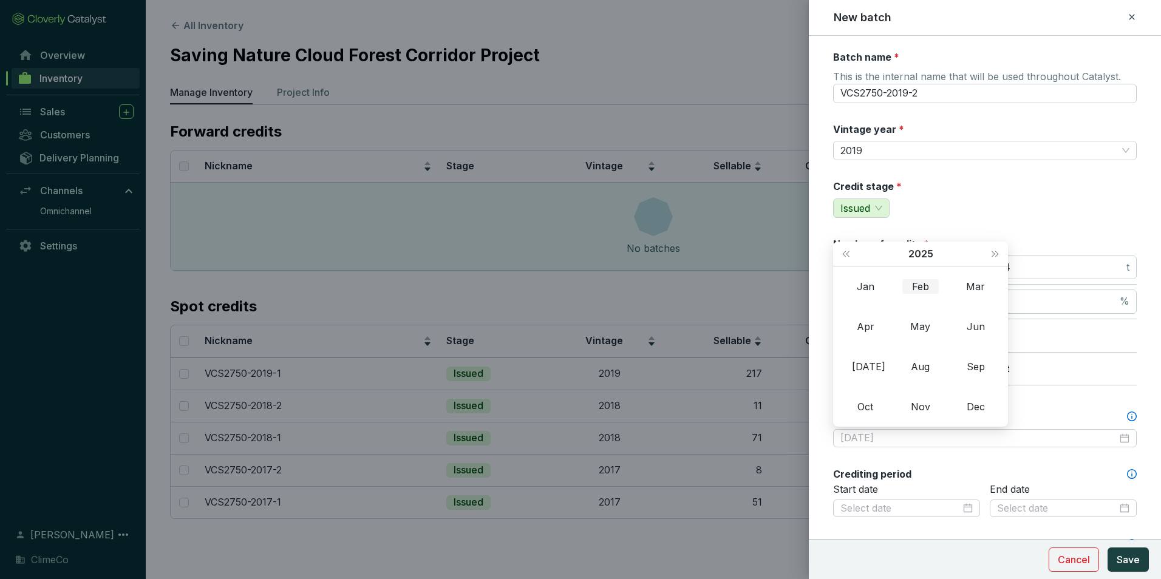
click at [923, 290] on div "Feb" at bounding box center [921, 286] width 36 height 15
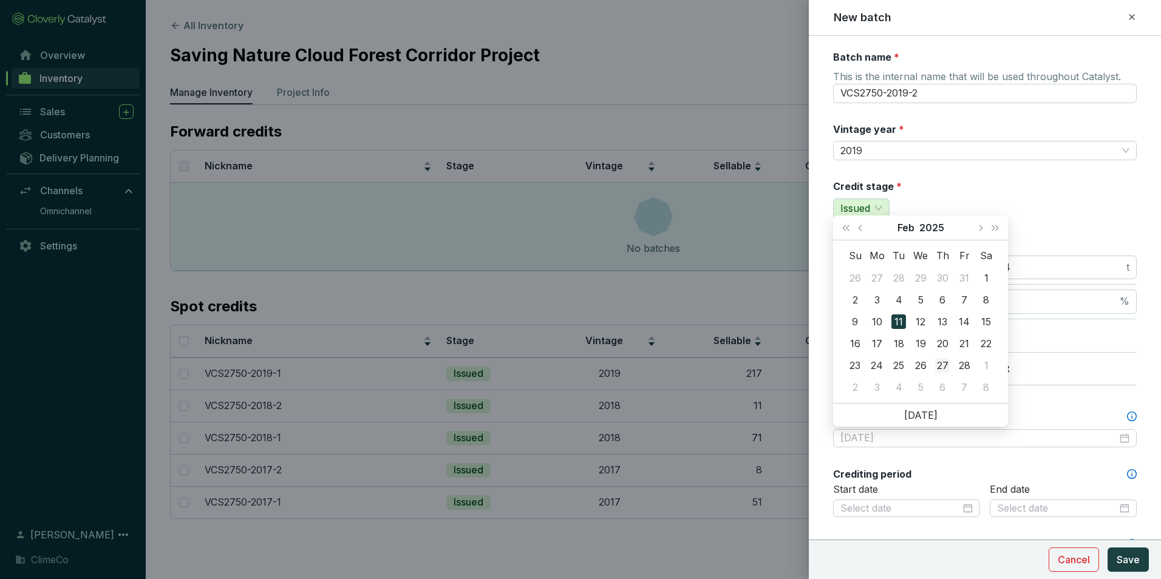
type input "2025-02-27"
click at [943, 363] on div "27" at bounding box center [942, 365] width 15 height 15
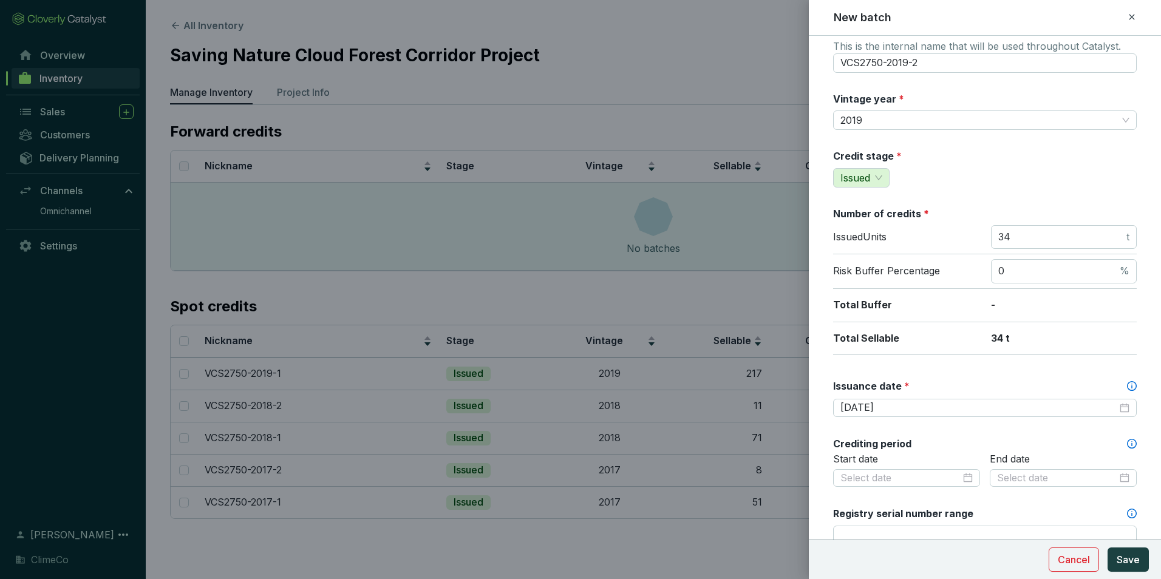
scroll to position [61, 0]
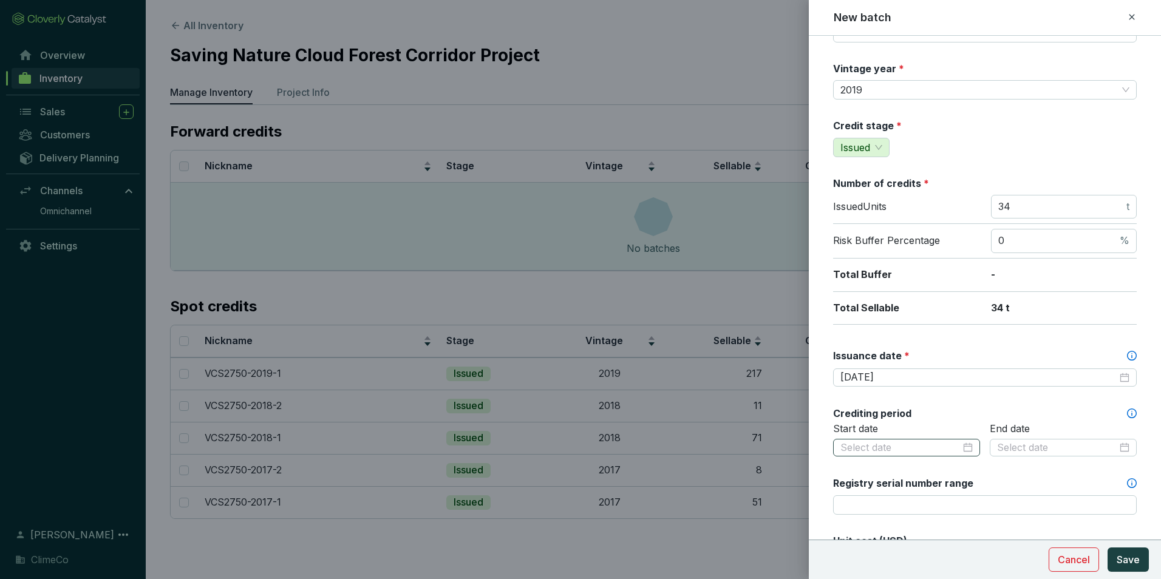
click at [960, 448] on div at bounding box center [907, 448] width 132 height 13
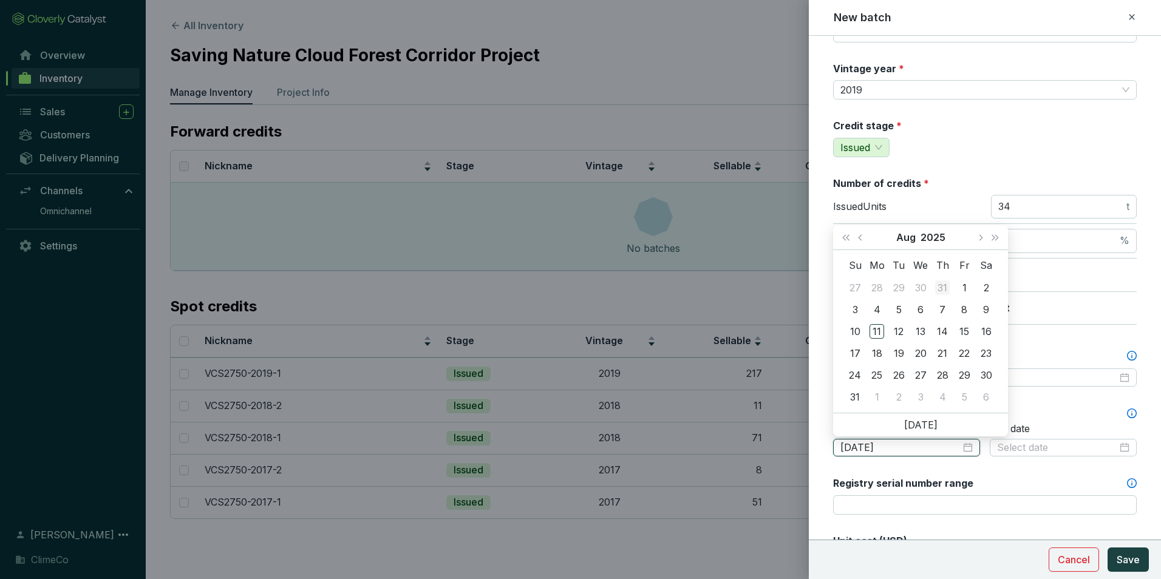
type input "2025-07-31"
click at [939, 234] on button "2025" at bounding box center [933, 237] width 25 height 24
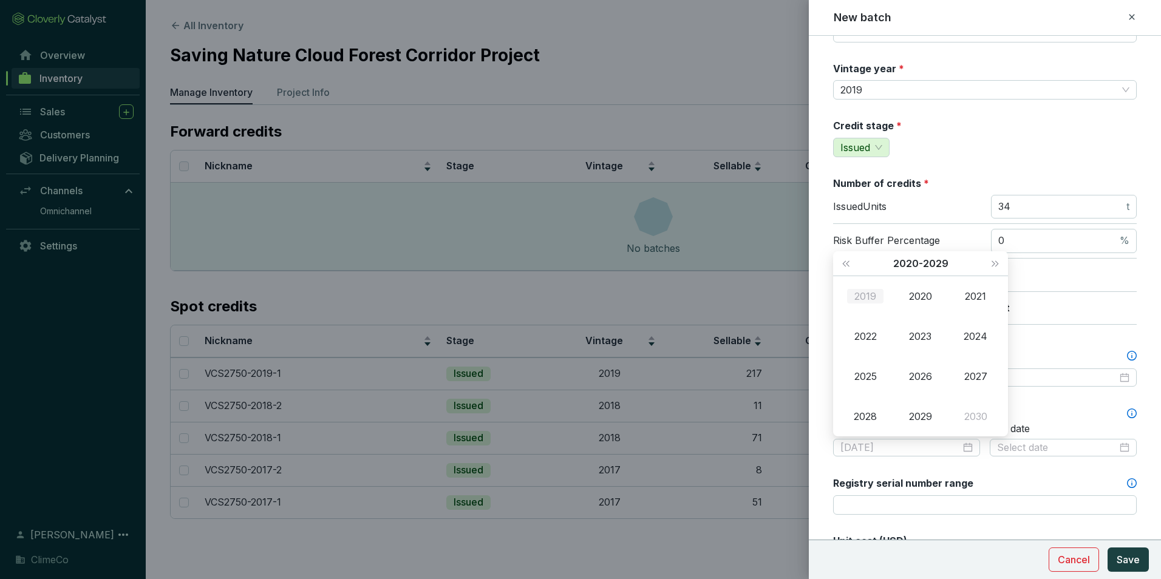
click at [875, 296] on div "2019" at bounding box center [865, 296] width 36 height 15
click at [869, 299] on div "Jan" at bounding box center [865, 296] width 36 height 15
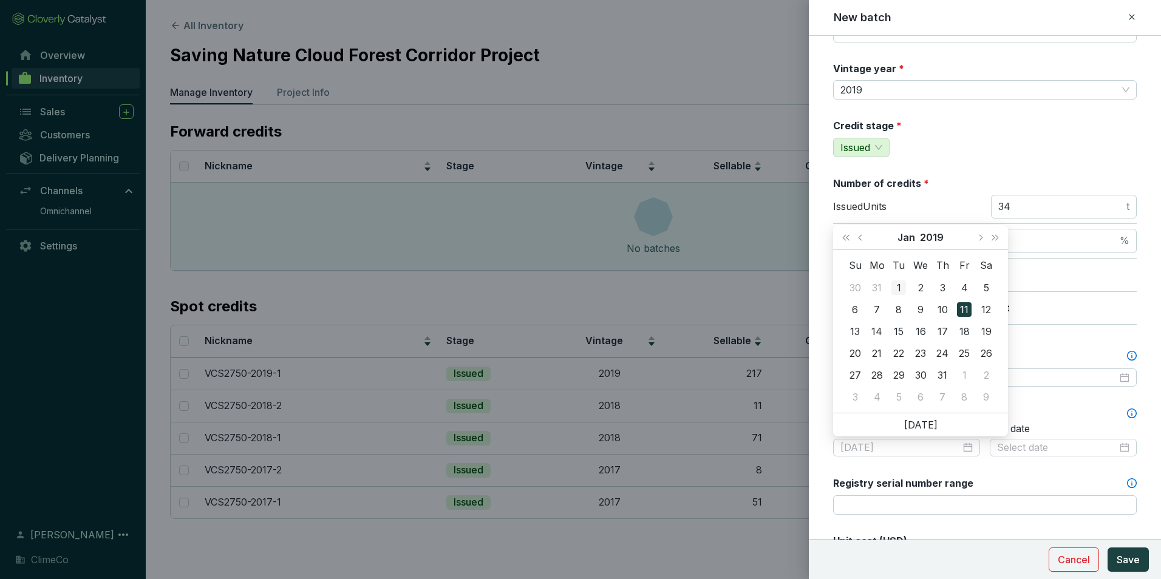
type input "2019-01-01"
click at [903, 286] on div "1" at bounding box center [899, 288] width 15 height 15
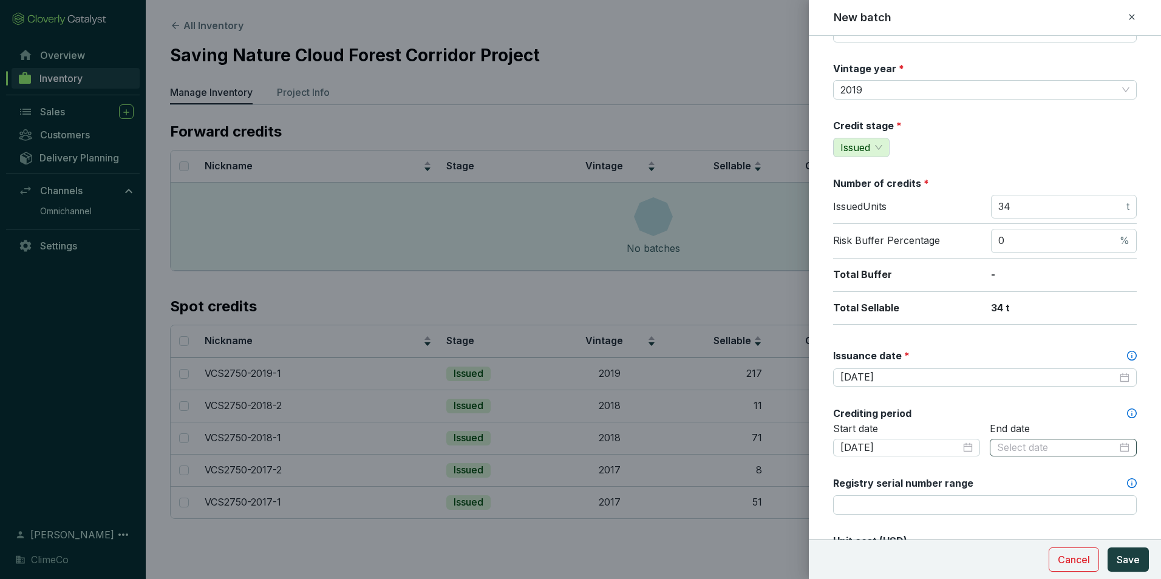
click at [1115, 449] on div at bounding box center [1063, 448] width 132 height 13
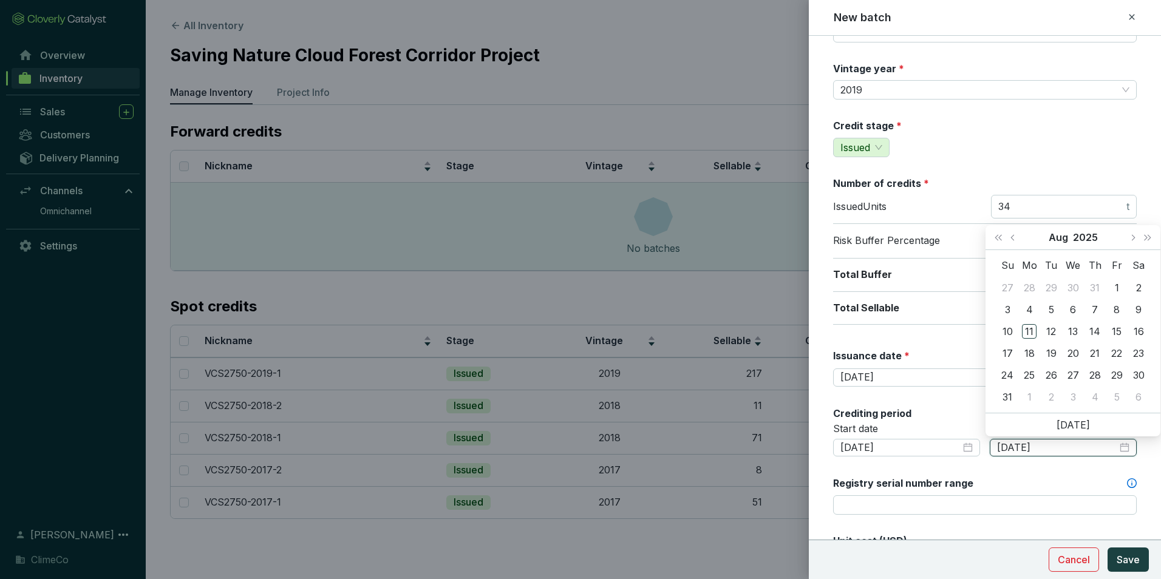
type input "2025-07-31"
click at [1091, 236] on button "2025" at bounding box center [1085, 237] width 25 height 24
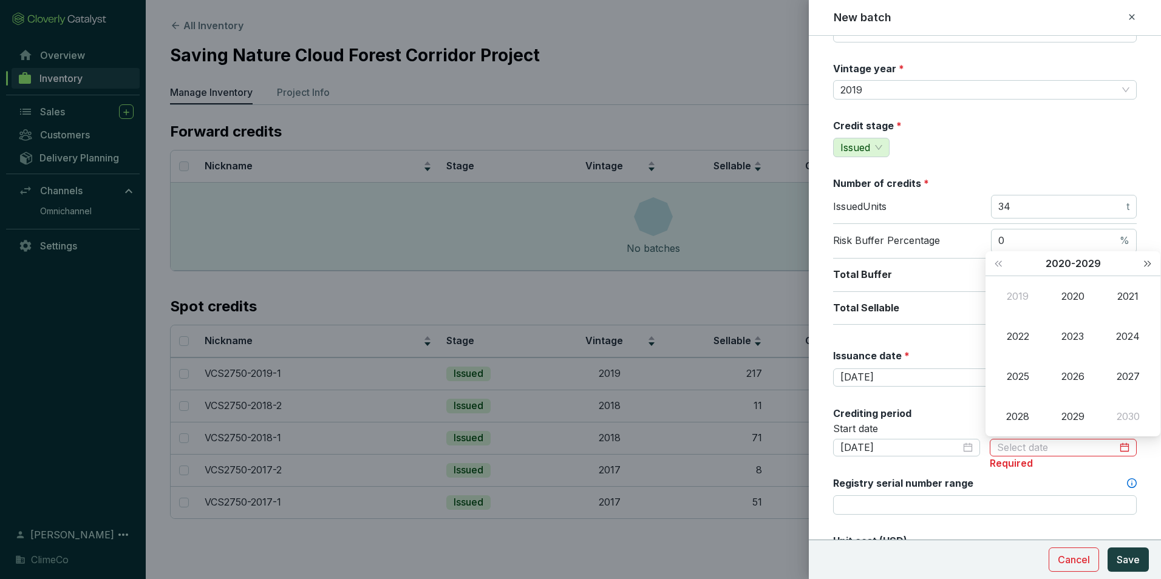
click at [1148, 262] on span "Next year (Control + right)" at bounding box center [1148, 264] width 6 height 6
click at [1021, 416] on div "2058" at bounding box center [1018, 416] width 36 height 15
click at [1121, 417] on div "Dec" at bounding box center [1128, 416] width 36 height 15
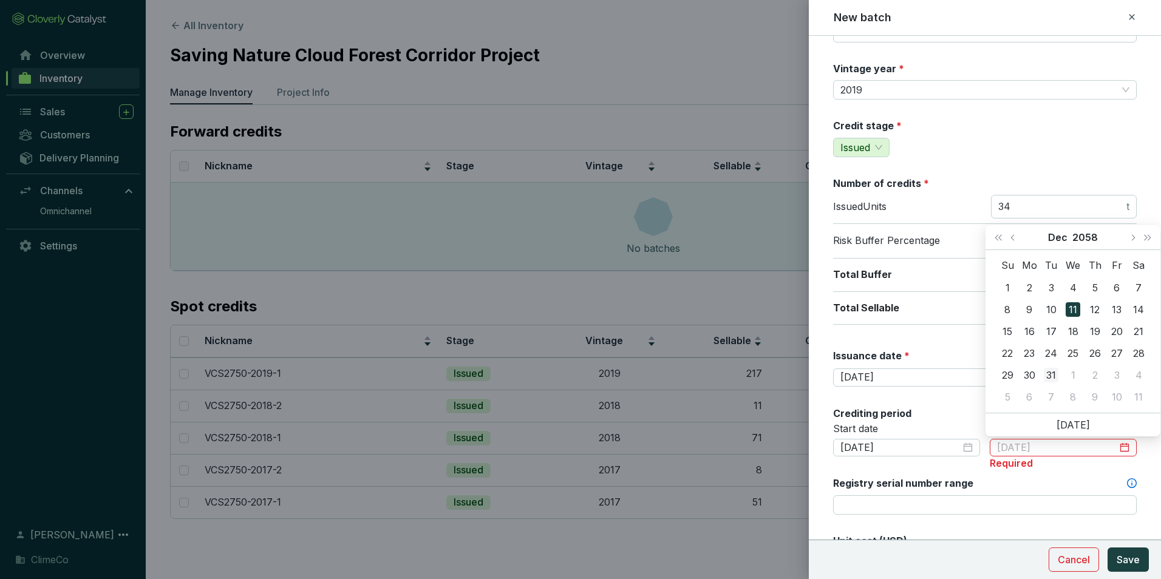
type input "2058-12-31"
click at [1051, 375] on div "31" at bounding box center [1051, 375] width 15 height 15
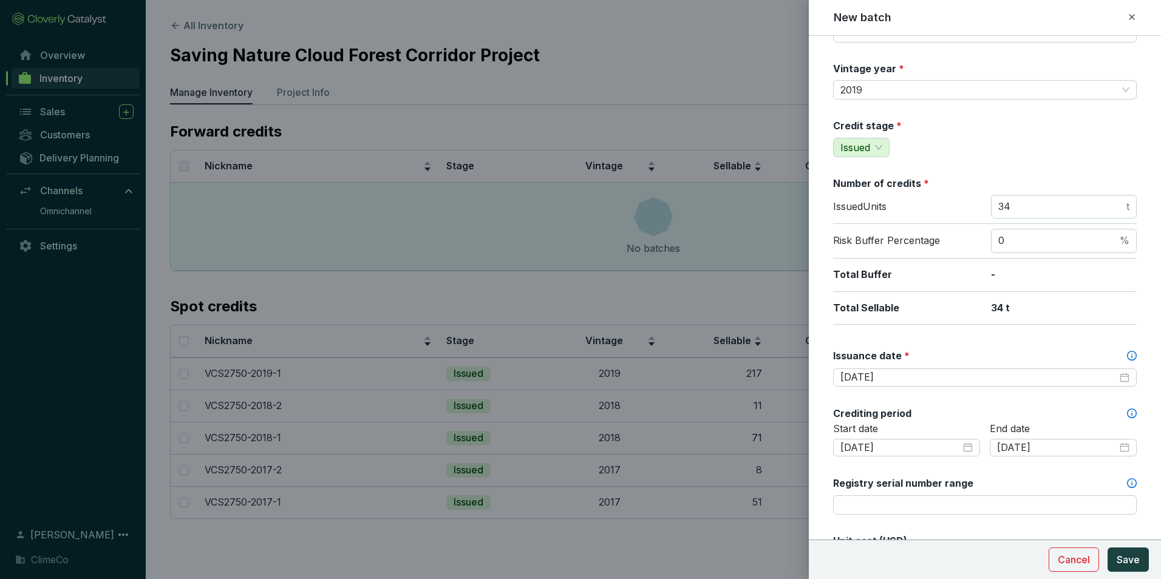
scroll to position [121, 0]
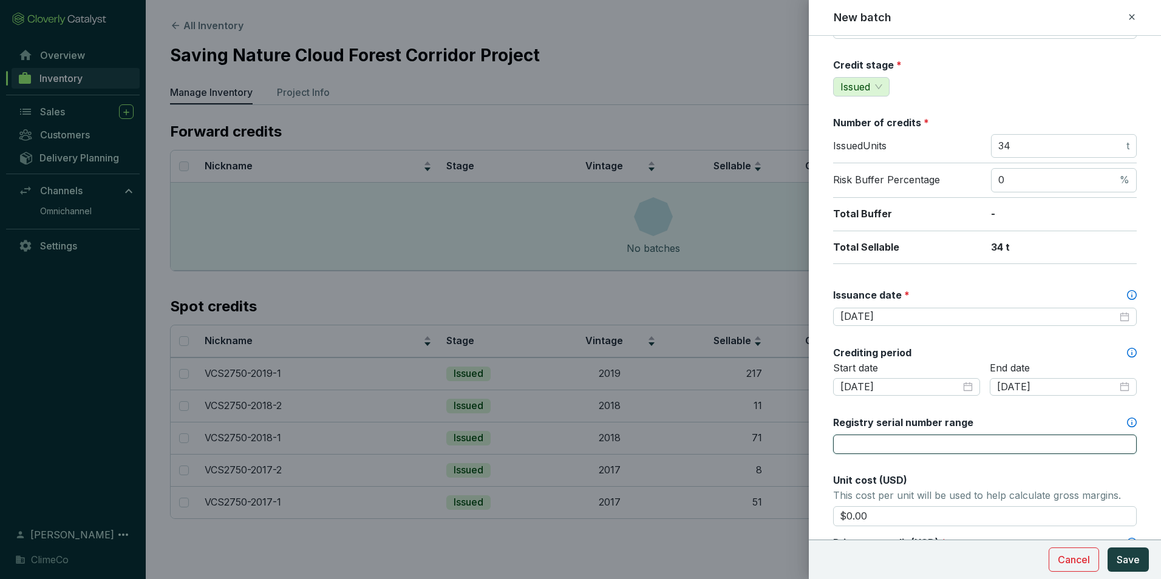
click at [999, 448] on input "Registry serial number range" at bounding box center [985, 444] width 304 height 19
paste input "17833-860876150-860876183-VCS-VCU-1323-VER-CO-14-2750-01012019-31122019-0"
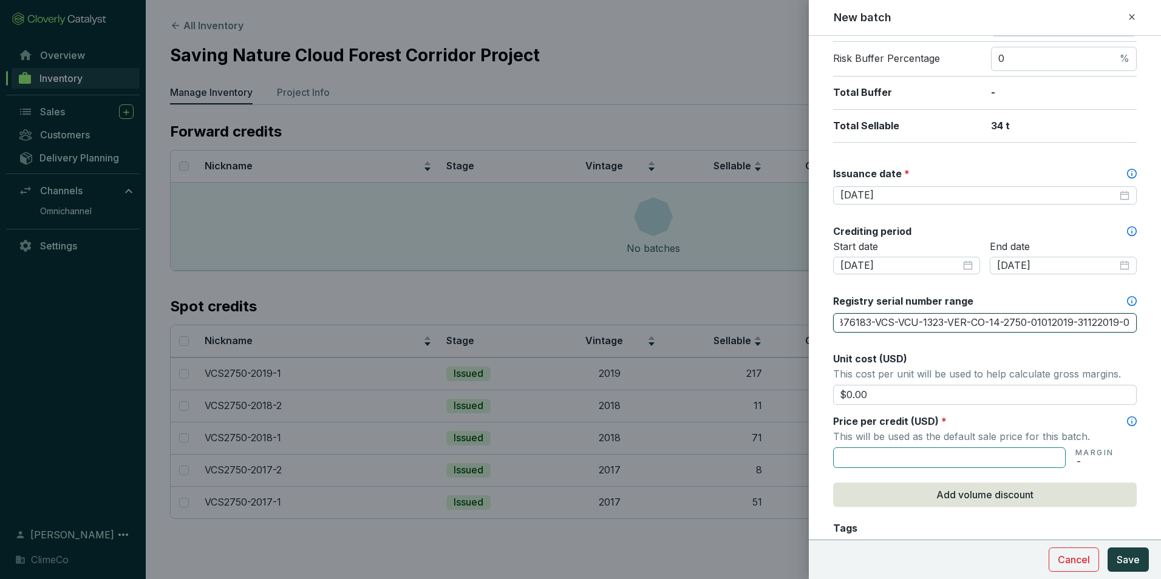
type input "17833-860876150-860876183-VCS-VCU-1323-VER-CO-14-2750-01012019-31122019-0"
click at [927, 460] on input "text" at bounding box center [949, 458] width 233 height 21
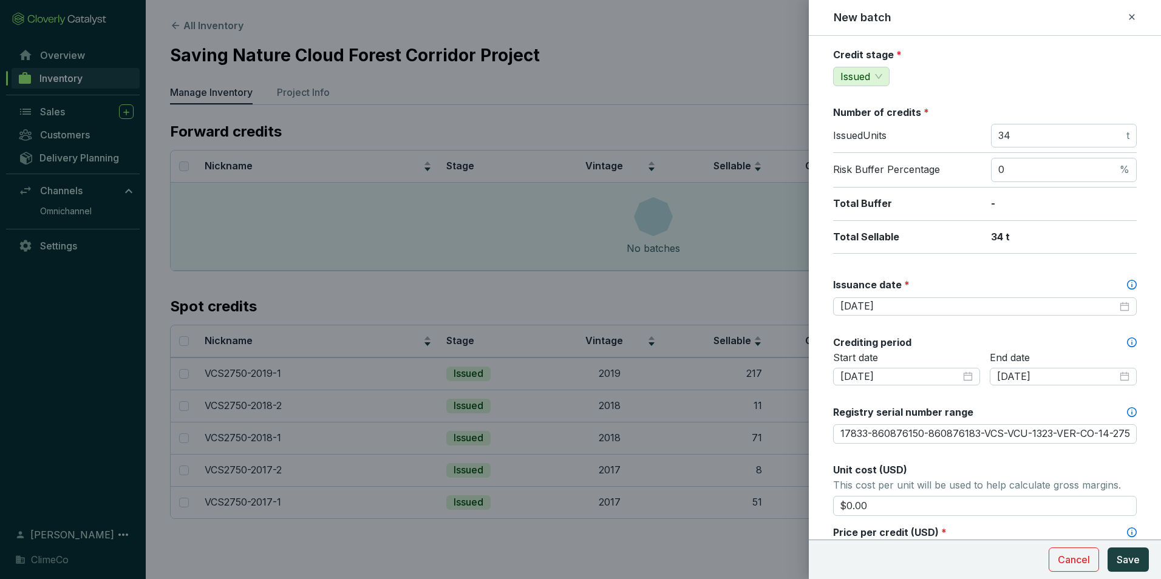
scroll to position [0, 0]
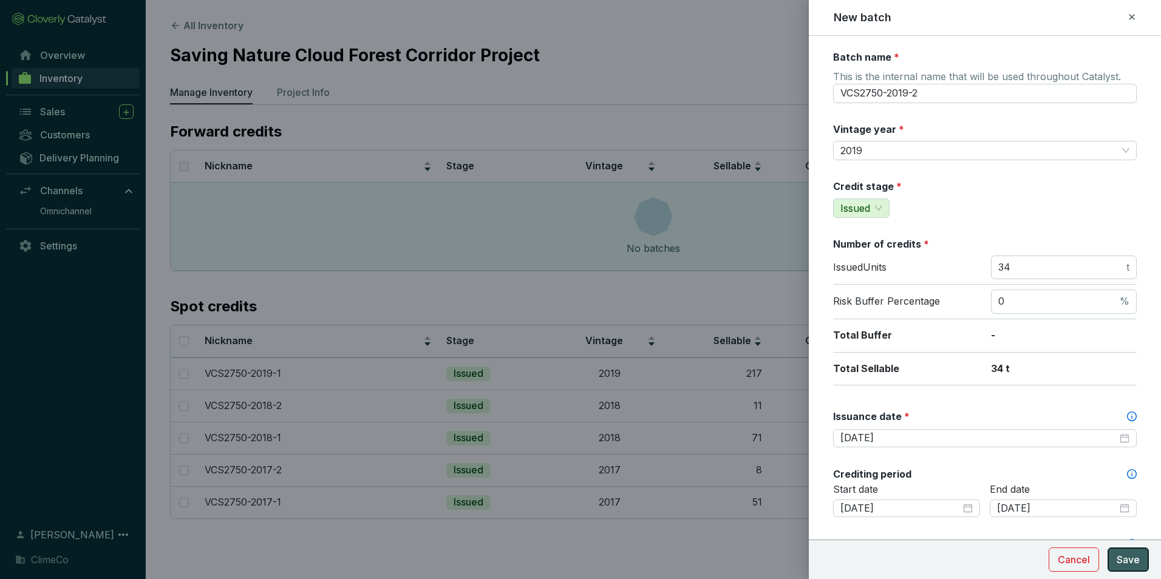
type input "$55.00"
click at [1124, 559] on span "Save" at bounding box center [1128, 560] width 23 height 15
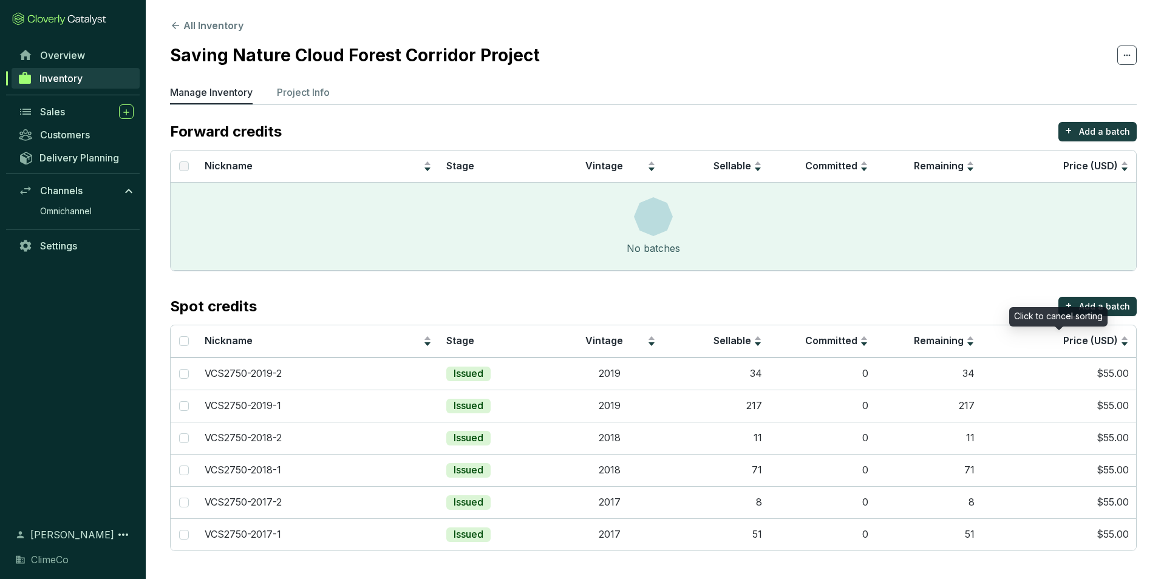
click at [1087, 307] on div "Click to cancel sorting" at bounding box center [1059, 316] width 98 height 19
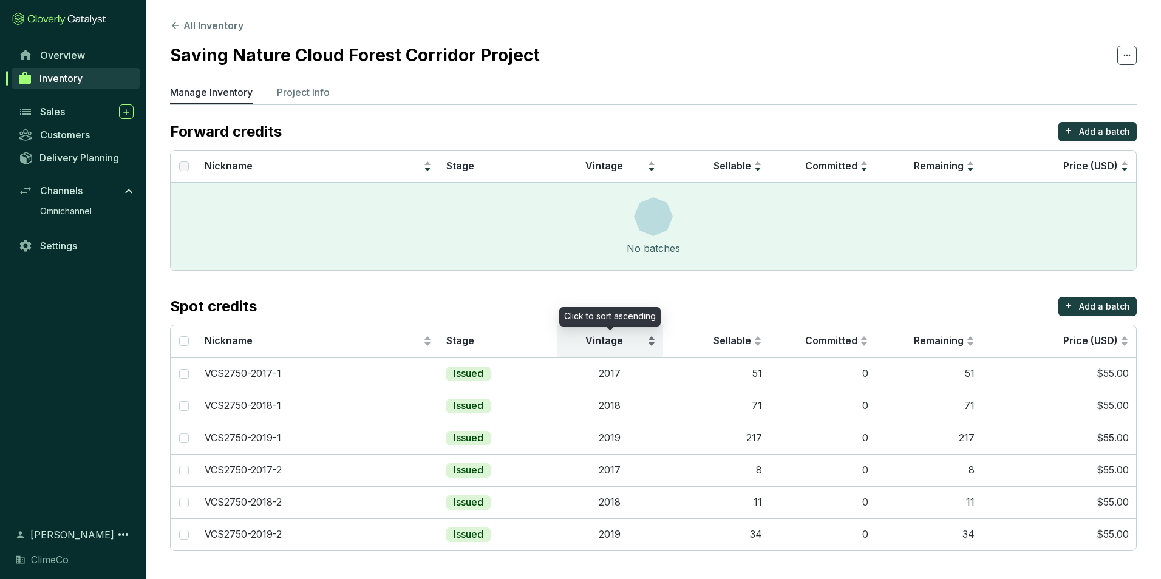
click at [652, 337] on div "Vintage" at bounding box center [610, 341] width 92 height 15
click at [1077, 307] on button "+ Add a batch" at bounding box center [1098, 306] width 78 height 19
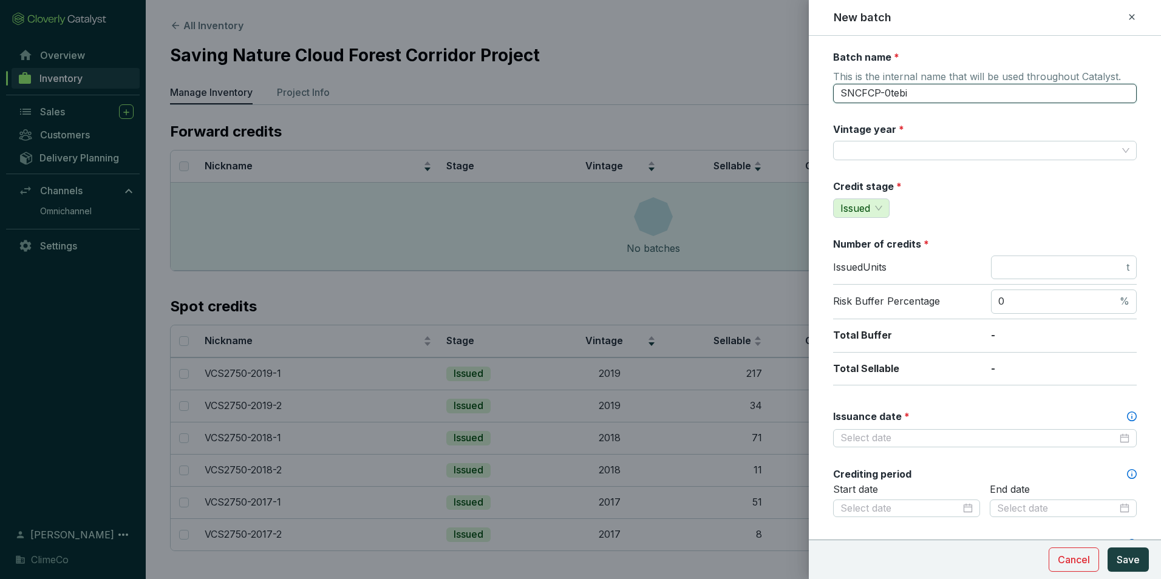
click at [925, 96] on input "SNCFCP-0tebi" at bounding box center [985, 93] width 304 height 19
type input "VCS2750-2020-1"
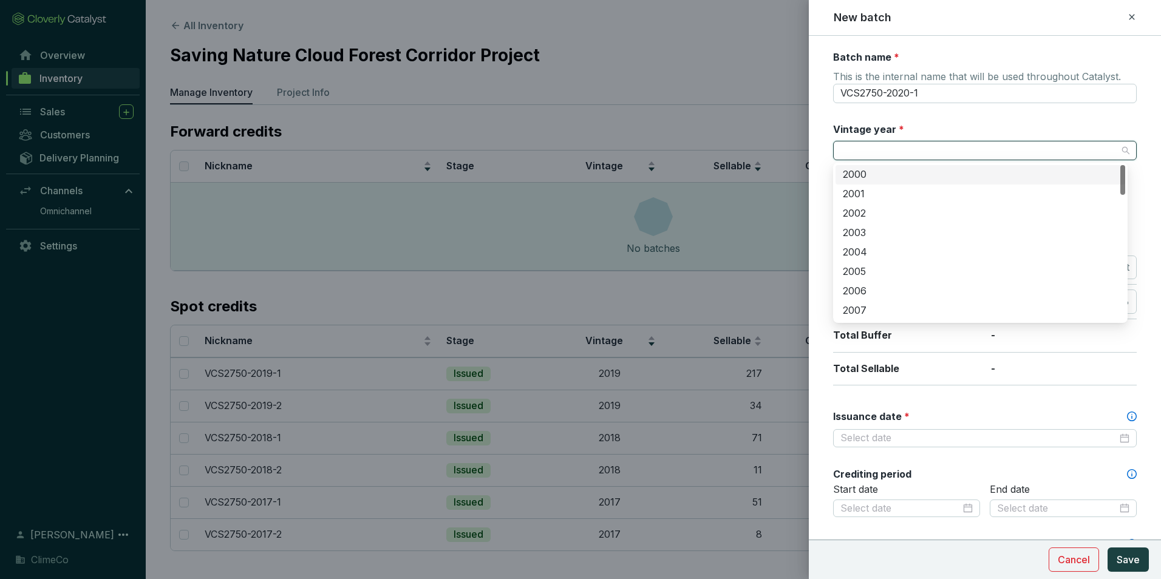
click at [914, 144] on input "Vintage year *" at bounding box center [979, 151] width 277 height 18
click at [885, 200] on div "2020" at bounding box center [980, 199] width 275 height 13
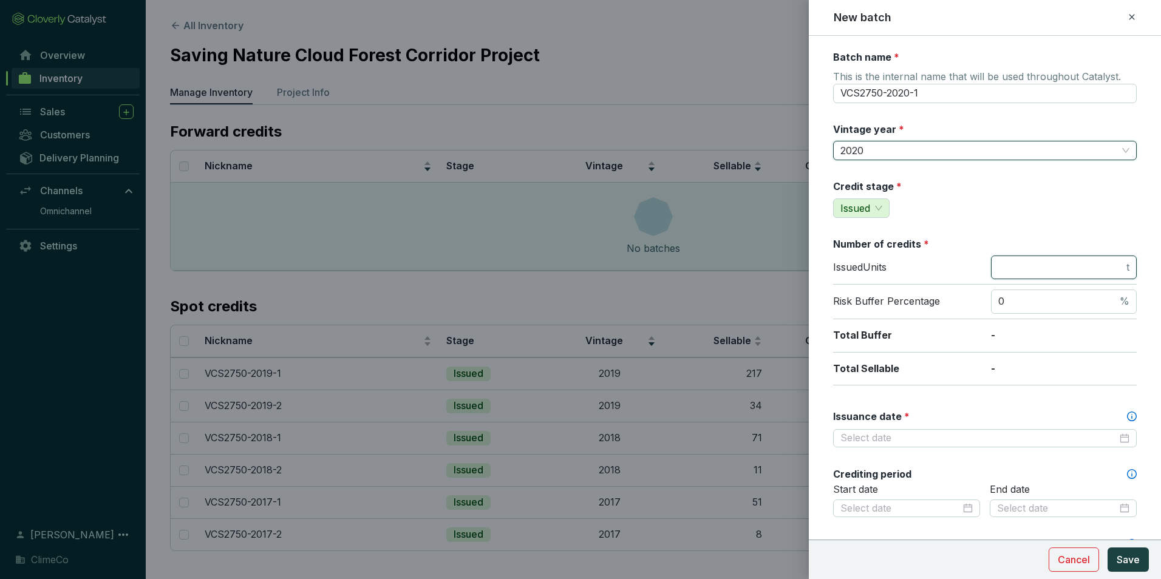
click at [1018, 261] on input "number" at bounding box center [1062, 267] width 126 height 13
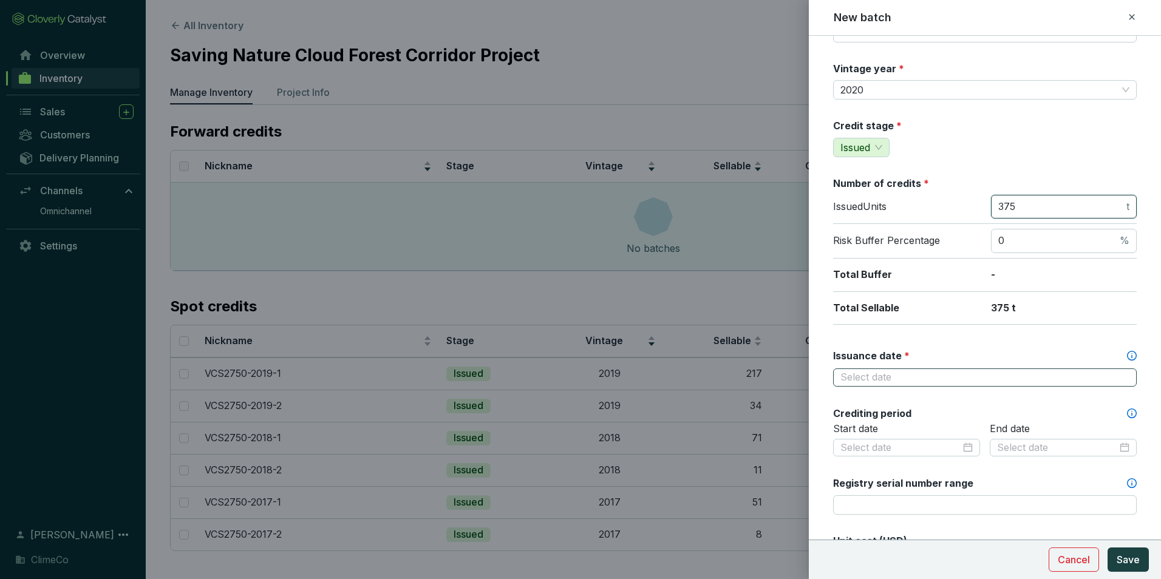
click at [1115, 380] on div at bounding box center [985, 377] width 289 height 13
type input "375"
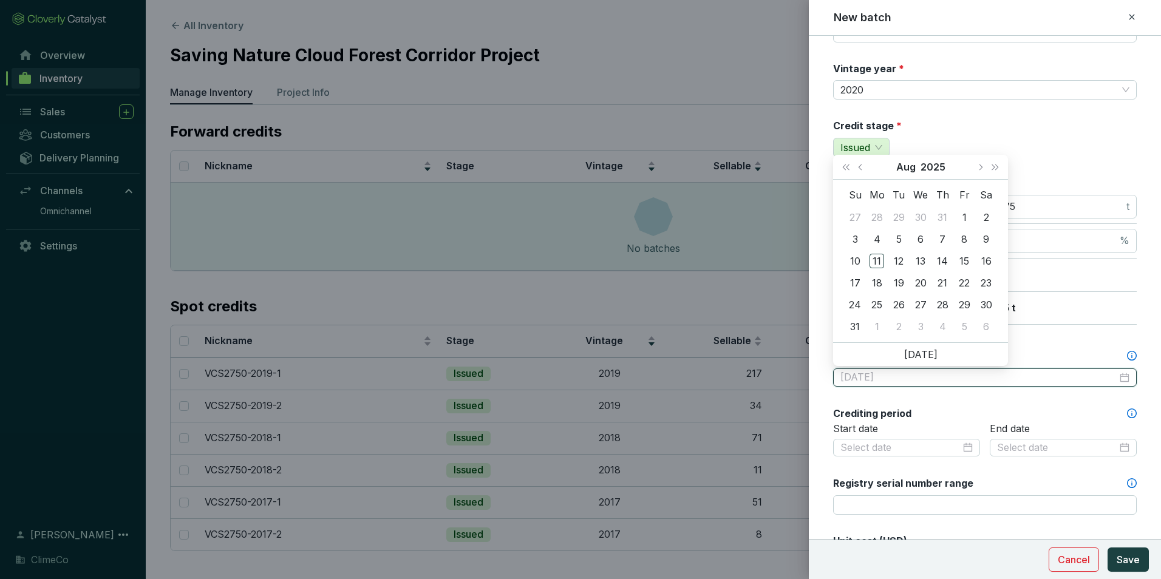
type input "2025-07-31"
click at [898, 166] on button "Aug" at bounding box center [906, 167] width 19 height 24
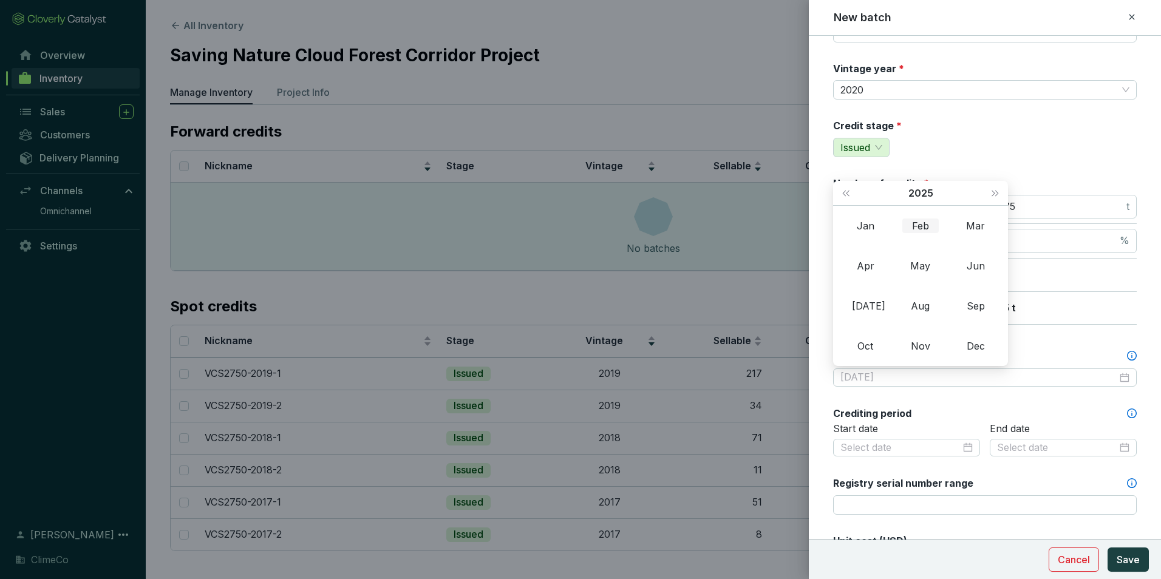
click at [913, 227] on div "Feb" at bounding box center [921, 226] width 36 height 15
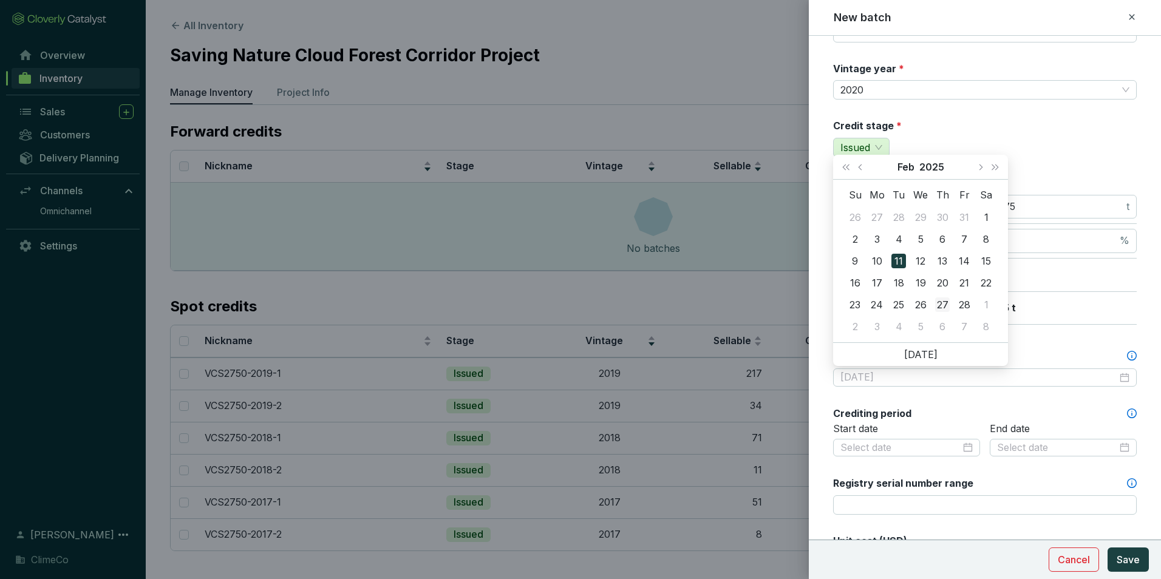
type input "2025-02-27"
click at [942, 304] on div "27" at bounding box center [942, 305] width 15 height 15
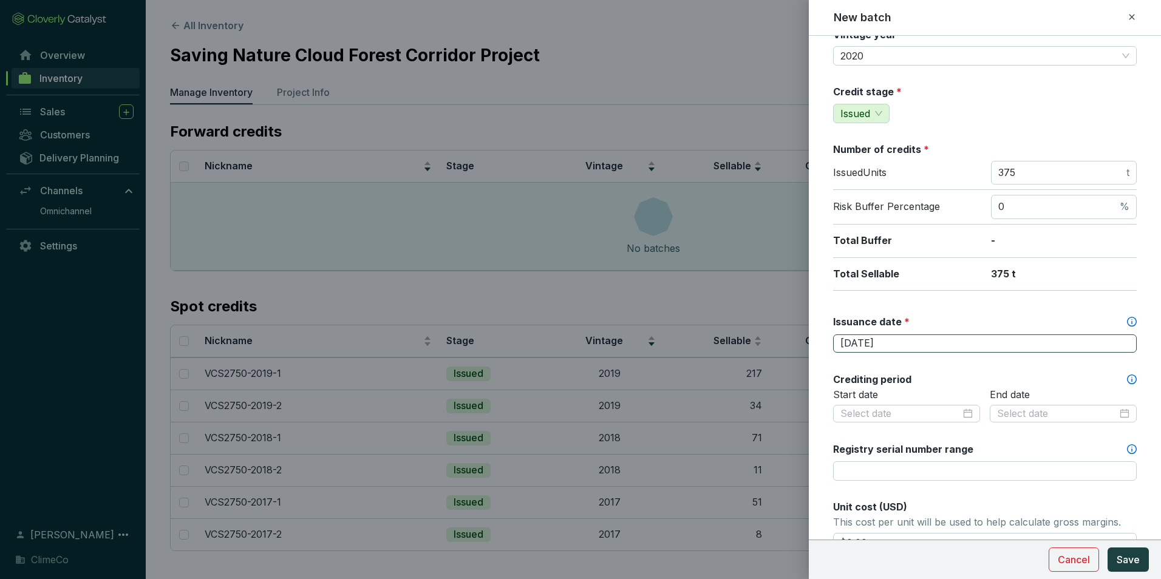
scroll to position [121, 0]
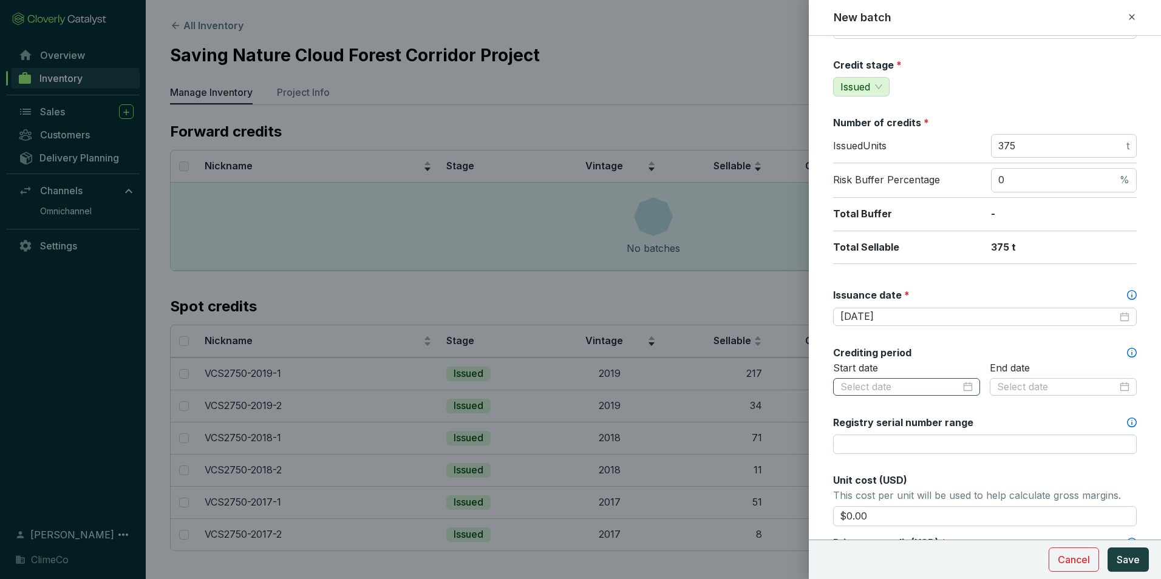
click at [964, 385] on div at bounding box center [907, 387] width 132 height 13
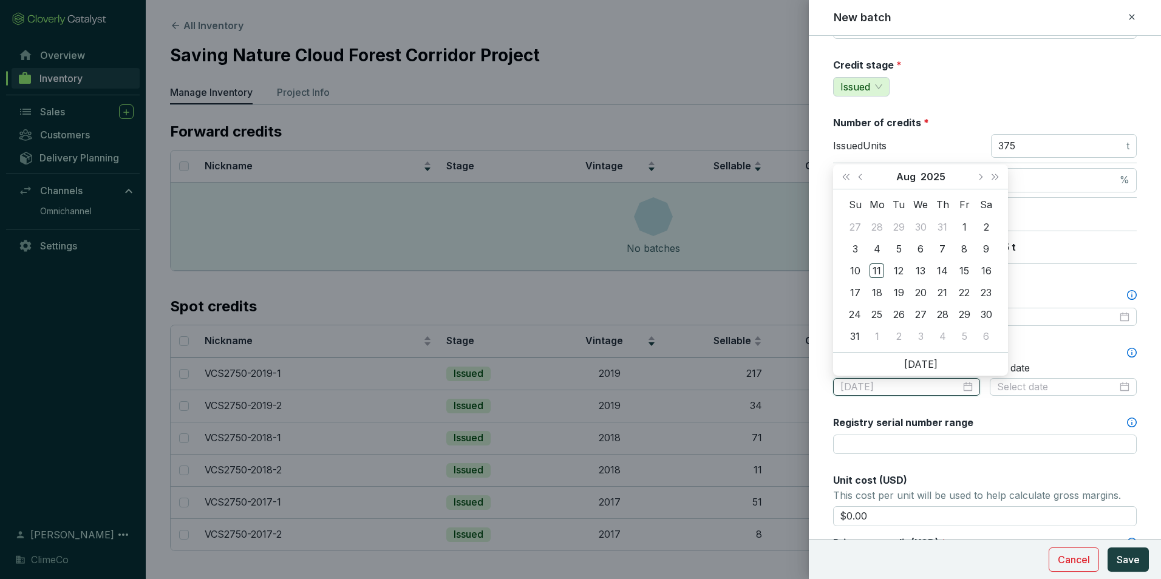
type input "2025-07-31"
click at [929, 174] on button "2025" at bounding box center [933, 177] width 25 height 24
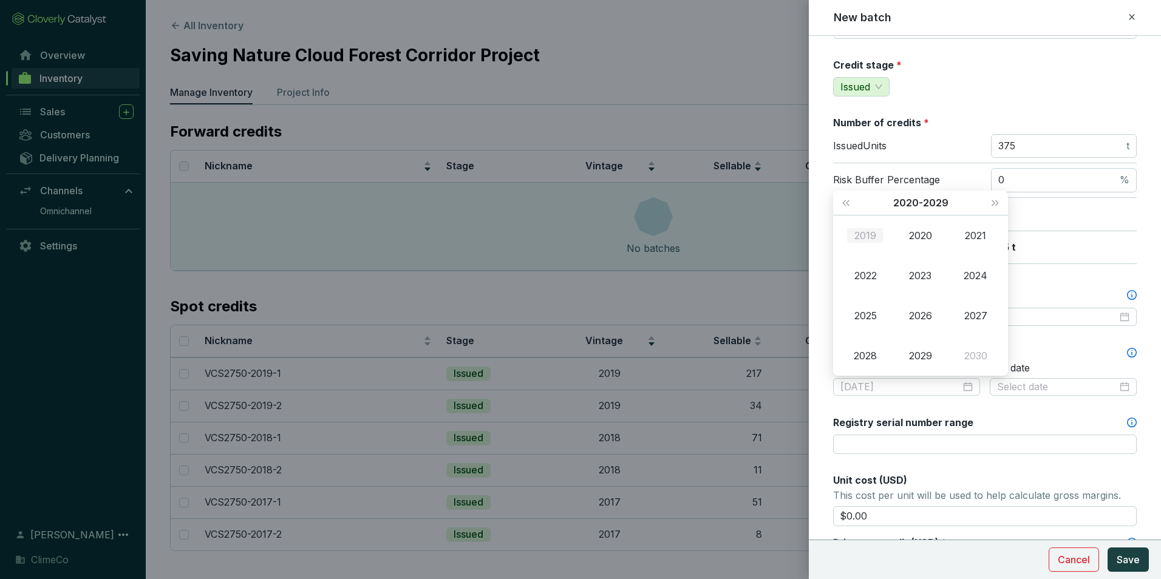
click at [874, 233] on div "2019" at bounding box center [865, 235] width 36 height 15
click at [866, 236] on div "Jan" at bounding box center [865, 235] width 36 height 15
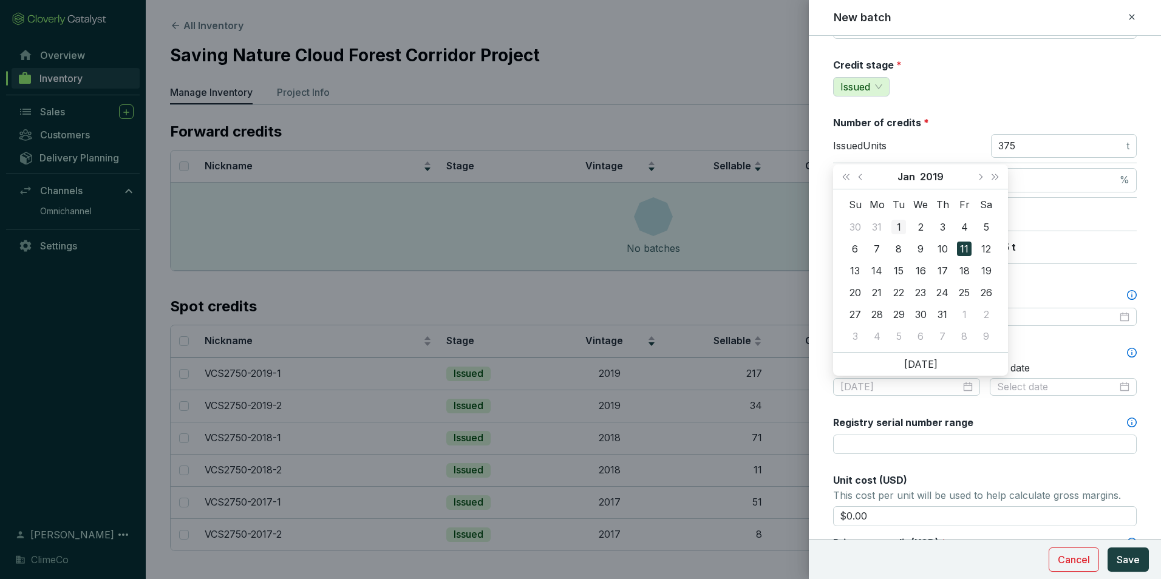
type input "2019-01-01"
click at [902, 222] on div "1" at bounding box center [899, 227] width 15 height 15
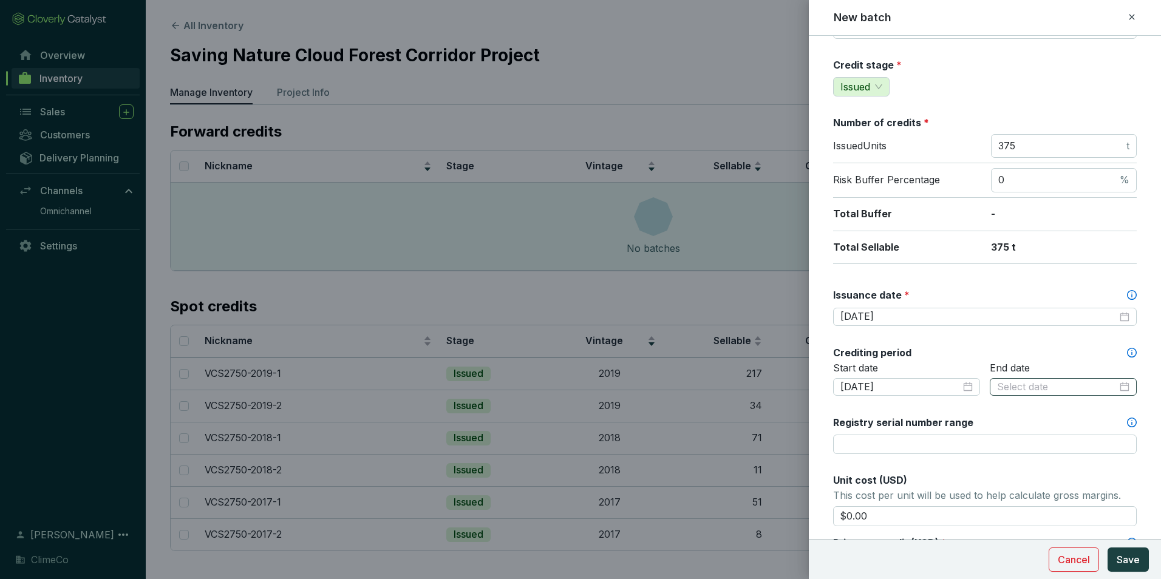
click at [1115, 385] on div at bounding box center [1063, 387] width 132 height 13
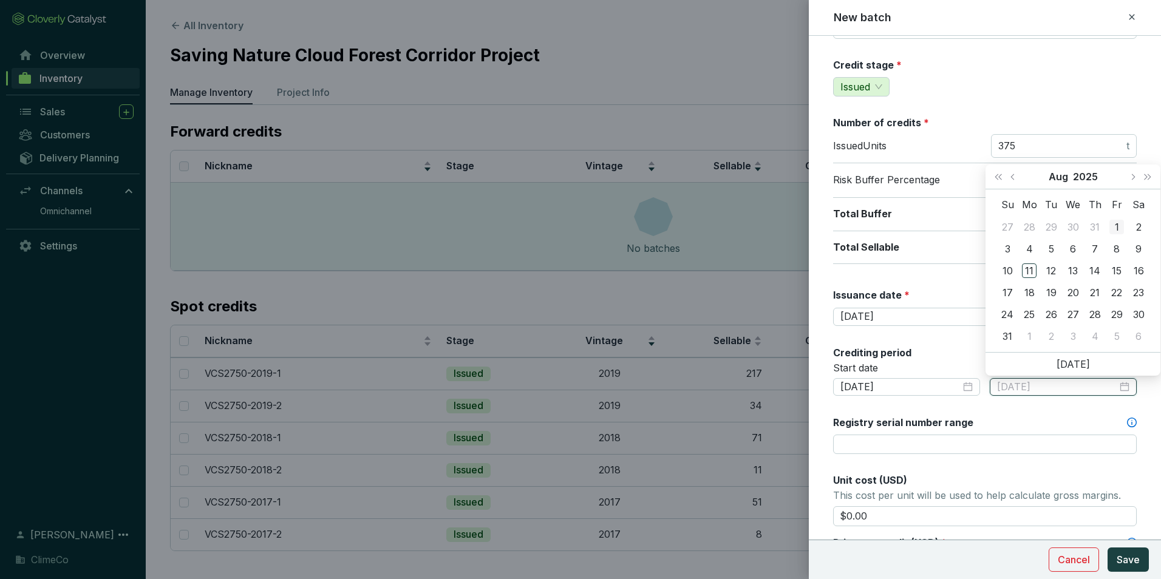
type input "2025-08-01"
click at [1087, 174] on button "2025" at bounding box center [1085, 177] width 25 height 24
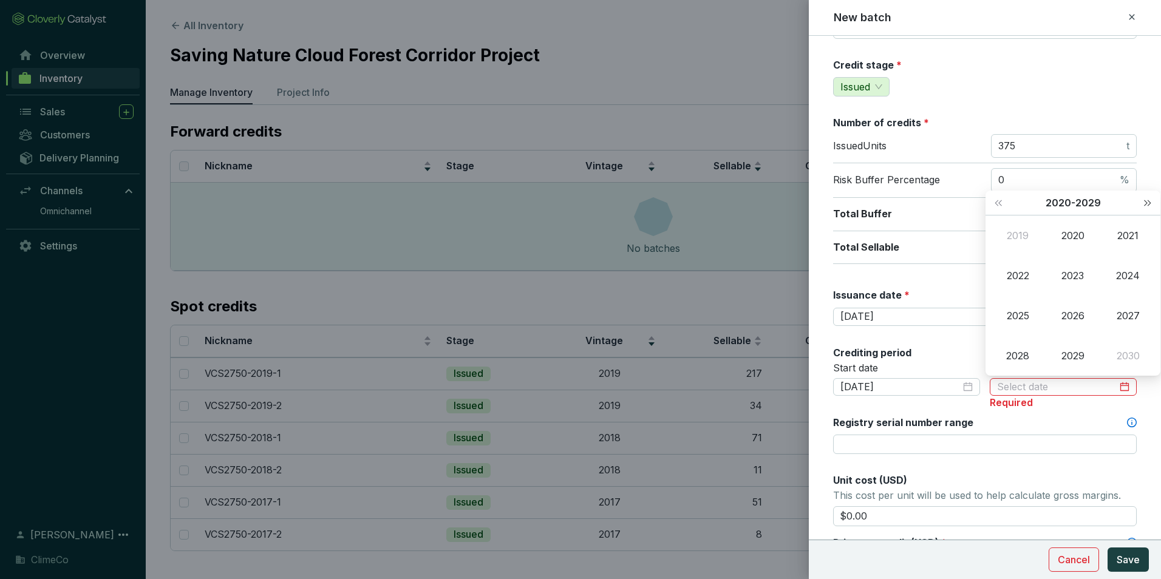
click at [1145, 203] on span "Next year (Control + right)" at bounding box center [1148, 203] width 6 height 6
click at [1019, 350] on div "2058" at bounding box center [1018, 356] width 36 height 15
click at [1130, 360] on div "Dec" at bounding box center [1128, 356] width 36 height 15
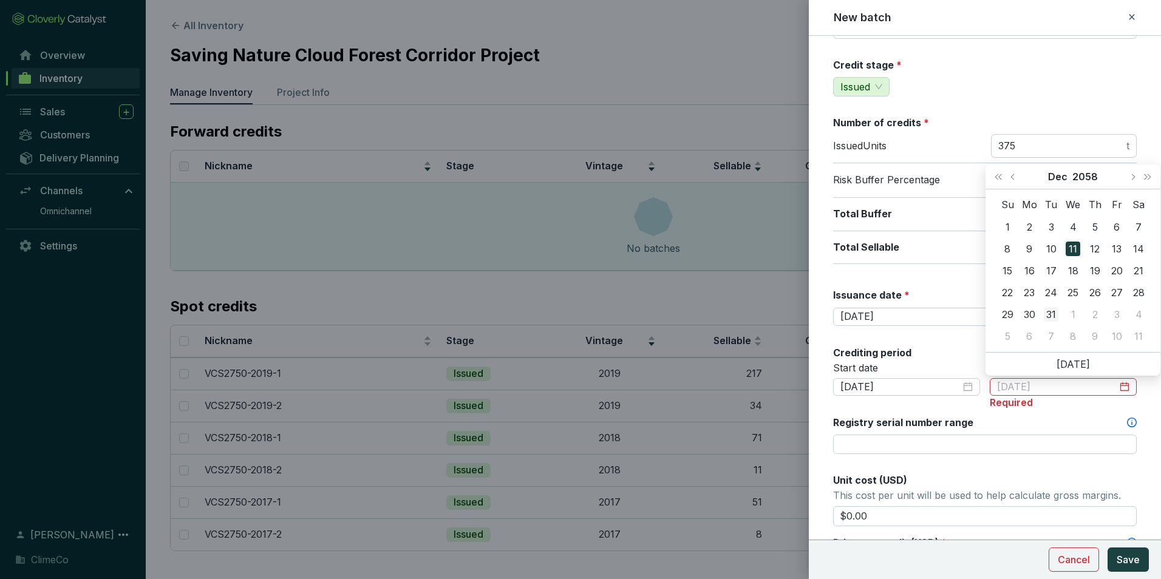
type input "2058-12-31"
click at [1051, 312] on div "31" at bounding box center [1051, 314] width 15 height 15
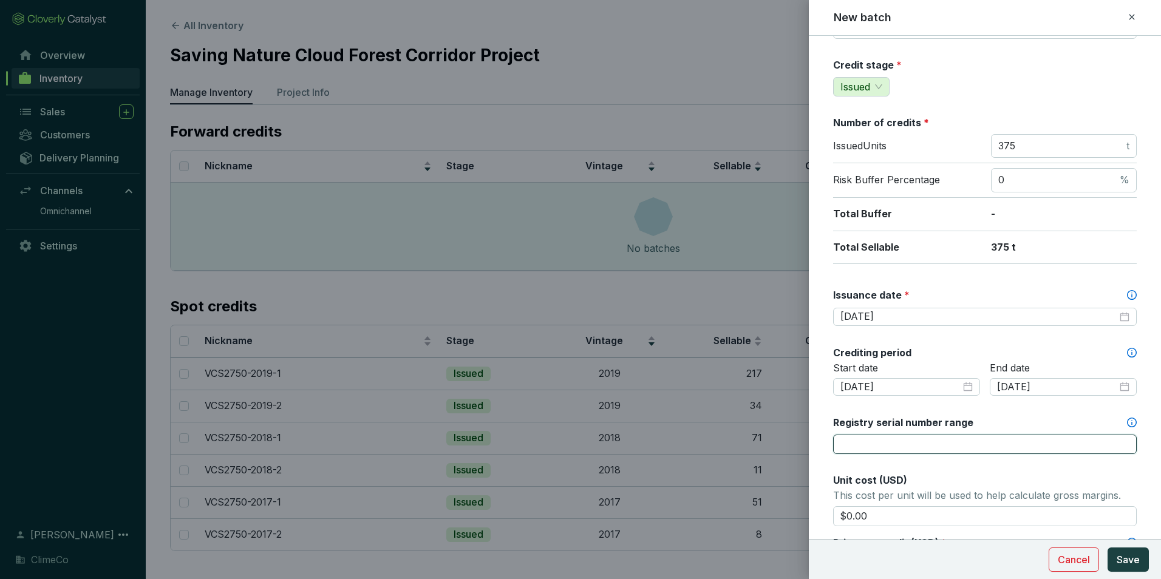
click at [977, 446] on input "Registry serial number range" at bounding box center [985, 444] width 304 height 19
paste input "17836-860876460-860876834-VCS-VCU-1323-VER-CO-14-2750-01012020-31122020-0"
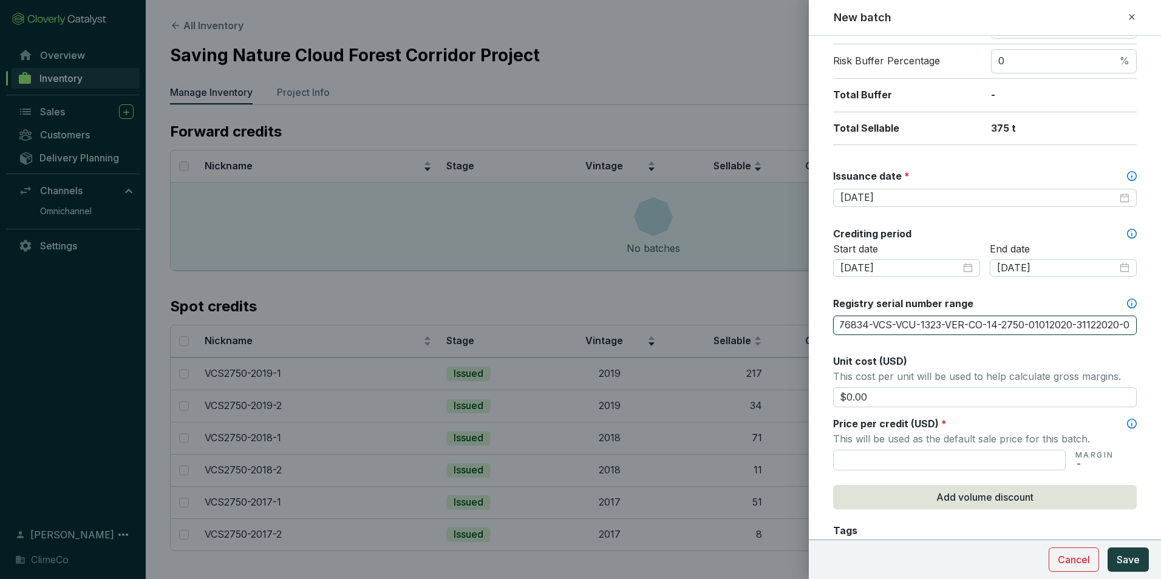
scroll to position [243, 0]
type input "17836-860876460-860876834-VCS-VCU-1323-VER-CO-14-2750-01012020-31122020-0"
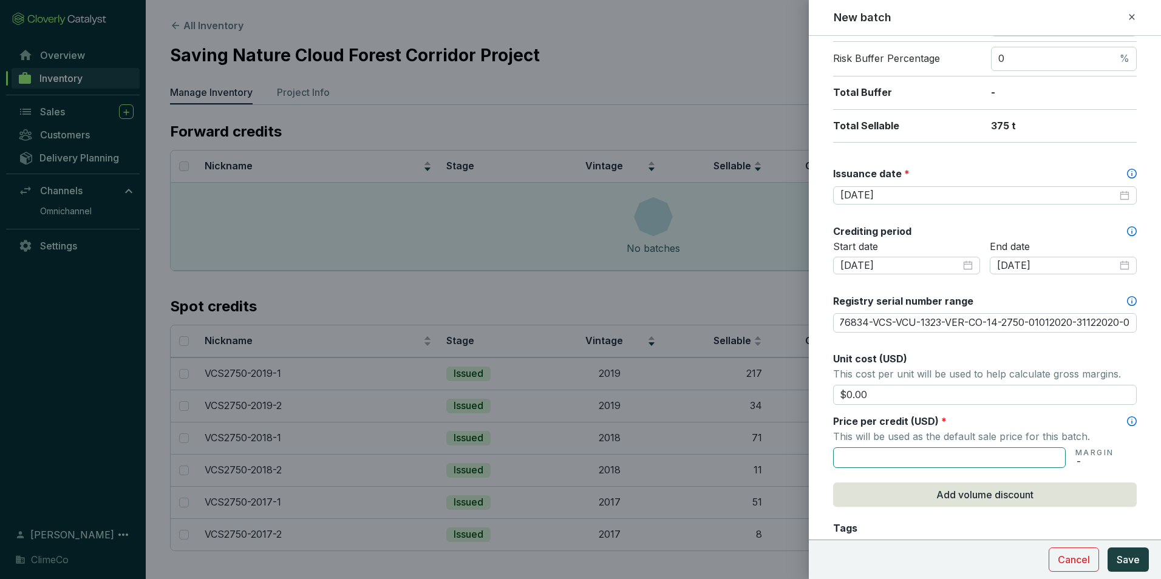
click at [966, 457] on input "text" at bounding box center [949, 458] width 233 height 21
type input "$55.00"
click at [1081, 423] on div "Price per credit (USD) *" at bounding box center [985, 421] width 304 height 13
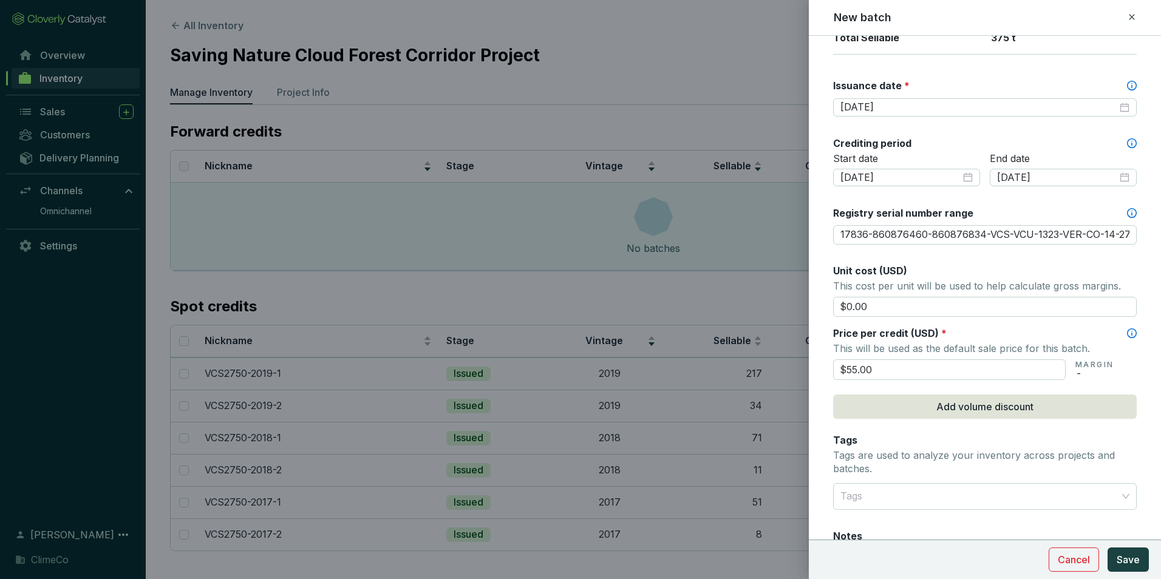
scroll to position [425, 0]
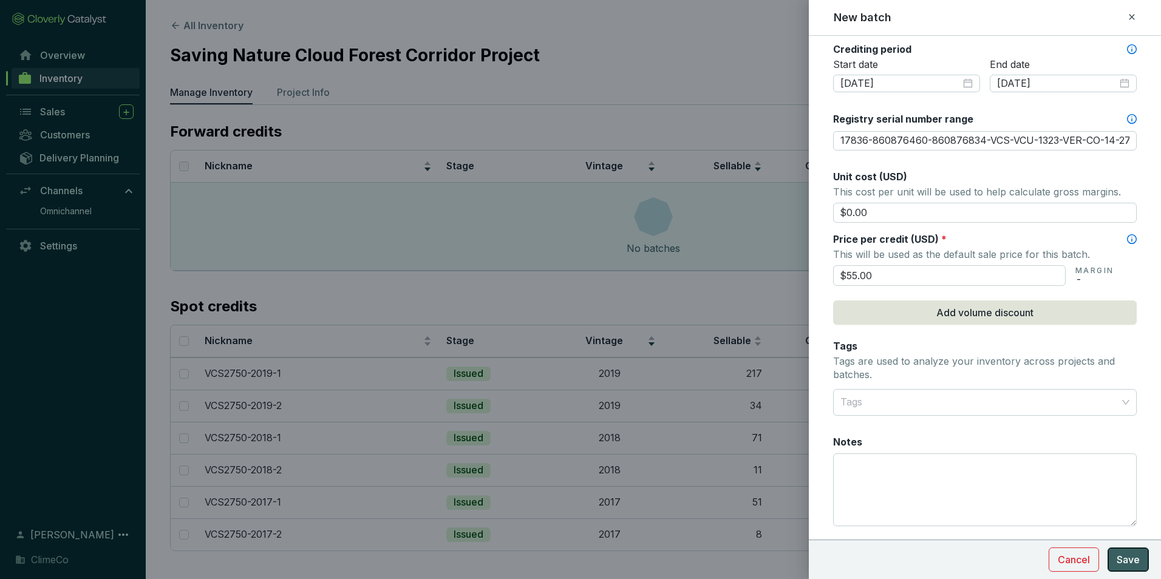
click at [1126, 557] on span "Save" at bounding box center [1128, 560] width 23 height 15
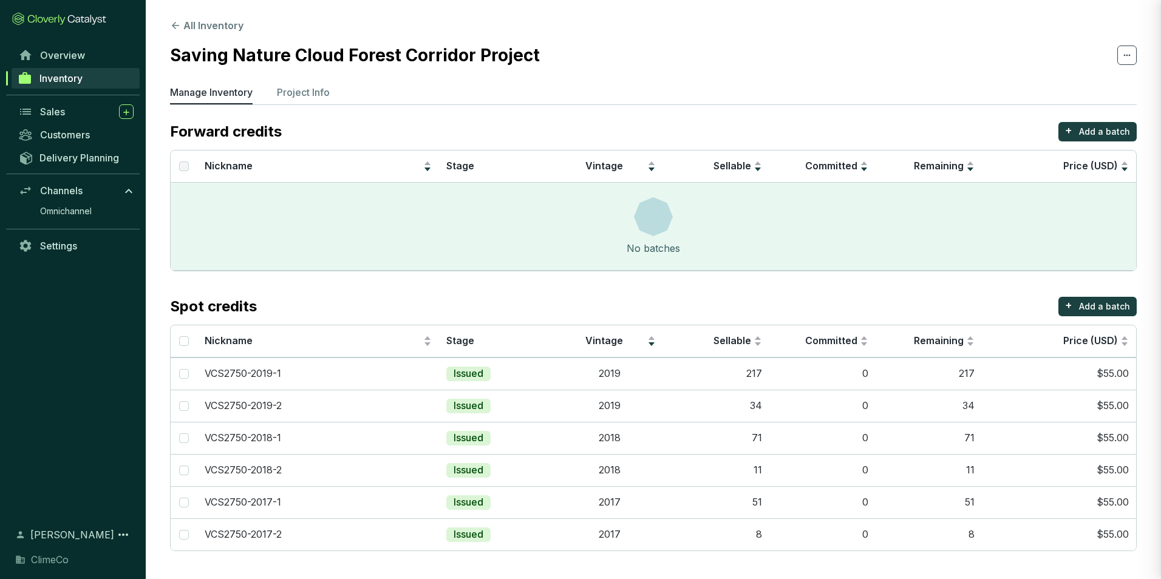
scroll to position [403, 0]
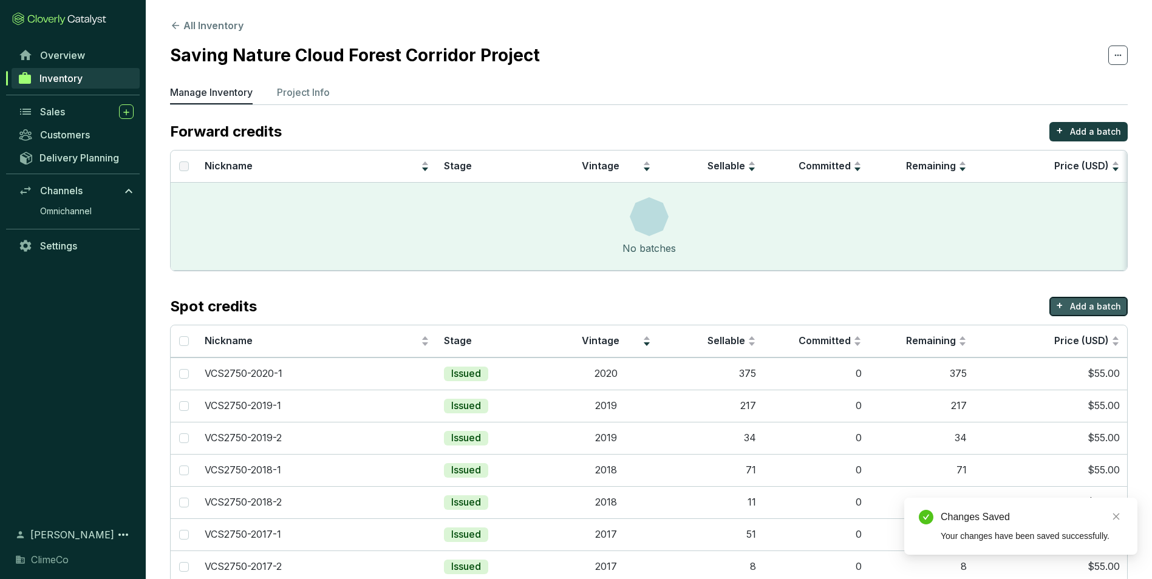
click at [1078, 301] on p "Add a batch" at bounding box center [1095, 307] width 51 height 12
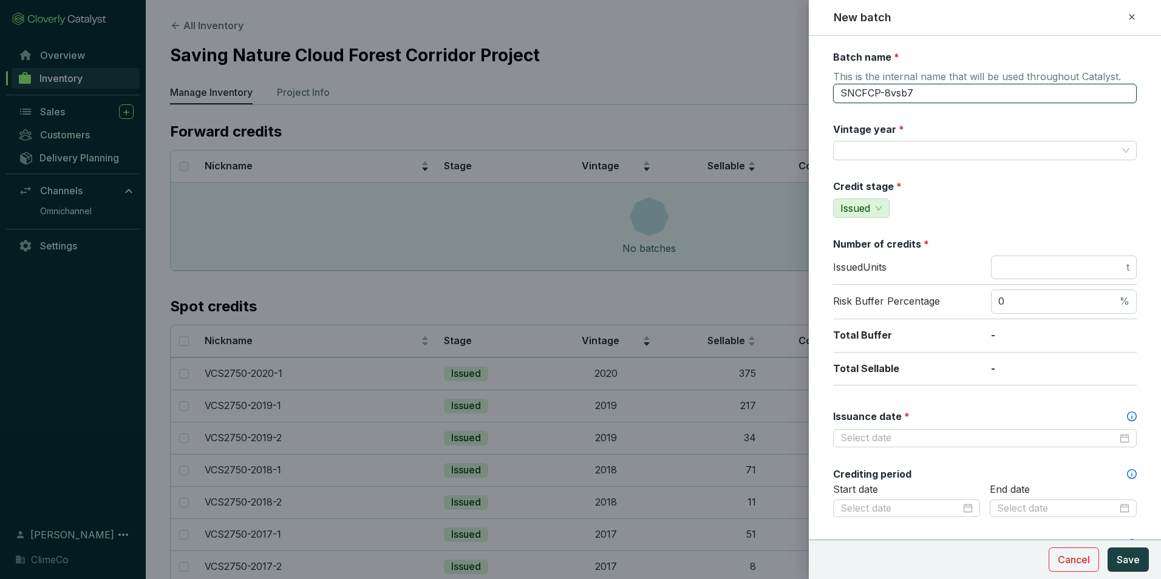
click at [886, 90] on input "SNCFCP-8vsb7" at bounding box center [985, 93] width 304 height 19
type input "VCS2750-2020-2"
click at [885, 155] on input "Vintage year *" at bounding box center [979, 151] width 277 height 18
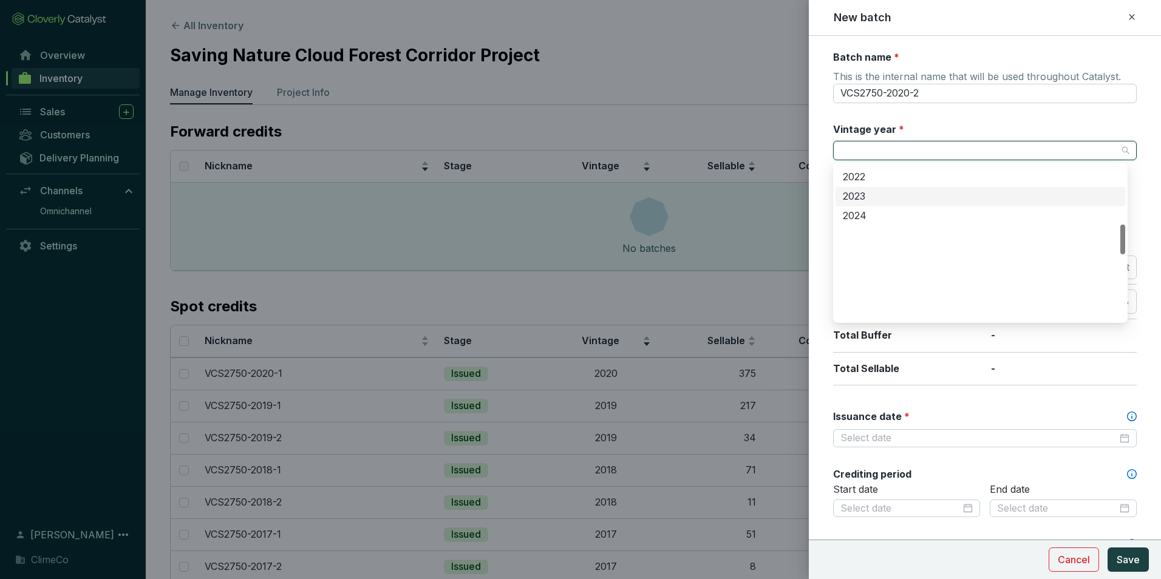
scroll to position [304, 0]
click at [878, 255] on div "2020" at bounding box center [980, 259] width 275 height 13
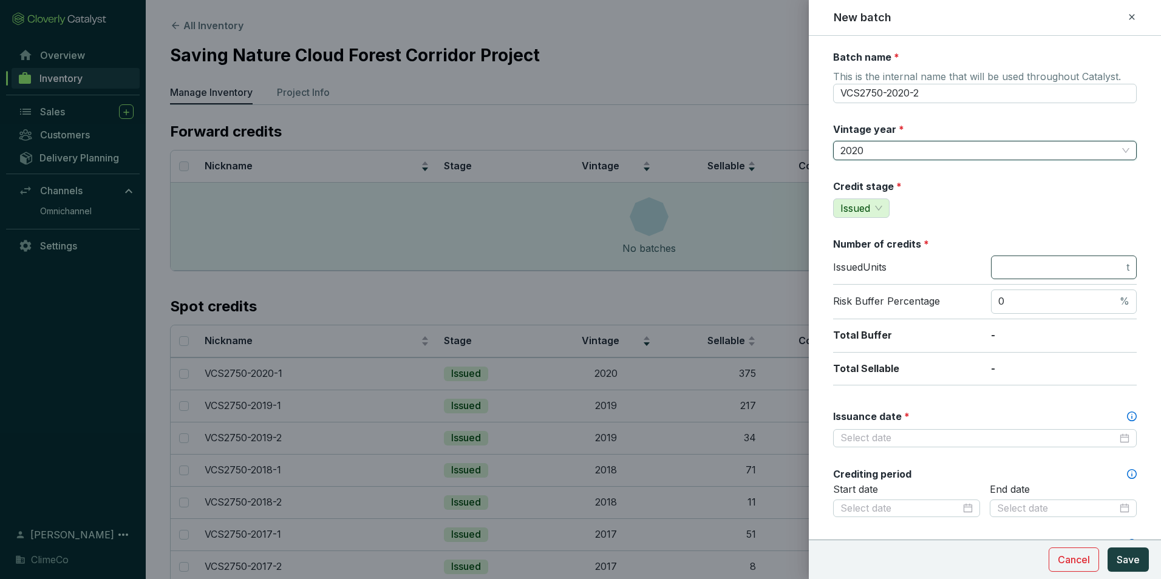
click at [1024, 259] on span "t" at bounding box center [1064, 268] width 146 height 24
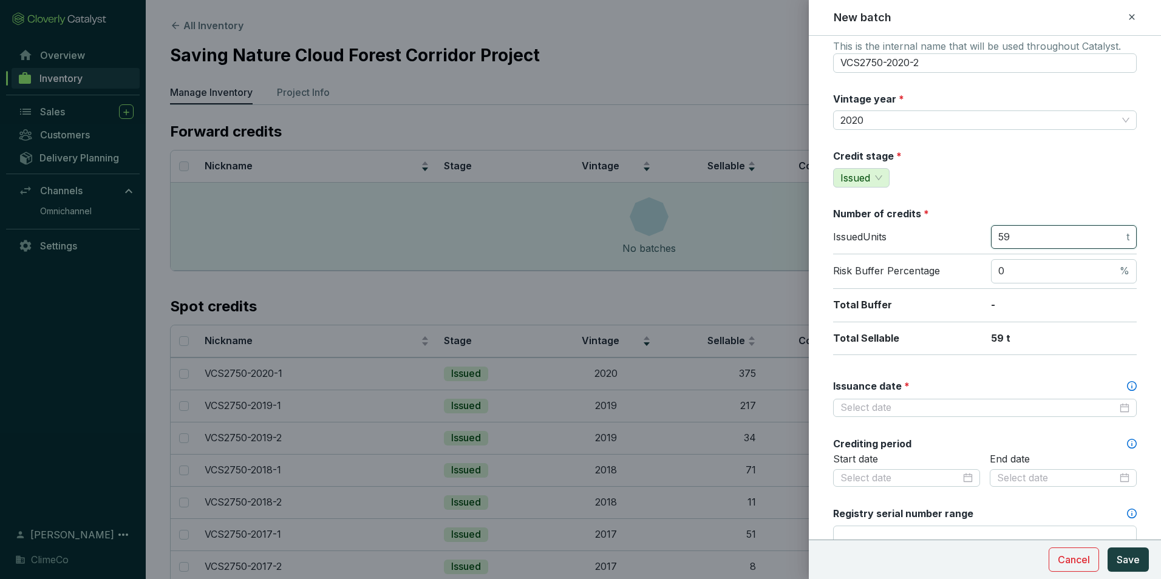
scroll to position [61, 0]
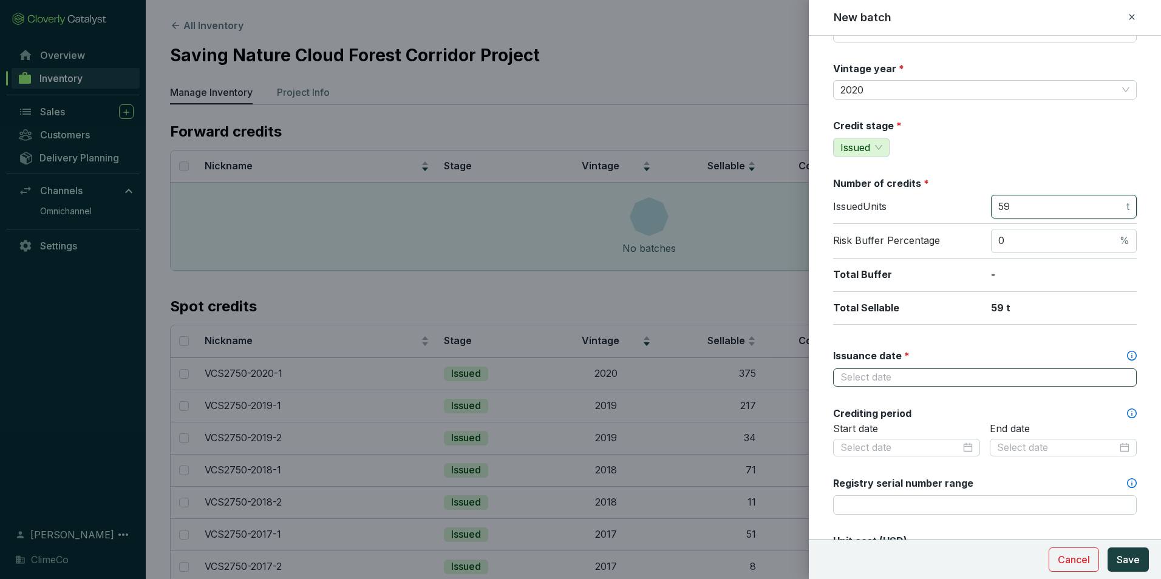
click at [1113, 377] on div at bounding box center [985, 377] width 289 height 13
type input "59"
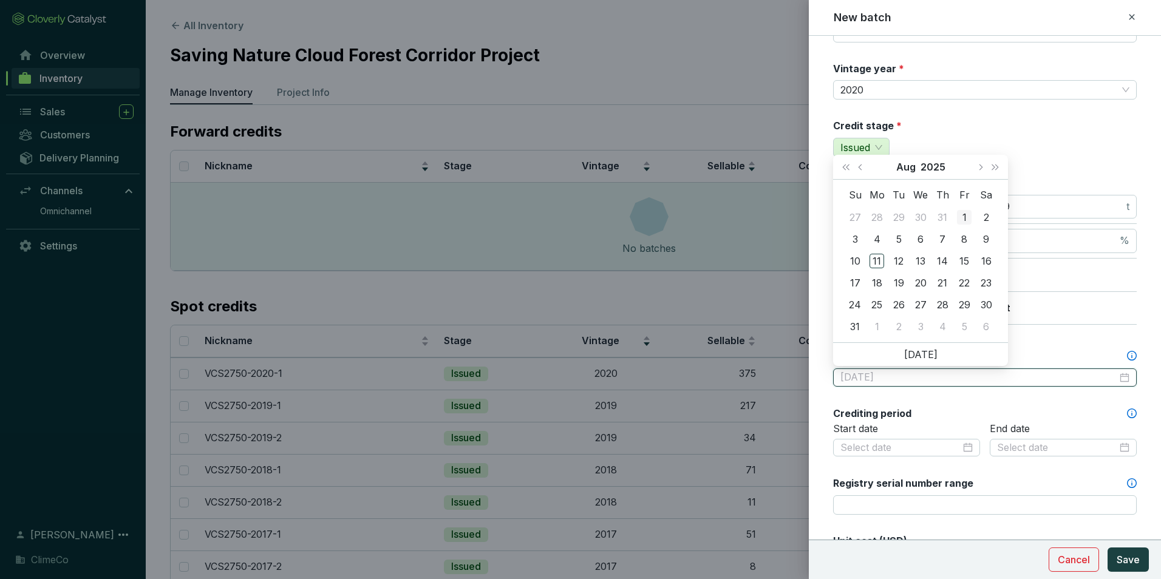
type input "2025-08-01"
click at [900, 162] on button "Aug" at bounding box center [906, 167] width 19 height 24
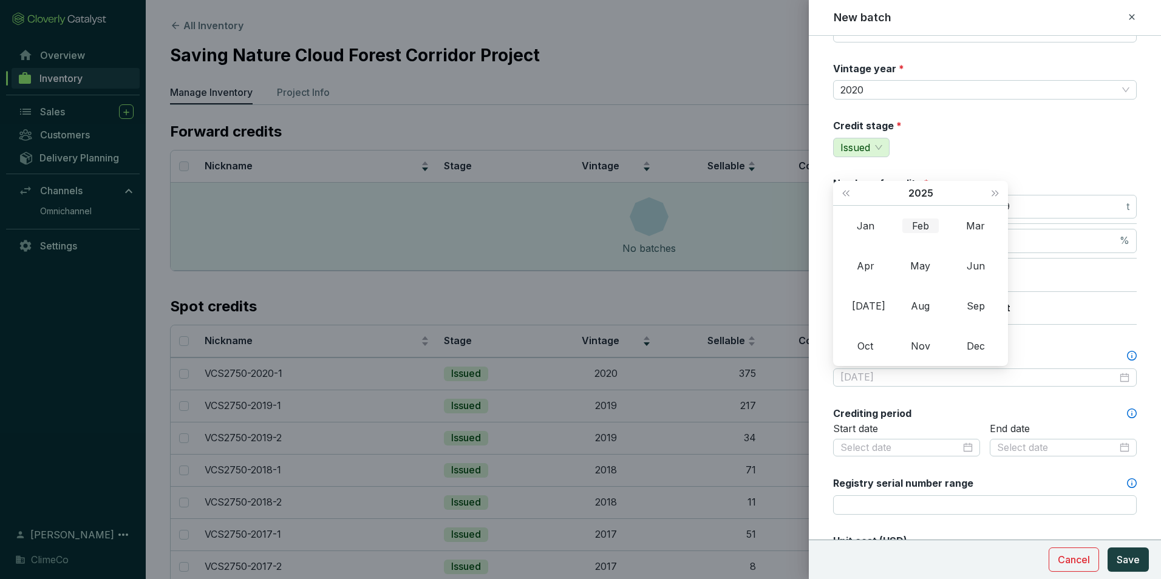
click at [921, 229] on div "Feb" at bounding box center [921, 226] width 36 height 15
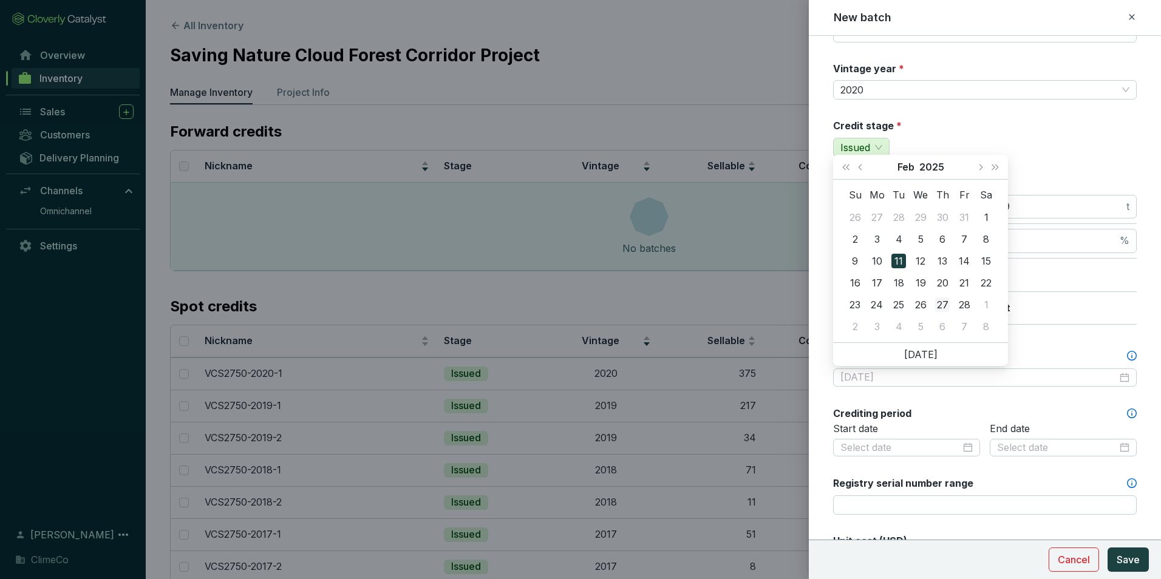
type input "2025-02-27"
click at [945, 303] on div "27" at bounding box center [942, 305] width 15 height 15
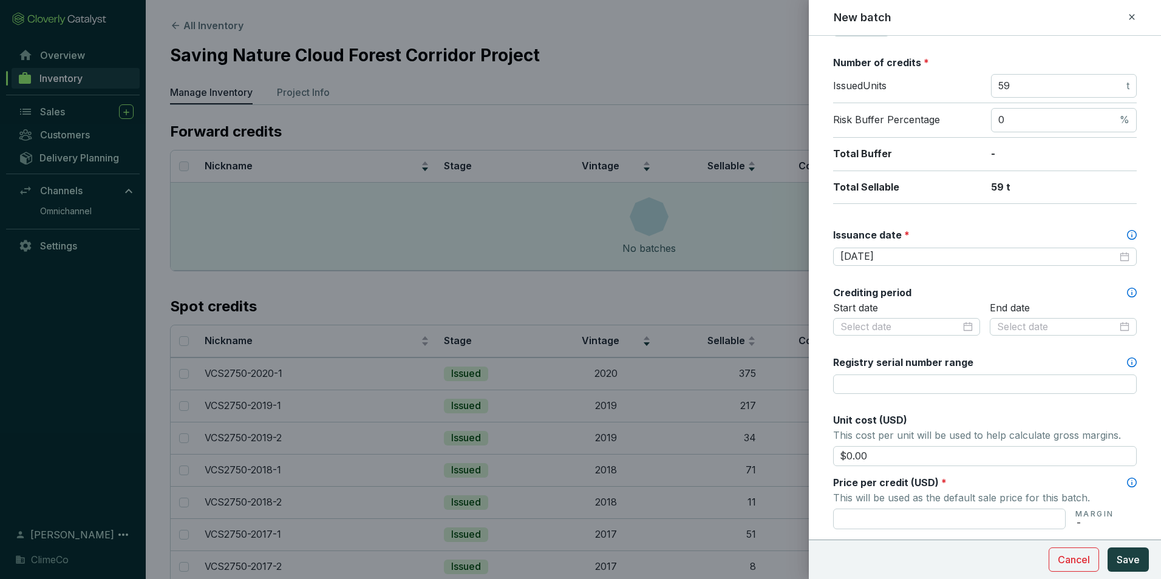
scroll to position [182, 0]
click at [964, 329] on div at bounding box center [907, 326] width 132 height 13
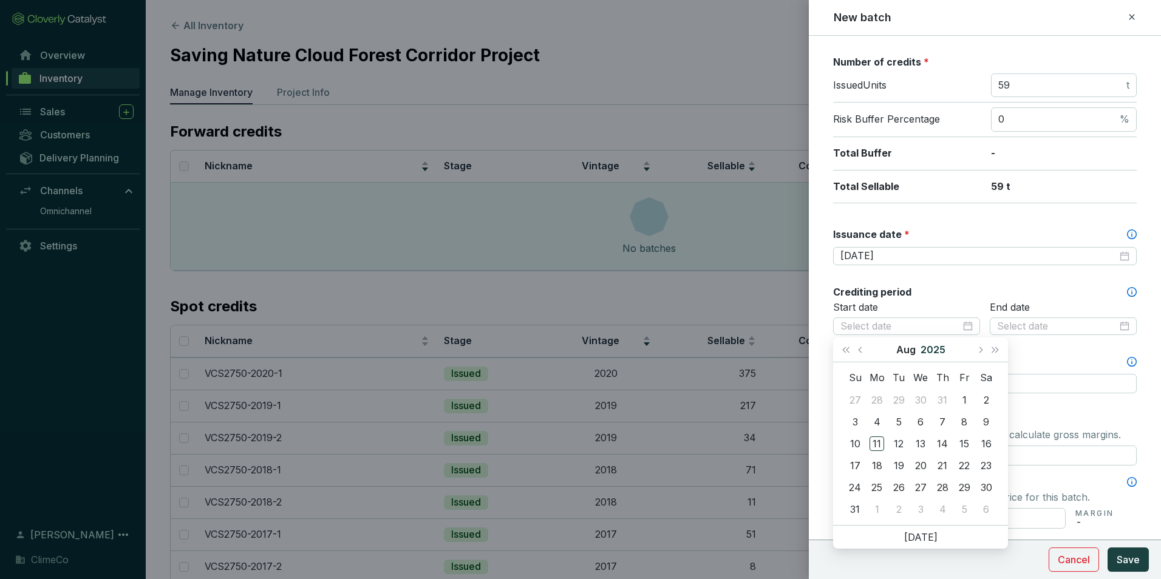
click at [933, 349] on button "2025" at bounding box center [933, 350] width 25 height 24
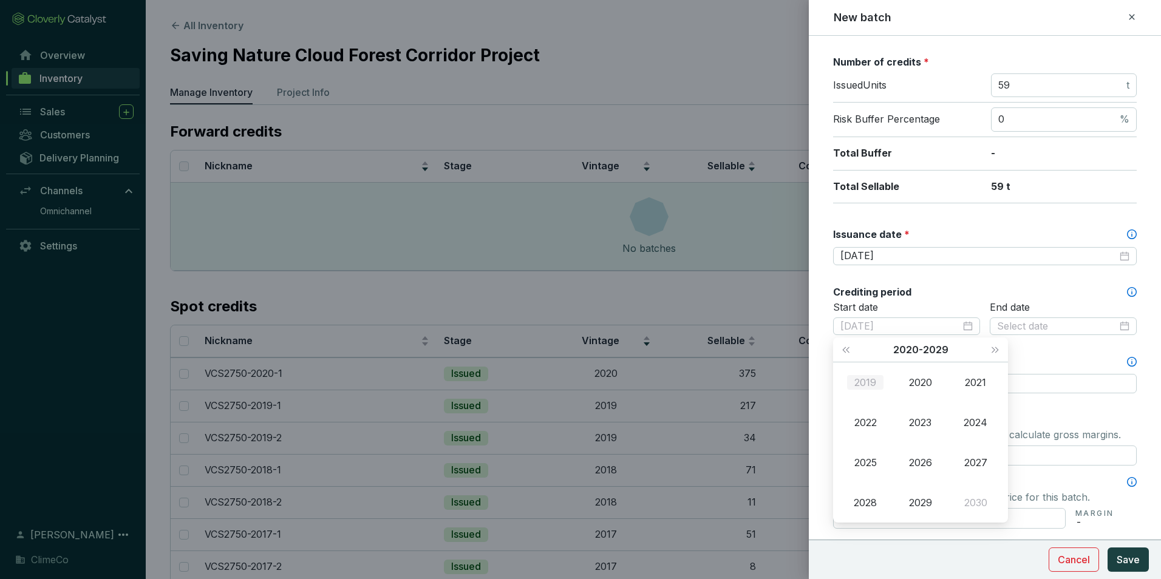
click at [864, 377] on div "2019" at bounding box center [865, 382] width 36 height 15
click at [871, 384] on div "Jan" at bounding box center [865, 382] width 36 height 15
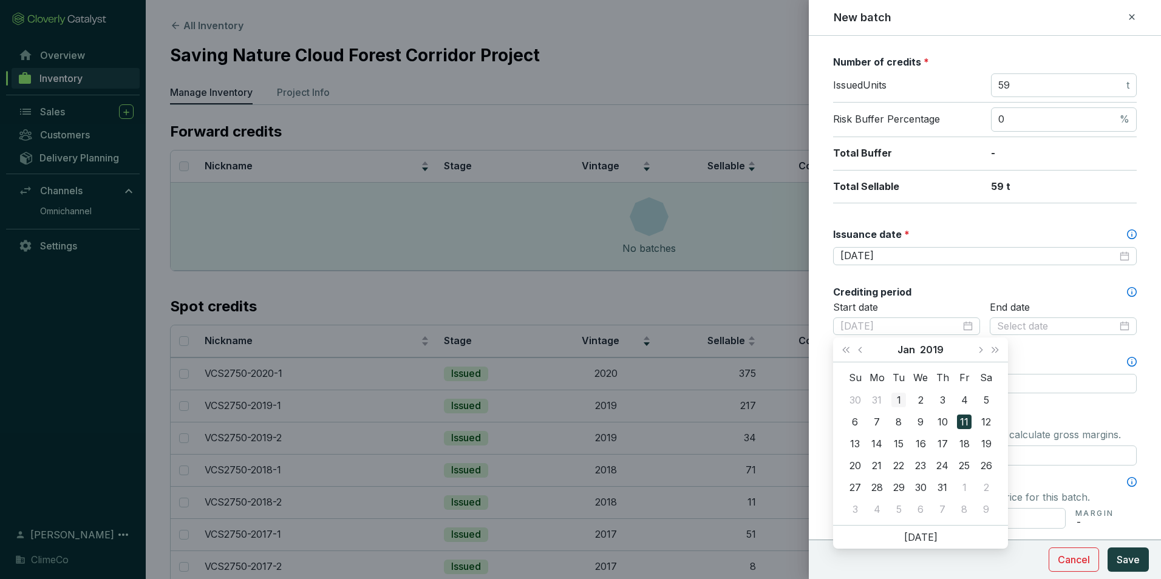
type input "2019-01-01"
click at [900, 395] on div "1" at bounding box center [899, 400] width 15 height 15
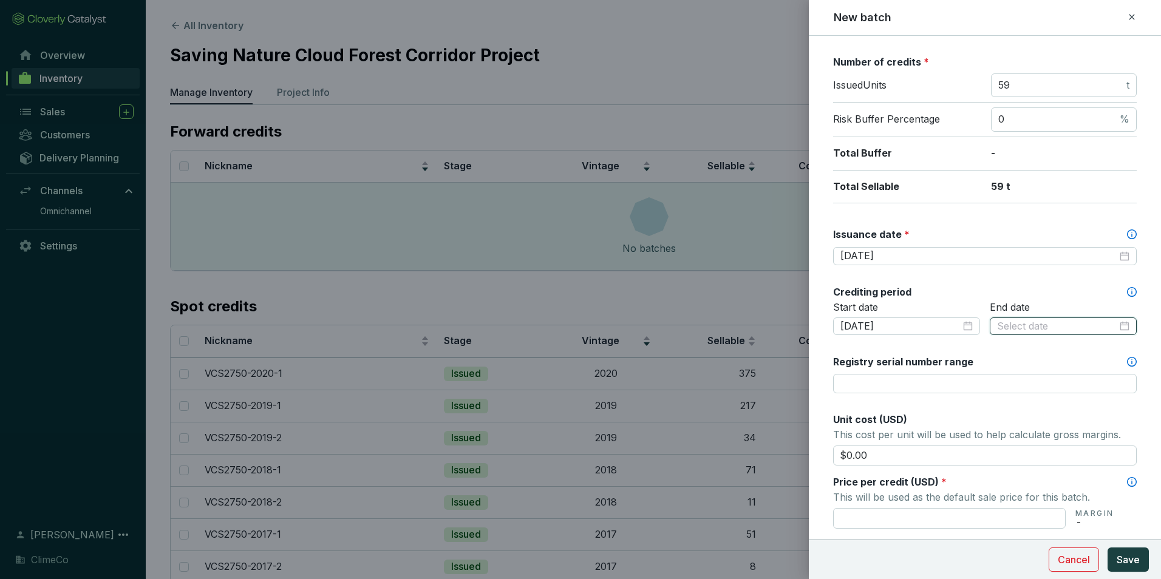
click at [1031, 333] on input at bounding box center [1057, 326] width 120 height 13
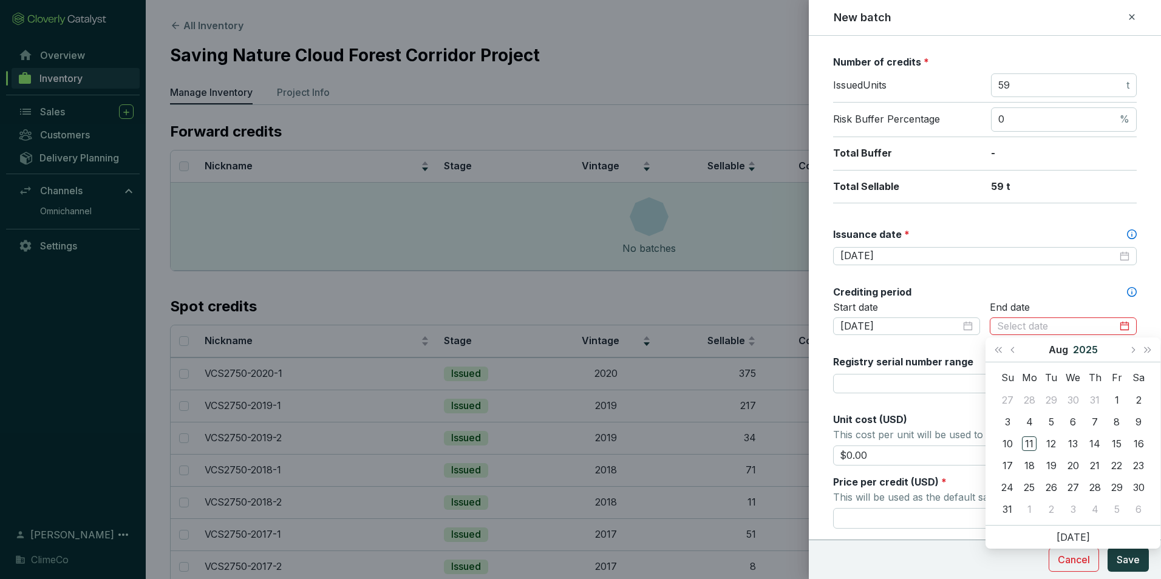
click at [1085, 350] on button "2025" at bounding box center [1085, 350] width 25 height 24
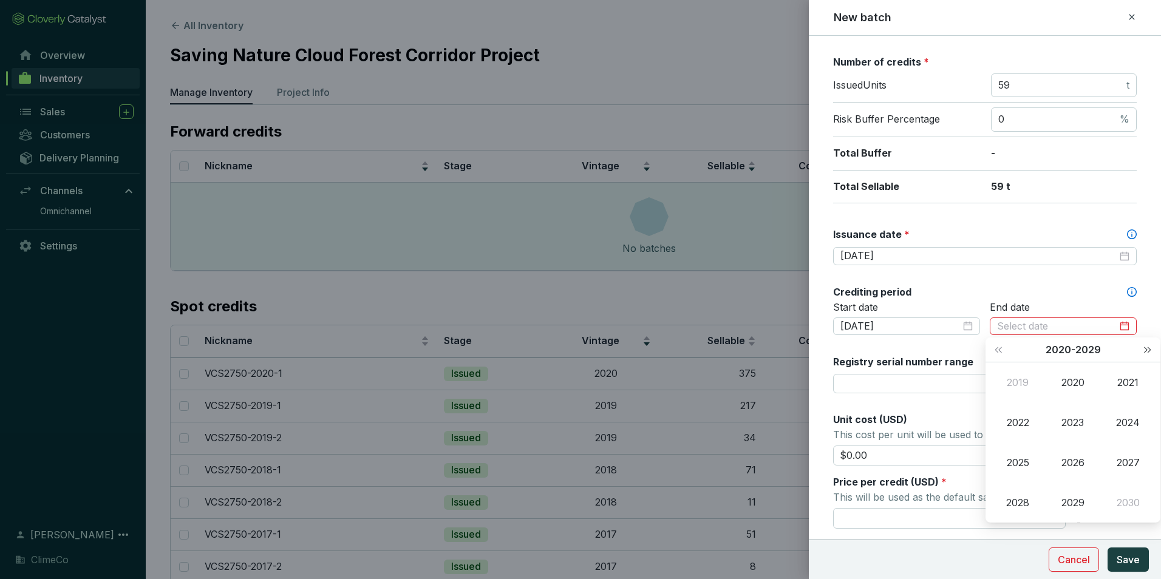
click at [1145, 350] on span "Next year (Control + right)" at bounding box center [1148, 350] width 6 height 6
click at [1016, 504] on div "2058" at bounding box center [1018, 503] width 36 height 15
click at [1125, 501] on div "Dec" at bounding box center [1128, 503] width 36 height 15
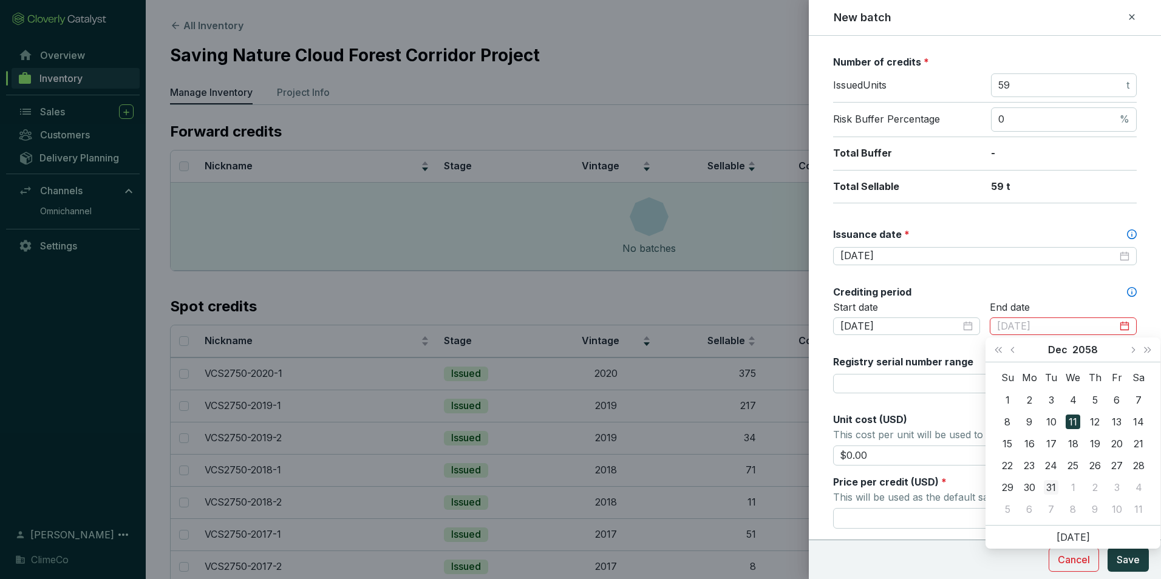
type input "2058-12-31"
click at [1054, 487] on div "31" at bounding box center [1051, 487] width 15 height 15
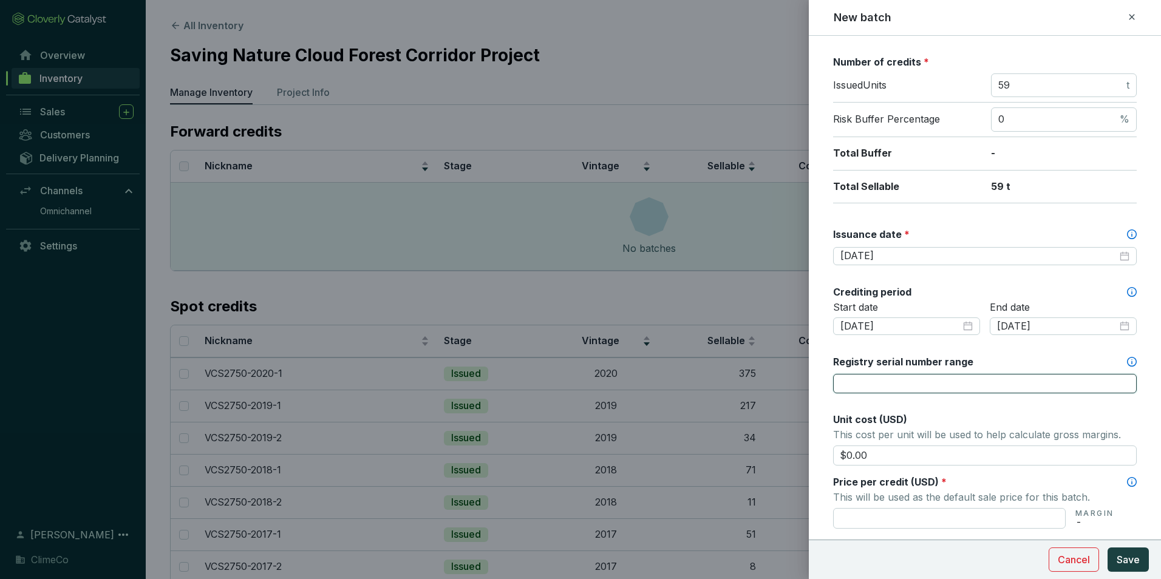
click at [943, 383] on input "Registry serial number range" at bounding box center [985, 383] width 304 height 19
paste input "17835-860876401-860876459-VCS-VCU-1323-VER-CO-14-2750-01012020-31122020-0"
type input "17835-860876401-860876459-VCS-VCU-1323-VER-CO-14-2750-01012020-31122020-0"
click at [959, 512] on input "text" at bounding box center [949, 518] width 233 height 21
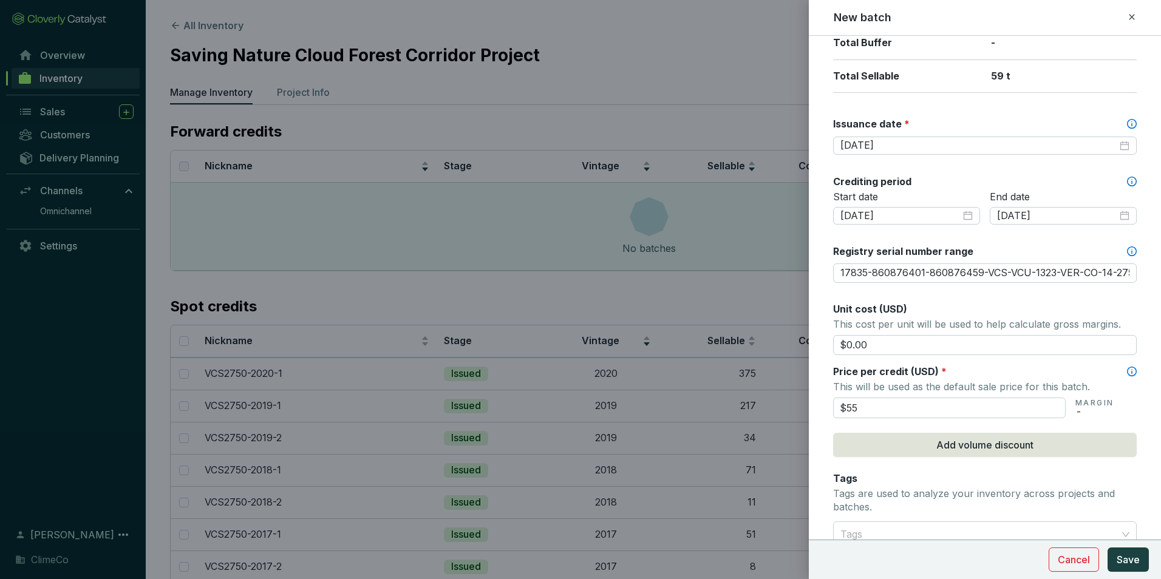
scroll to position [460, 0]
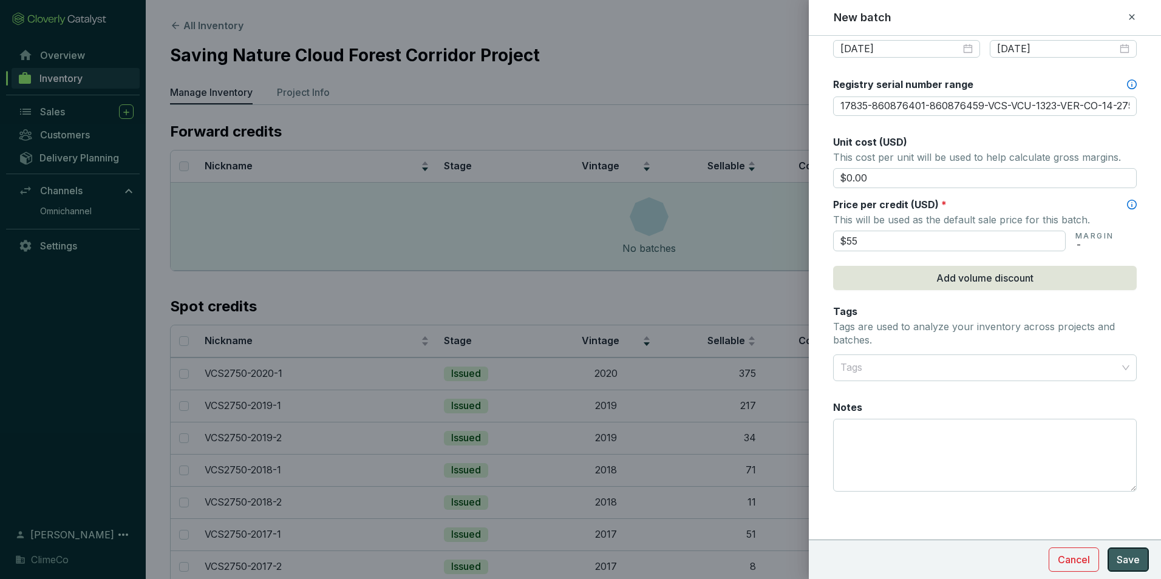
type input "$55.00"
click at [1136, 561] on span "Save" at bounding box center [1128, 560] width 23 height 15
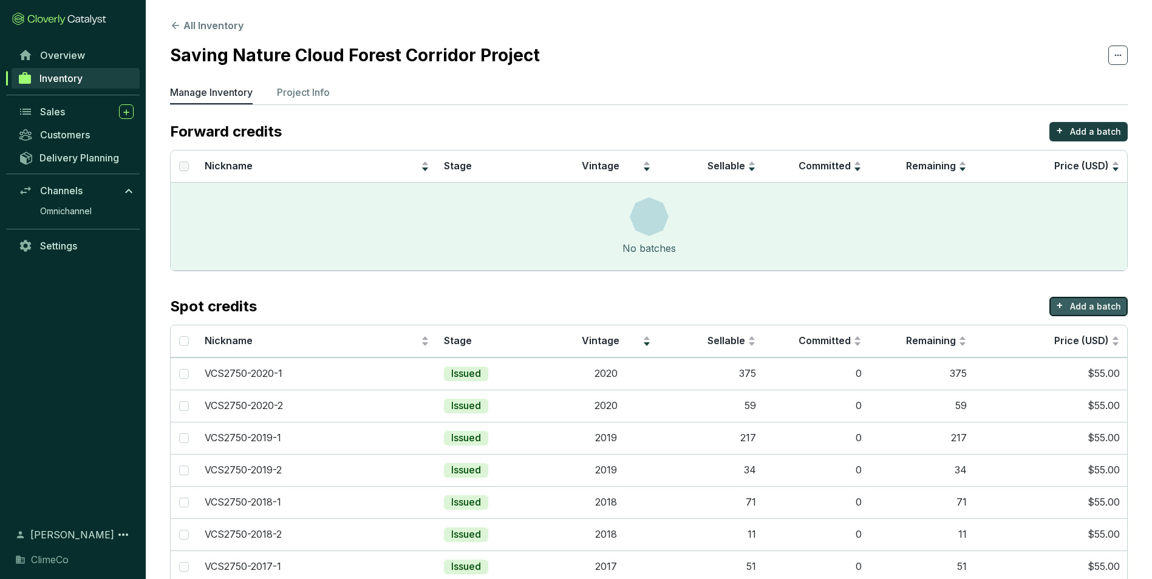
click at [1077, 308] on p "Add a batch" at bounding box center [1095, 307] width 51 height 12
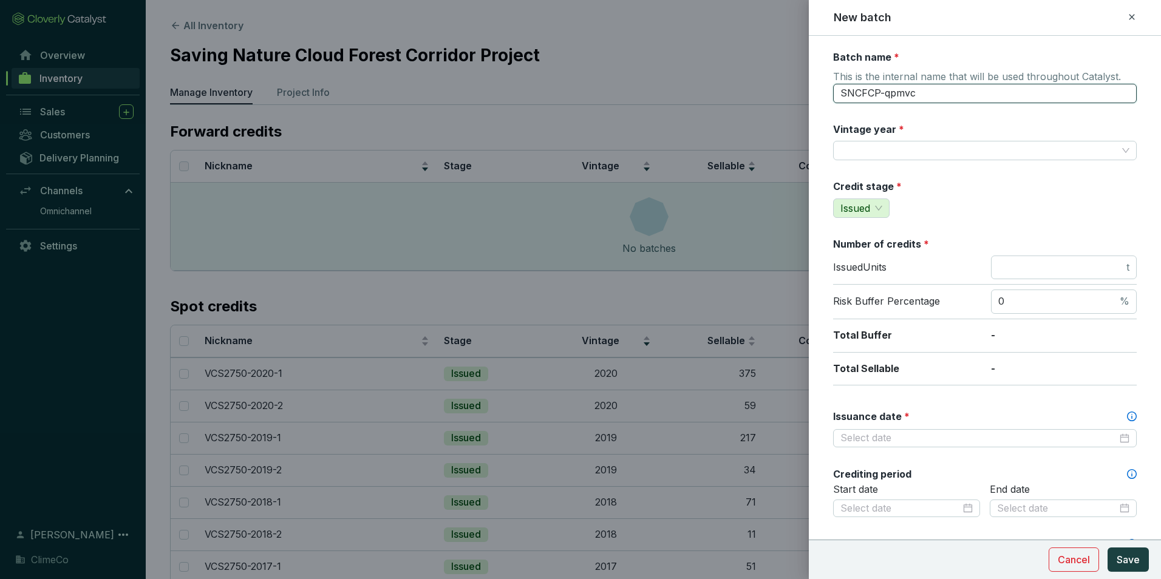
click at [898, 87] on input "SNCFCP-qpmvc" at bounding box center [985, 93] width 304 height 19
type input "VCS2750-2021-1"
click at [893, 151] on input "Vintage year *" at bounding box center [979, 151] width 277 height 18
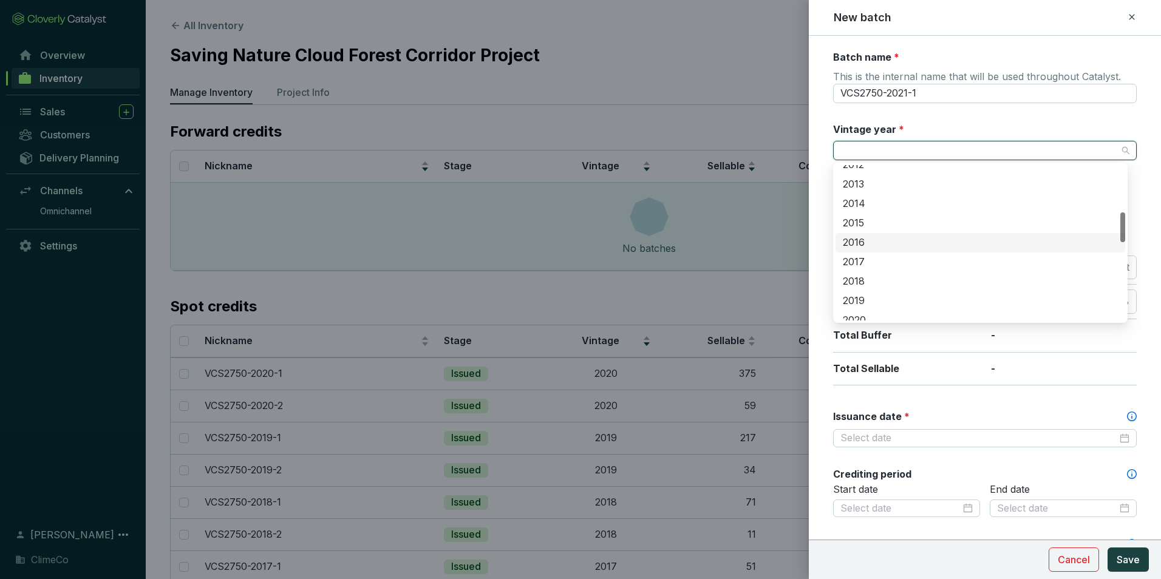
scroll to position [304, 0]
click at [883, 273] on div "2021" at bounding box center [980, 279] width 275 height 13
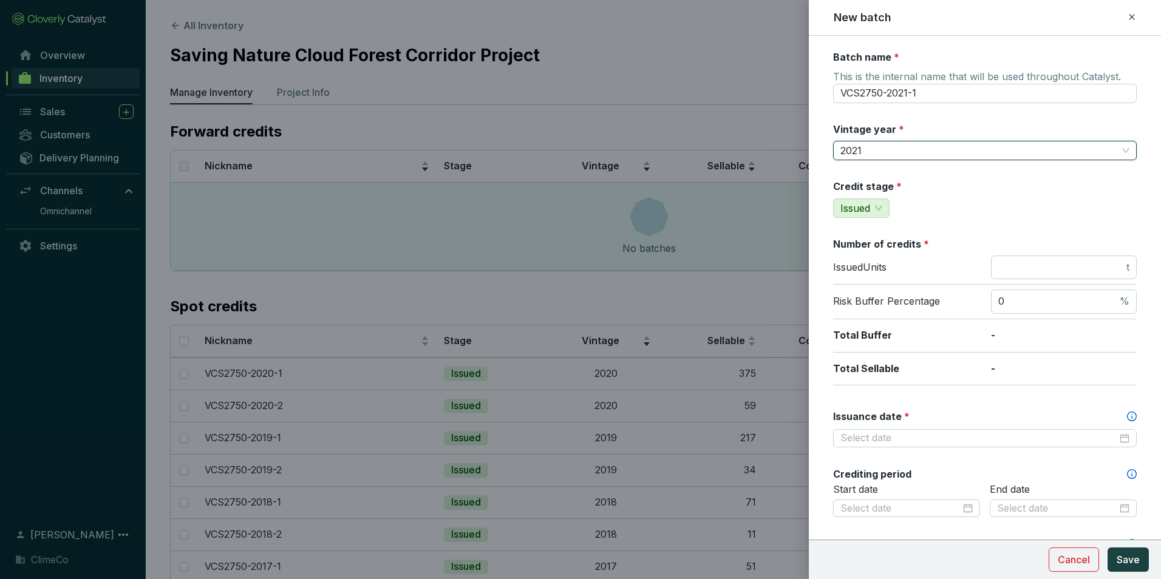
scroll to position [121, 0]
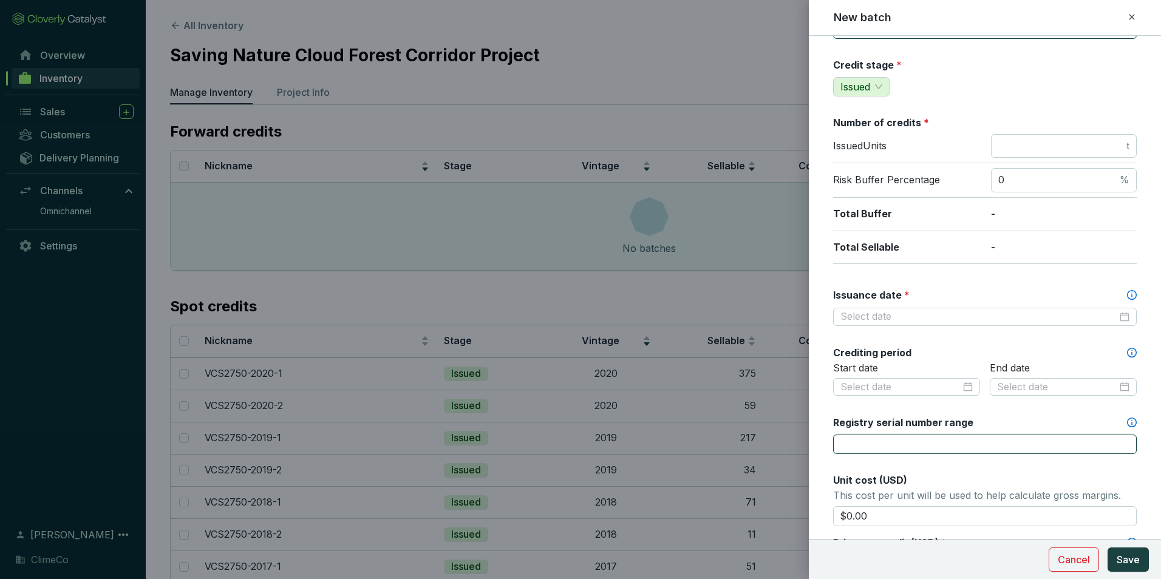
click at [946, 439] on input "Registry serial number range" at bounding box center [985, 444] width 304 height 19
paste input "17837-860876835-860877452-VCS-VCU-1323-VER-CO-14-2750-01012021-31122021-0"
click at [1120, 319] on div at bounding box center [985, 316] width 289 height 13
type input "17837-860876835-860877452-VCS-VCU-1323-VER-CO-14-2750-01012021-31122021-0"
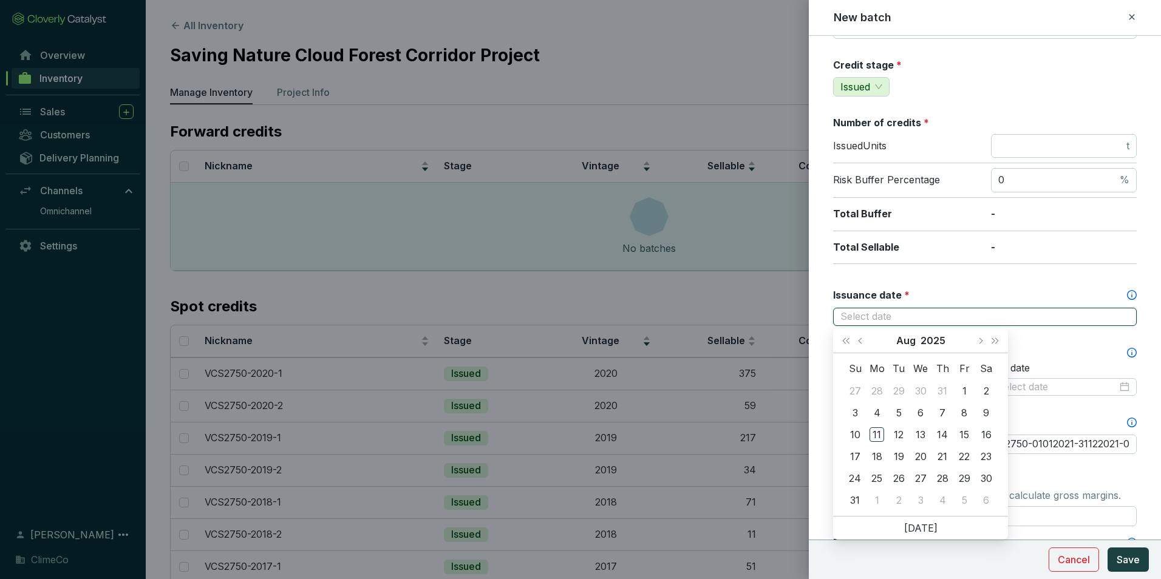
scroll to position [0, 0]
click at [1117, 319] on div at bounding box center [985, 316] width 289 height 13
click at [909, 341] on button "Aug" at bounding box center [906, 341] width 19 height 24
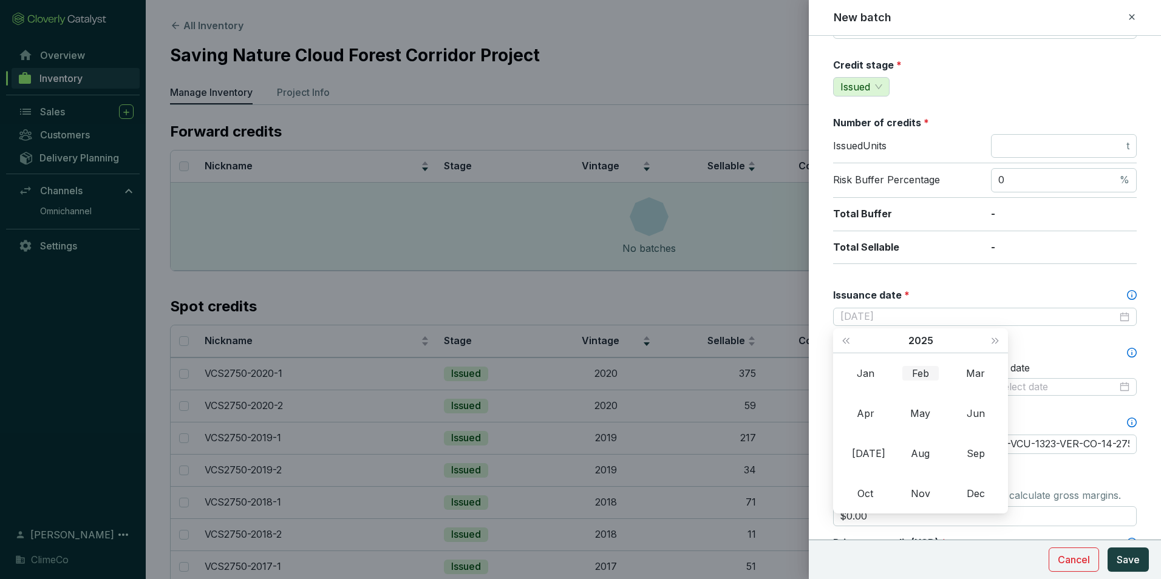
click at [916, 377] on div "Feb" at bounding box center [921, 373] width 36 height 15
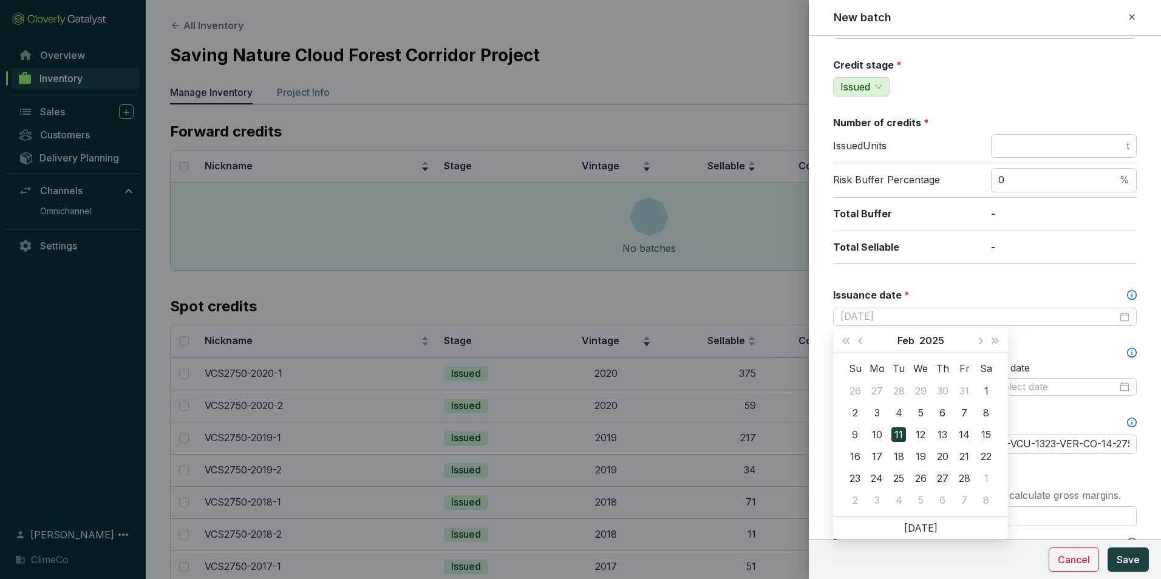
type input "2025-02-27"
click at [941, 478] on div "27" at bounding box center [942, 478] width 15 height 15
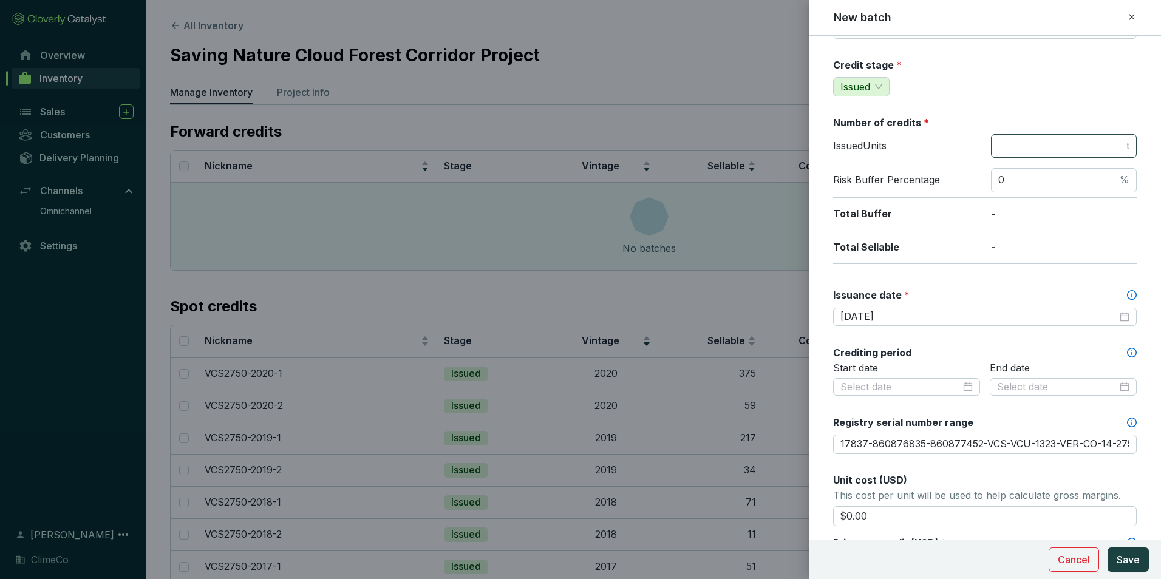
click at [1010, 155] on span "t" at bounding box center [1064, 146] width 146 height 24
type input "18"
click at [974, 113] on div "Batch name * This is the internal name that will be used throughout Catalyst. V…" at bounding box center [985, 387] width 304 height 916
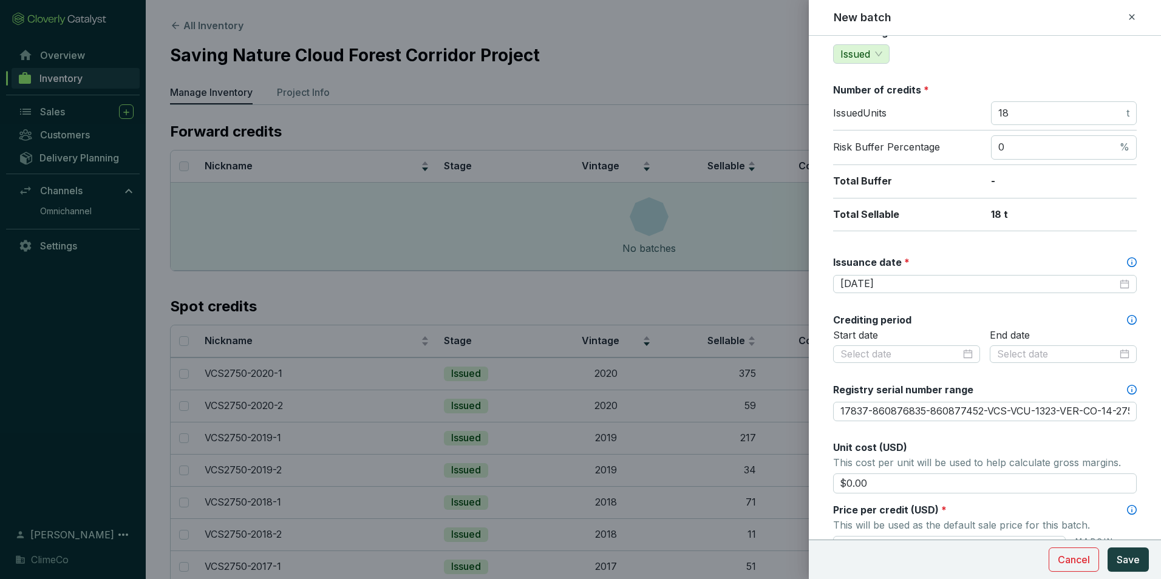
scroll to position [182, 0]
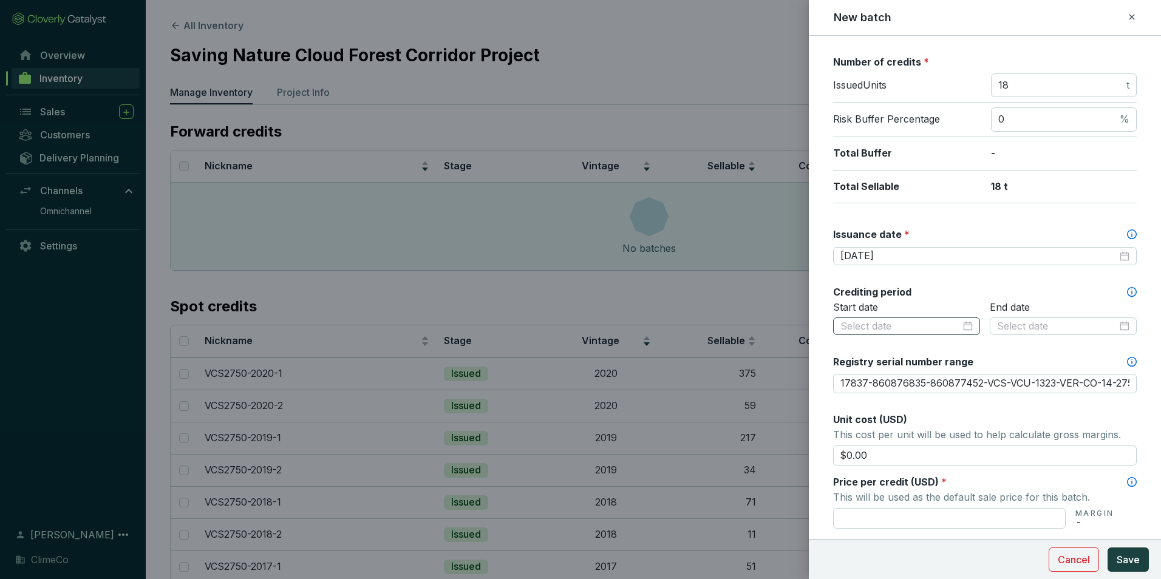
click at [965, 329] on div at bounding box center [907, 326] width 132 height 13
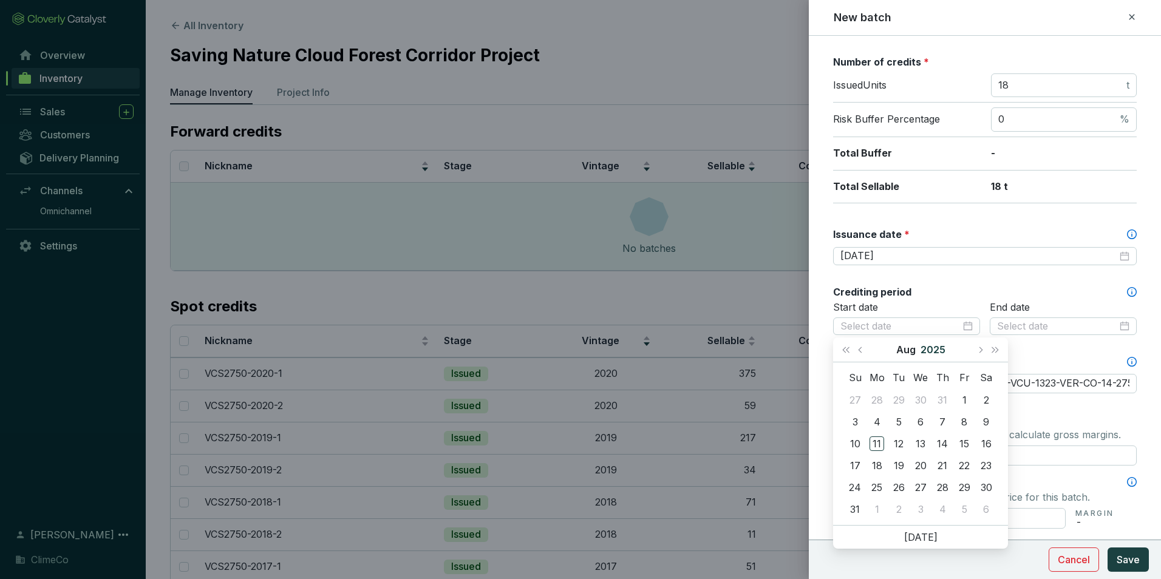
click at [937, 360] on button "2025" at bounding box center [933, 350] width 25 height 24
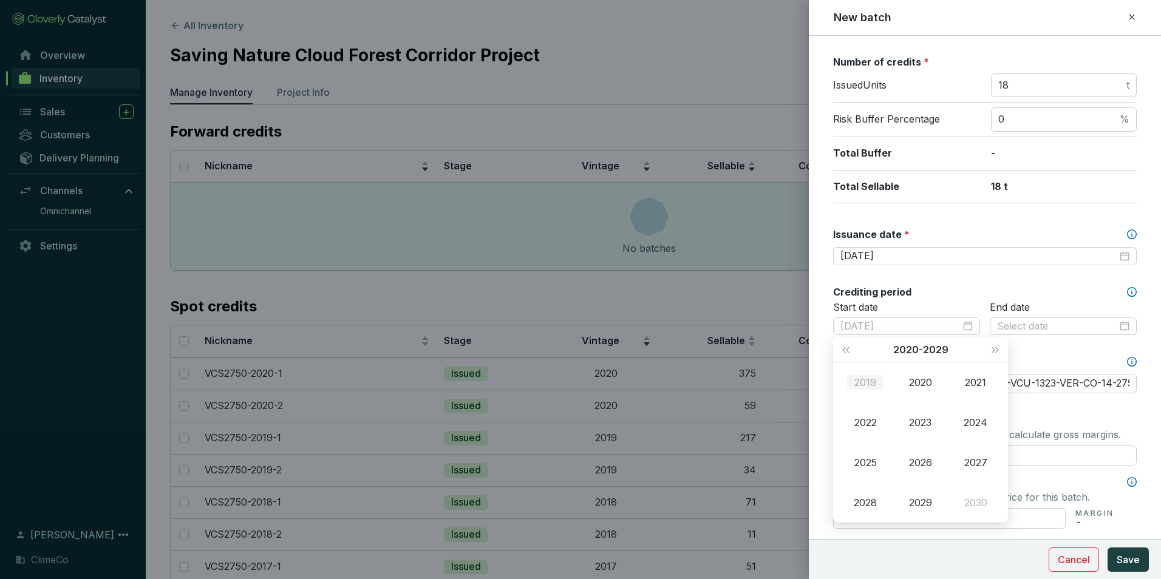
click at [860, 388] on div "2019" at bounding box center [865, 382] width 36 height 15
click at [871, 386] on div "Jan" at bounding box center [865, 382] width 36 height 15
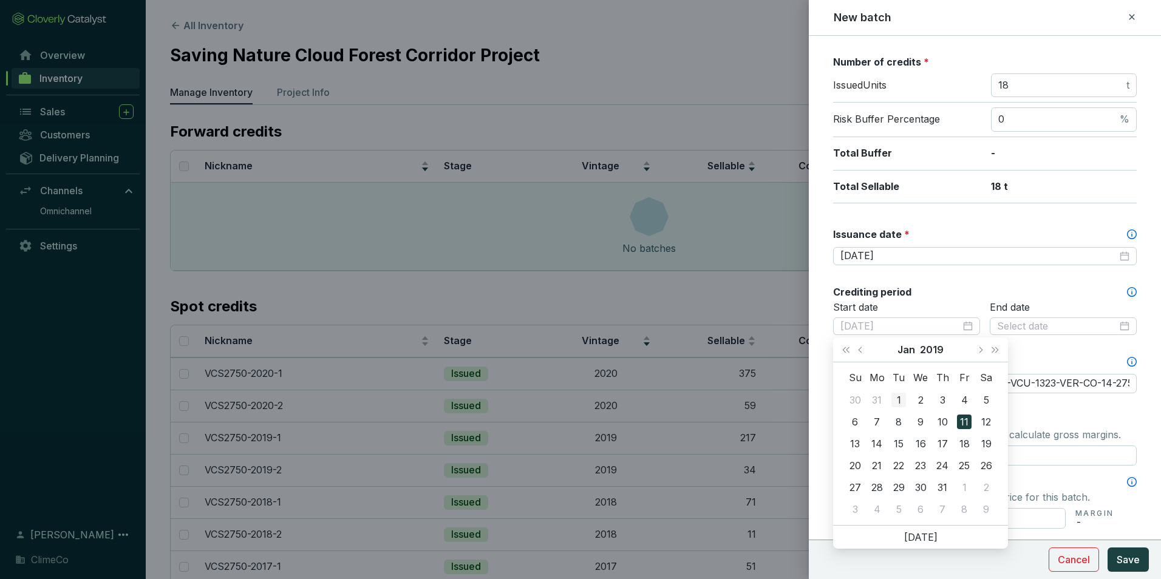
type input "2019-01-01"
click at [895, 397] on div "1" at bounding box center [899, 400] width 15 height 15
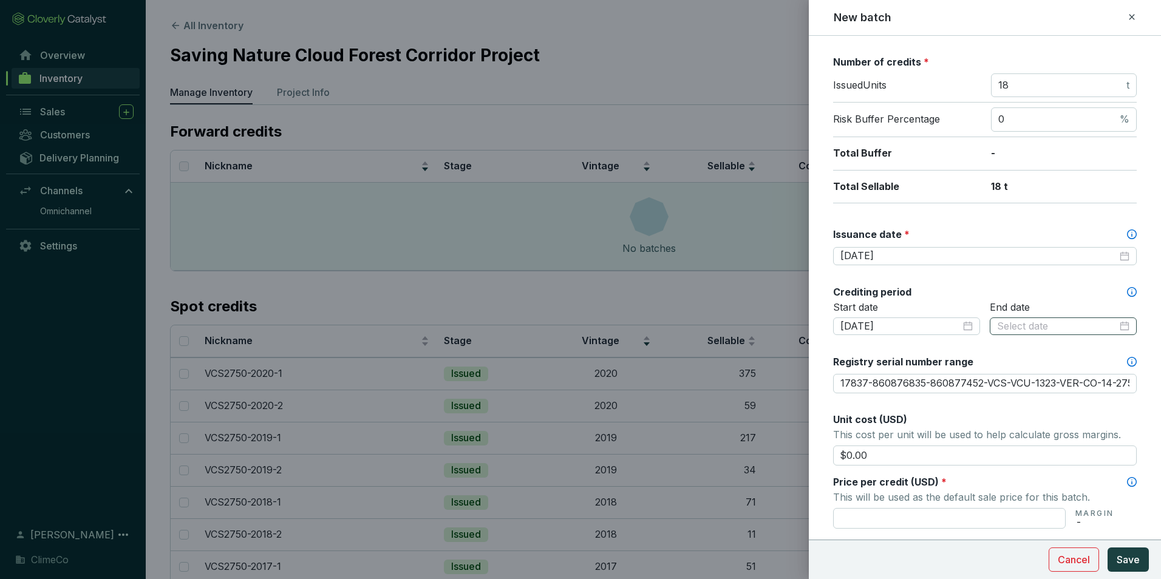
click at [1117, 331] on div at bounding box center [1063, 326] width 132 height 13
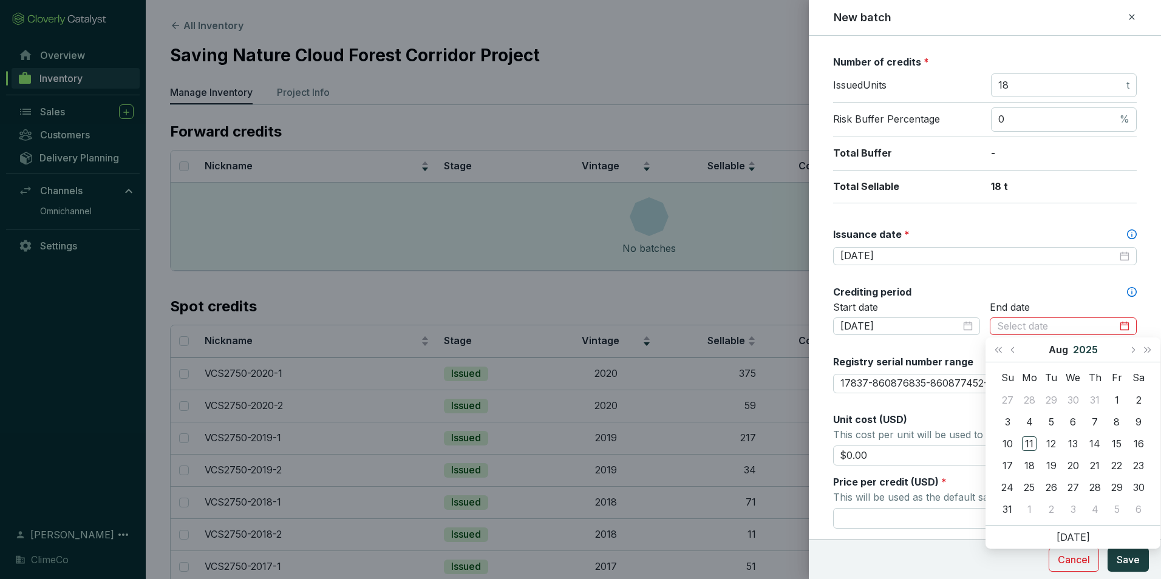
click at [1087, 348] on button "2025" at bounding box center [1085, 350] width 25 height 24
type input "2021-08-11"
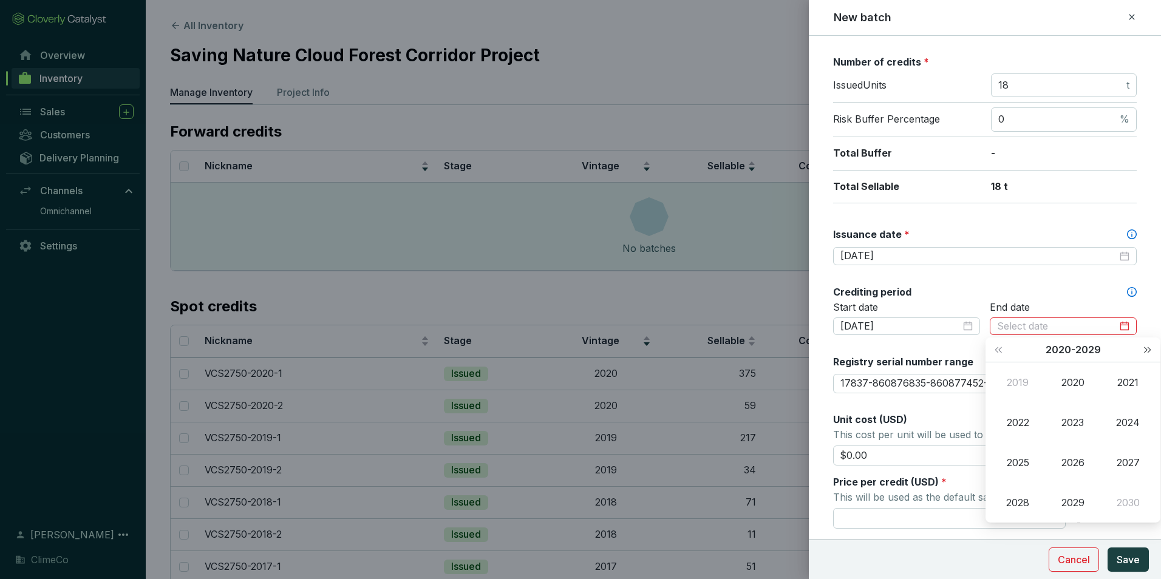
click at [1146, 352] on span "Next year (Control + right)" at bounding box center [1148, 350] width 6 height 6
click at [1028, 503] on div "2058" at bounding box center [1018, 503] width 36 height 15
click at [1132, 501] on div "Dec" at bounding box center [1128, 503] width 36 height 15
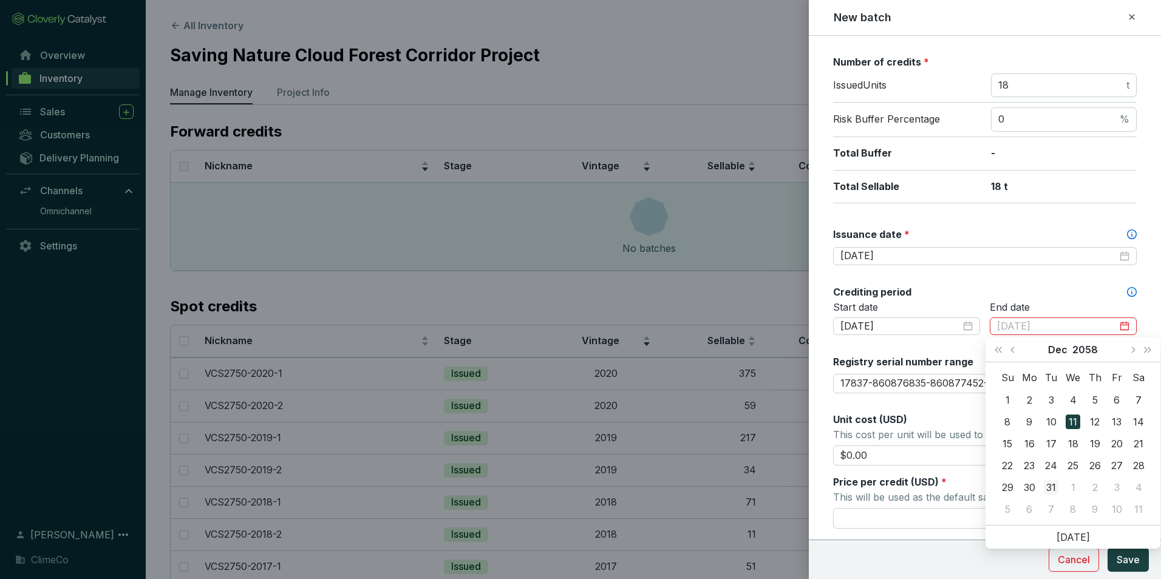
type input "2058-12-31"
click at [1055, 486] on div "31" at bounding box center [1051, 487] width 15 height 15
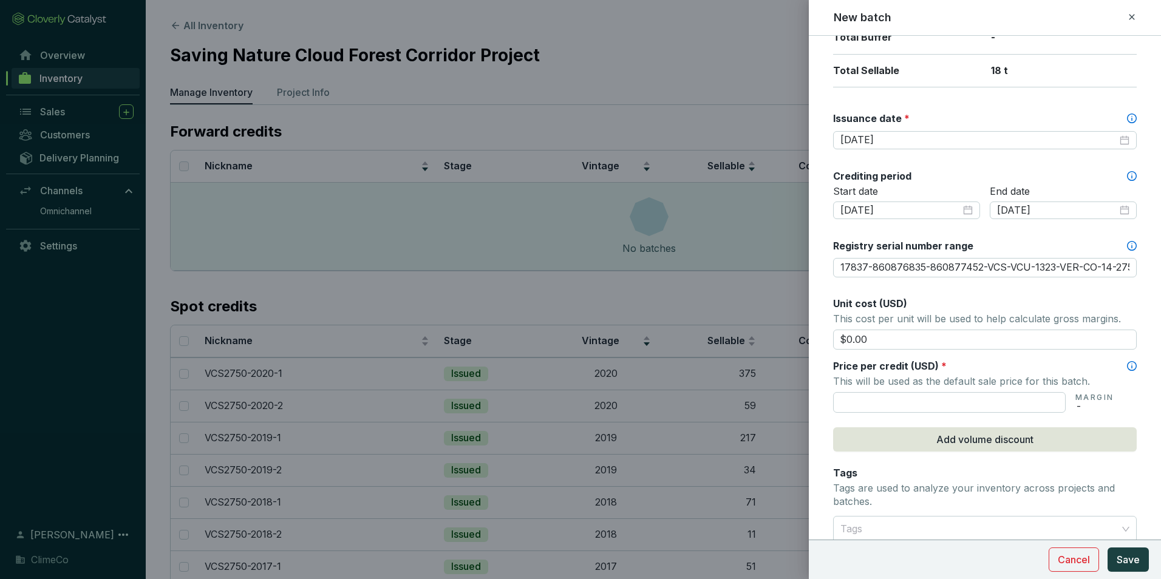
scroll to position [304, 0]
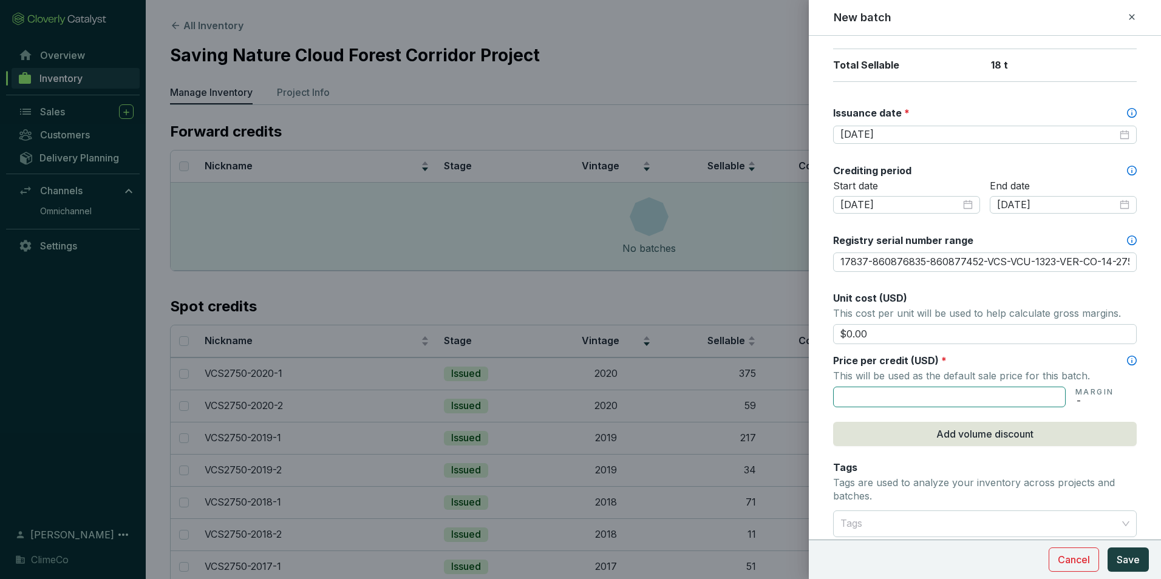
click at [939, 398] on input "text" at bounding box center [949, 397] width 233 height 21
type input "$55.00"
click at [1125, 555] on span "Save" at bounding box center [1128, 560] width 23 height 15
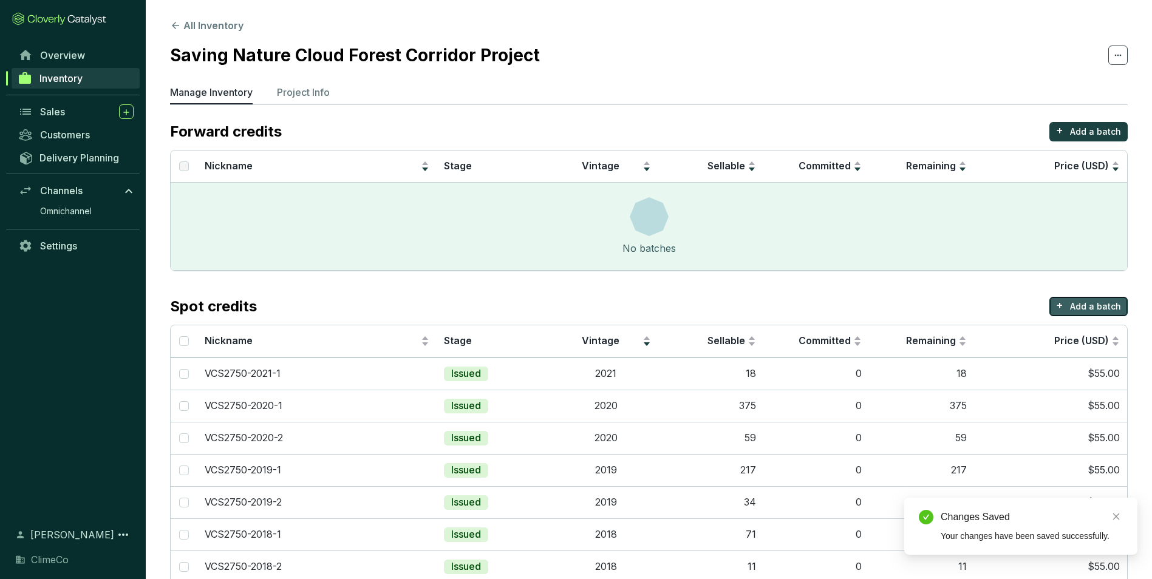
click at [1078, 304] on p "Add a batch" at bounding box center [1095, 307] width 51 height 12
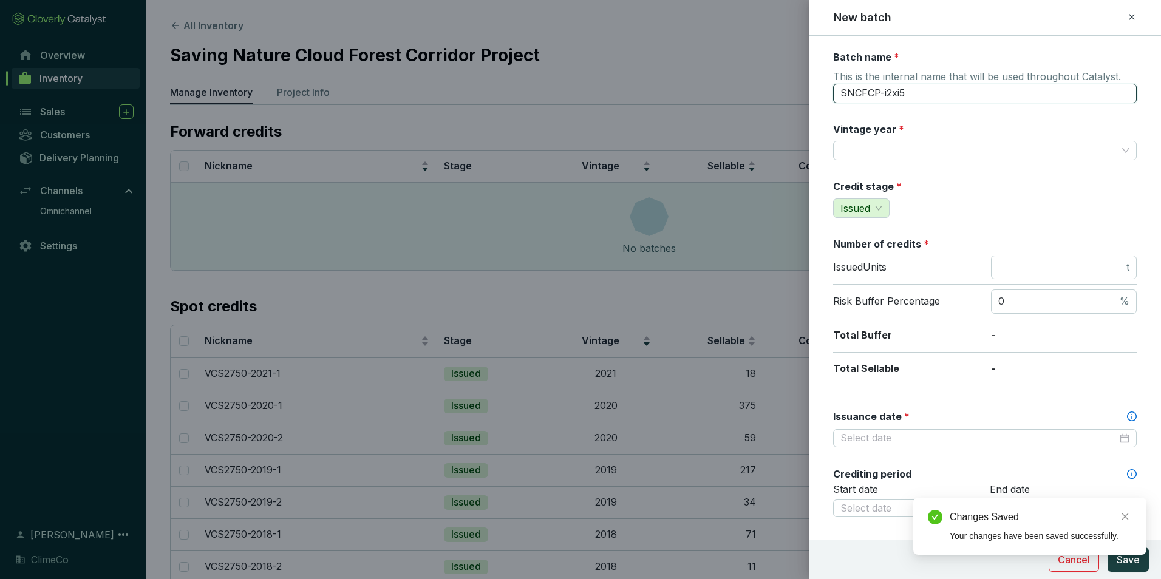
click at [886, 98] on input "SNCFCP-i2xi5" at bounding box center [985, 93] width 304 height 19
type input "VCS2750-2021-2"
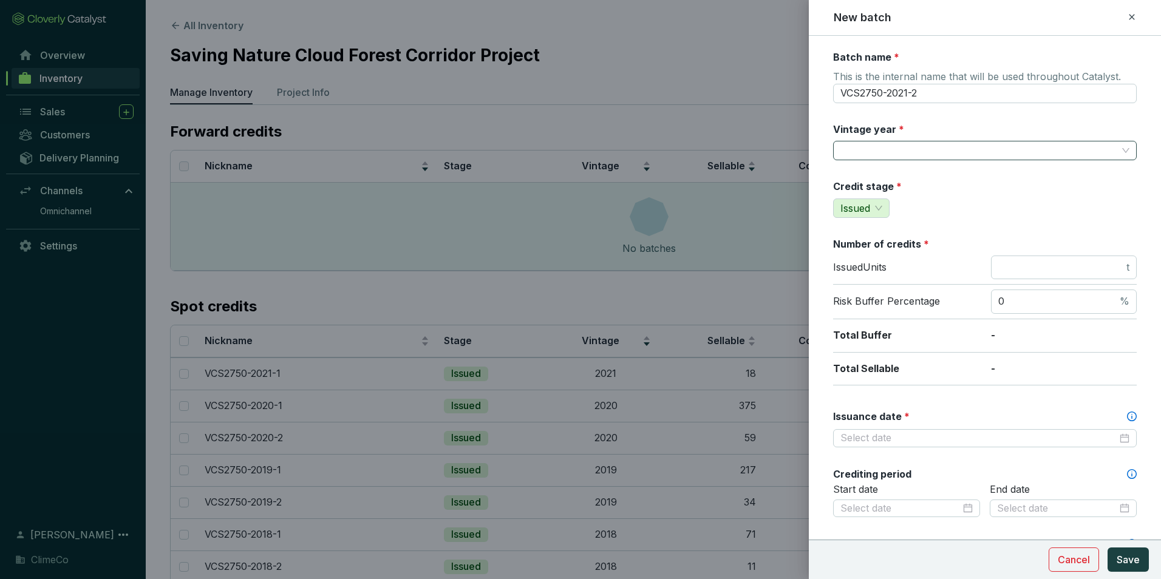
click at [873, 151] on input "Vintage year *" at bounding box center [979, 151] width 277 height 18
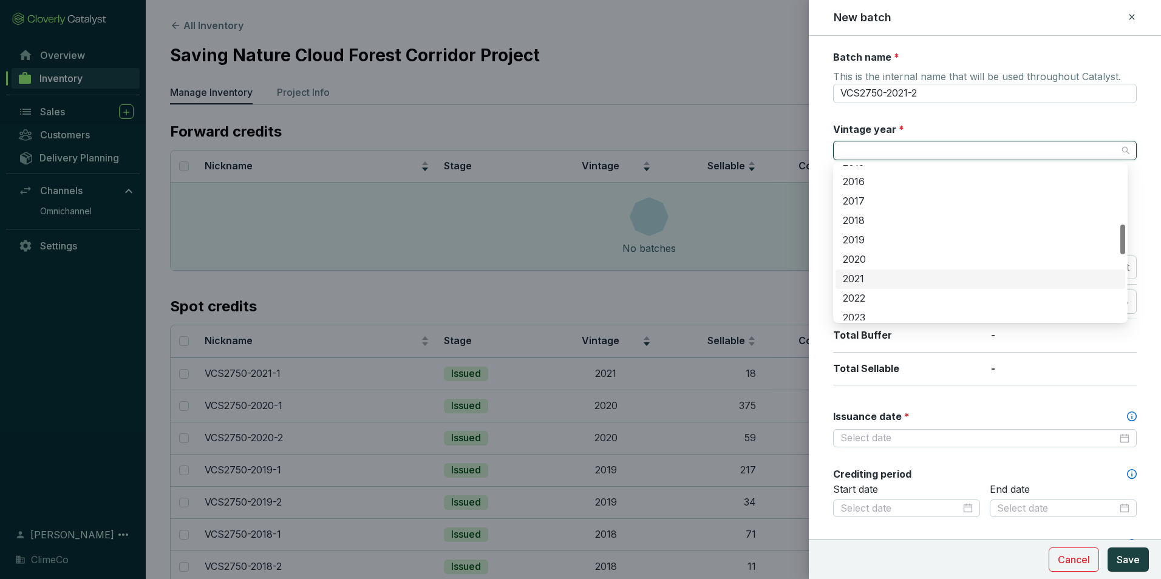
click at [896, 276] on div "2021" at bounding box center [980, 279] width 275 height 13
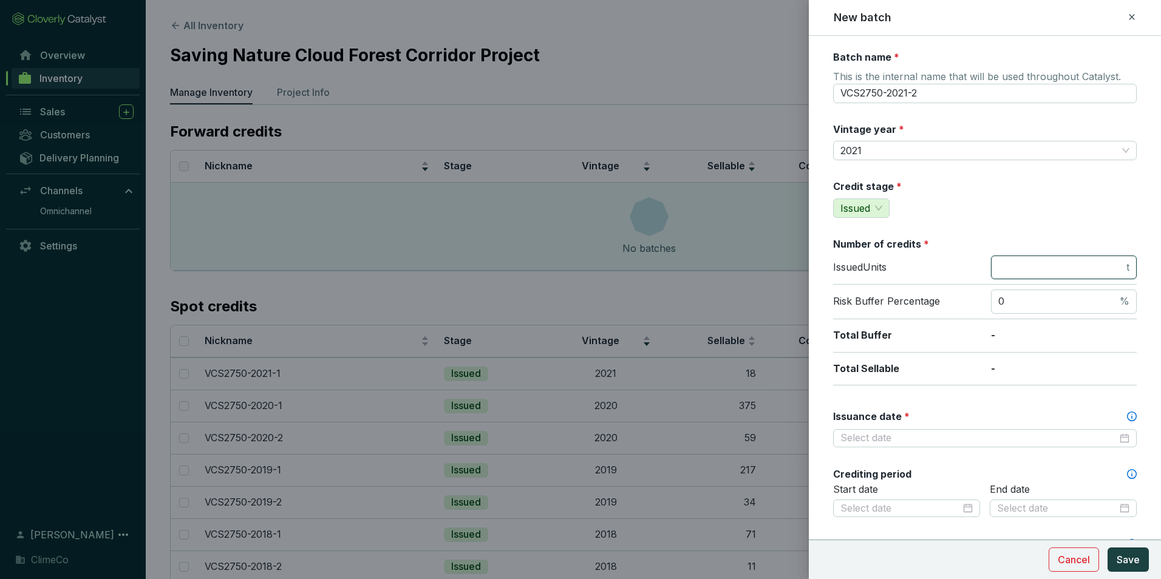
click at [1025, 262] on input "number" at bounding box center [1062, 267] width 126 height 13
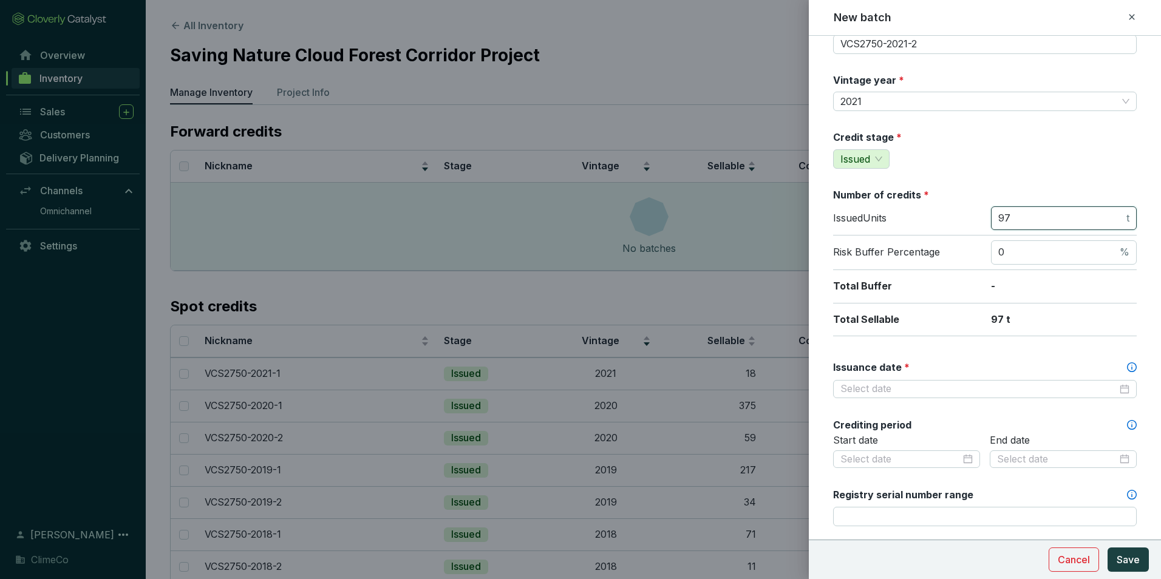
scroll to position [121, 0]
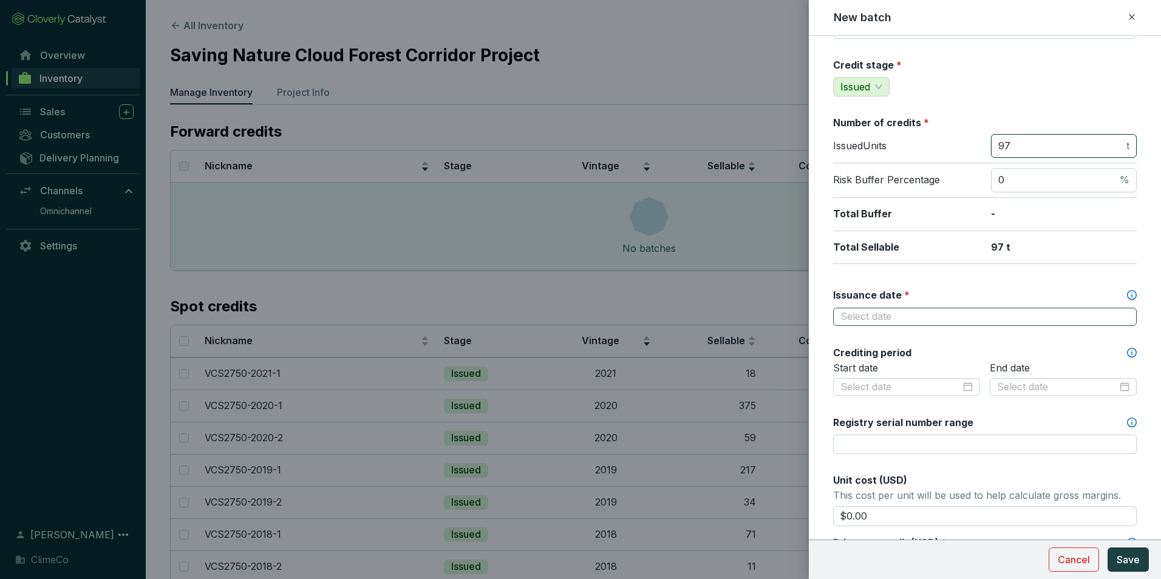
click at [1113, 318] on div at bounding box center [985, 316] width 289 height 13
type input "97"
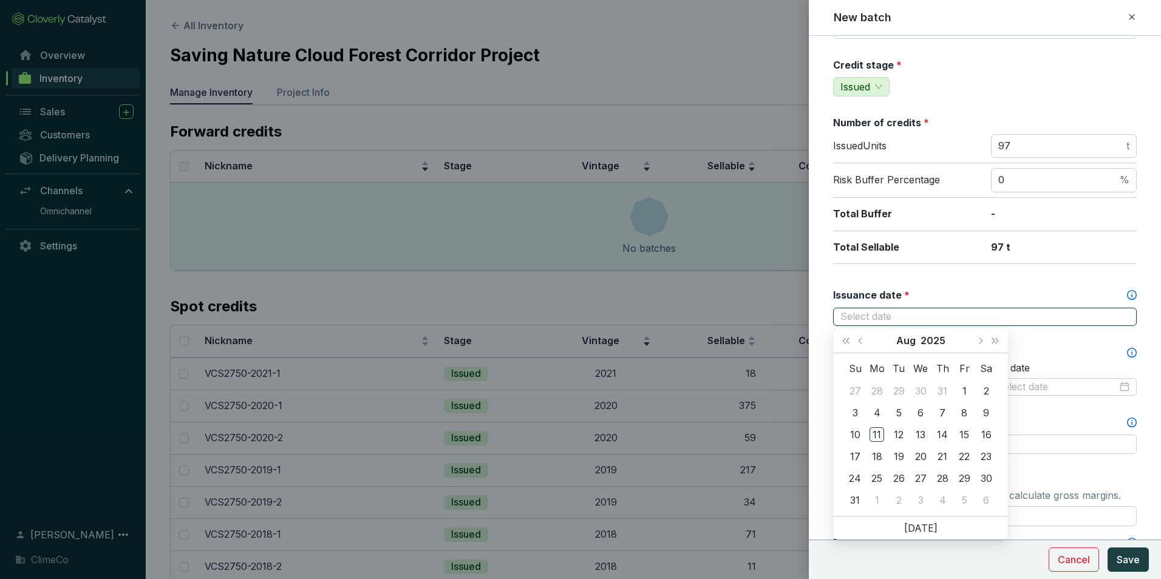
click at [1119, 320] on div at bounding box center [985, 316] width 289 height 13
click at [911, 342] on button "Aug" at bounding box center [906, 341] width 19 height 24
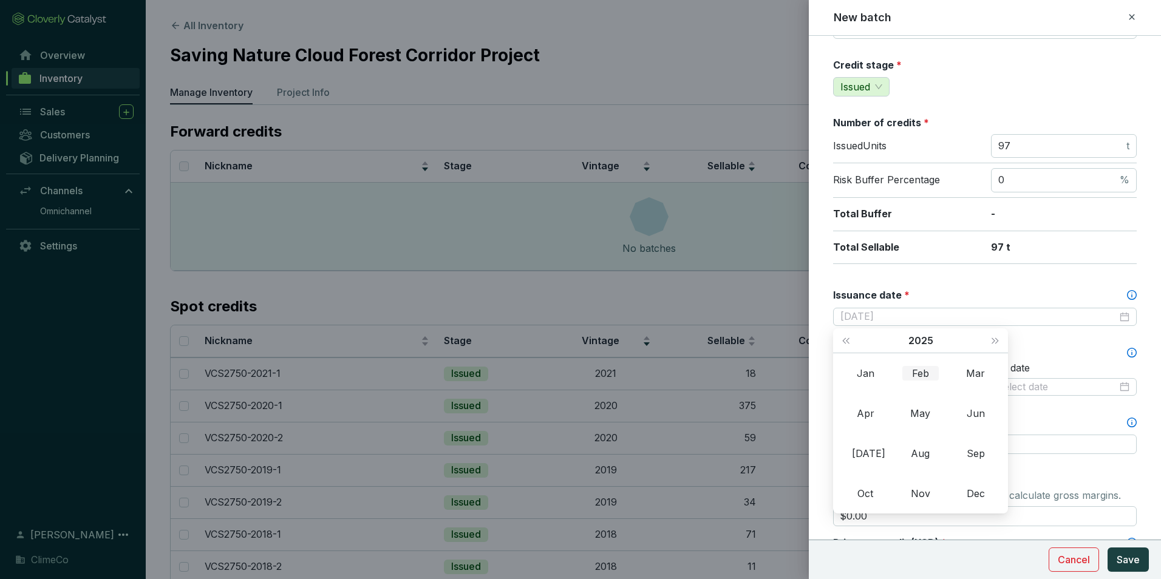
click at [918, 370] on div "Feb" at bounding box center [921, 373] width 36 height 15
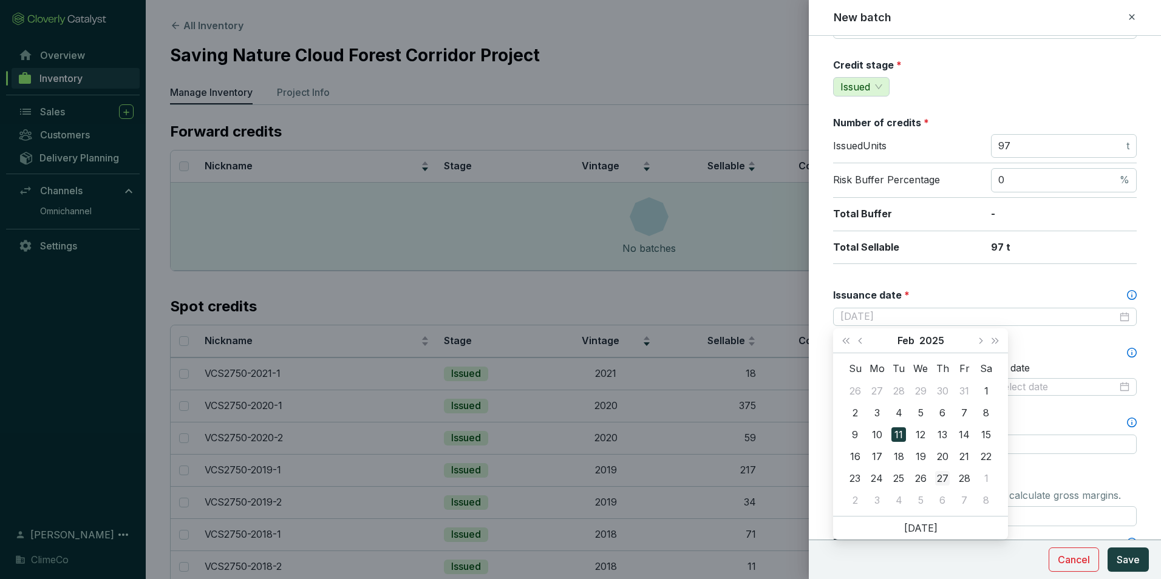
type input "2025-02-27"
click at [942, 476] on div "27" at bounding box center [942, 478] width 15 height 15
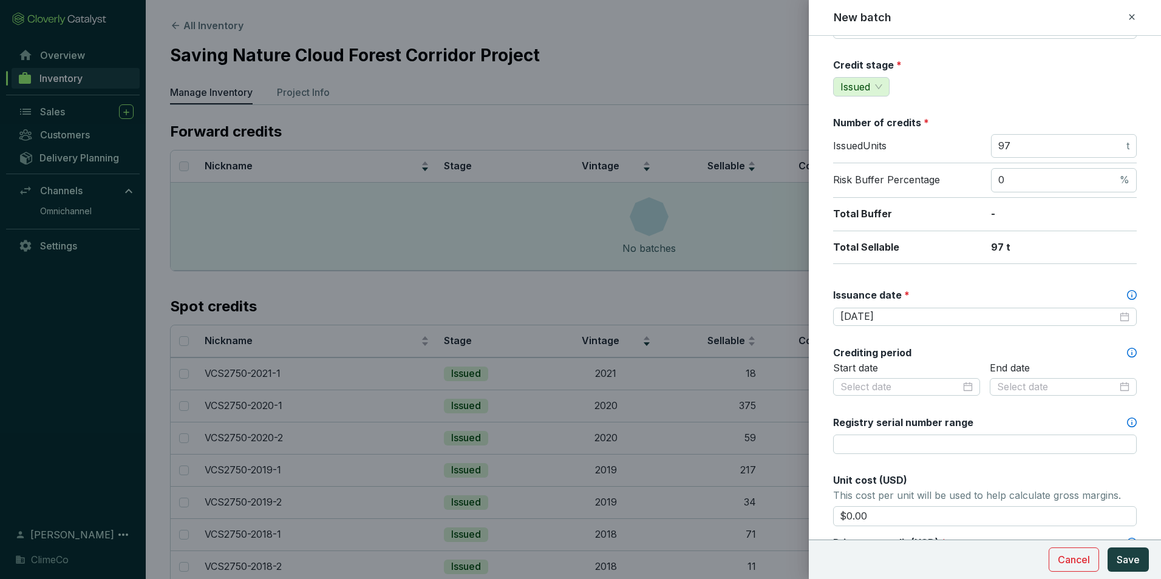
scroll to position [182, 0]
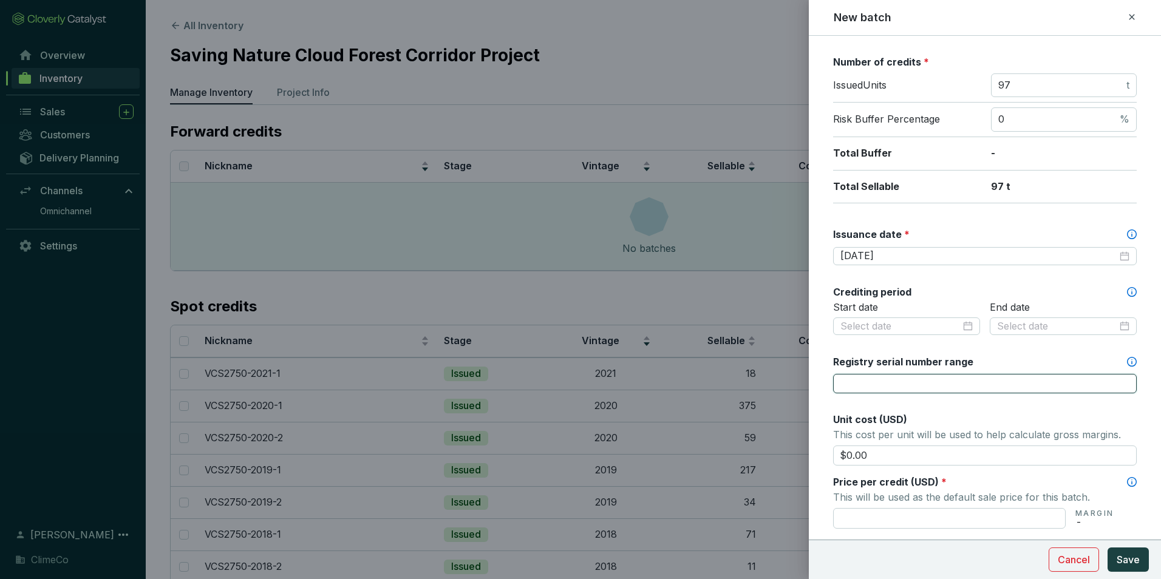
click at [921, 391] on input "Registry serial number range" at bounding box center [985, 383] width 304 height 19
paste input "17838-860877453-860877549-VCS-VCU-1323-VER-CO-14-2750-01012021-31122021-0"
click at [963, 327] on div at bounding box center [907, 326] width 132 height 13
type input "17838-860877453-860877549-VCS-VCU-1323-VER-CO-14-2750-01012021-31122021-0"
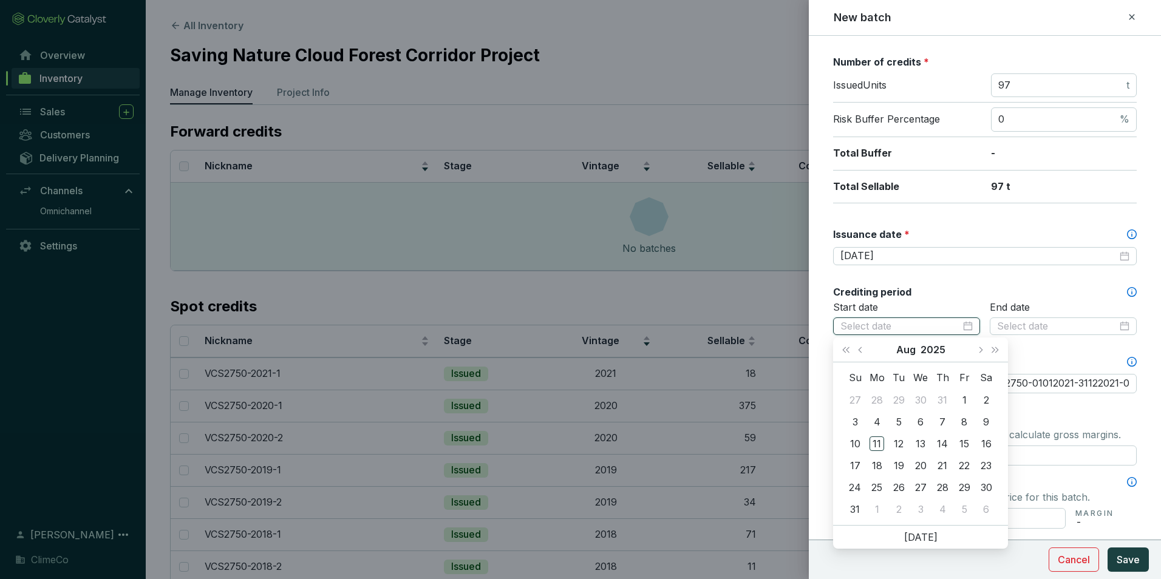
scroll to position [0, 0]
click at [932, 347] on button "2025" at bounding box center [933, 350] width 25 height 24
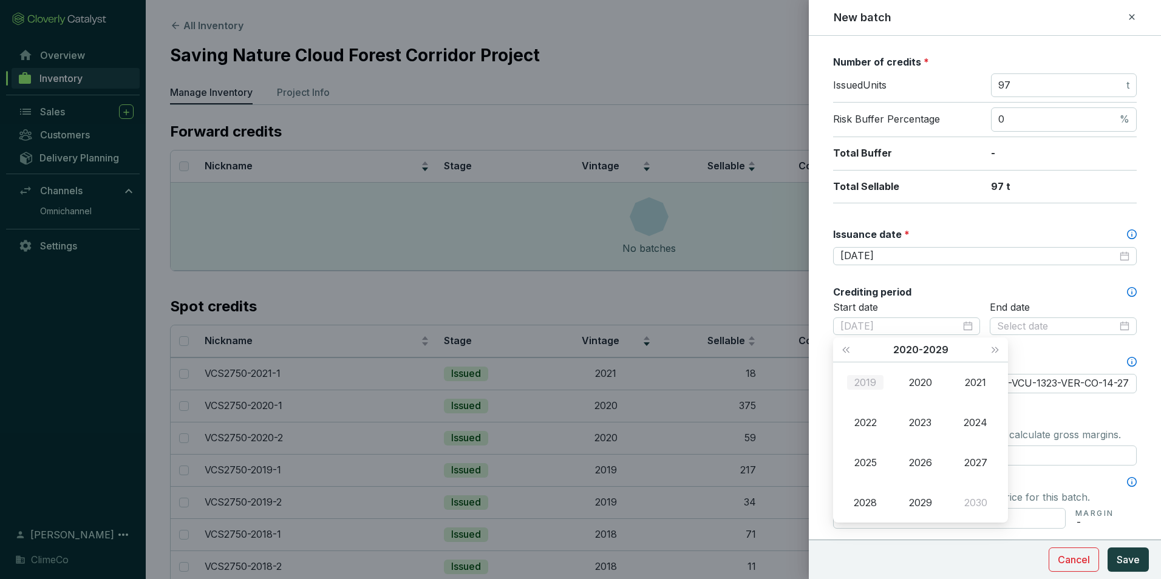
click at [876, 386] on div "2019" at bounding box center [865, 382] width 36 height 15
click at [873, 383] on div "Jan" at bounding box center [865, 382] width 36 height 15
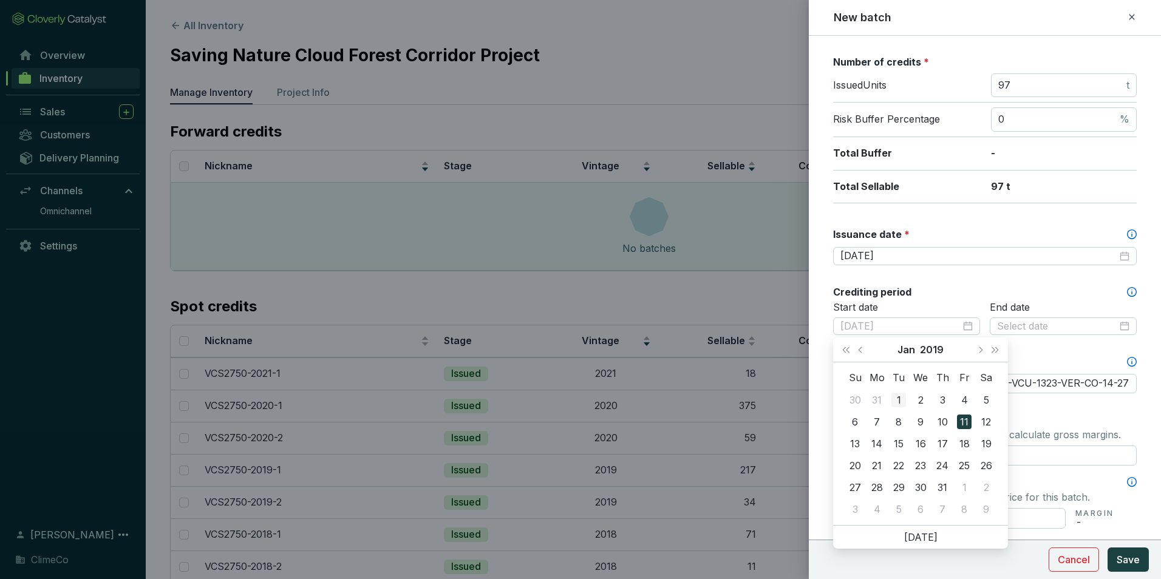
type input "2019-01-01"
click at [898, 396] on div "1" at bounding box center [899, 400] width 15 height 15
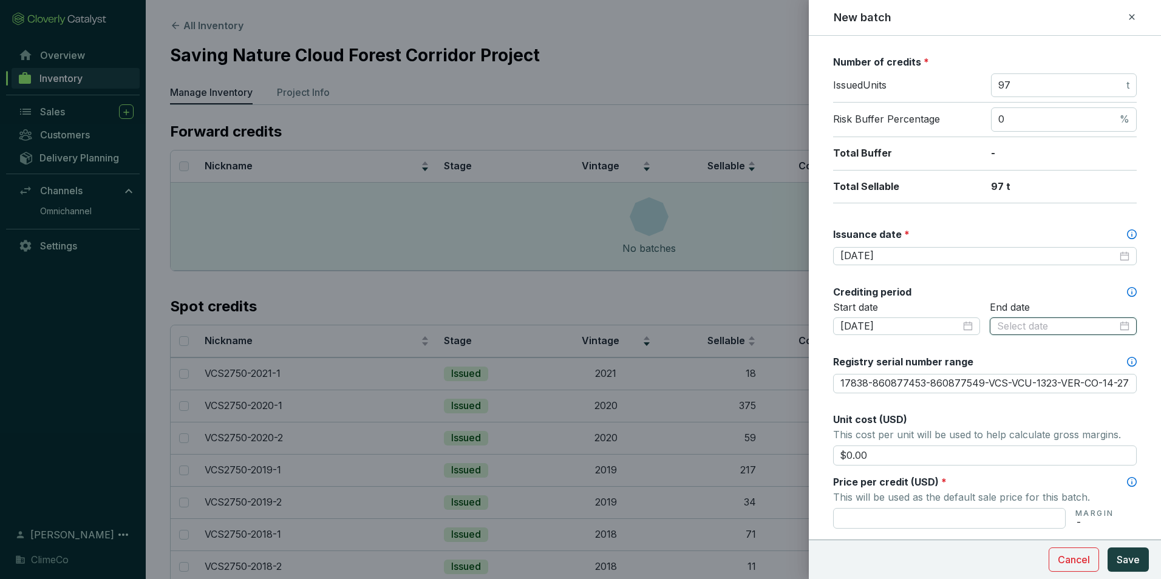
click at [1035, 327] on input at bounding box center [1057, 326] width 120 height 13
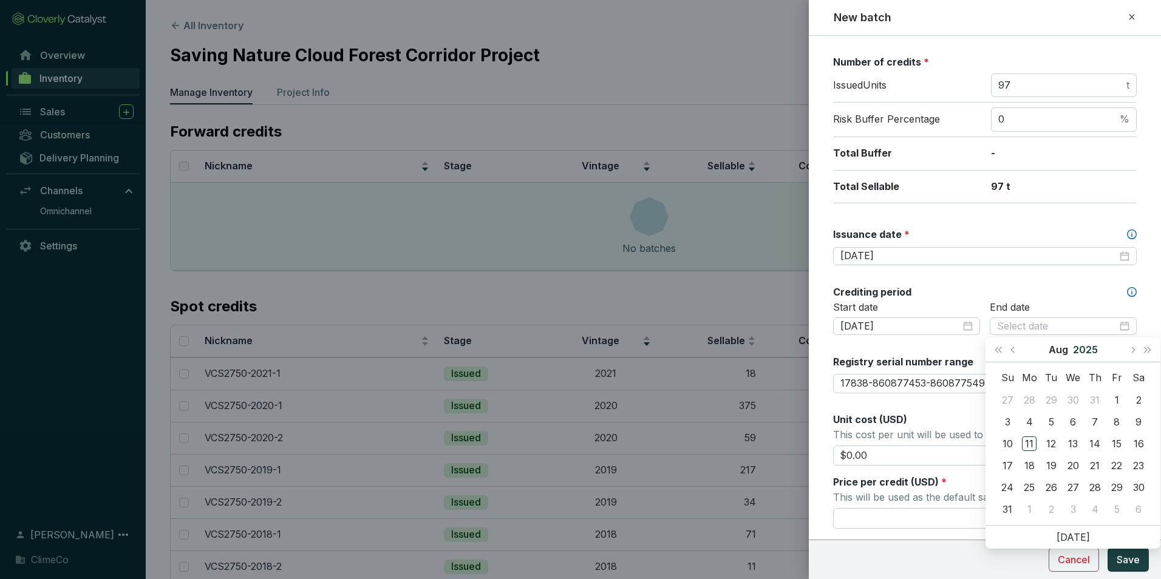
click at [1086, 347] on button "2025" at bounding box center [1085, 350] width 25 height 24
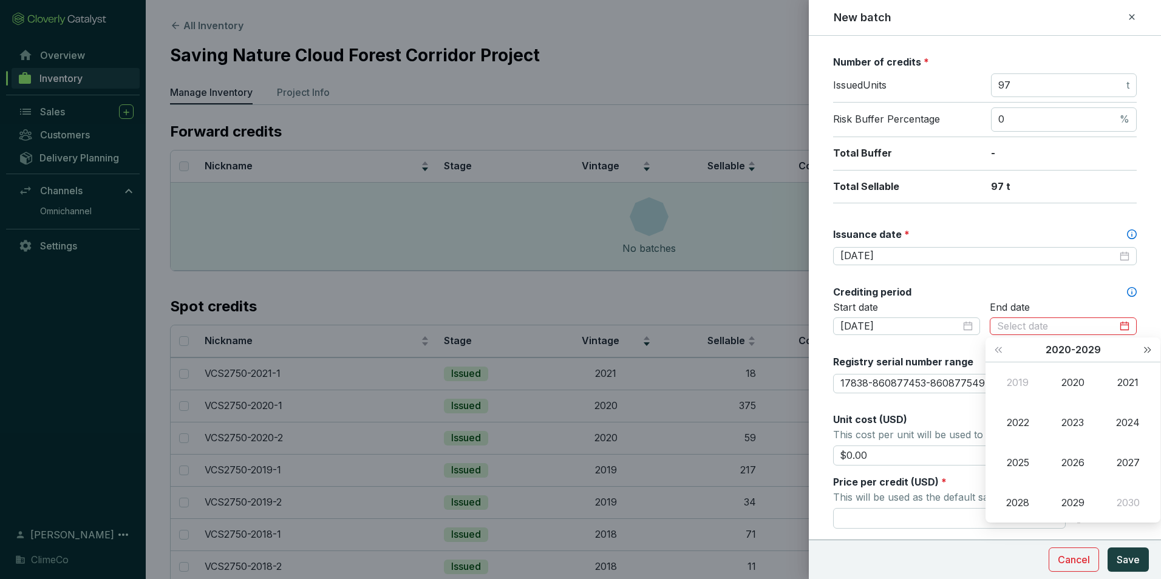
click at [1145, 351] on span "Next year (Control + right)" at bounding box center [1148, 350] width 6 height 6
click at [1022, 504] on div "2058" at bounding box center [1018, 503] width 36 height 15
click at [1128, 494] on td "Dec" at bounding box center [1128, 503] width 55 height 40
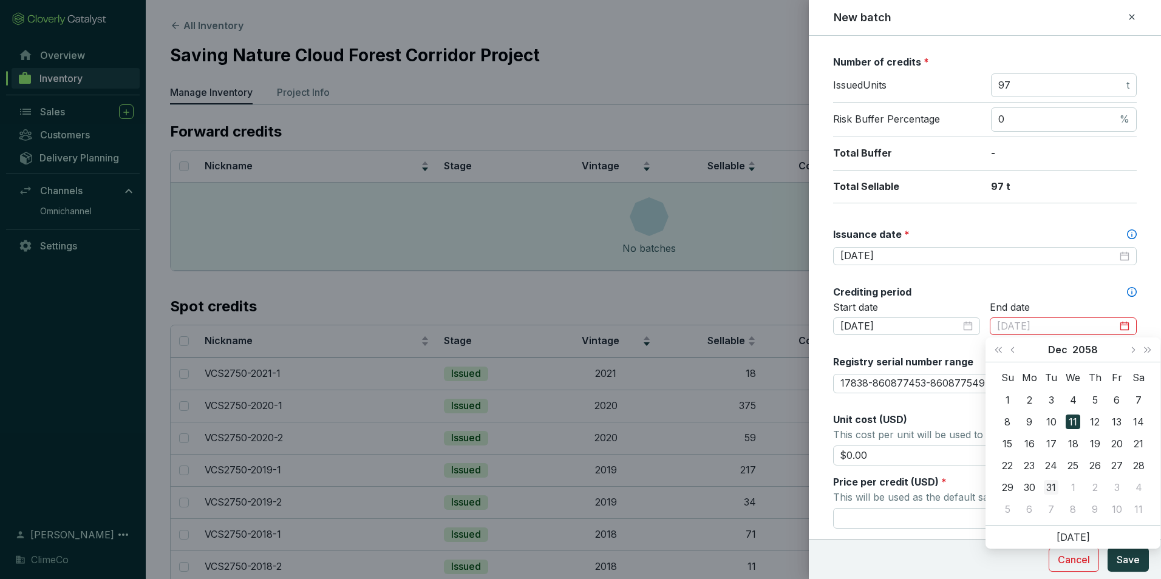
type input "2058-12-31"
click at [1052, 487] on div "31" at bounding box center [1051, 487] width 15 height 15
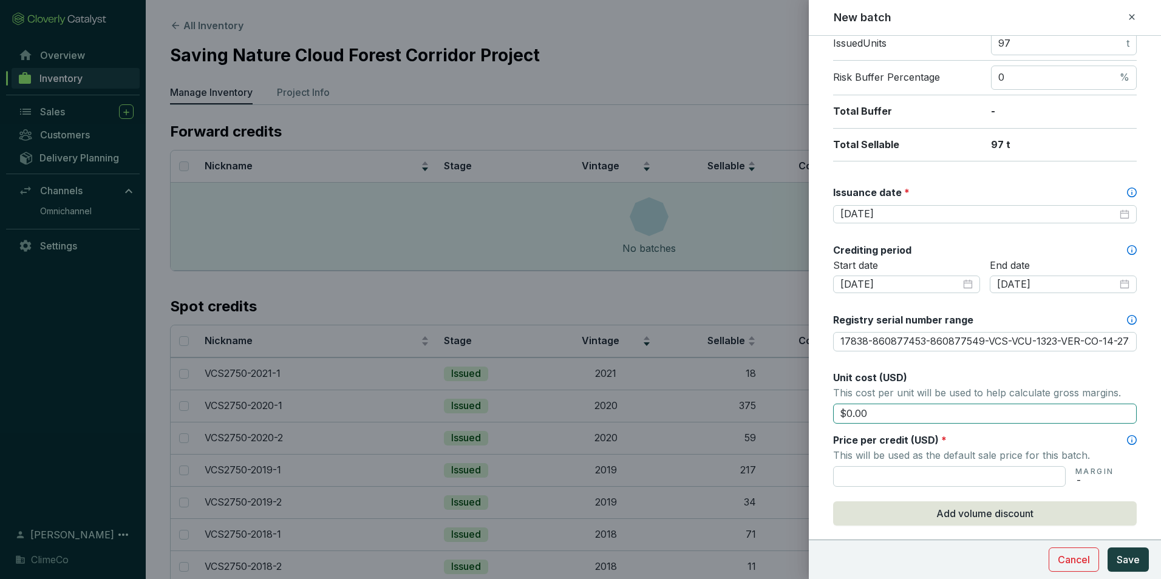
scroll to position [243, 0]
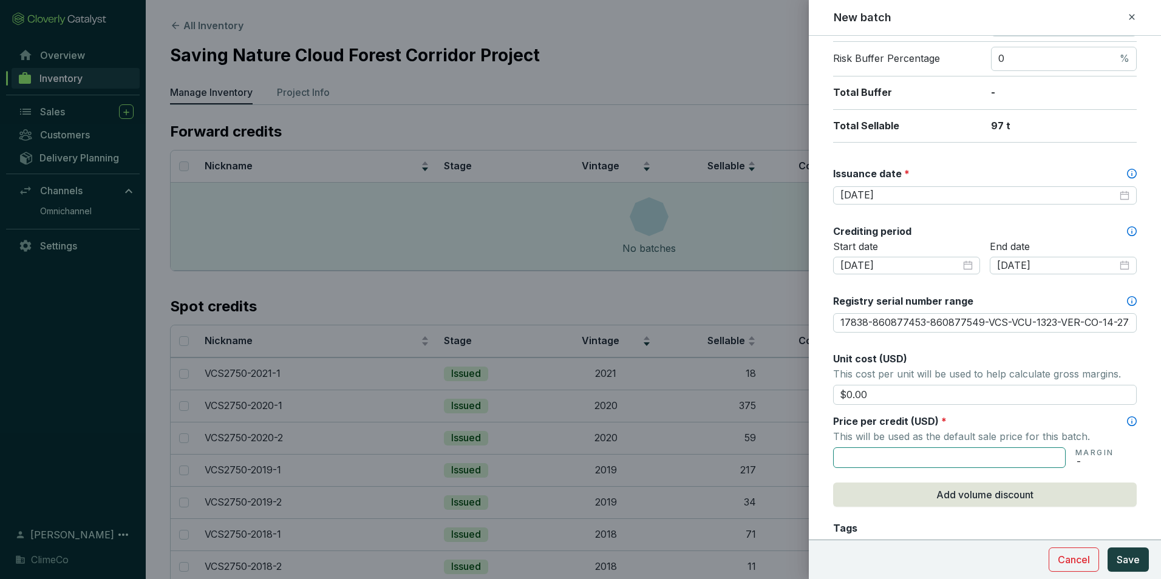
click at [987, 449] on input "text" at bounding box center [949, 458] width 233 height 21
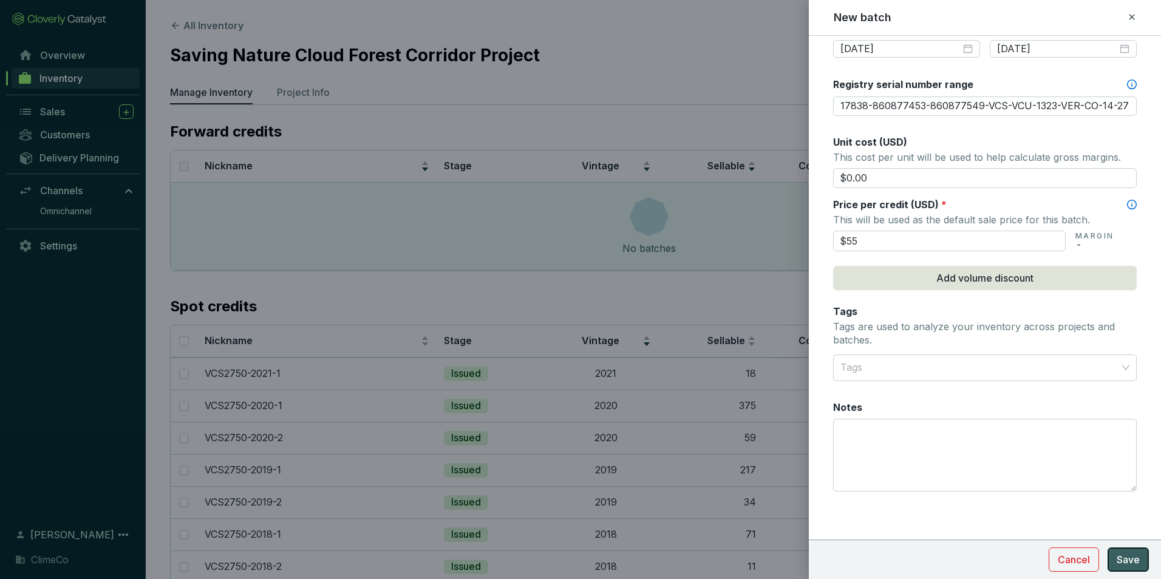
type input "$55.00"
click at [1140, 549] on button "Save" at bounding box center [1128, 560] width 41 height 24
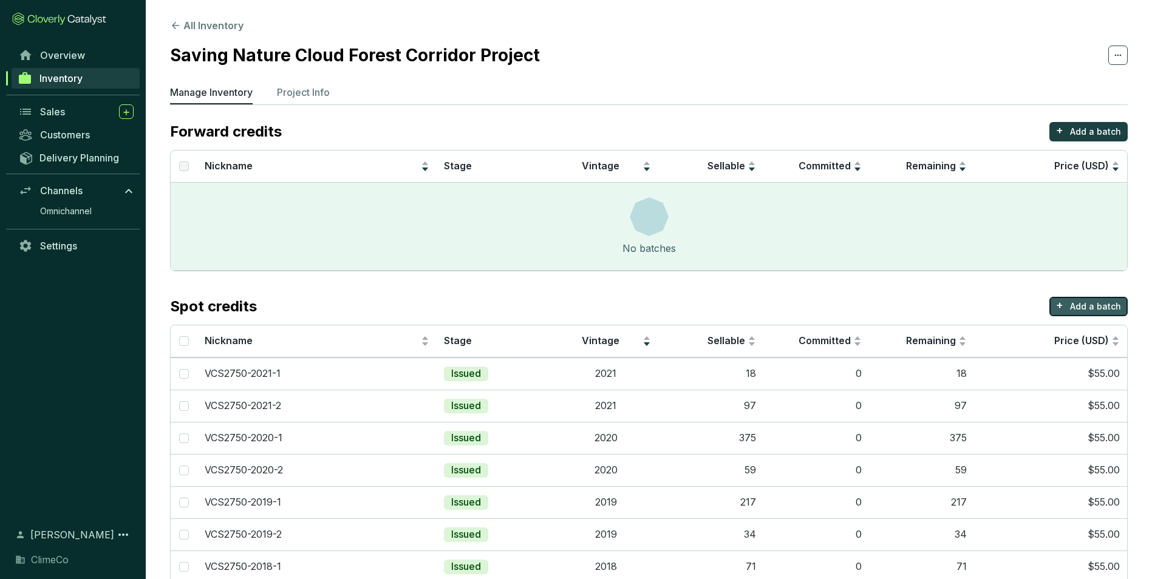
click at [1073, 311] on p "Add a batch" at bounding box center [1095, 307] width 51 height 12
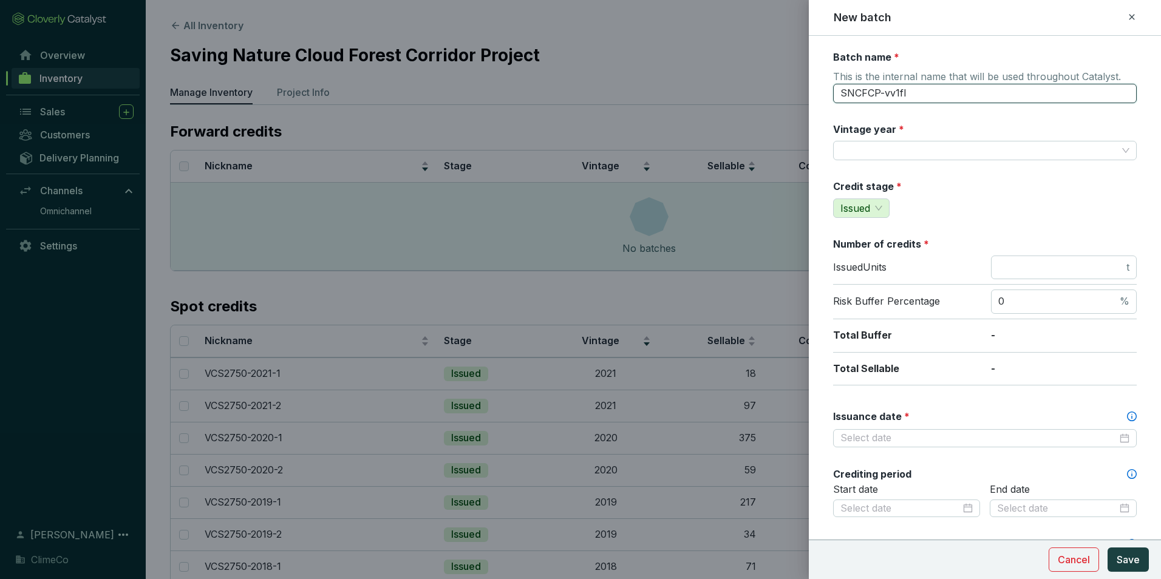
click at [908, 91] on input "SNCFCP-vv1fl" at bounding box center [985, 93] width 304 height 19
type input "VCS2750-2022-1"
click at [898, 150] on input "Vintage year *" at bounding box center [979, 151] width 277 height 18
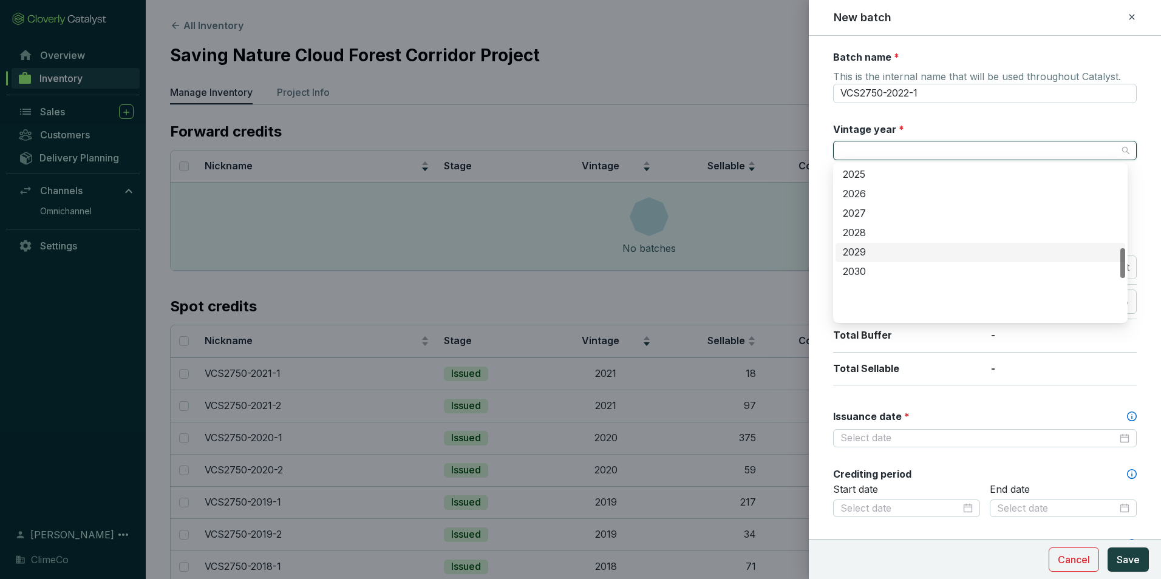
scroll to position [425, 0]
click at [906, 177] on div "2022" at bounding box center [980, 177] width 275 height 13
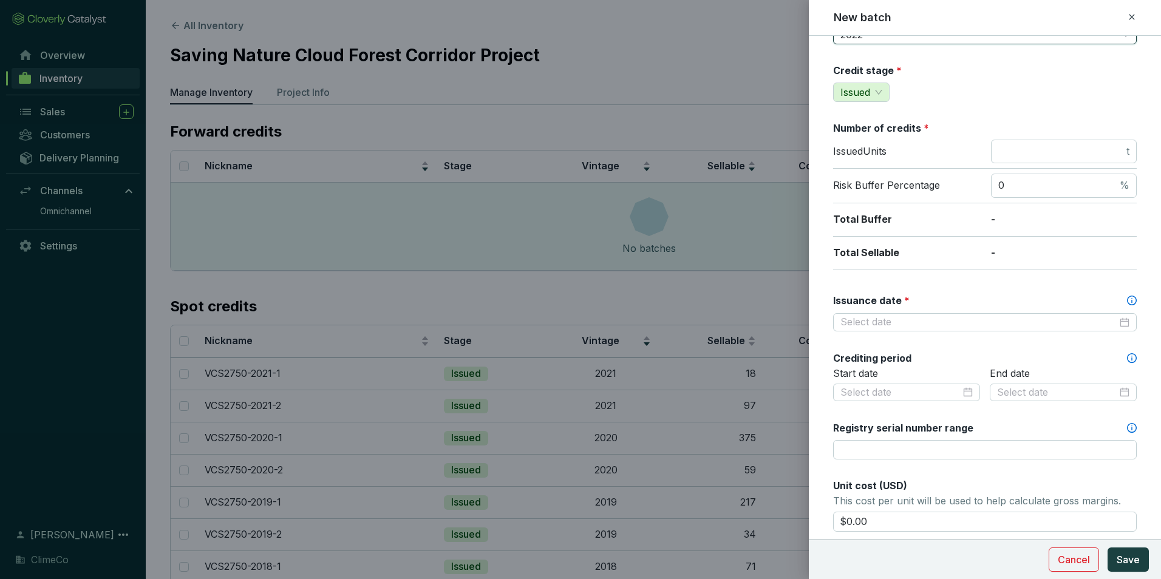
scroll to position [121, 0]
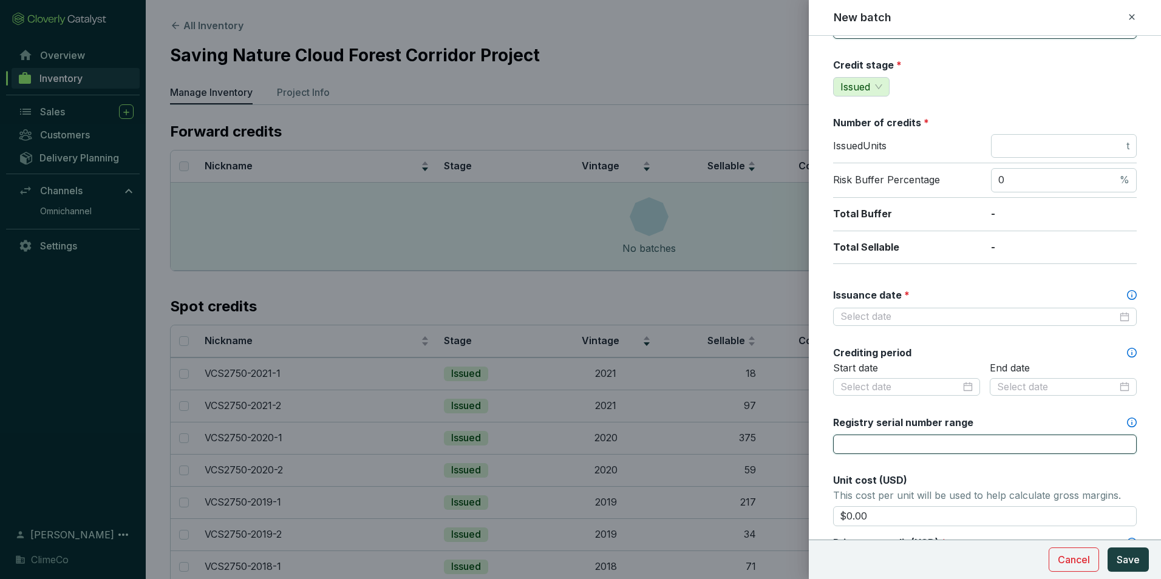
click at [898, 448] on input "Registry serial number range" at bounding box center [985, 444] width 304 height 19
paste input "17839-860877550-860878461-VCS-VCU-1323-VER-CO-14-2750-01012022-31122022-0"
type input "17839-860877550-860878461-VCS-VCU-1323-VER-CO-14-2750-01012022-31122022-0"
click at [943, 279] on div "Batch name * This is the internal name that will be used throughout Catalyst. V…" at bounding box center [985, 387] width 304 height 916
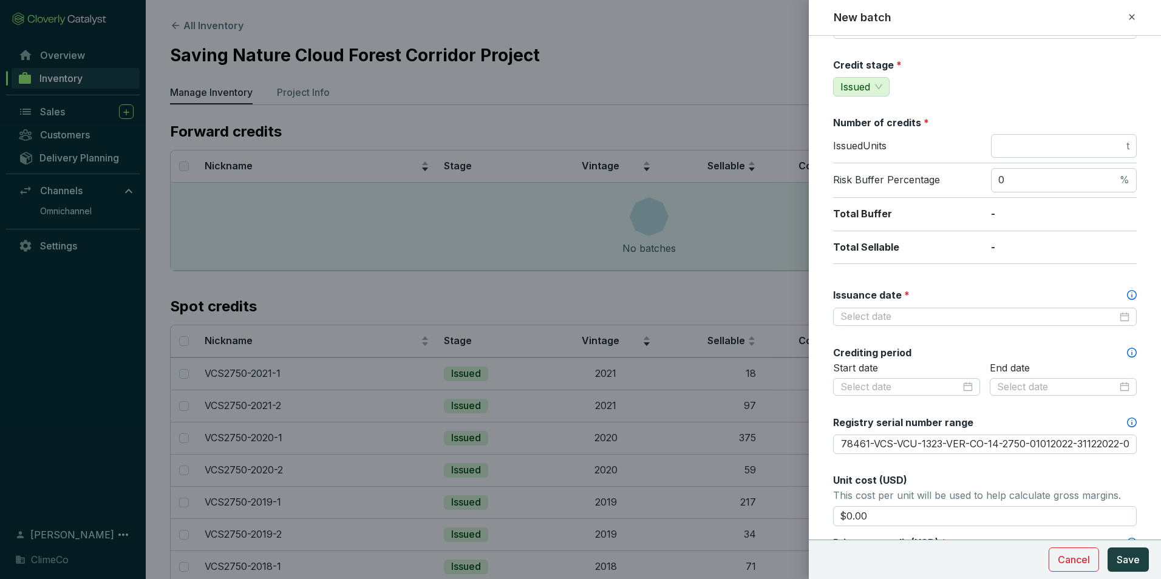
scroll to position [0, 0]
click at [1014, 151] on input "number" at bounding box center [1062, 146] width 126 height 13
click at [1120, 315] on div at bounding box center [985, 316] width 289 height 13
type input "912"
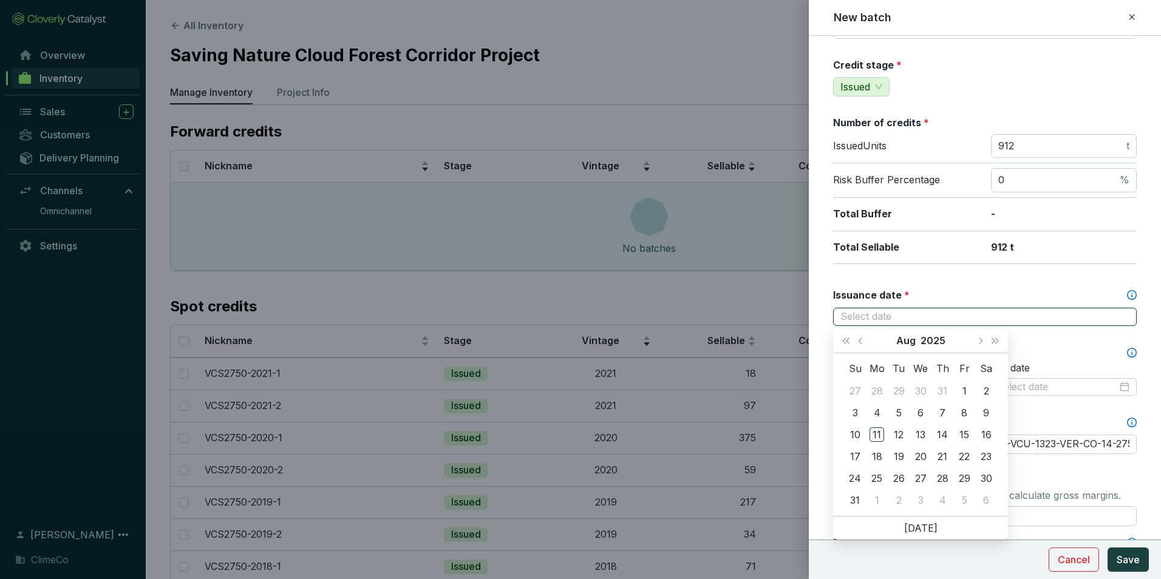
drag, startPoint x: 1120, startPoint y: 315, endPoint x: 1121, endPoint y: 324, distance: 9.1
click at [1121, 324] on div at bounding box center [985, 317] width 304 height 18
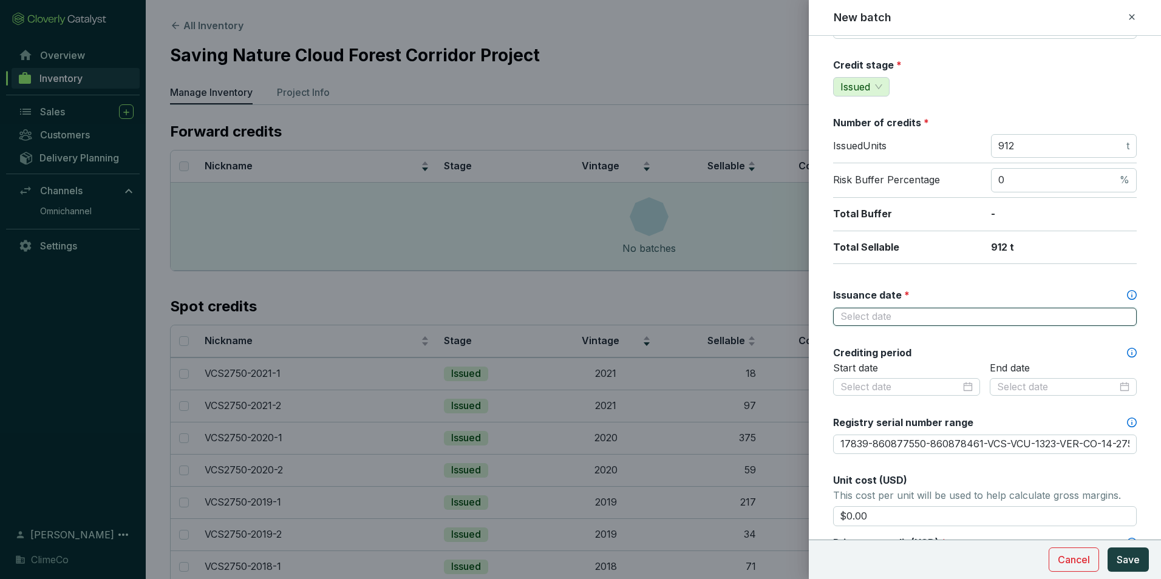
click at [1118, 317] on div at bounding box center [985, 316] width 289 height 13
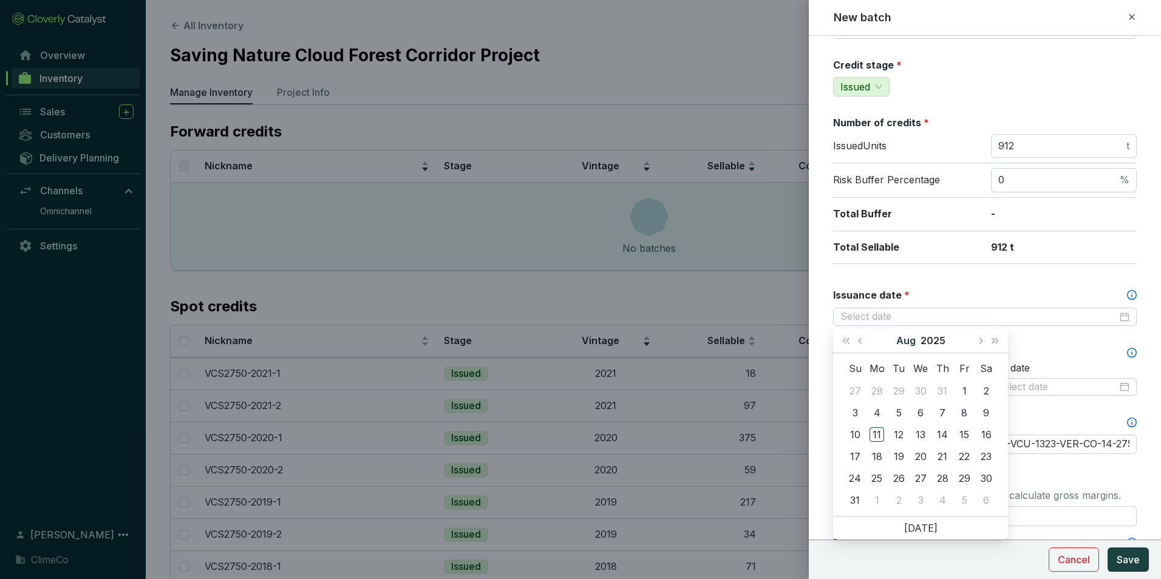
click at [912, 342] on button "Aug" at bounding box center [906, 341] width 19 height 24
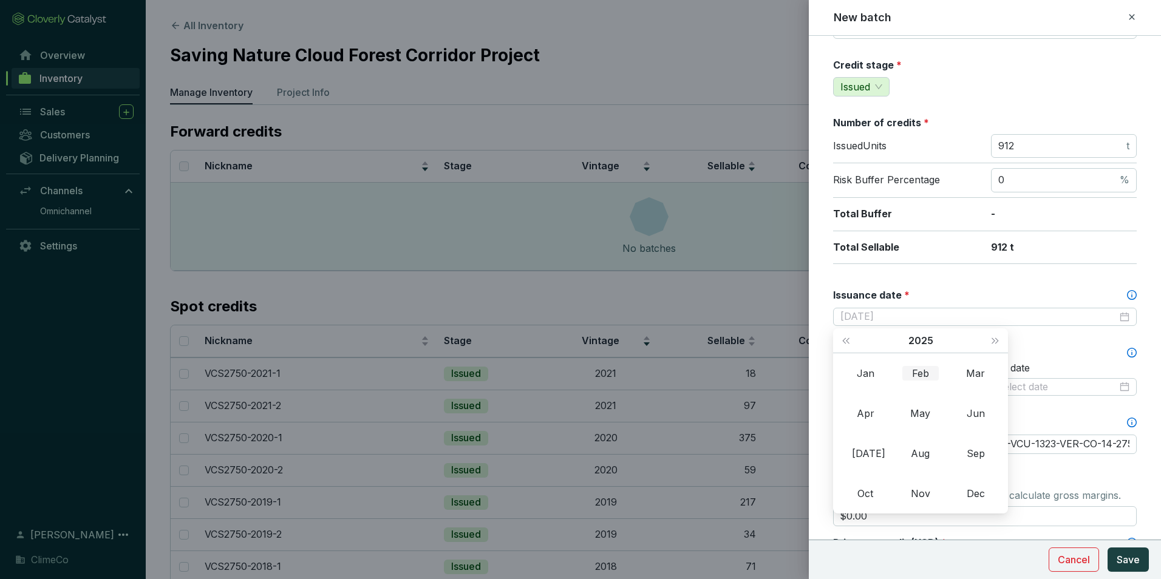
click at [918, 376] on div "Feb" at bounding box center [921, 373] width 36 height 15
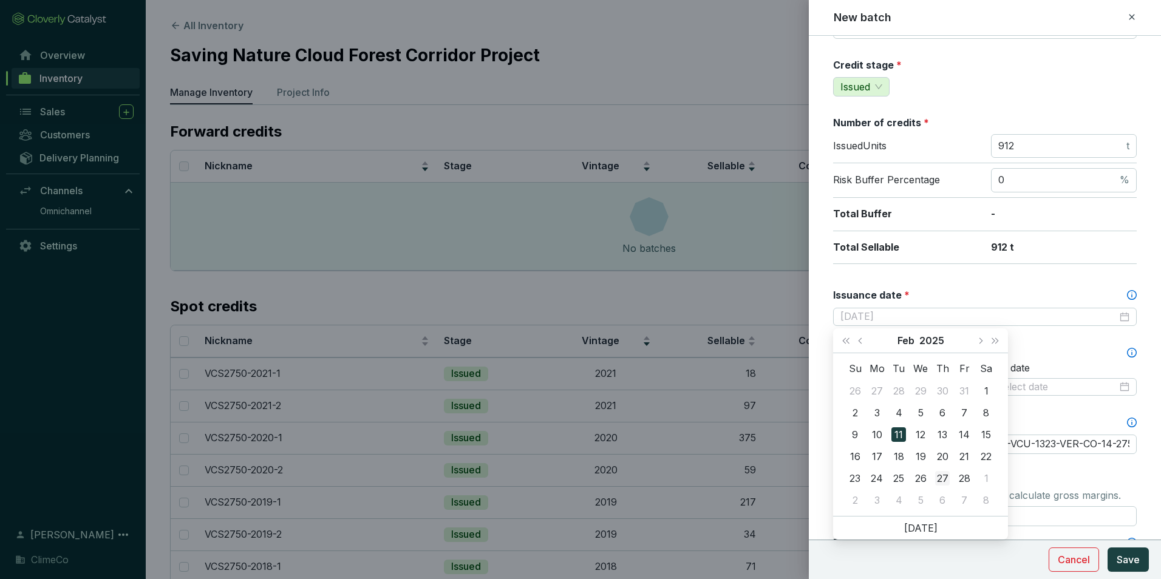
type input "2025-02-27"
click at [940, 475] on div "27" at bounding box center [942, 478] width 15 height 15
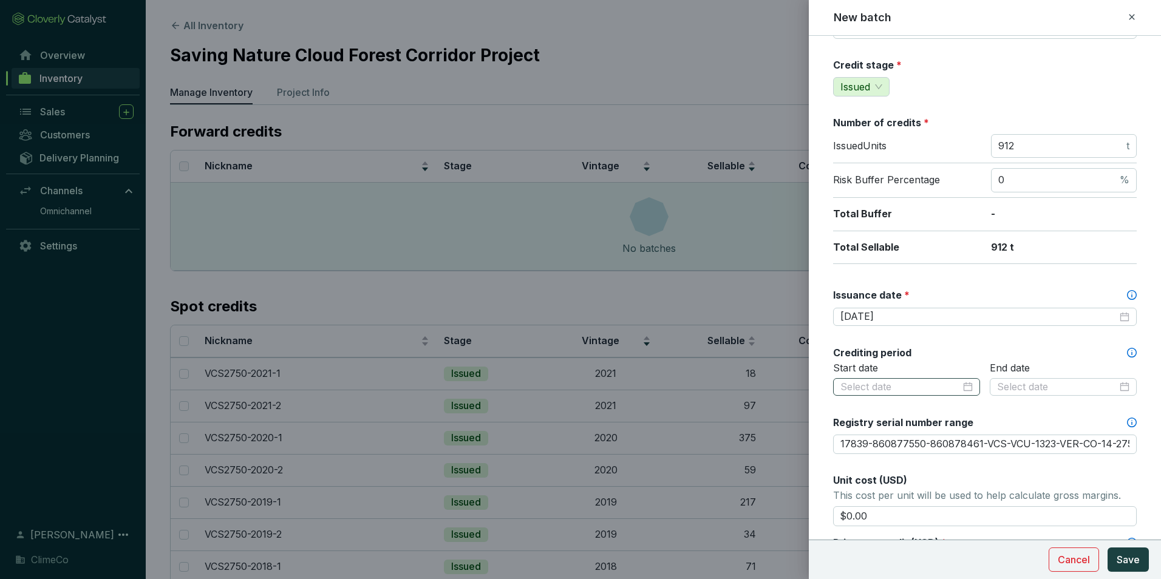
click at [962, 384] on div at bounding box center [907, 387] width 132 height 13
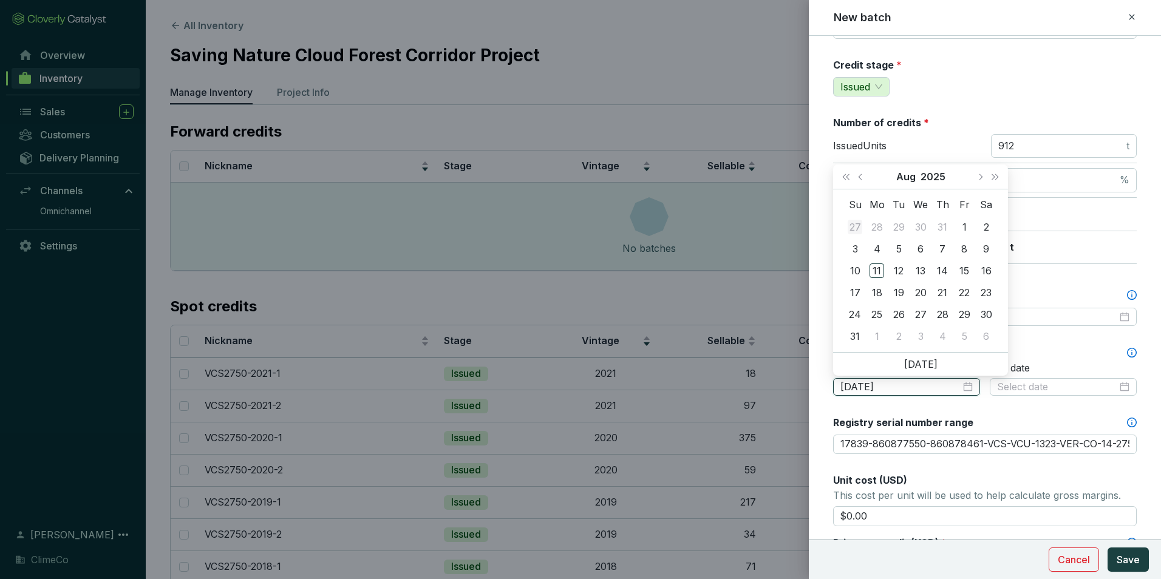
type input "2025-07-27"
click at [938, 177] on button "2025" at bounding box center [933, 177] width 25 height 24
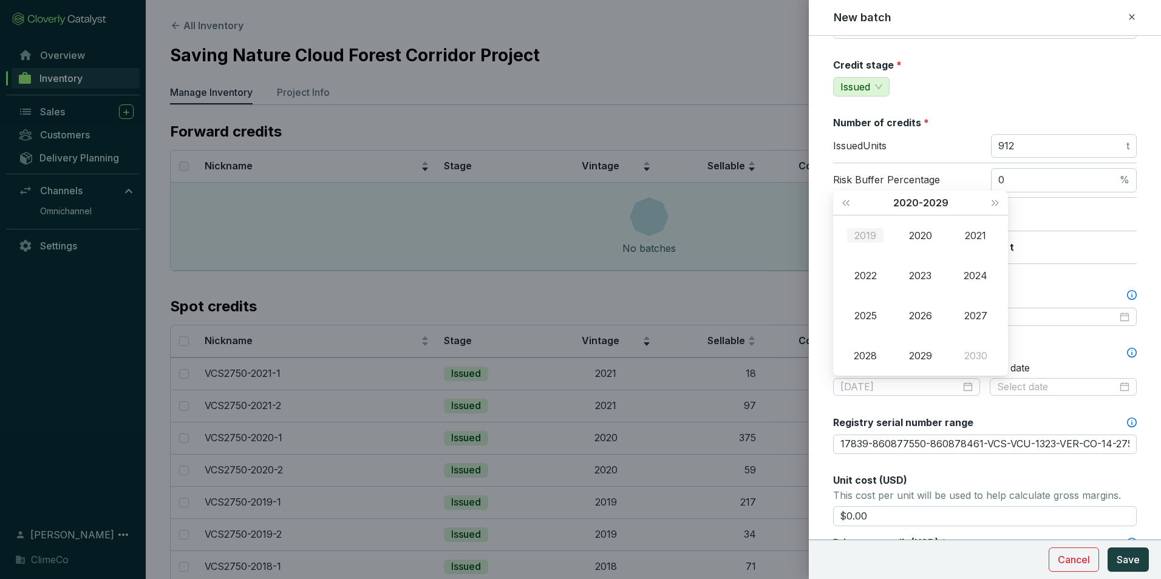
click at [869, 233] on div "2019" at bounding box center [865, 235] width 36 height 15
click at [875, 237] on div "Jan" at bounding box center [865, 235] width 36 height 15
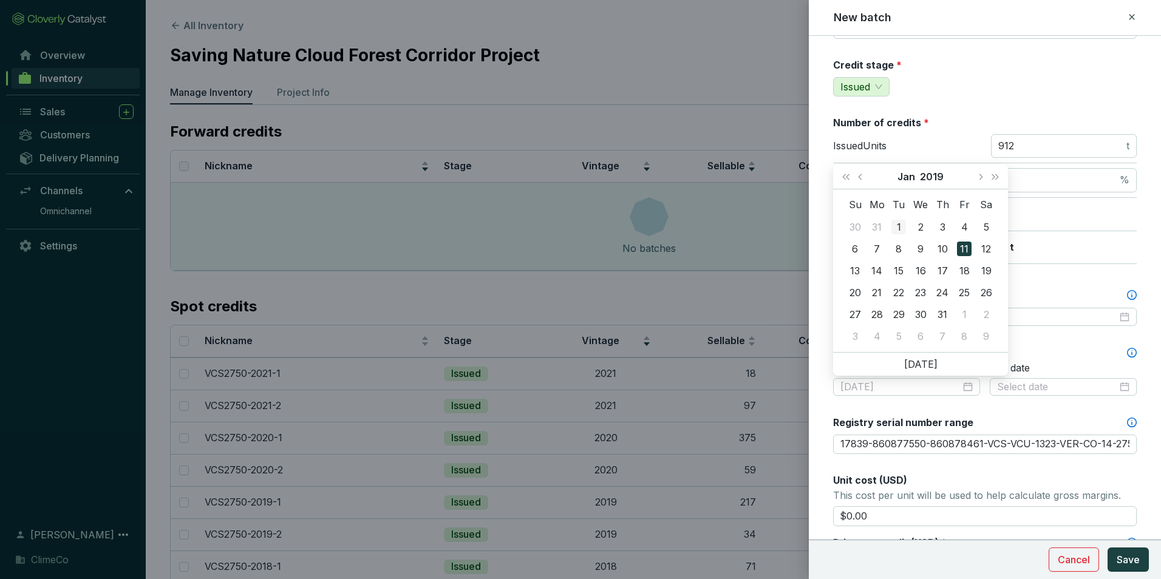
type input "2019-01-01"
click at [904, 225] on div "1" at bounding box center [899, 227] width 15 height 15
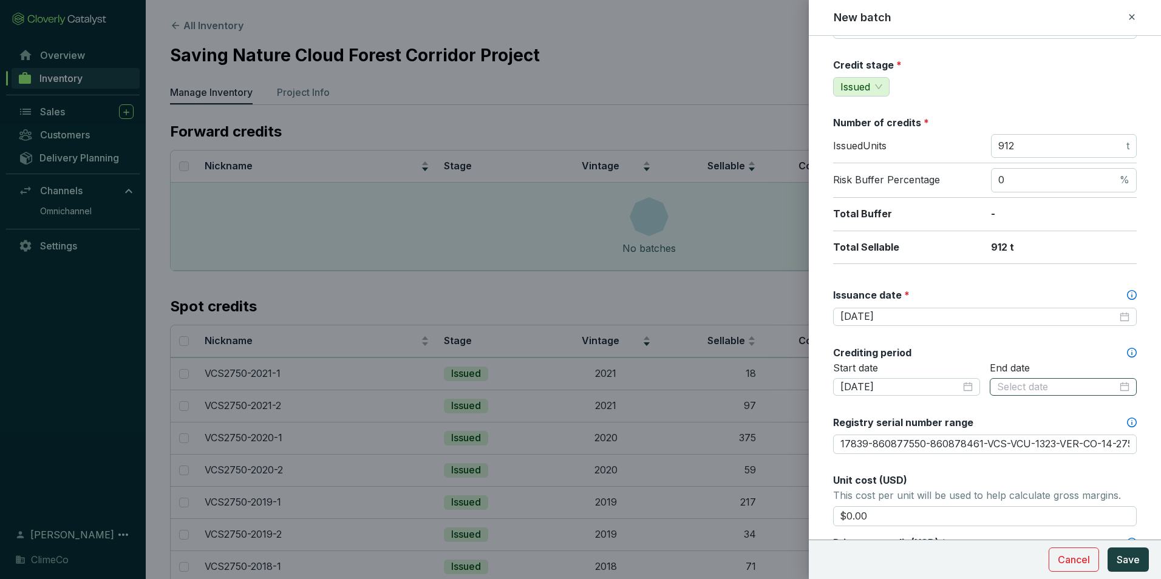
click at [1115, 387] on div at bounding box center [1063, 387] width 132 height 13
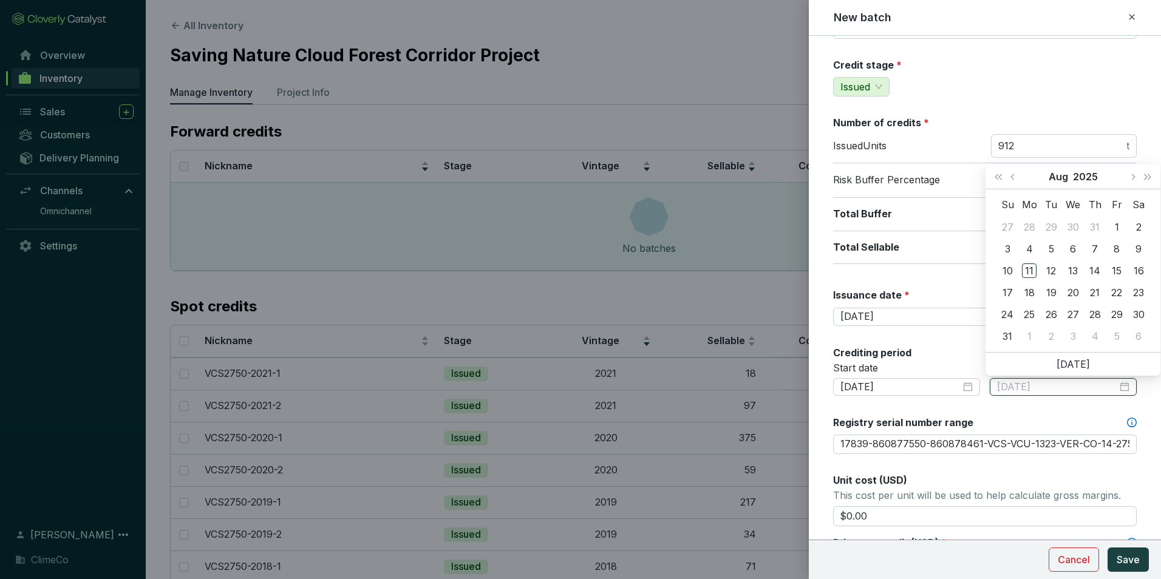
type input "2025-08-02"
click at [1088, 176] on button "2025" at bounding box center [1085, 177] width 25 height 24
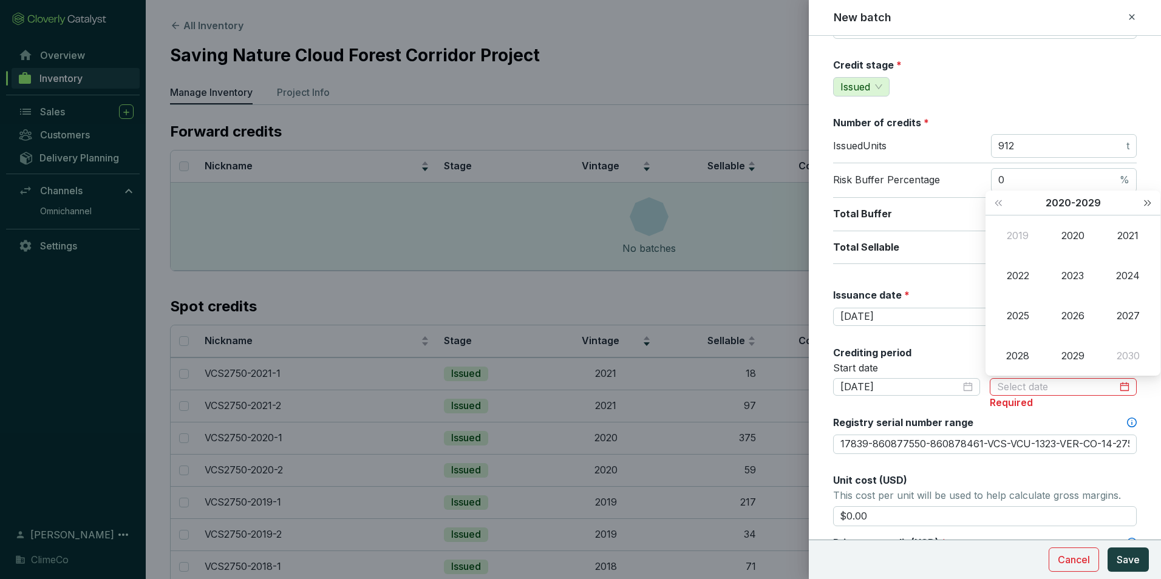
click at [1148, 207] on button "Next year (Control + right)" at bounding box center [1148, 203] width 16 height 24
type input "2059-08-11"
click at [1031, 366] on td "2058" at bounding box center [1018, 356] width 55 height 40
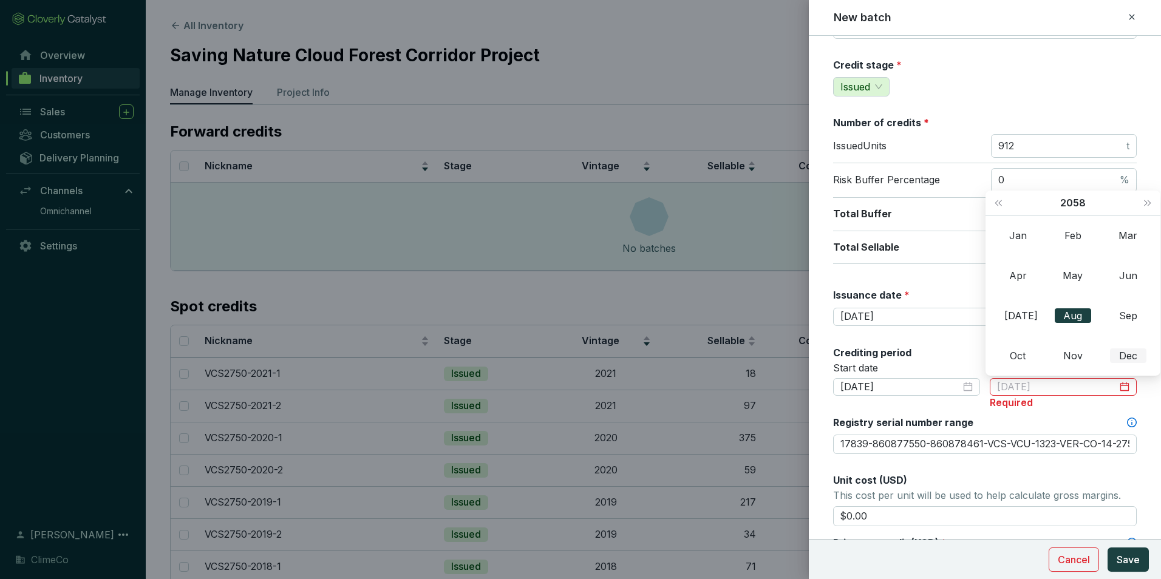
click at [1138, 358] on div "Dec" at bounding box center [1128, 356] width 36 height 15
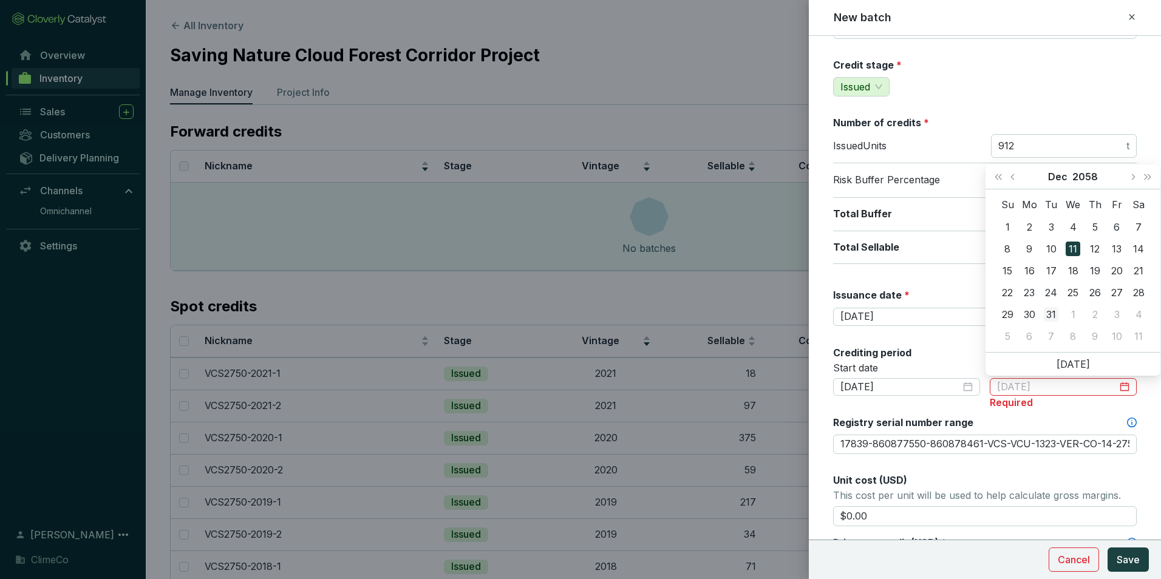
type input "2058-12-31"
click at [1050, 315] on div "31" at bounding box center [1051, 314] width 15 height 15
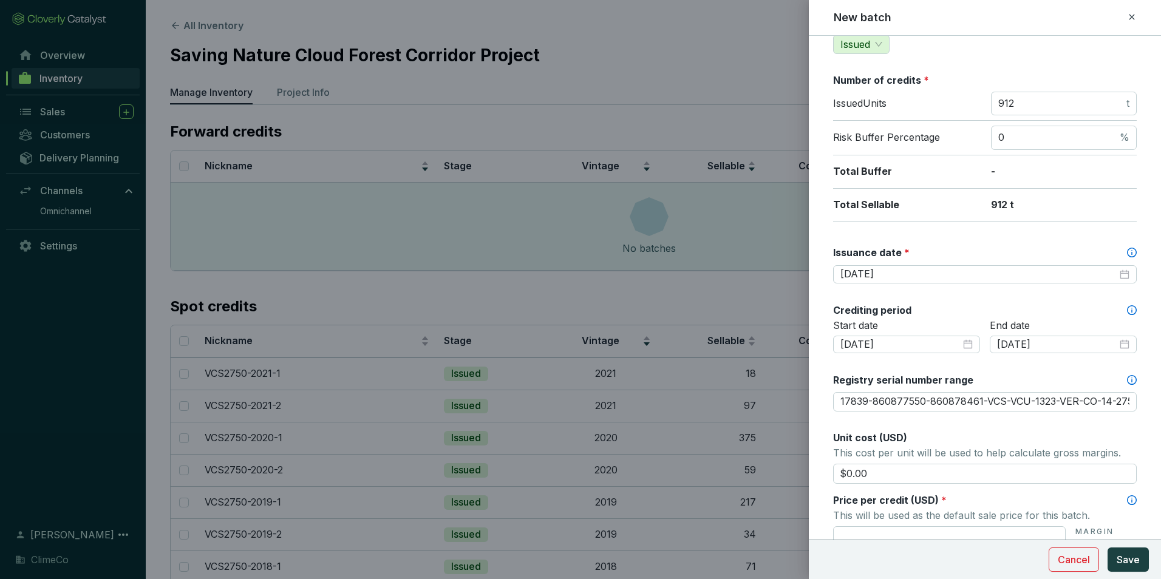
scroll to position [182, 0]
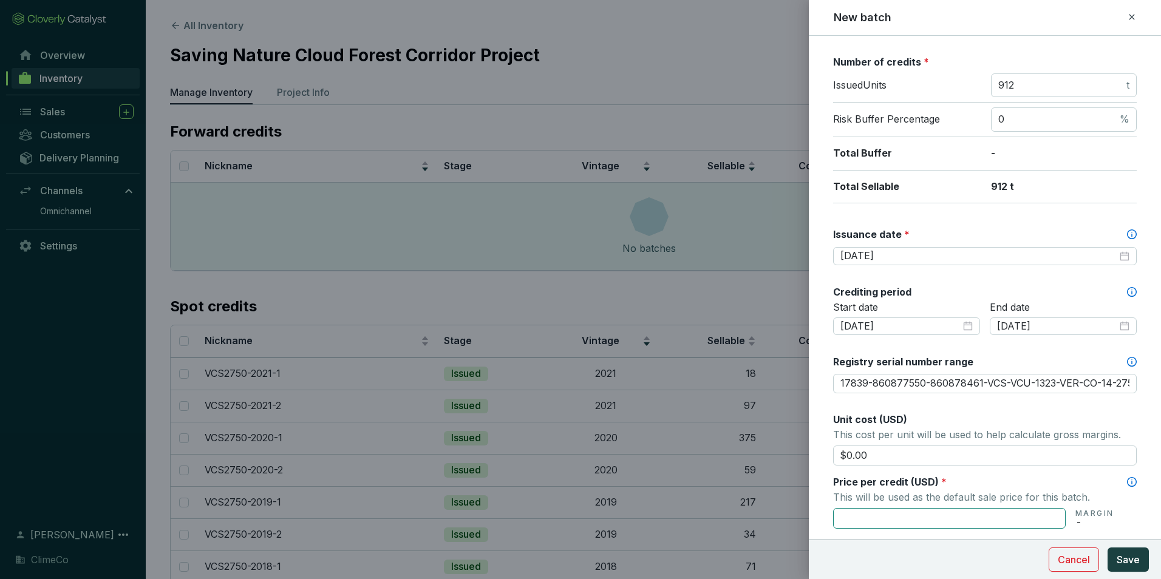
click at [923, 524] on input "text" at bounding box center [949, 518] width 233 height 21
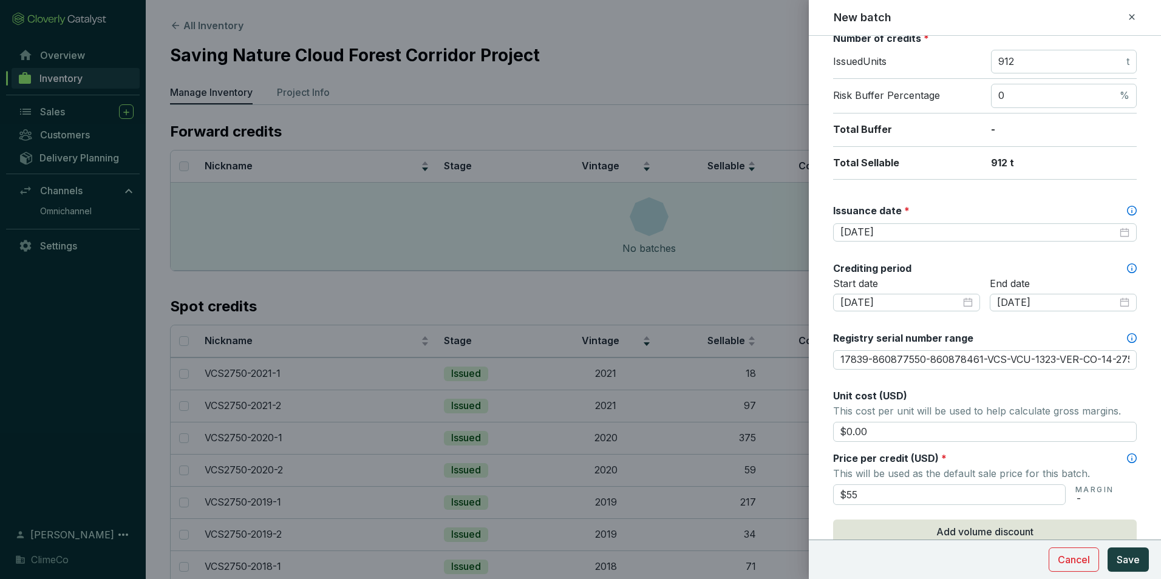
scroll to position [460, 0]
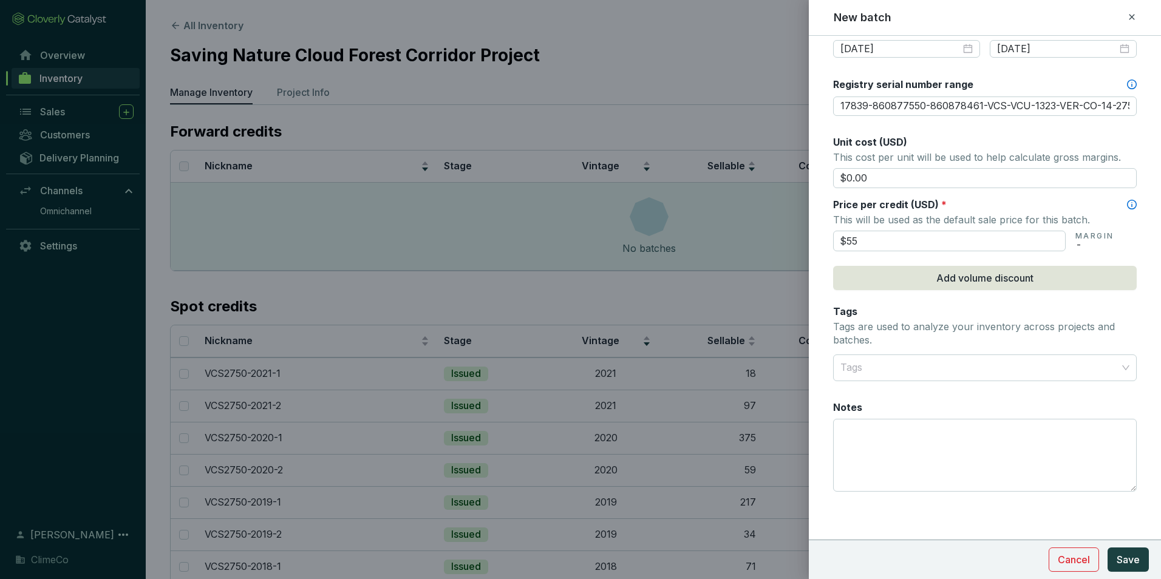
type input "$55.00"
click at [1107, 558] on section "Cancel Save" at bounding box center [1099, 560] width 100 height 24
click at [1123, 558] on span "Save" at bounding box center [1128, 560] width 23 height 15
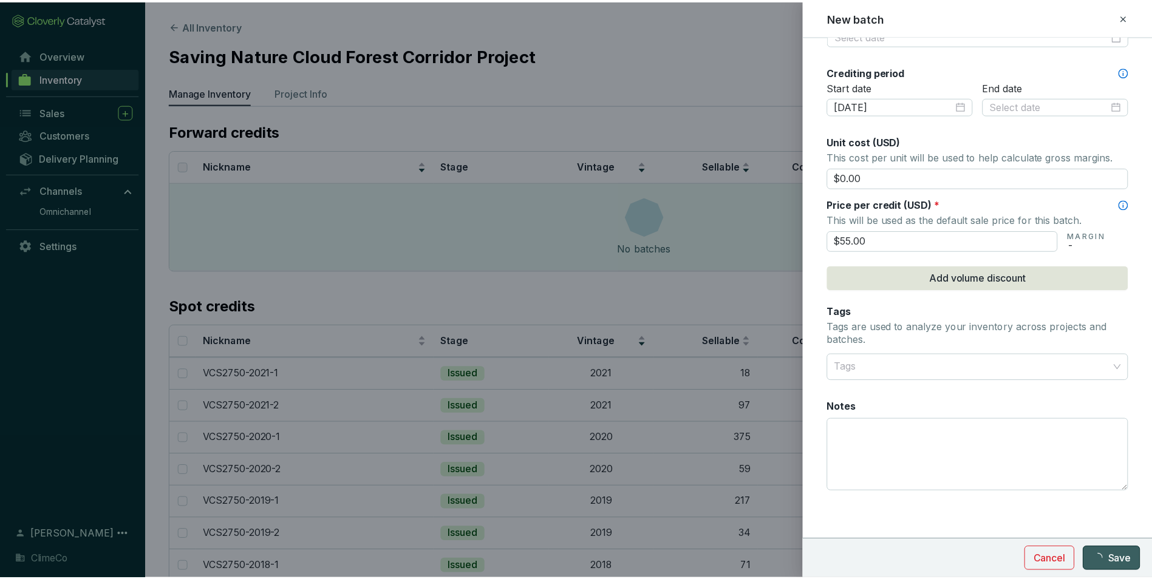
scroll to position [403, 0]
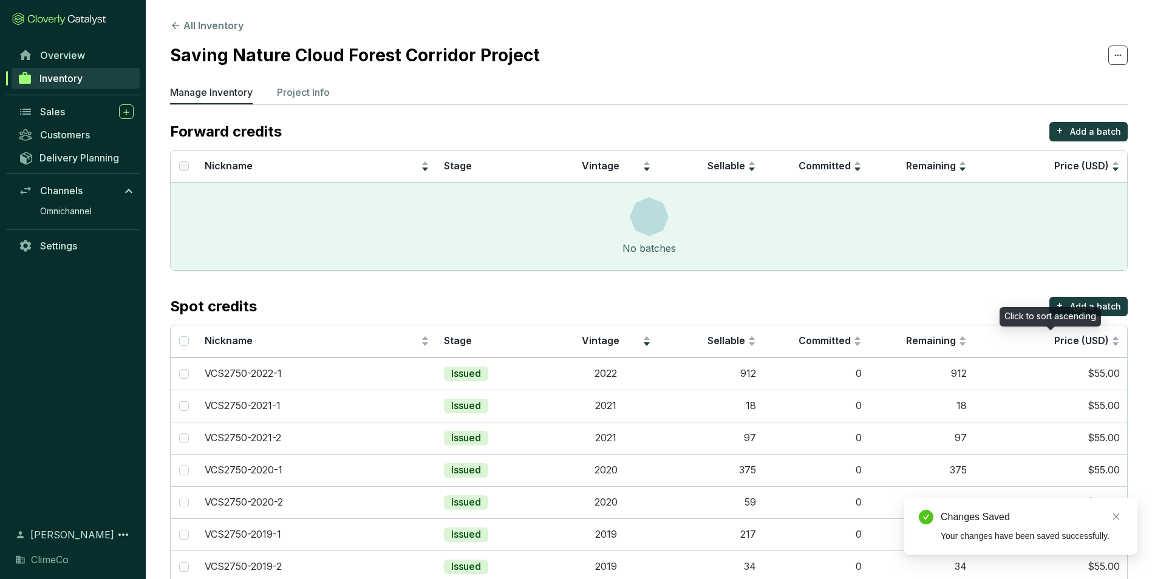
click at [1075, 307] on div "Click to sort ascending" at bounding box center [1050, 316] width 101 height 19
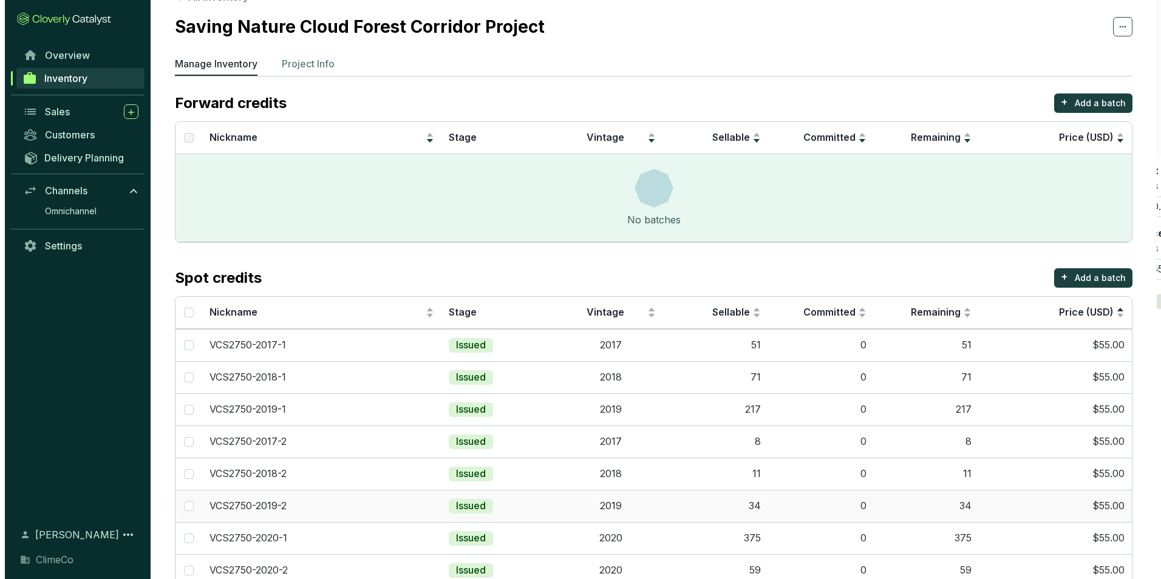
scroll to position [0, 0]
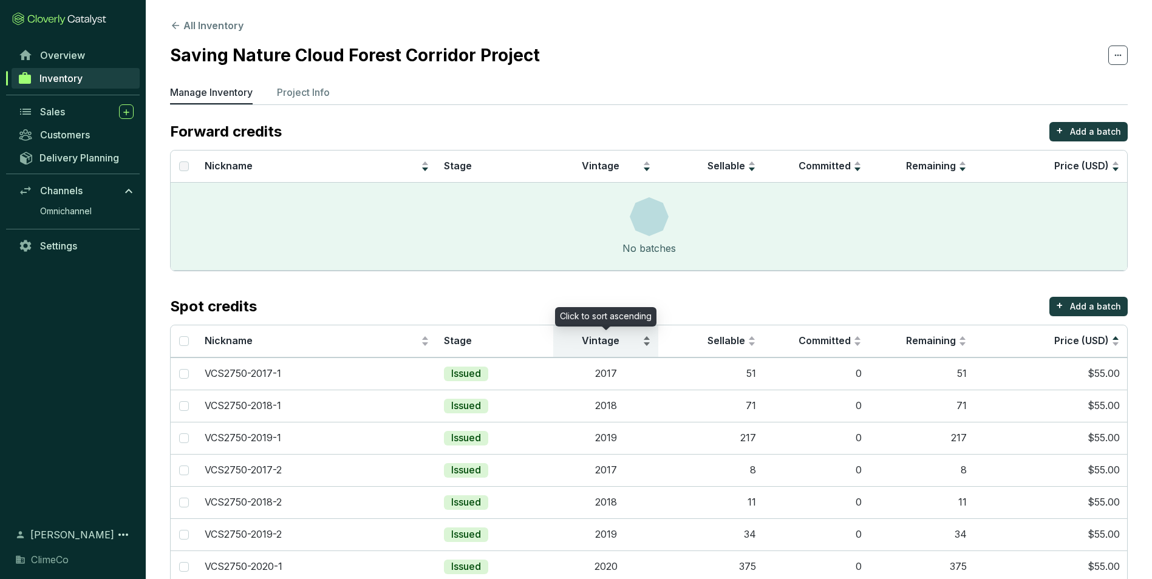
click at [646, 344] on div "Vintage" at bounding box center [606, 341] width 91 height 15
click at [1082, 308] on p "Add a batch" at bounding box center [1095, 307] width 51 height 12
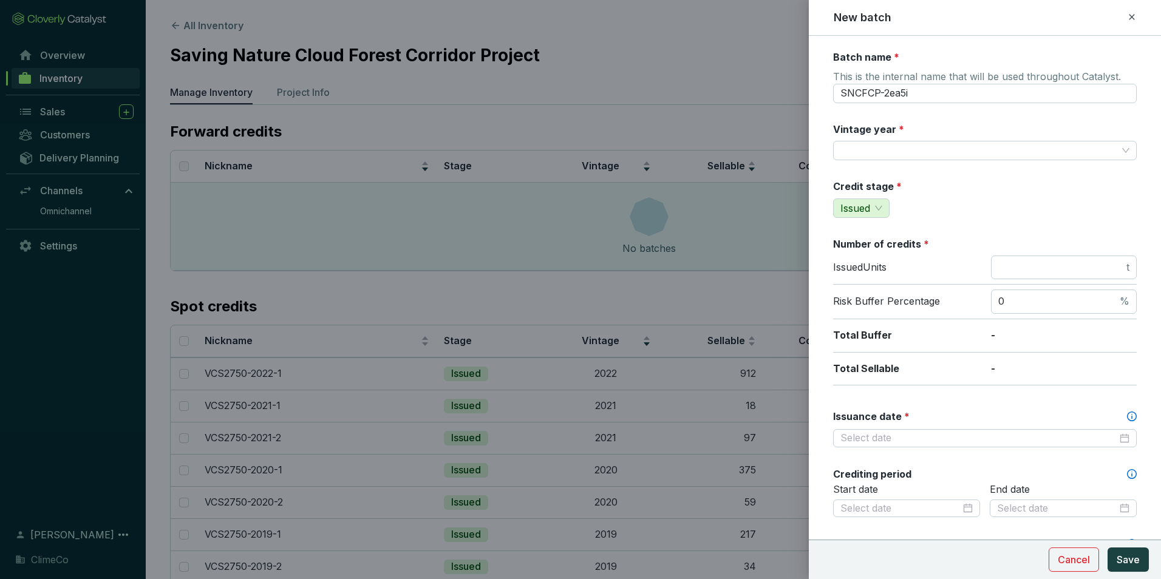
click at [891, 103] on div "Batch name * This is the internal name that will be used throughout Catalyst. S…" at bounding box center [985, 508] width 304 height 916
click at [894, 97] on input "SNCFCP-2ea5i" at bounding box center [985, 93] width 304 height 19
type input "VCS2750-2022-2"
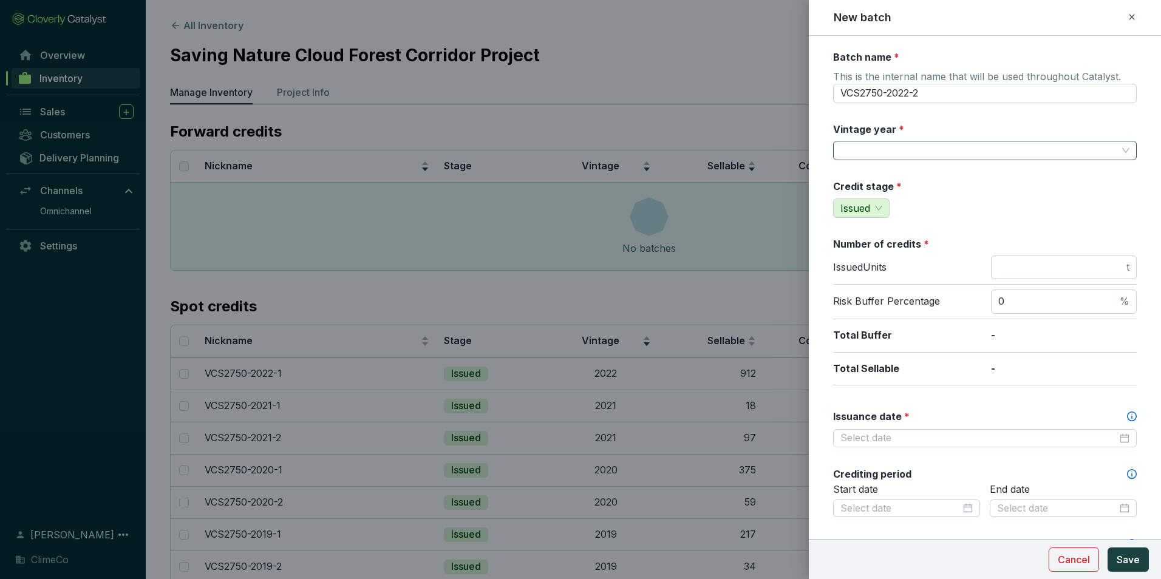
click at [900, 149] on input "Vintage year *" at bounding box center [979, 151] width 277 height 18
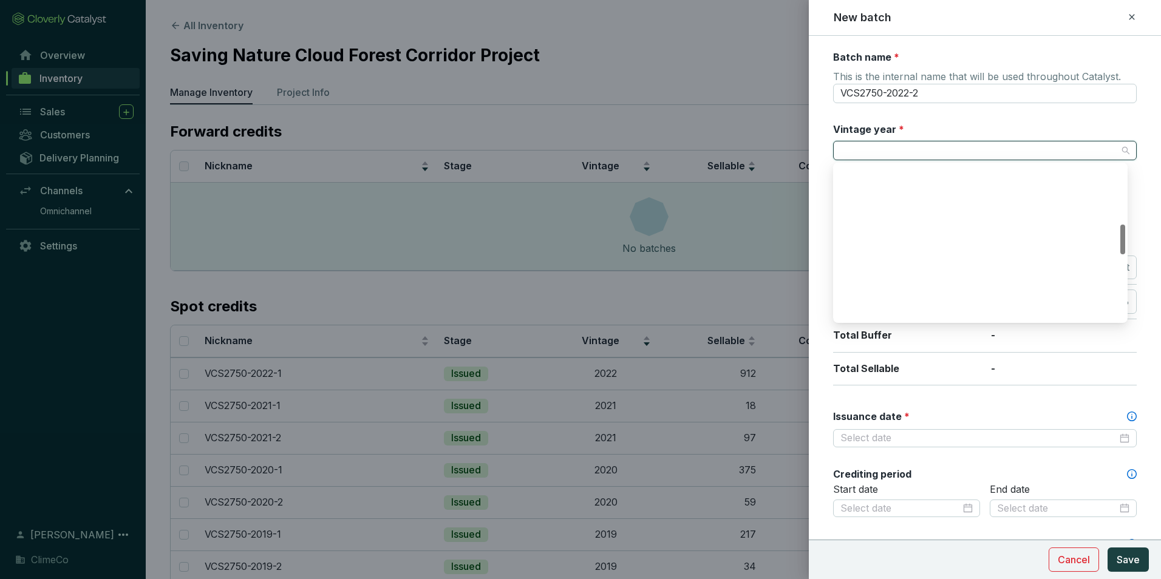
scroll to position [304, 0]
click at [889, 294] on div "2022" at bounding box center [980, 298] width 275 height 13
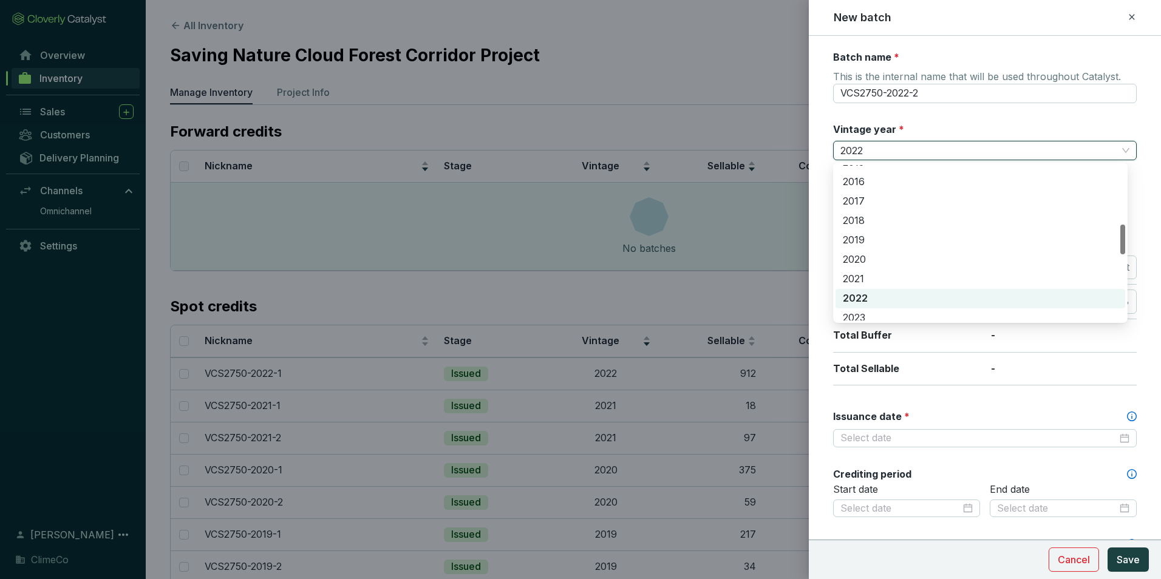
click at [889, 294] on div "Risk Buffer Percentage 0 %" at bounding box center [985, 302] width 304 height 35
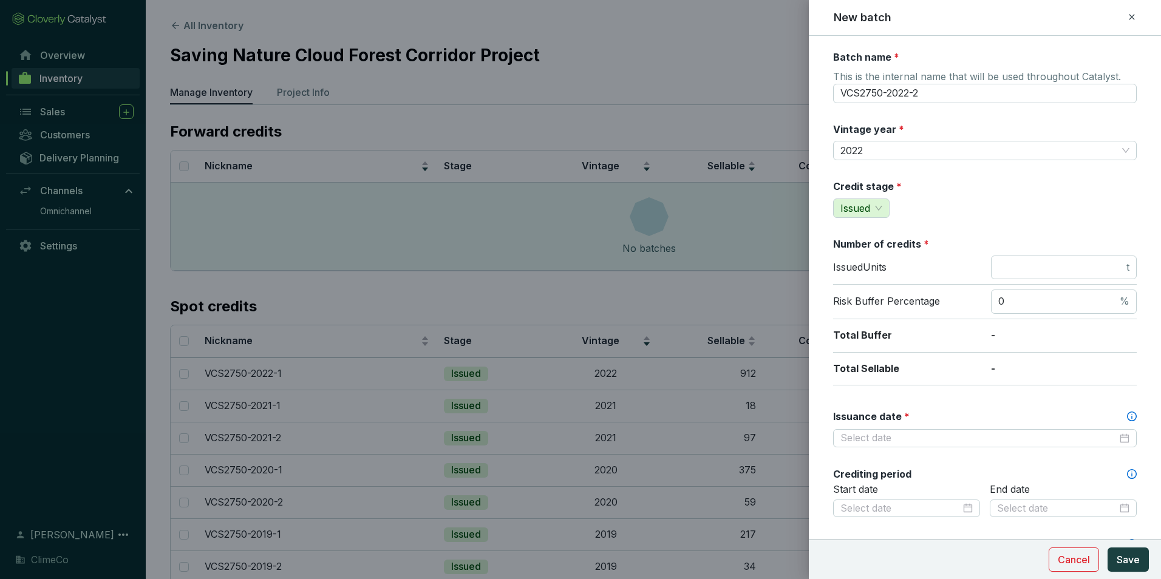
drag, startPoint x: 889, startPoint y: 294, endPoint x: 996, endPoint y: 205, distance: 138.4
click at [996, 205] on div "Credit stage * Issued" at bounding box center [985, 199] width 304 height 38
click at [1021, 270] on input "number" at bounding box center [1062, 267] width 126 height 13
type input "145"
click at [972, 227] on div "Batch name * This is the internal name that will be used throughout Catalyst. V…" at bounding box center [985, 508] width 304 height 916
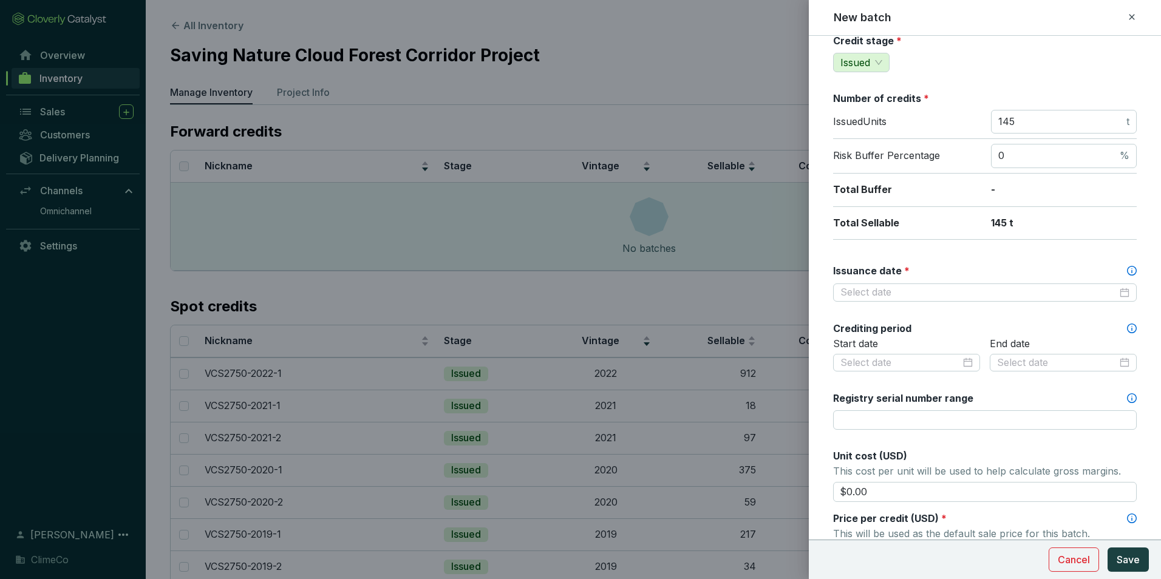
scroll to position [182, 0]
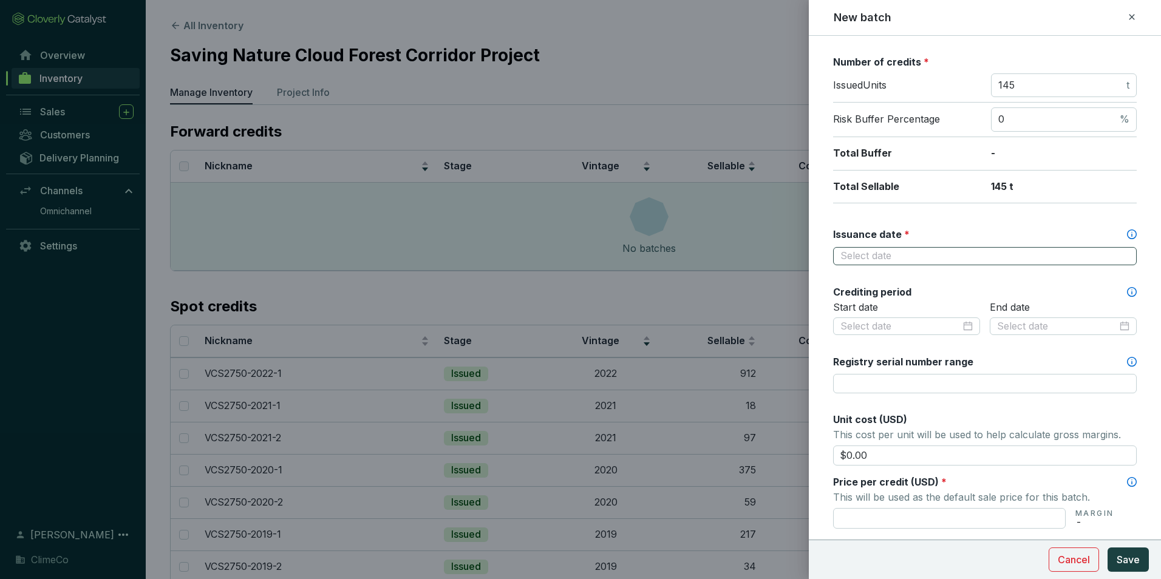
click at [1125, 250] on div at bounding box center [985, 256] width 304 height 18
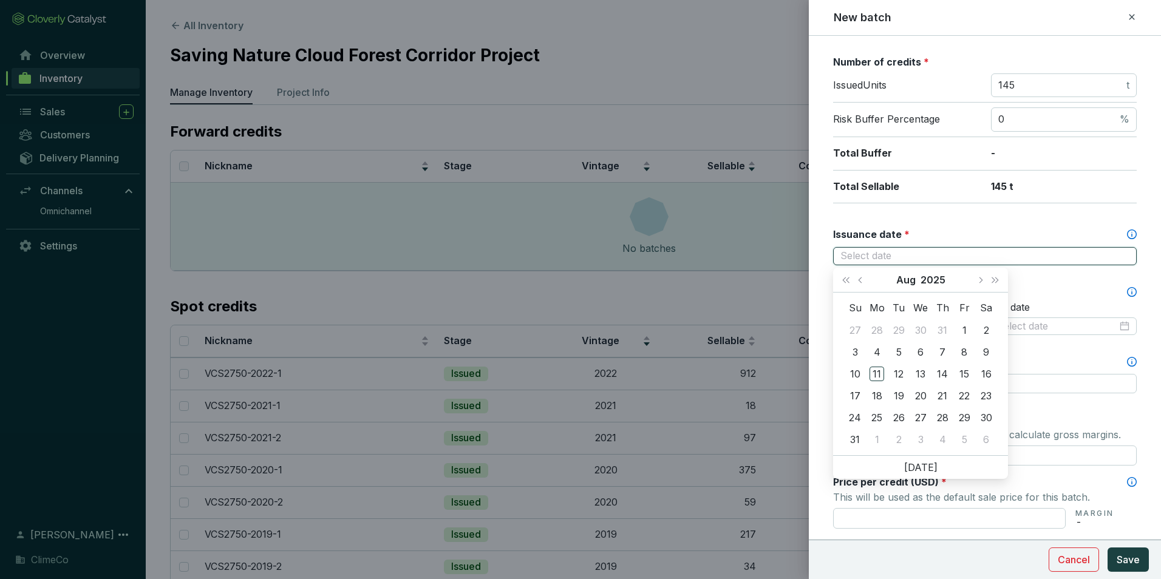
click at [1120, 253] on div at bounding box center [985, 256] width 289 height 13
click at [904, 276] on button "Aug" at bounding box center [906, 280] width 19 height 24
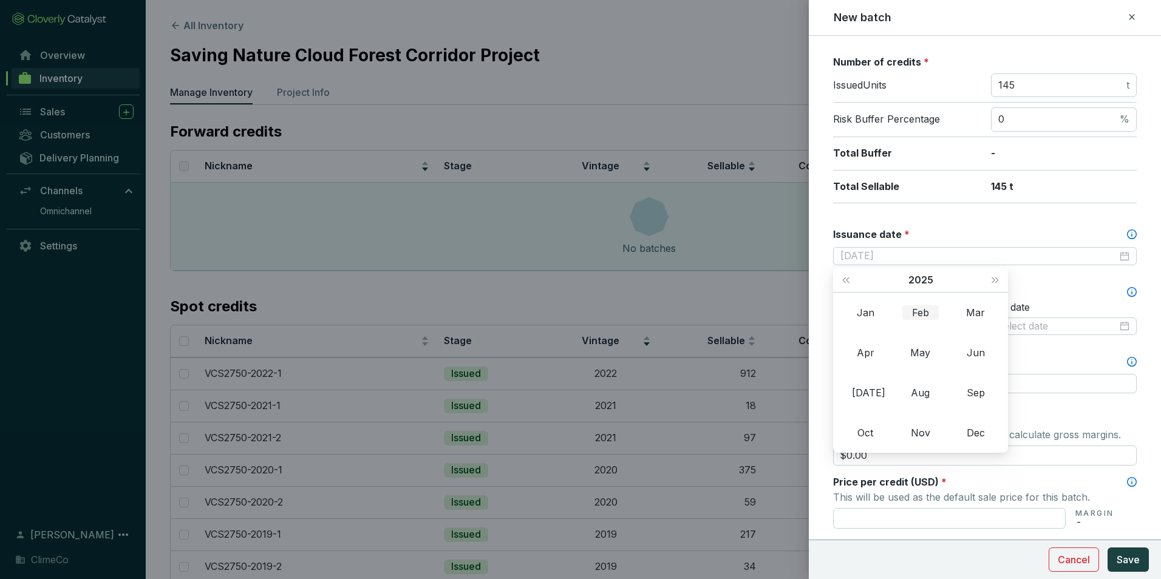
click at [914, 306] on div "Feb" at bounding box center [921, 313] width 36 height 15
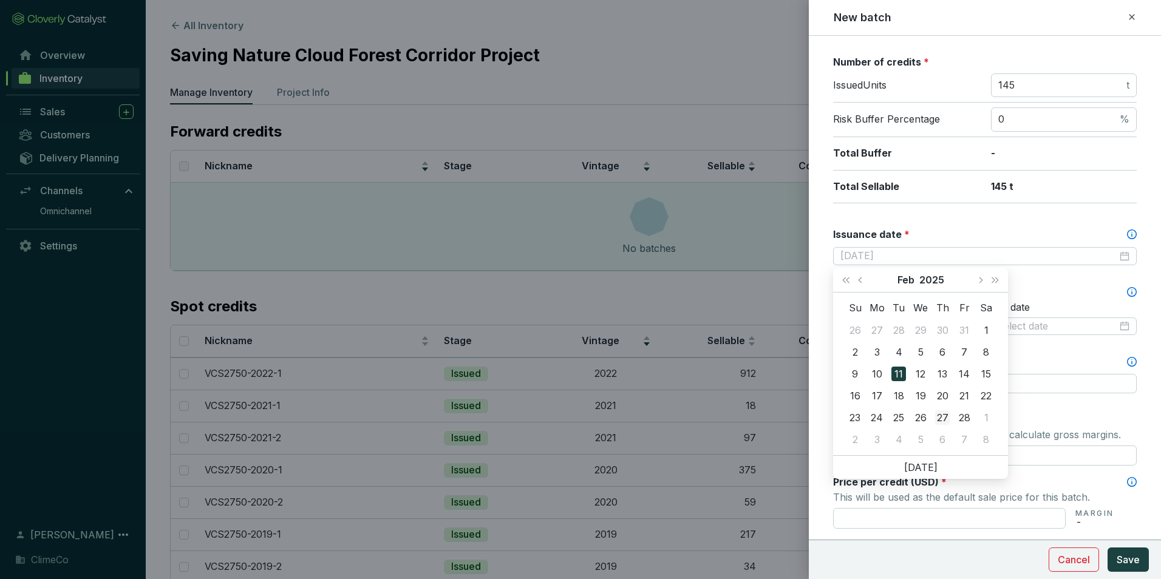
type input "2025-02-27"
click at [946, 418] on div "27" at bounding box center [942, 418] width 15 height 15
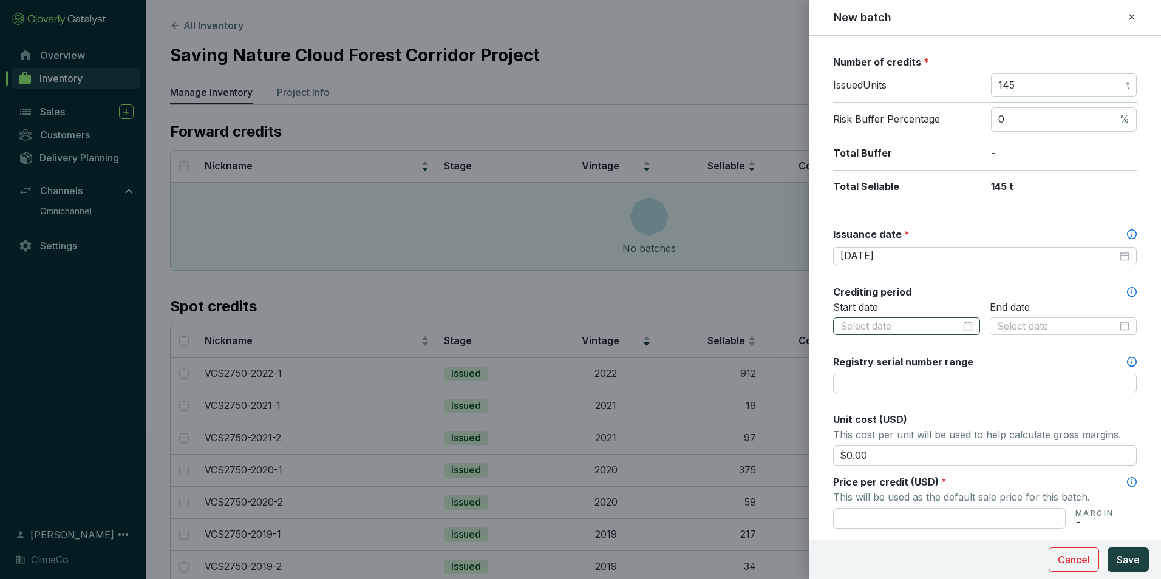
click at [964, 327] on div at bounding box center [907, 326] width 132 height 13
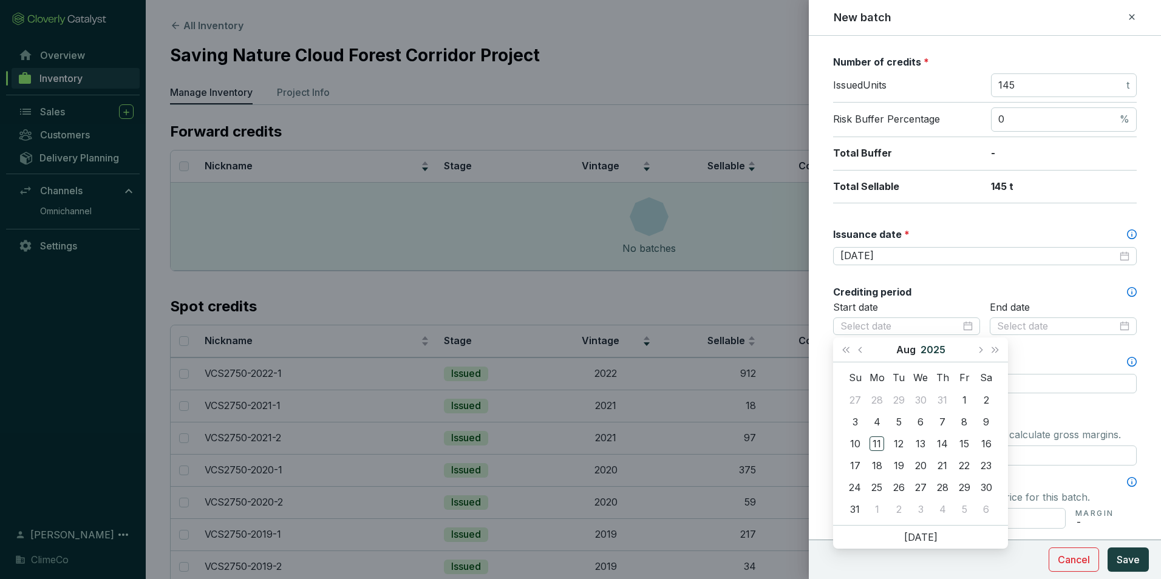
click at [935, 347] on button "2025" at bounding box center [933, 350] width 25 height 24
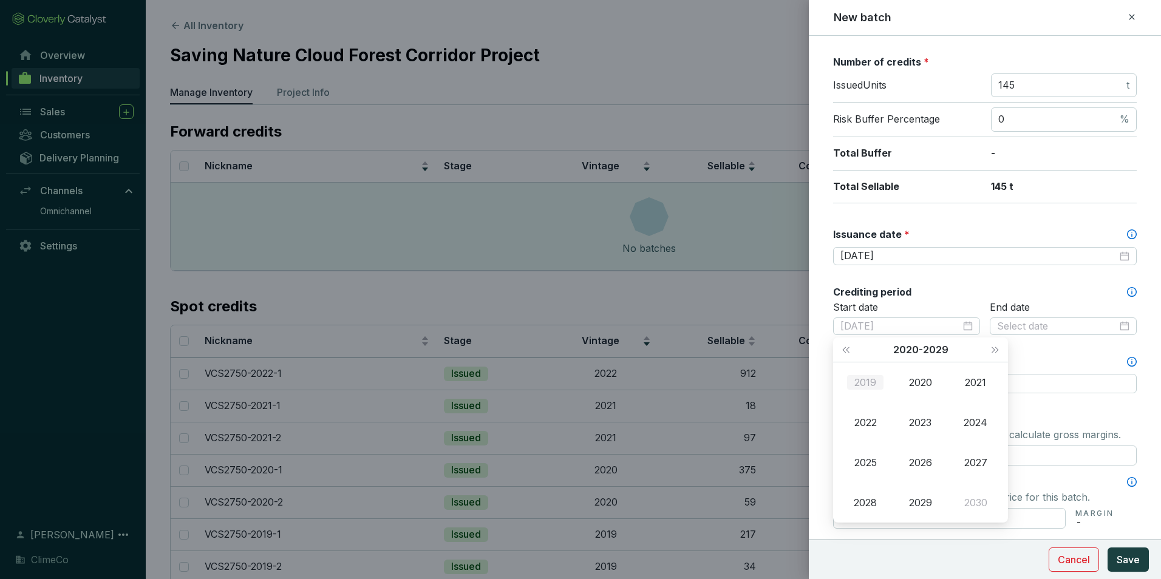
click at [872, 388] on div "2019" at bounding box center [865, 382] width 36 height 15
click at [871, 381] on div "Jan" at bounding box center [865, 382] width 36 height 15
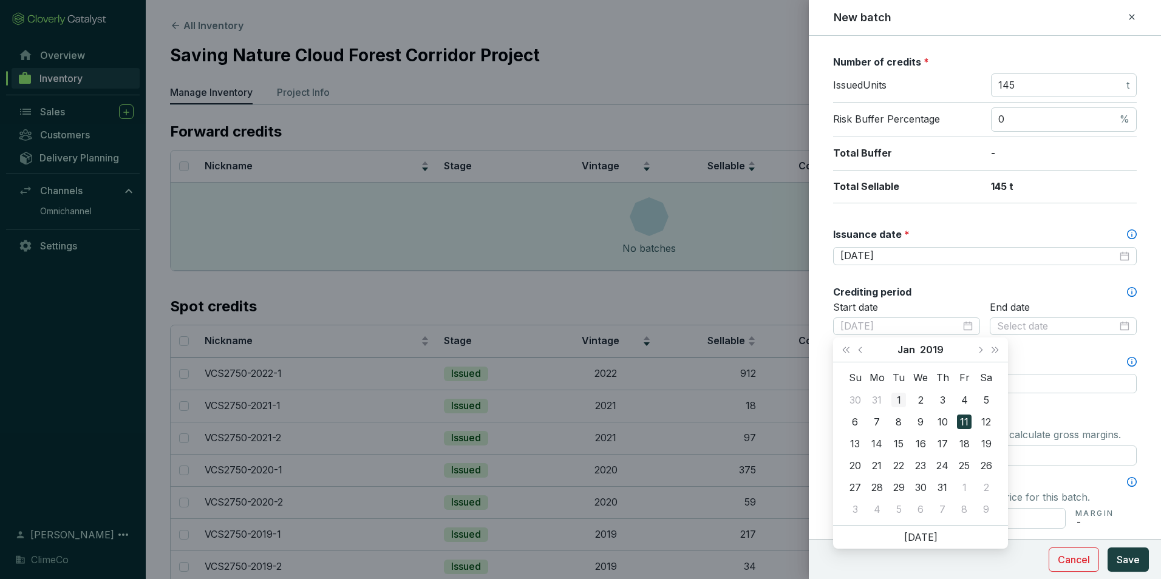
type input "2019-01-01"
click at [900, 397] on div "1" at bounding box center [899, 400] width 15 height 15
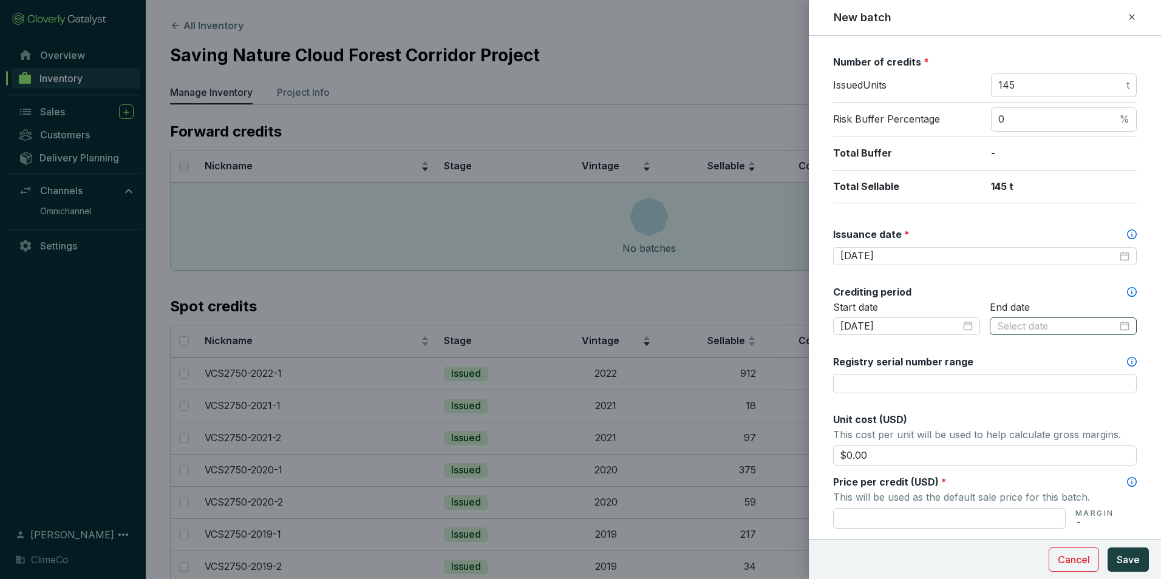
click at [1120, 326] on div at bounding box center [1063, 326] width 132 height 13
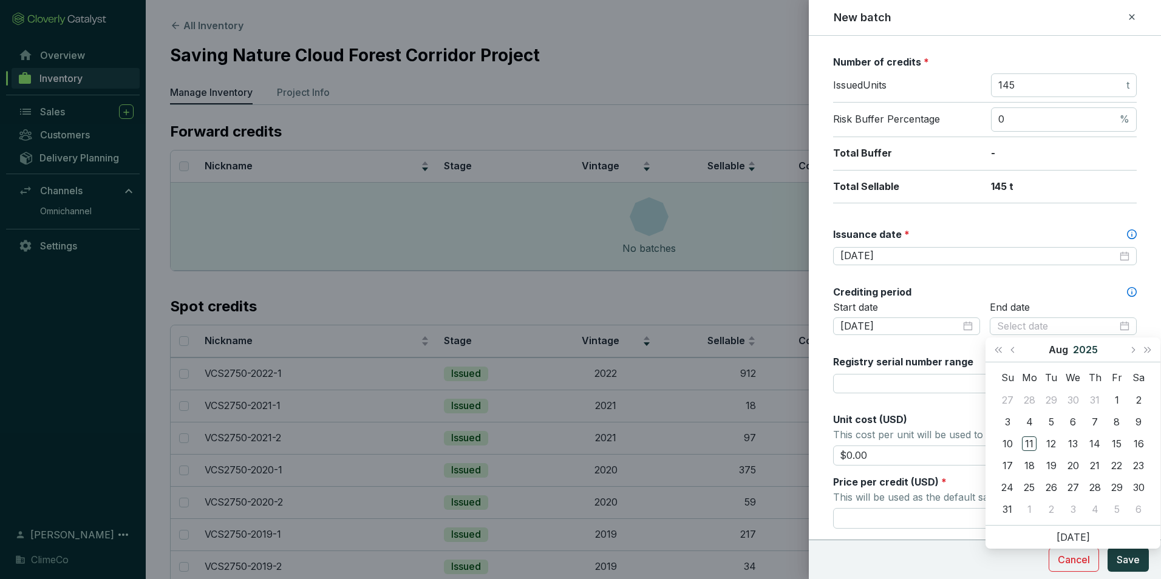
click at [1087, 347] on button "2025" at bounding box center [1085, 350] width 25 height 24
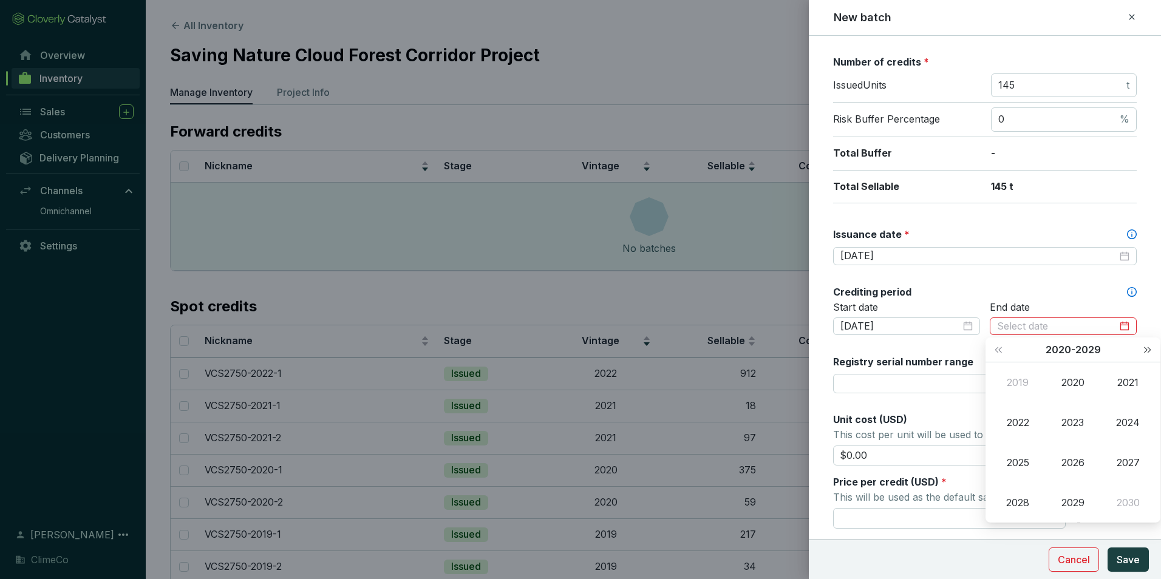
click at [1145, 349] on span "Next year (Control + right)" at bounding box center [1148, 350] width 6 height 6
click at [1027, 508] on div "2058" at bounding box center [1018, 503] width 36 height 15
click at [1133, 500] on div "Dec" at bounding box center [1128, 503] width 36 height 15
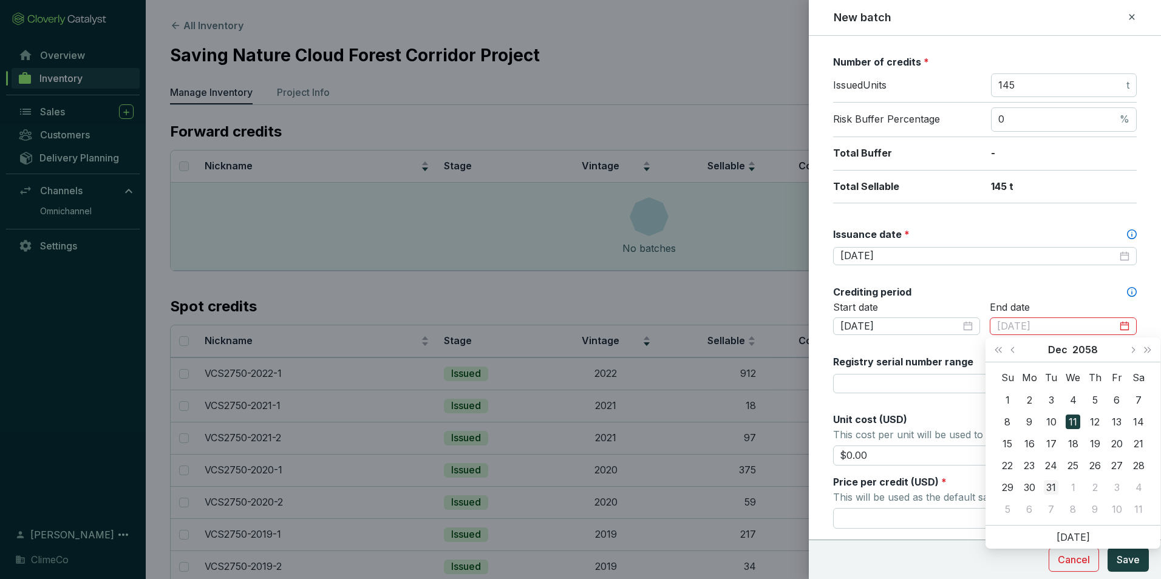
type input "2058-12-31"
click at [1055, 483] on div "31" at bounding box center [1051, 487] width 15 height 15
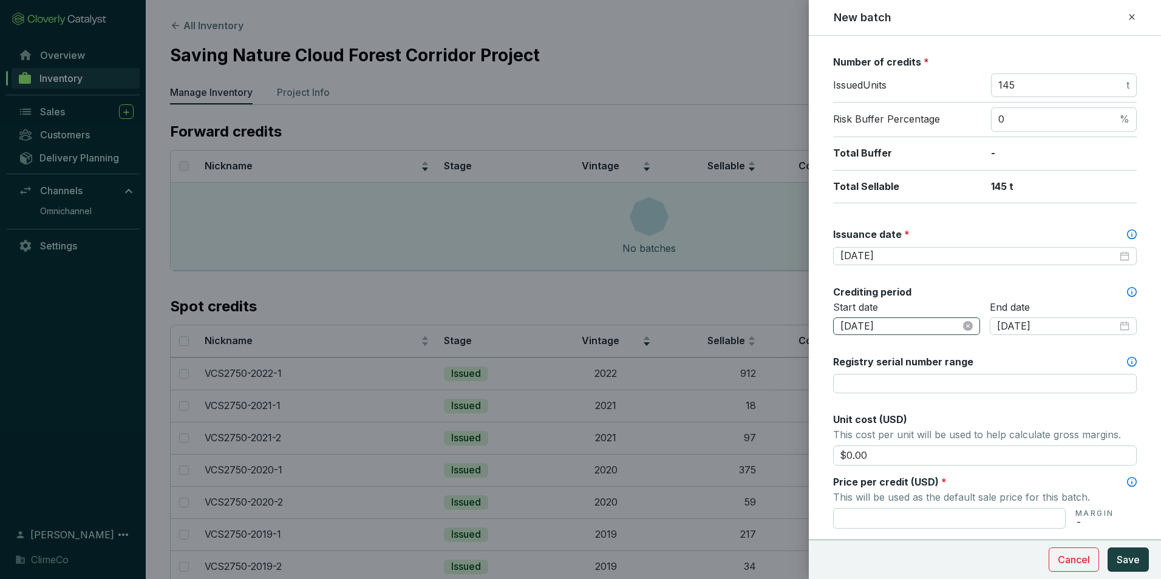
scroll to position [243, 0]
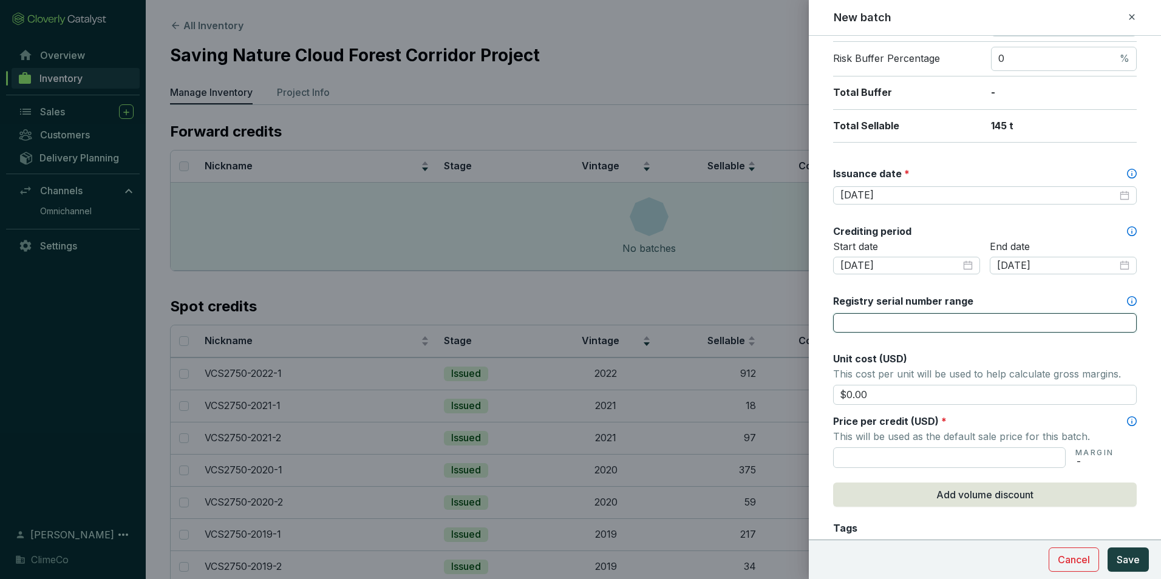
click at [894, 328] on input "Registry serial number range" at bounding box center [985, 322] width 304 height 19
paste input "17840-860878462-860878606-VCS-VCU-1323-VER-CO-14-2750-01012022-31122022-0"
type input "17840-860878462-860878606-VCS-VCU-1323-VER-CO-14-2750-01012022-31122022-0"
click at [936, 462] on input "text" at bounding box center [949, 458] width 233 height 21
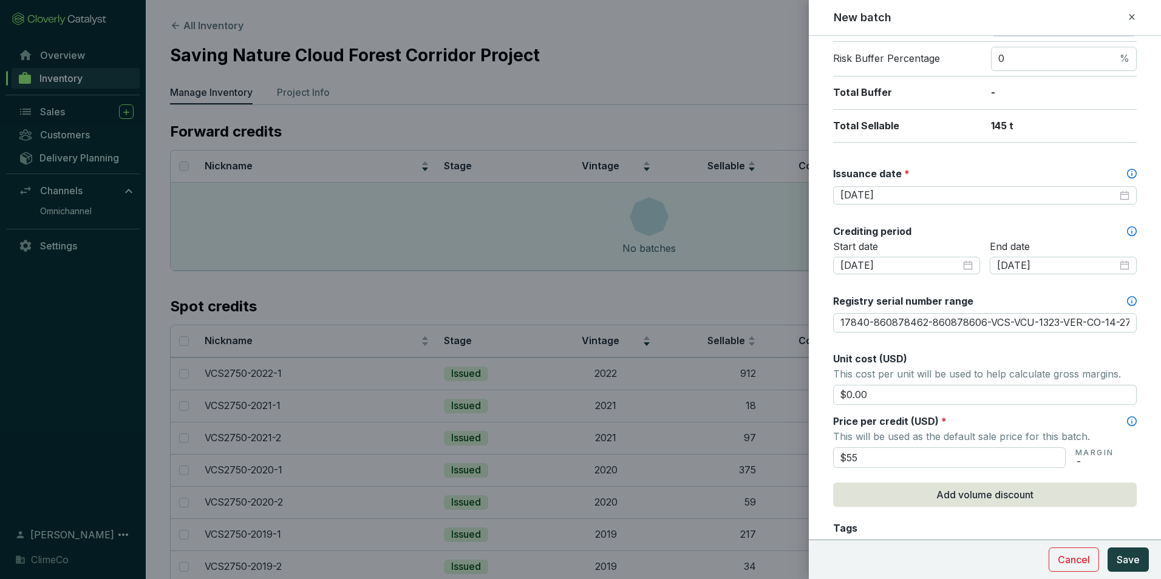
scroll to position [0, 0]
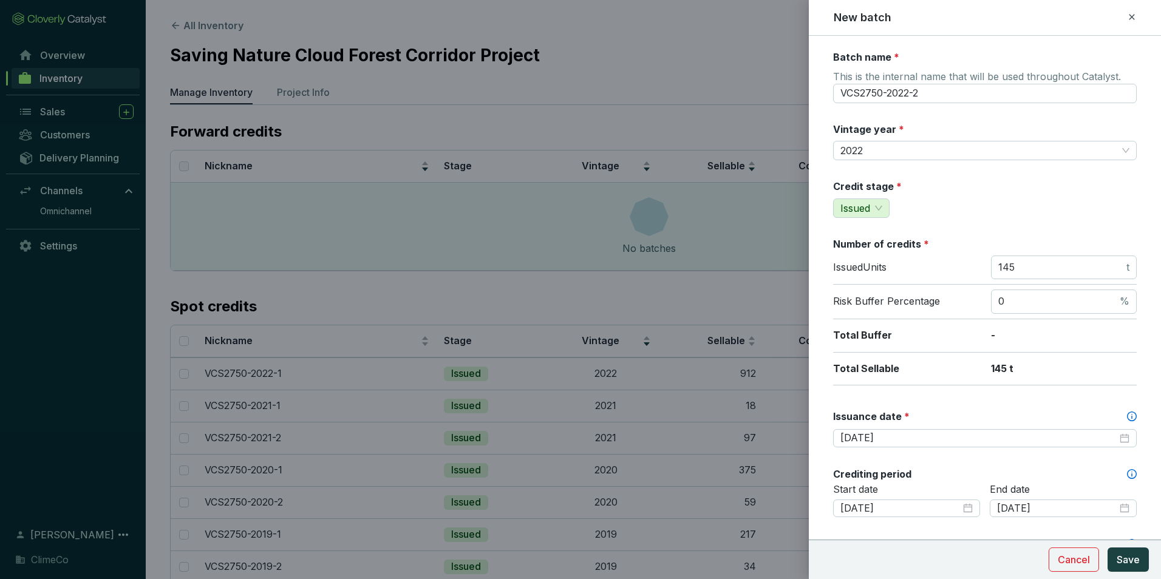
type input "$55.00"
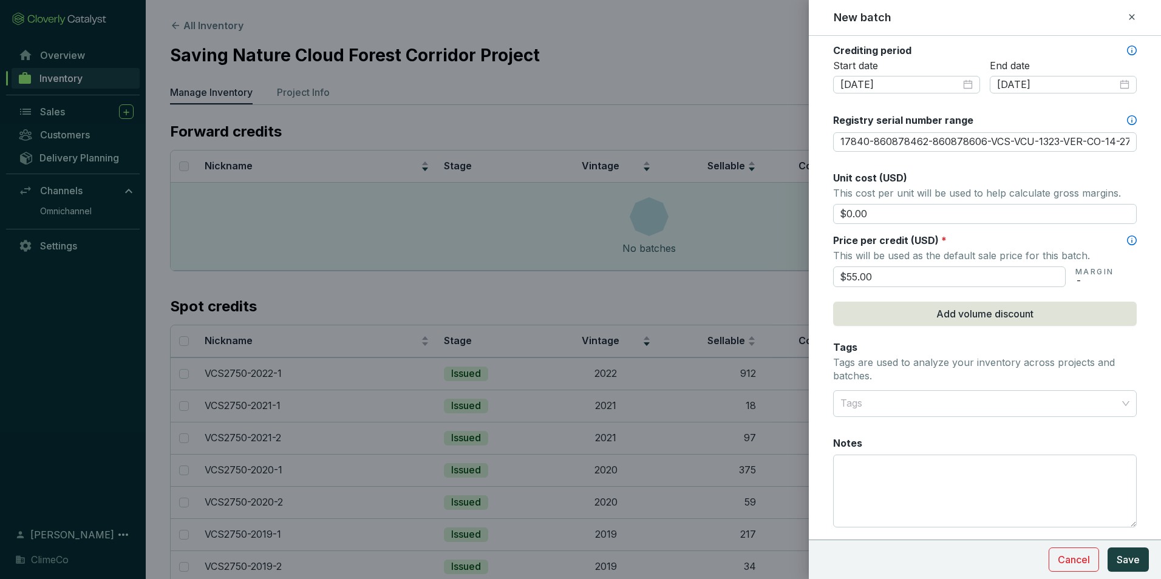
scroll to position [425, 0]
click at [1124, 559] on span "Save" at bounding box center [1128, 560] width 23 height 15
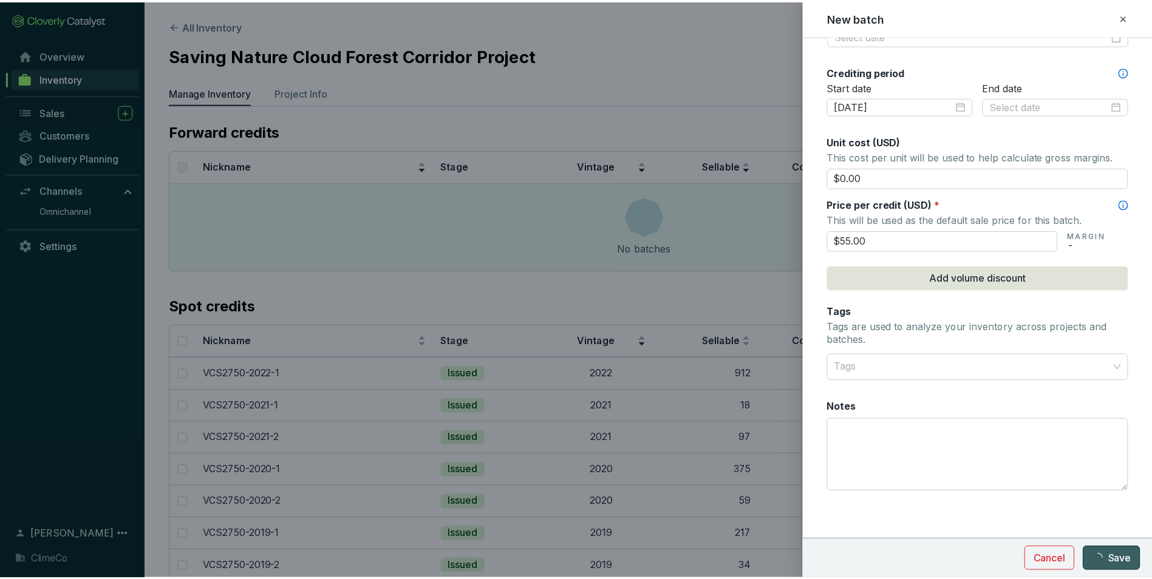
scroll to position [403, 0]
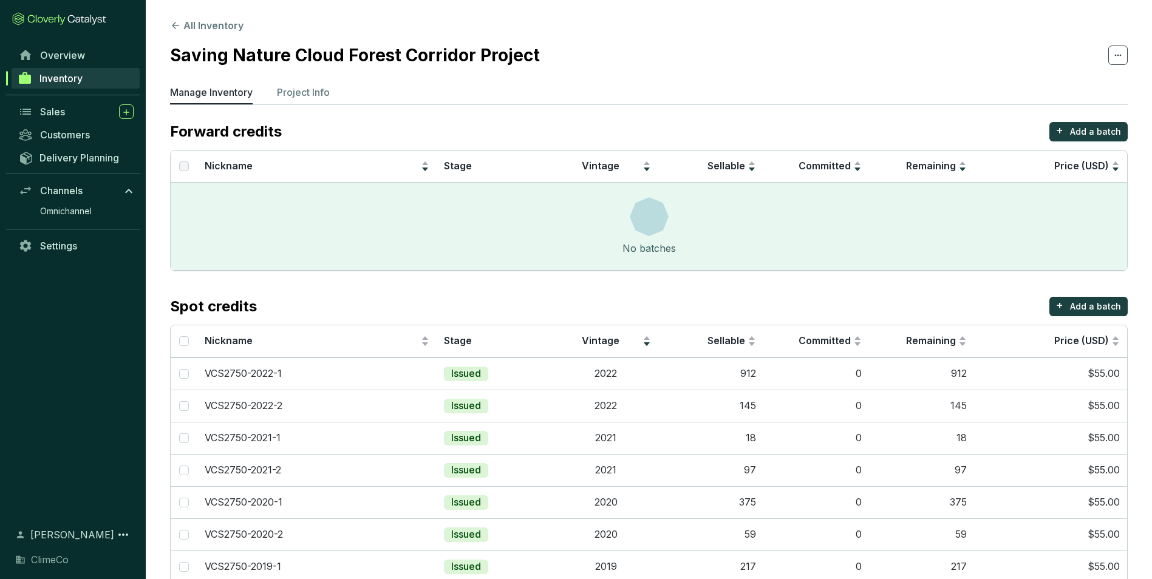
click at [216, 90] on p "Manage Inventory" at bounding box center [211, 92] width 83 height 15
click at [221, 29] on button "All Inventory" at bounding box center [206, 25] width 73 height 15
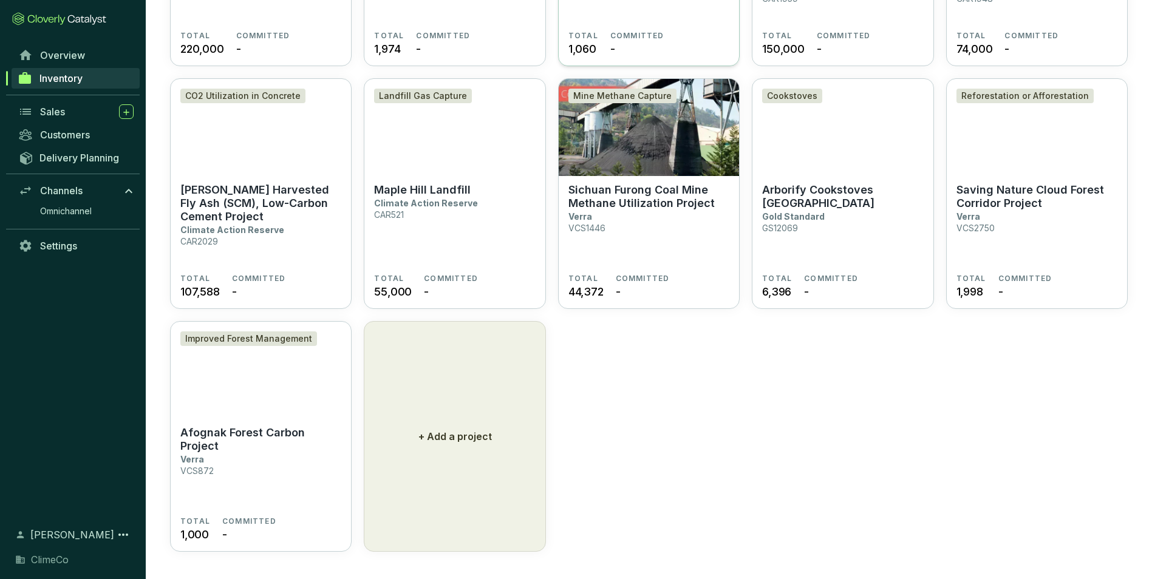
scroll to position [525, 0]
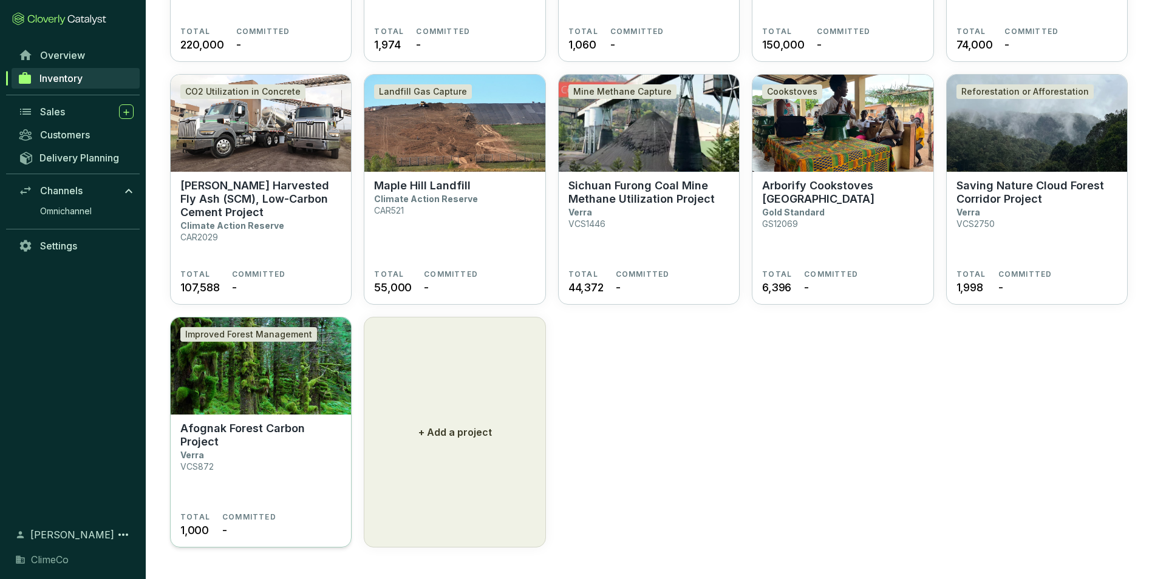
click at [241, 436] on p "Afognak Forest Carbon Project" at bounding box center [260, 435] width 161 height 27
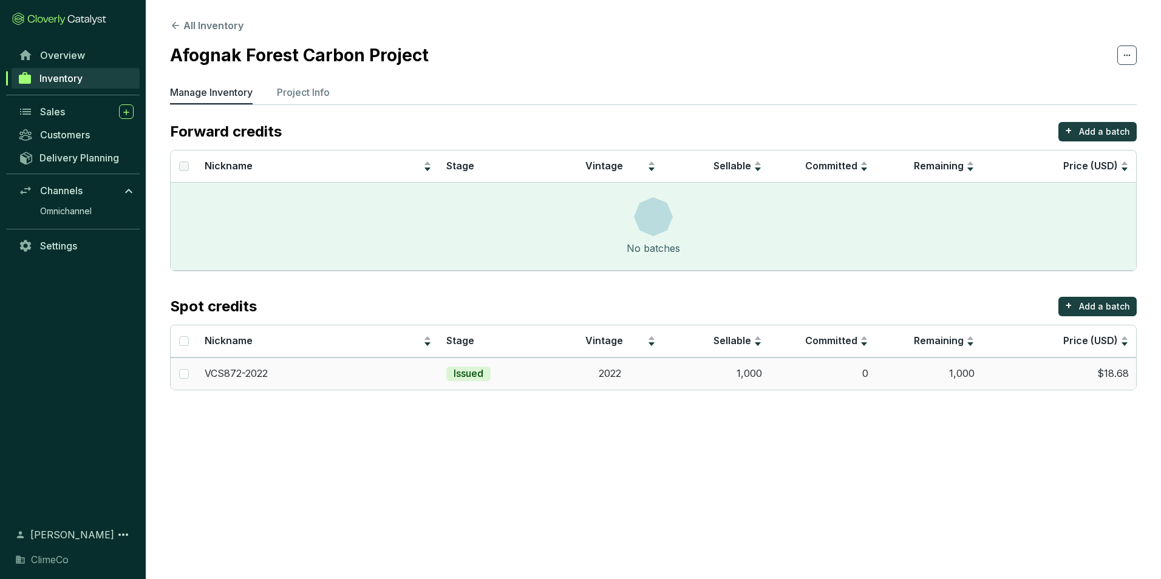
click at [320, 379] on div "VCS872-2022" at bounding box center [318, 373] width 227 height 13
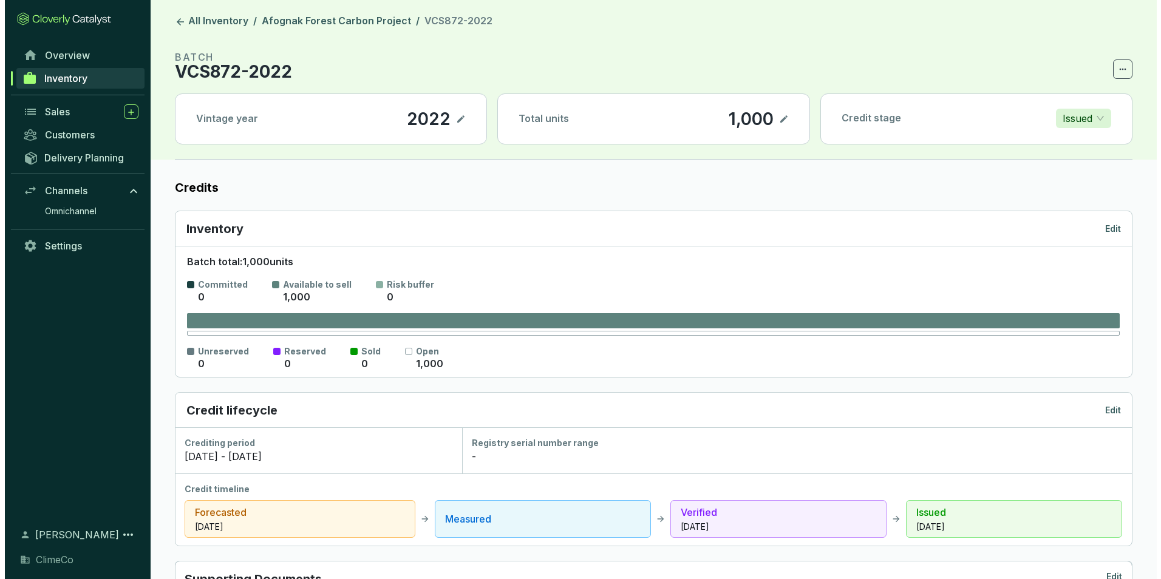
scroll to position [425, 0]
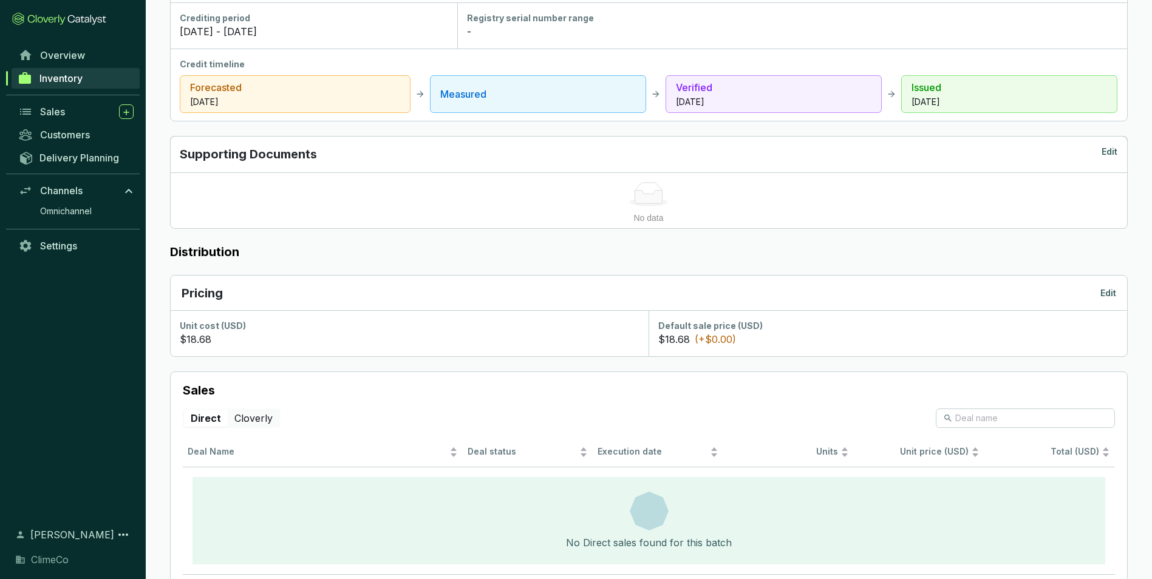
click at [1115, 293] on p "Edit" at bounding box center [1109, 293] width 16 height 12
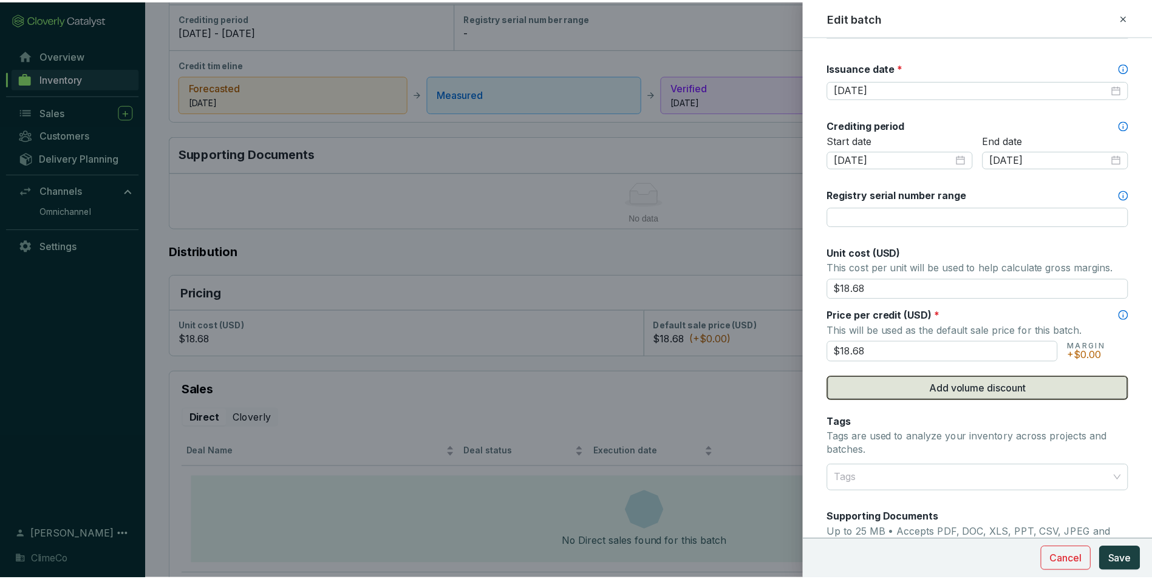
scroll to position [364, 0]
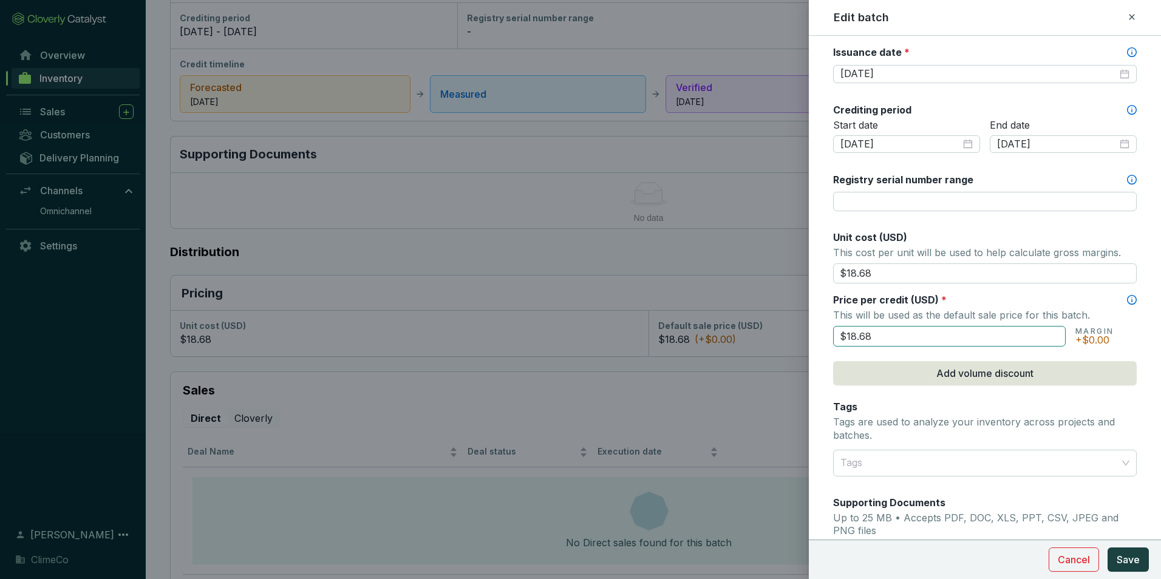
click at [896, 340] on input "$18.68" at bounding box center [949, 336] width 233 height 21
type input "$19.50"
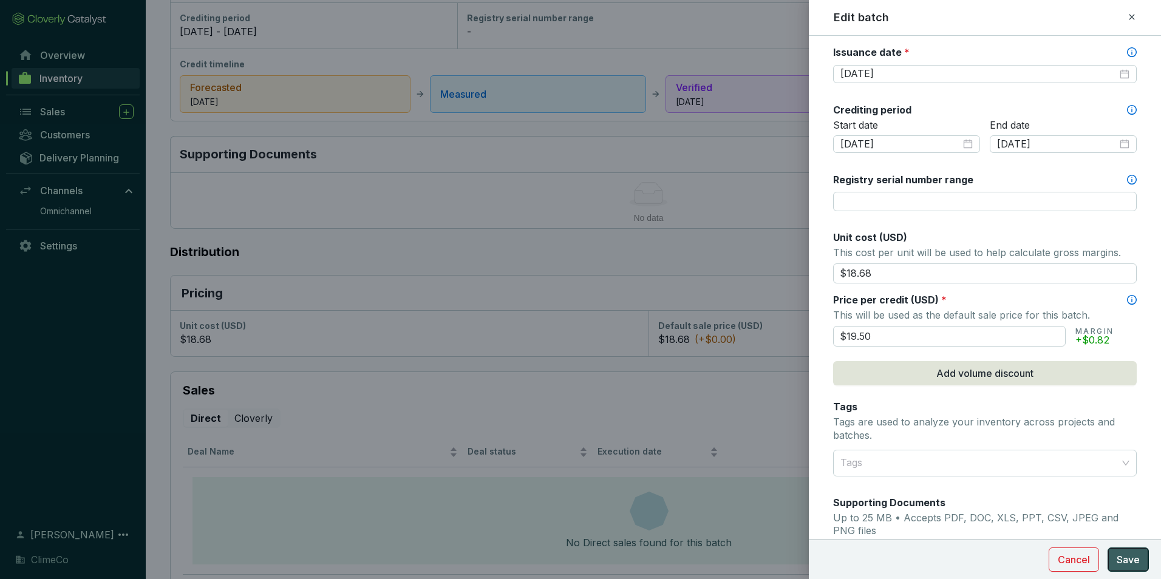
click at [1145, 562] on button "Save" at bounding box center [1128, 560] width 41 height 24
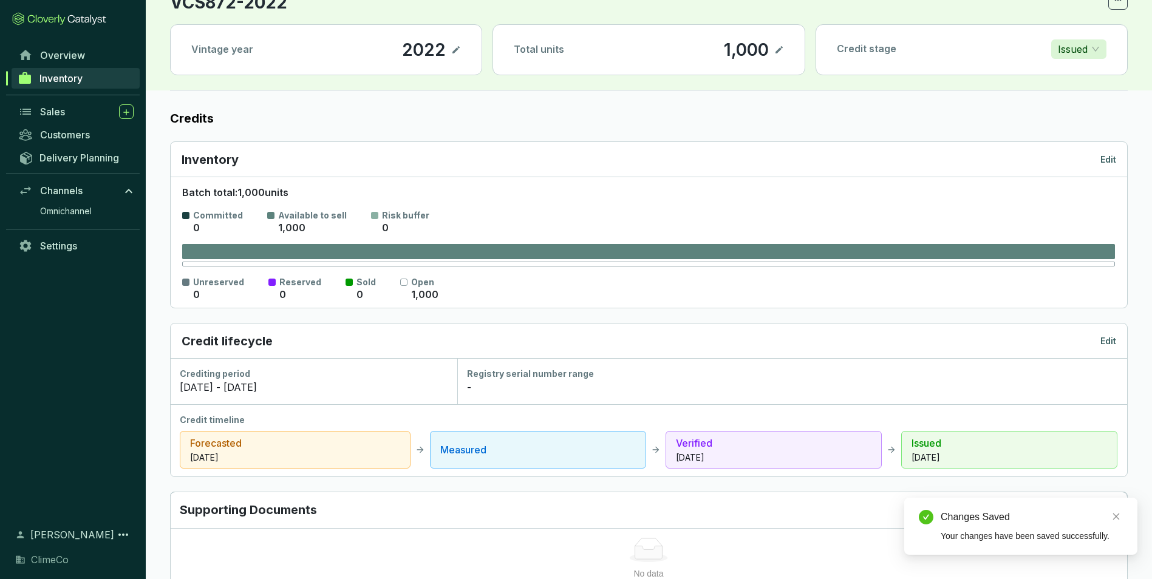
scroll to position [0, 0]
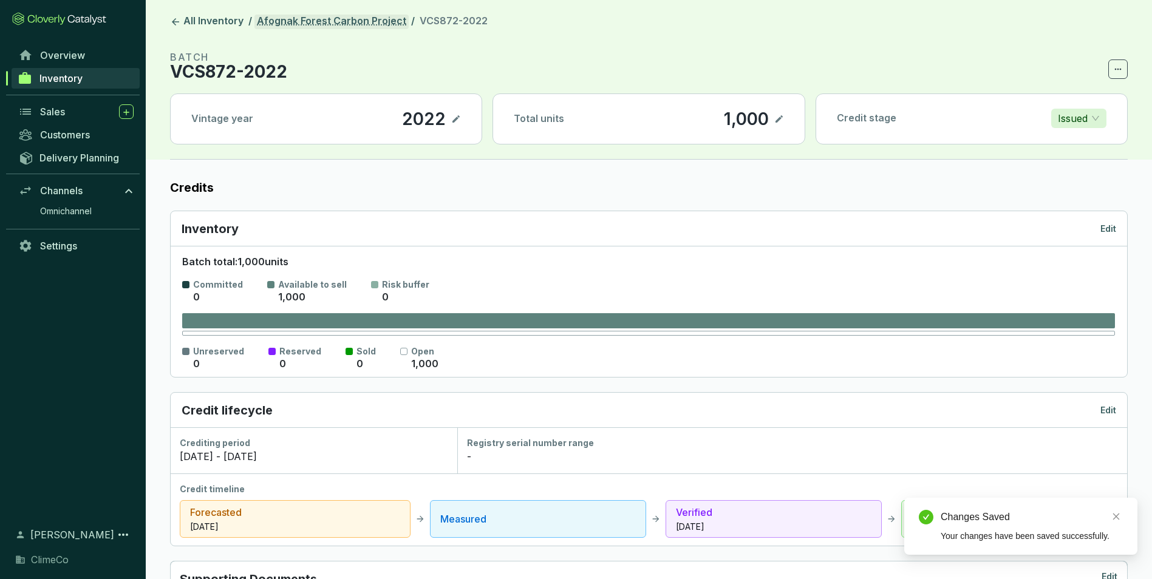
click at [315, 16] on link "Afognak Forest Carbon Project" at bounding box center [332, 22] width 154 height 15
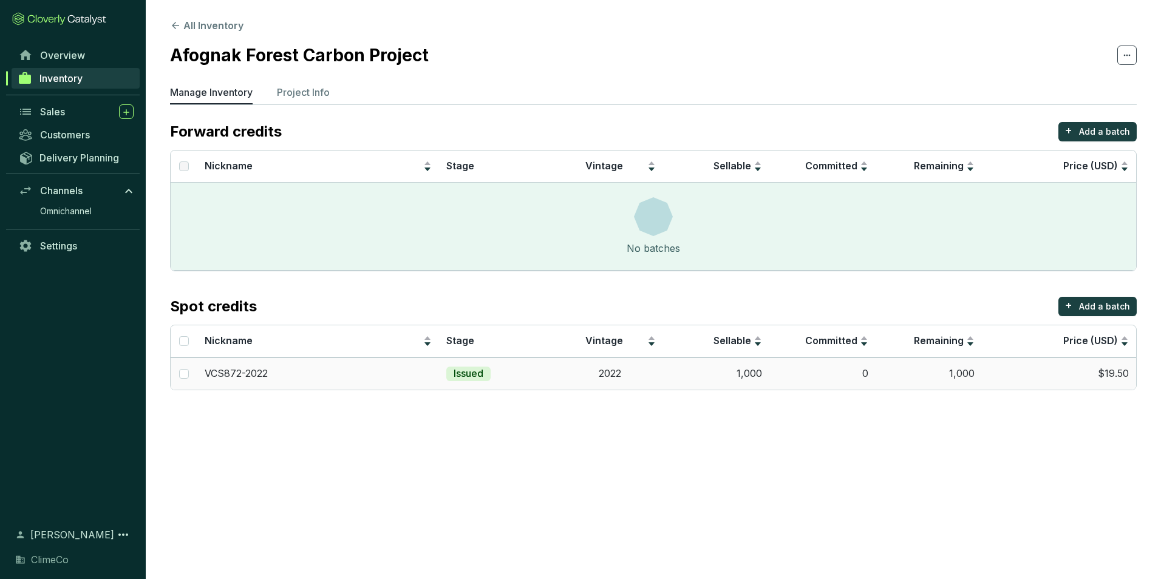
click at [329, 381] on td "VCS872-2022" at bounding box center [318, 374] width 242 height 32
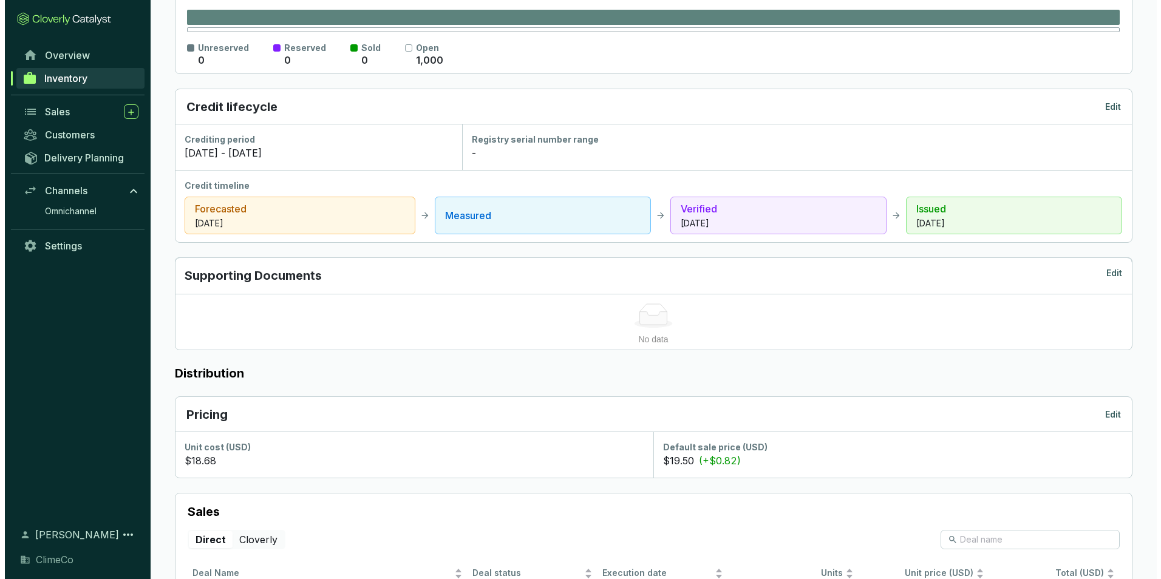
scroll to position [463, 0]
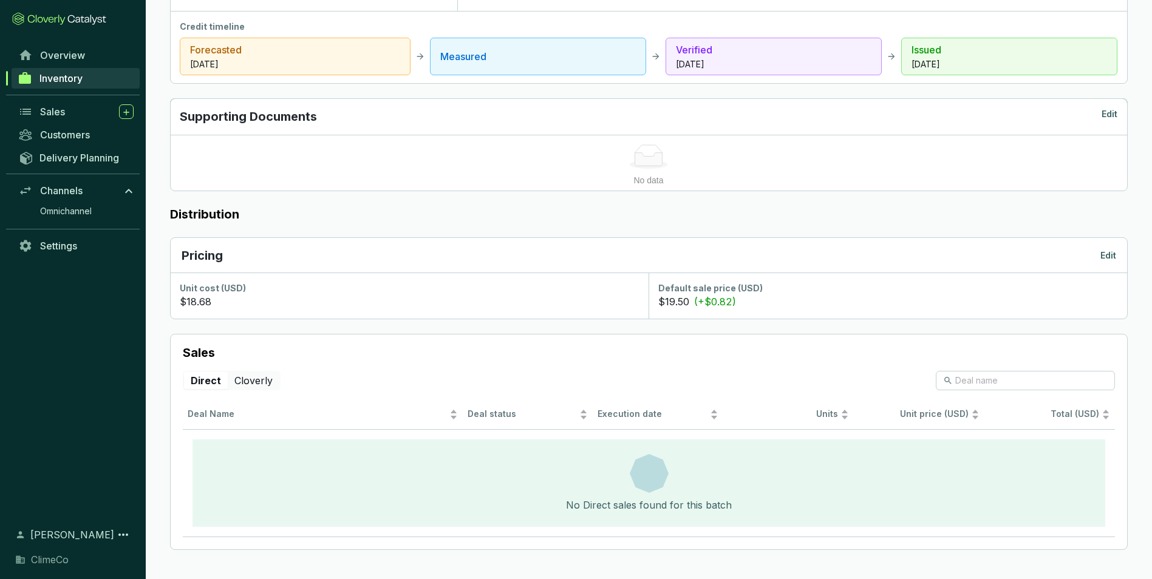
click at [1102, 254] on p "Edit" at bounding box center [1109, 256] width 16 height 12
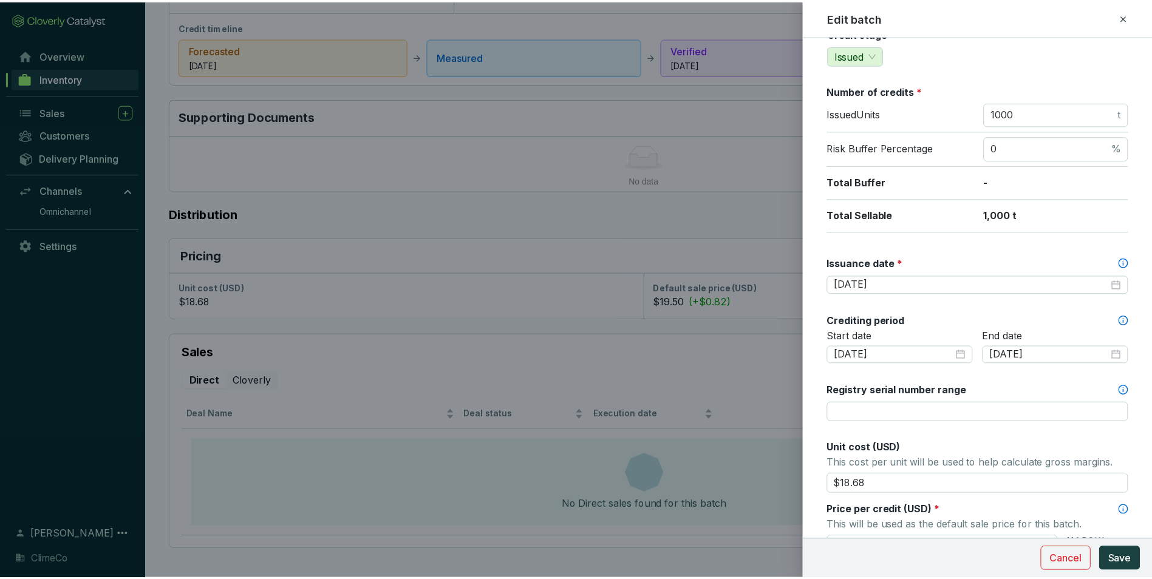
scroll to position [243, 0]
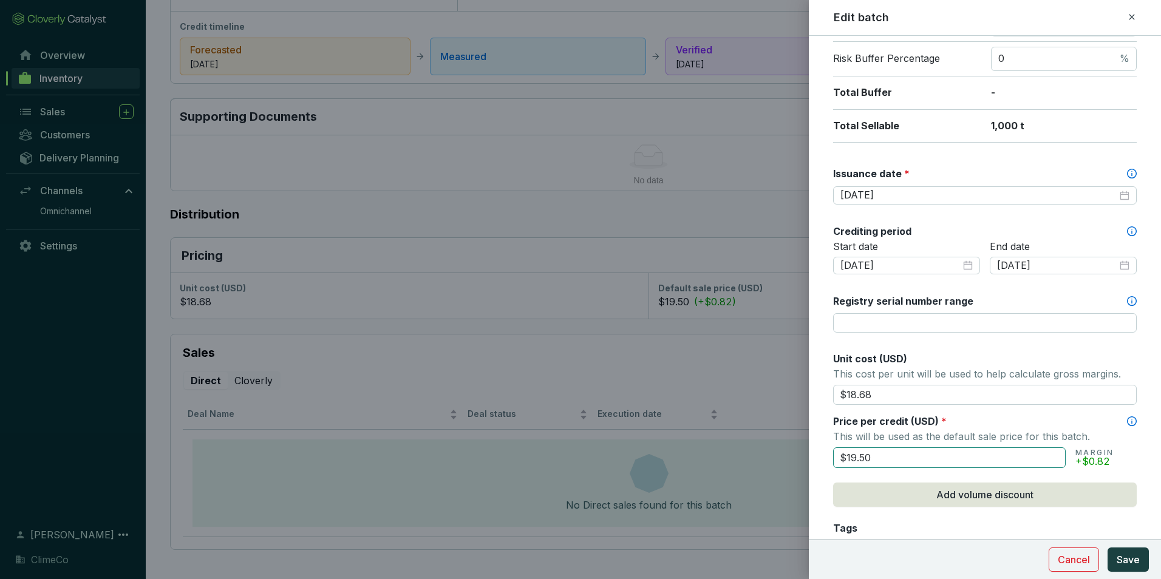
click at [873, 457] on input "$19.50" at bounding box center [949, 458] width 233 height 21
type input "$18.68"
click at [1131, 559] on span "Save" at bounding box center [1128, 560] width 23 height 15
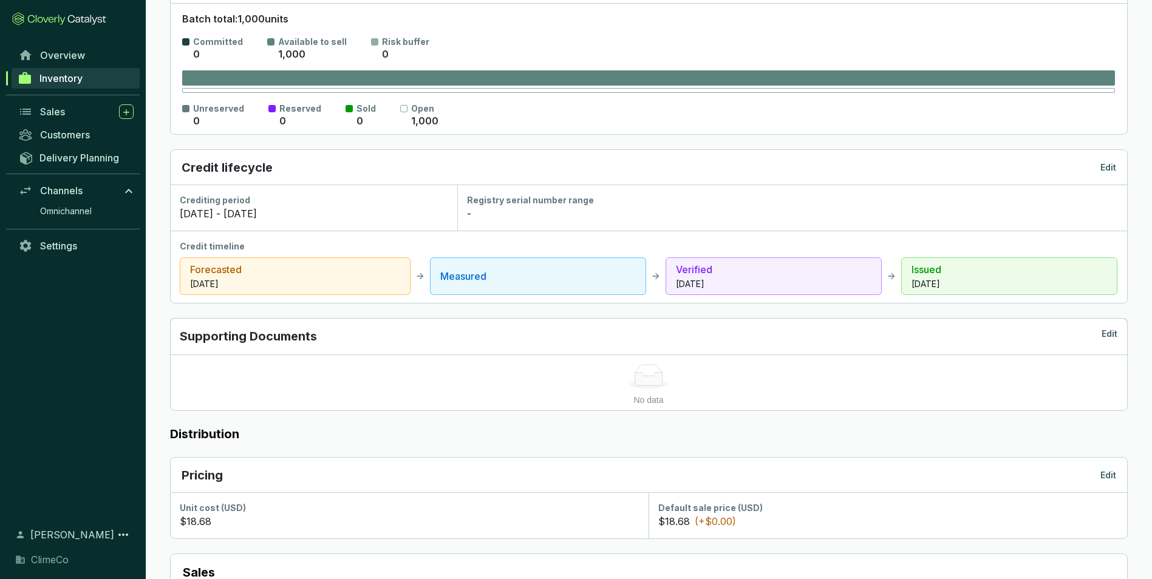
scroll to position [0, 0]
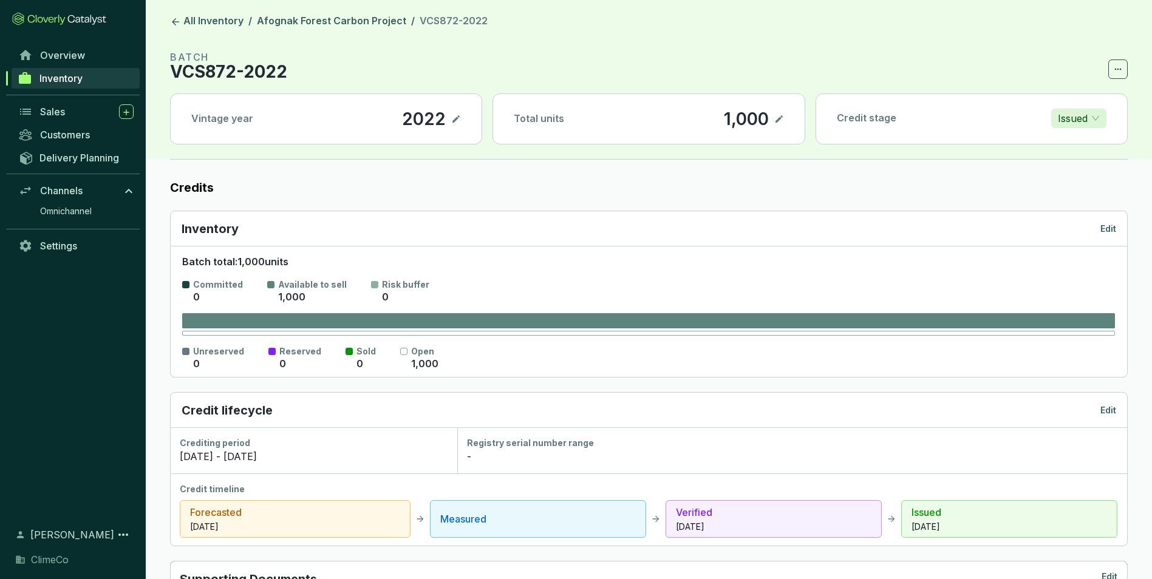
click at [326, 30] on header "All Inventory / Afognak Forest Carbon Project / VCS872-2022 BATCH VCS872-2022 V…" at bounding box center [649, 80] width 1007 height 160
click at [227, 17] on link "All Inventory" at bounding box center [207, 22] width 78 height 15
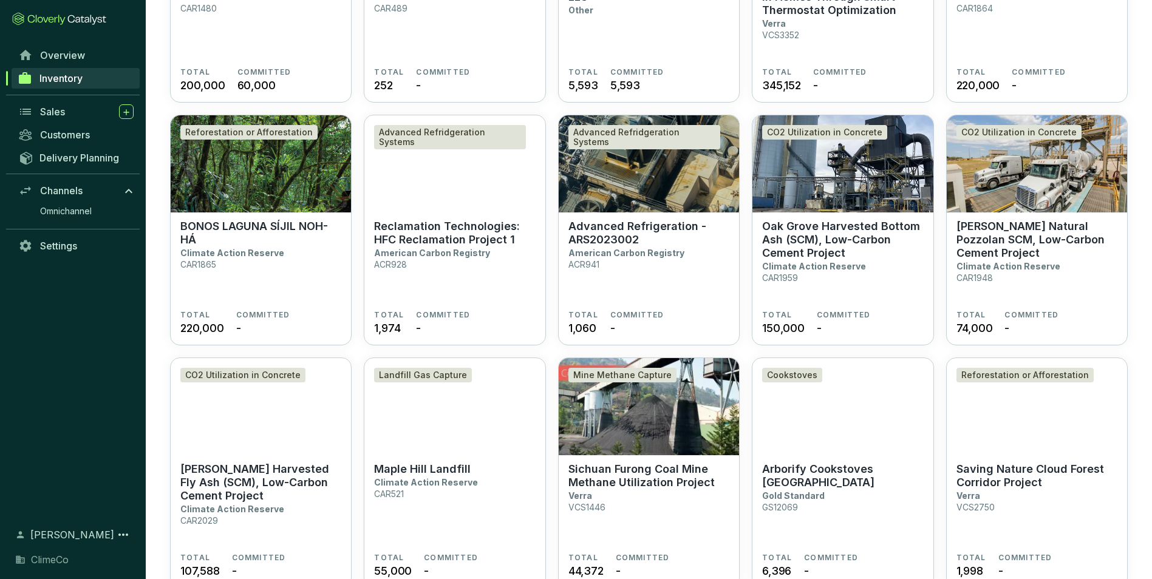
scroll to position [222, 0]
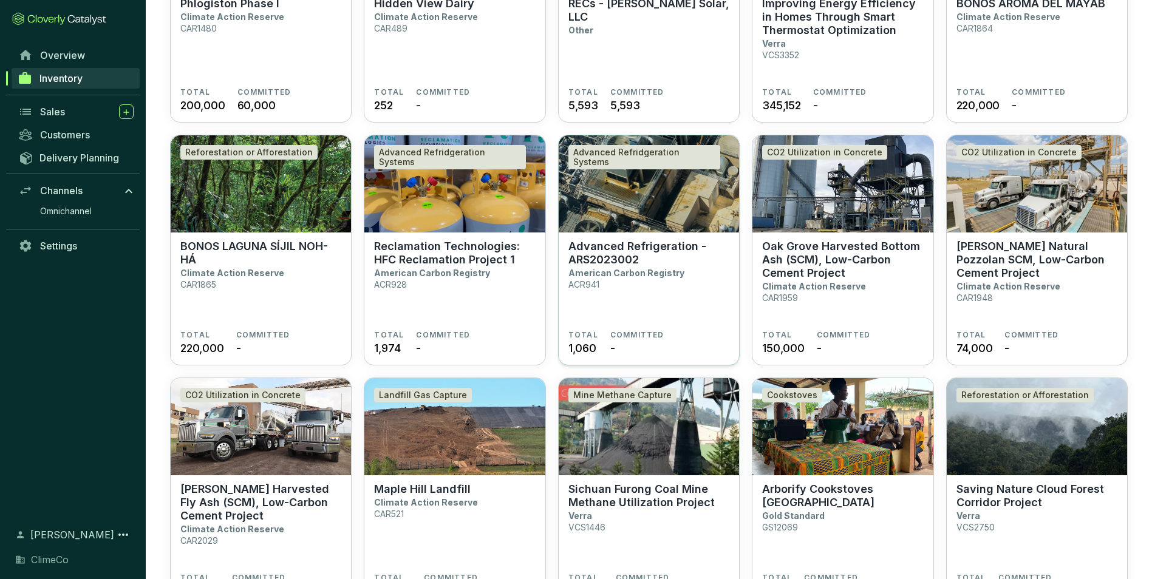
click at [623, 240] on p "Advanced Refrigeration - ARS2023002" at bounding box center [649, 253] width 161 height 27
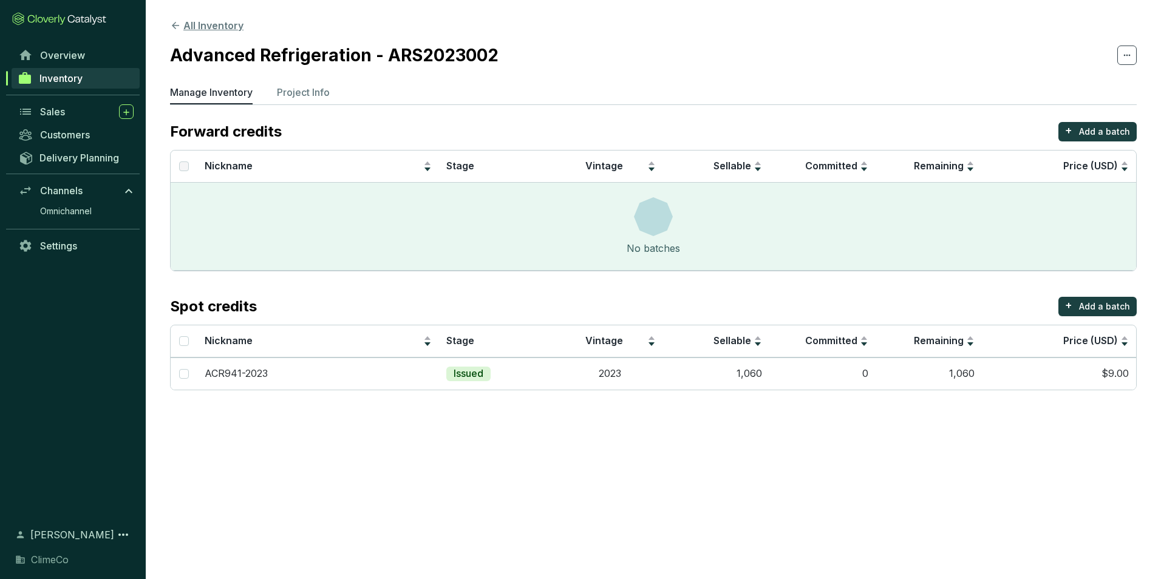
click at [212, 32] on button "All Inventory" at bounding box center [206, 25] width 73 height 15
